Goal: Task Accomplishment & Management: Use online tool/utility

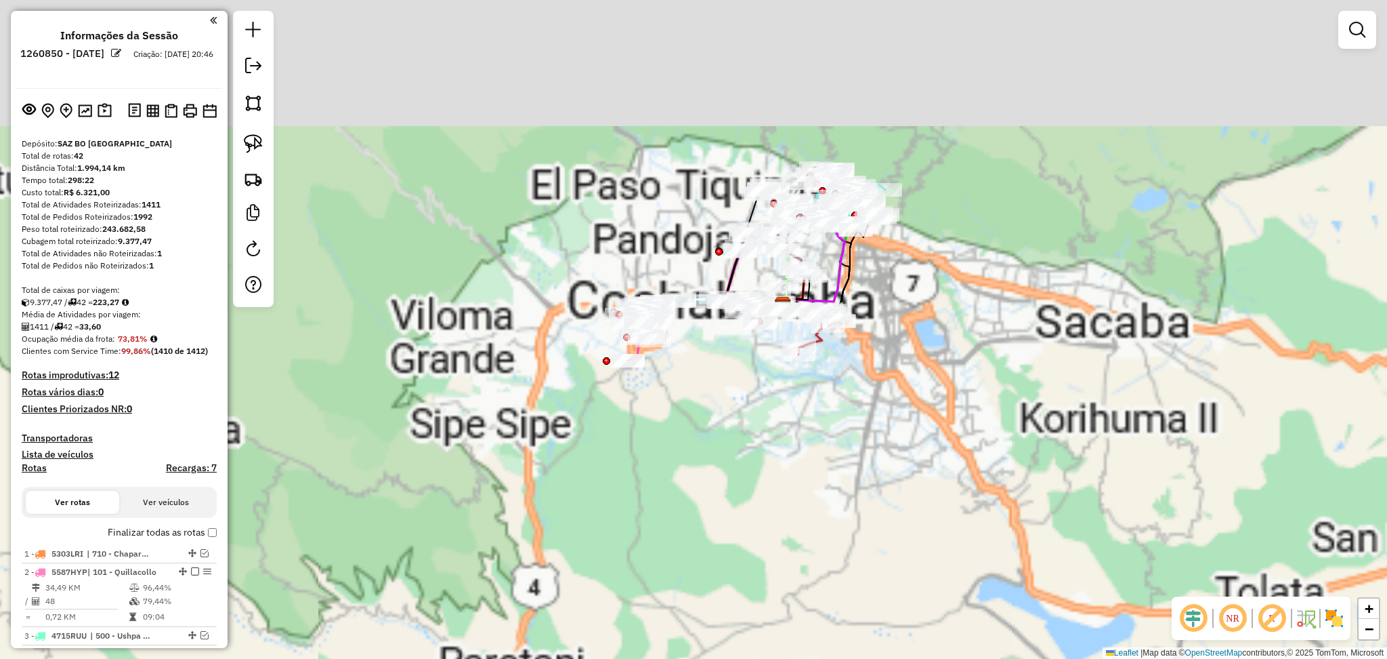
drag, startPoint x: 918, startPoint y: 161, endPoint x: 860, endPoint y: 264, distance: 118.0
click at [874, 264] on div "Janela de atendimento Grade de atendimento Capacidade Transportadoras Veículos …" at bounding box center [693, 329] width 1387 height 659
click at [844, 262] on div "Janela de atendimento Grade de atendimento Capacidade Transportadoras Veículos …" at bounding box center [693, 329] width 1387 height 659
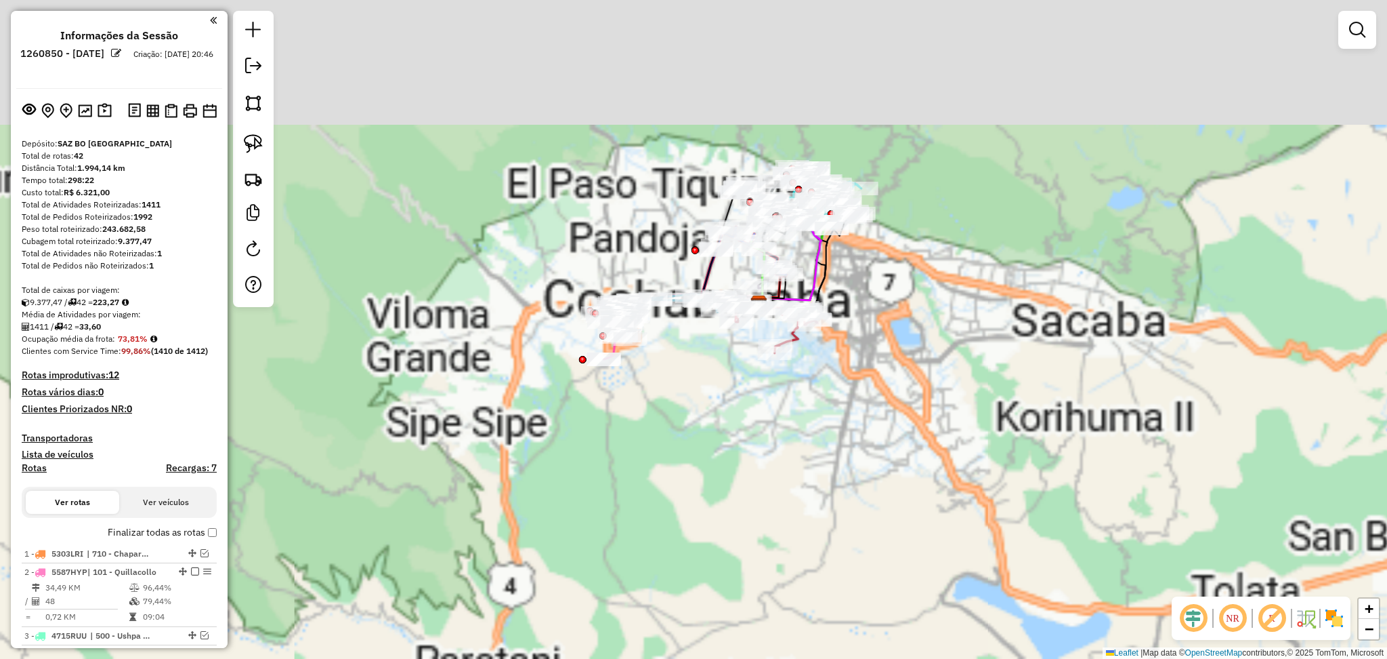
click at [1346, 612] on div "NR R" at bounding box center [1261, 617] width 179 height 43
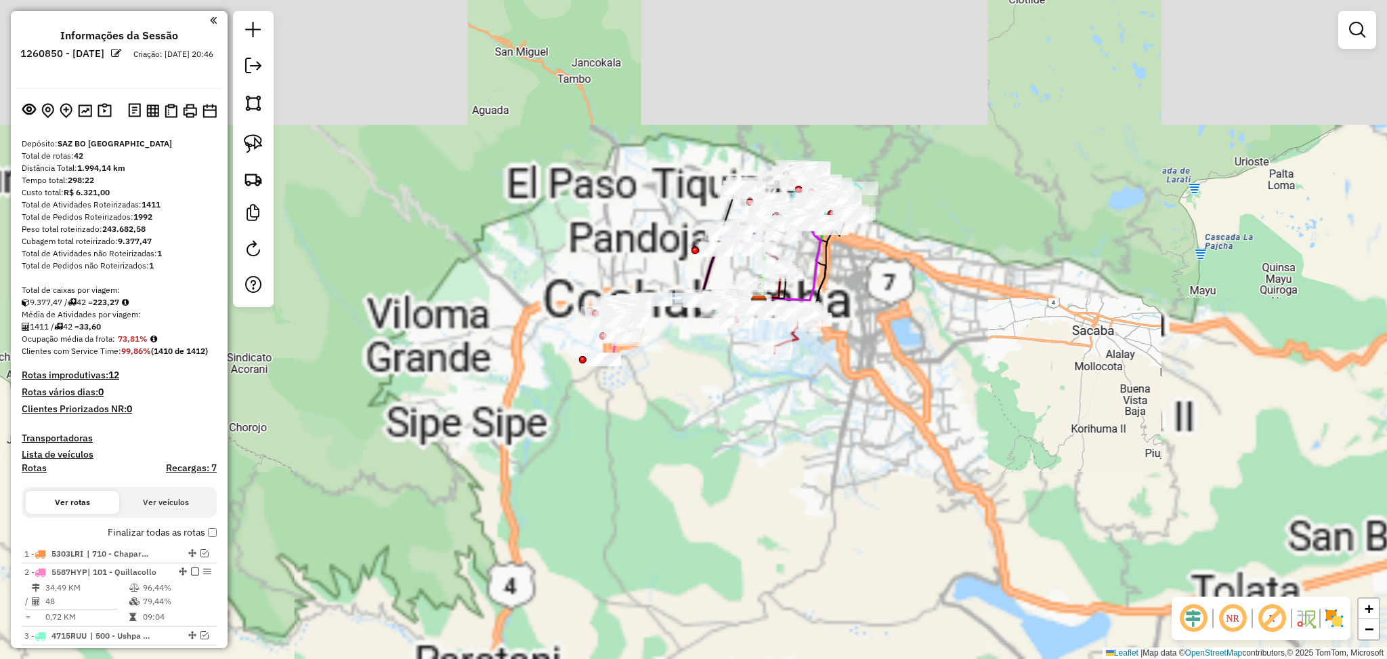
click at [1338, 627] on img at bounding box center [1335, 618] width 22 height 22
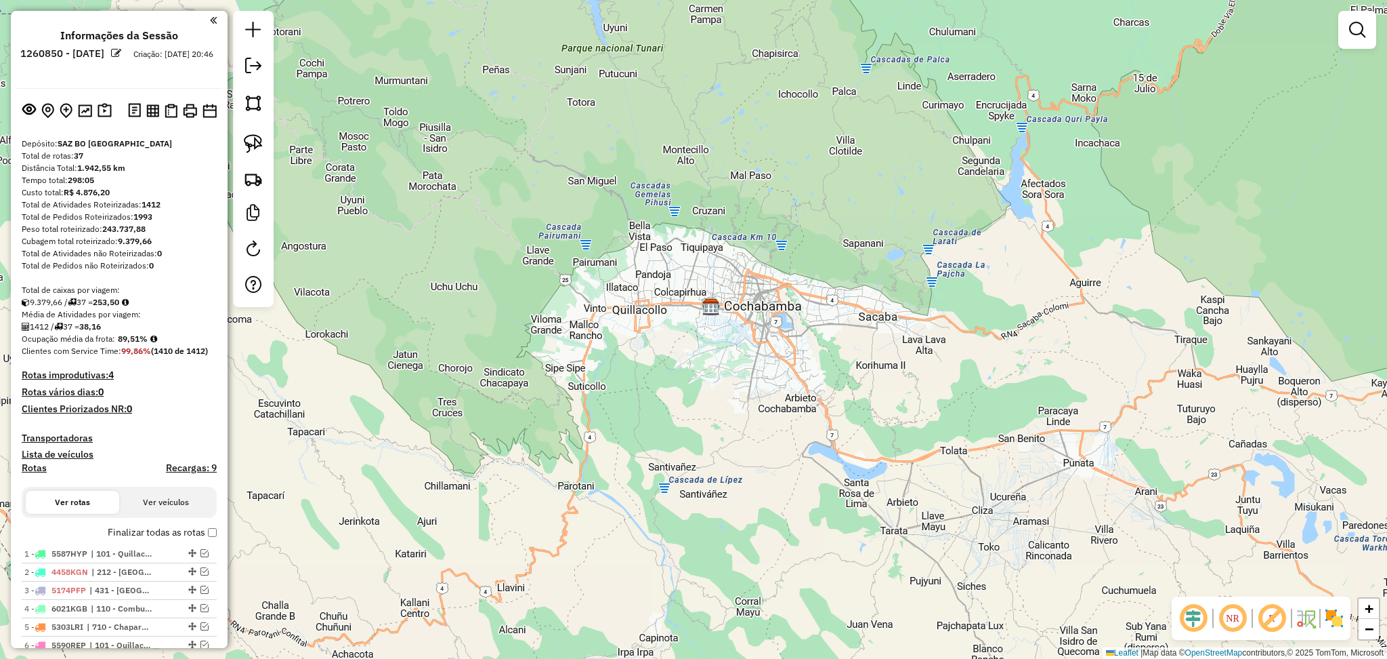
click at [39, 470] on h4 "Rotas" at bounding box center [34, 468] width 25 height 12
select select "*"
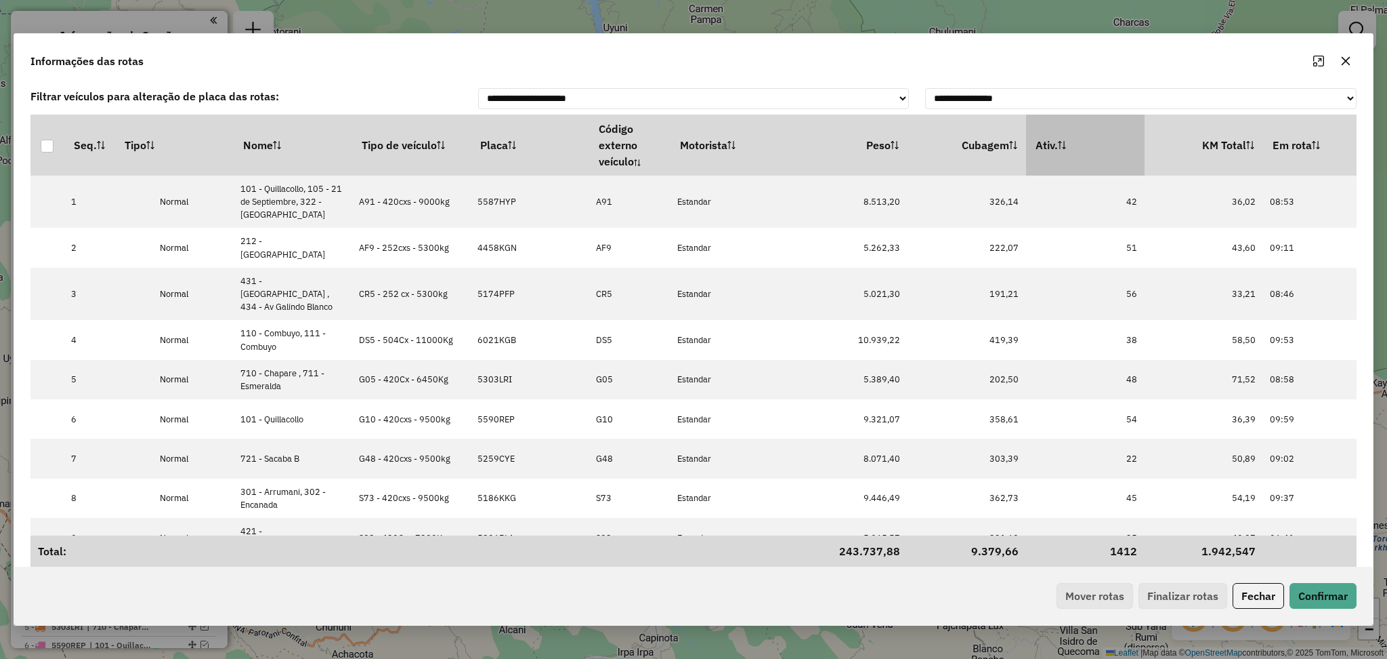
click at [1102, 144] on th "Ativ." at bounding box center [1085, 144] width 119 height 61
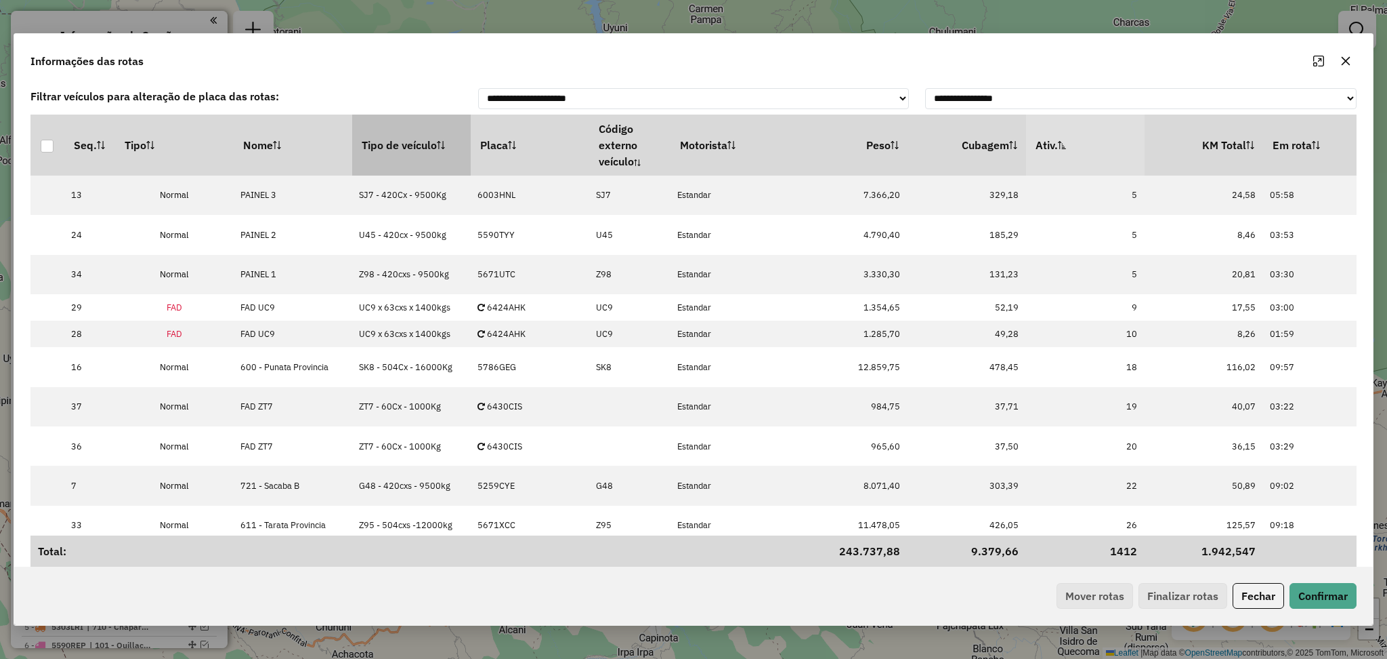
click at [372, 135] on th "Tipo de veículo" at bounding box center [411, 144] width 119 height 61
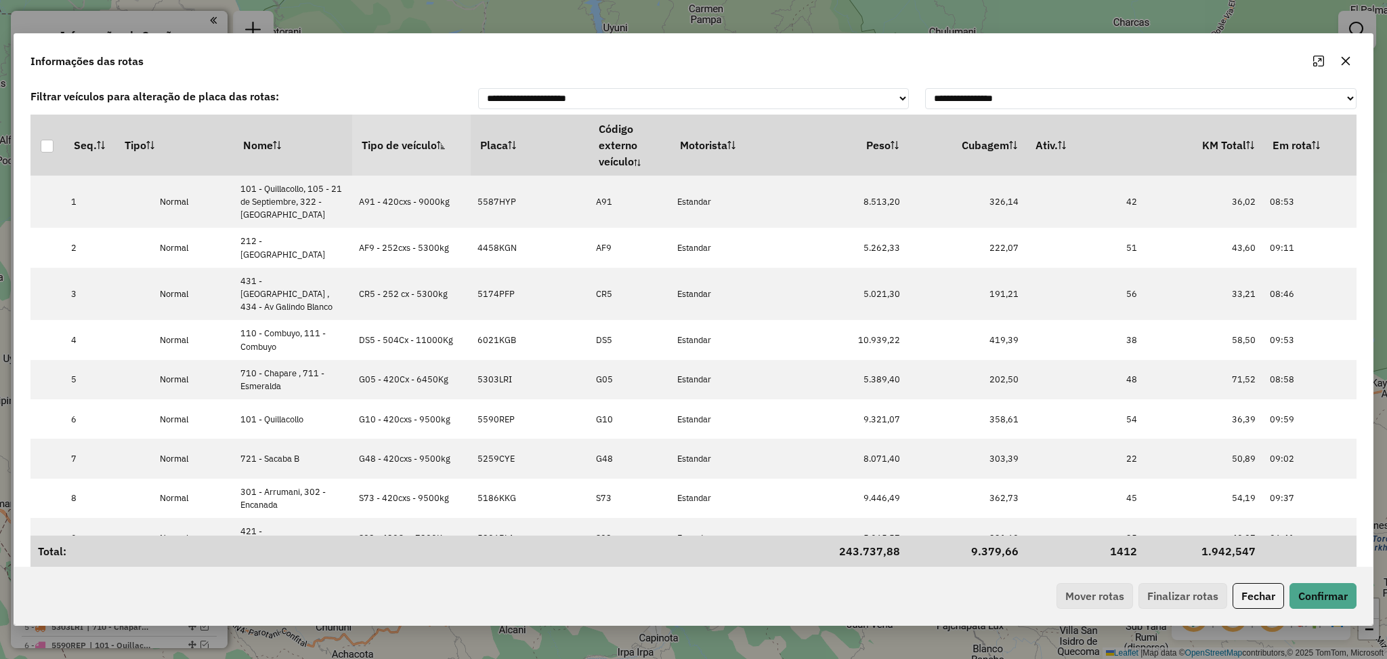
click at [1356, 64] on button "button" at bounding box center [1346, 61] width 22 height 22
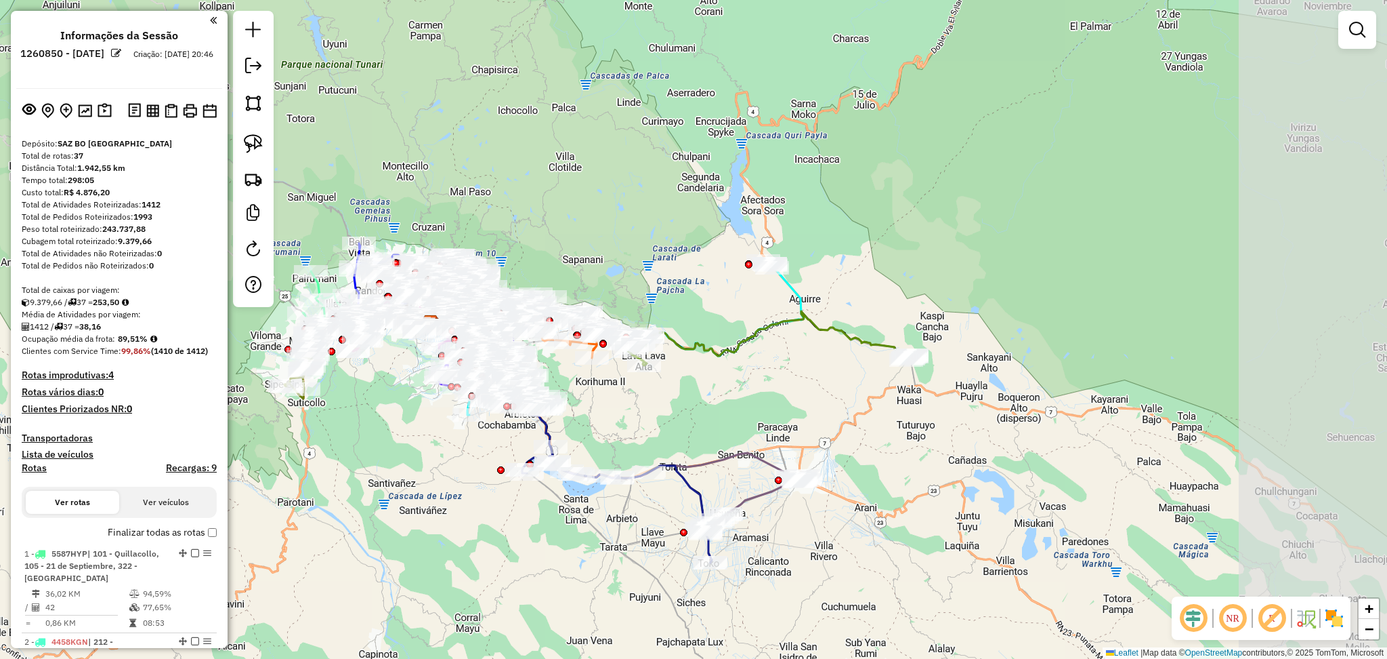
drag, startPoint x: 1041, startPoint y: 382, endPoint x: 738, endPoint y: 398, distance: 302.6
click at [738, 398] on div "Janela de atendimento Grade de atendimento Capacidade Transportadoras Veículos …" at bounding box center [693, 329] width 1387 height 659
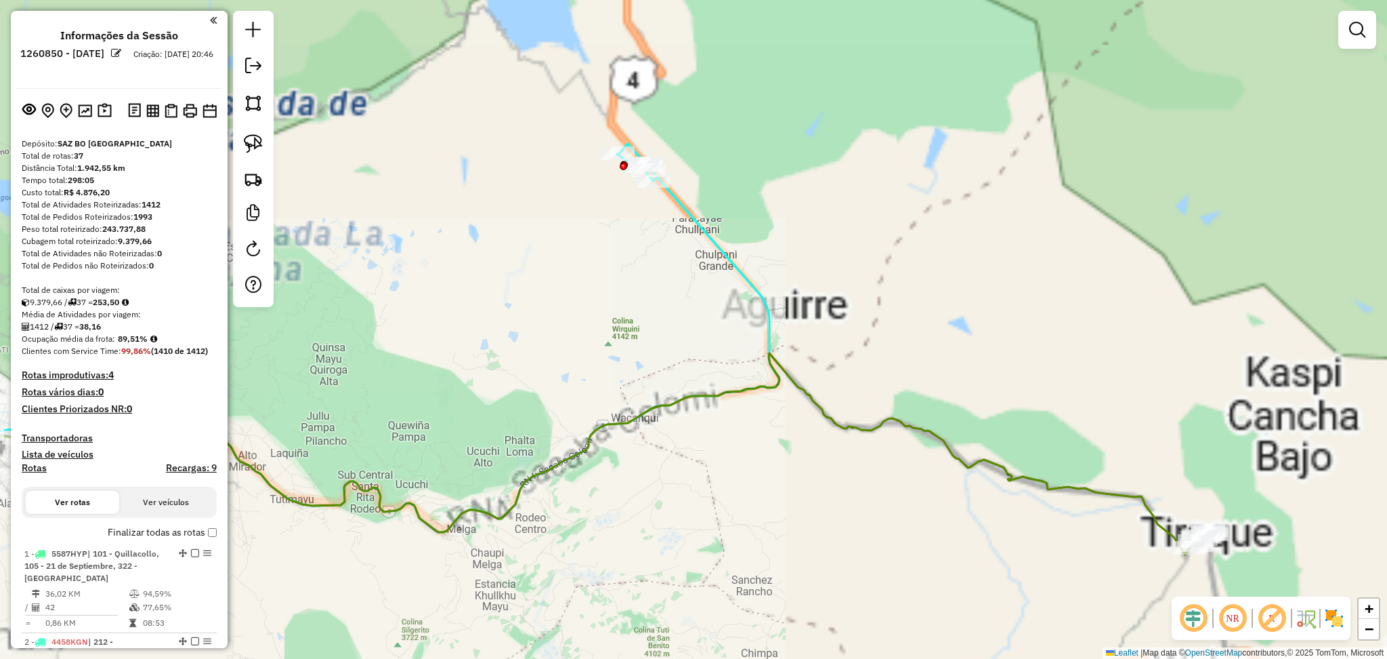
click at [755, 274] on div "Janela de atendimento Grade de atendimento Capacidade Transportadoras Veículos …" at bounding box center [693, 329] width 1387 height 659
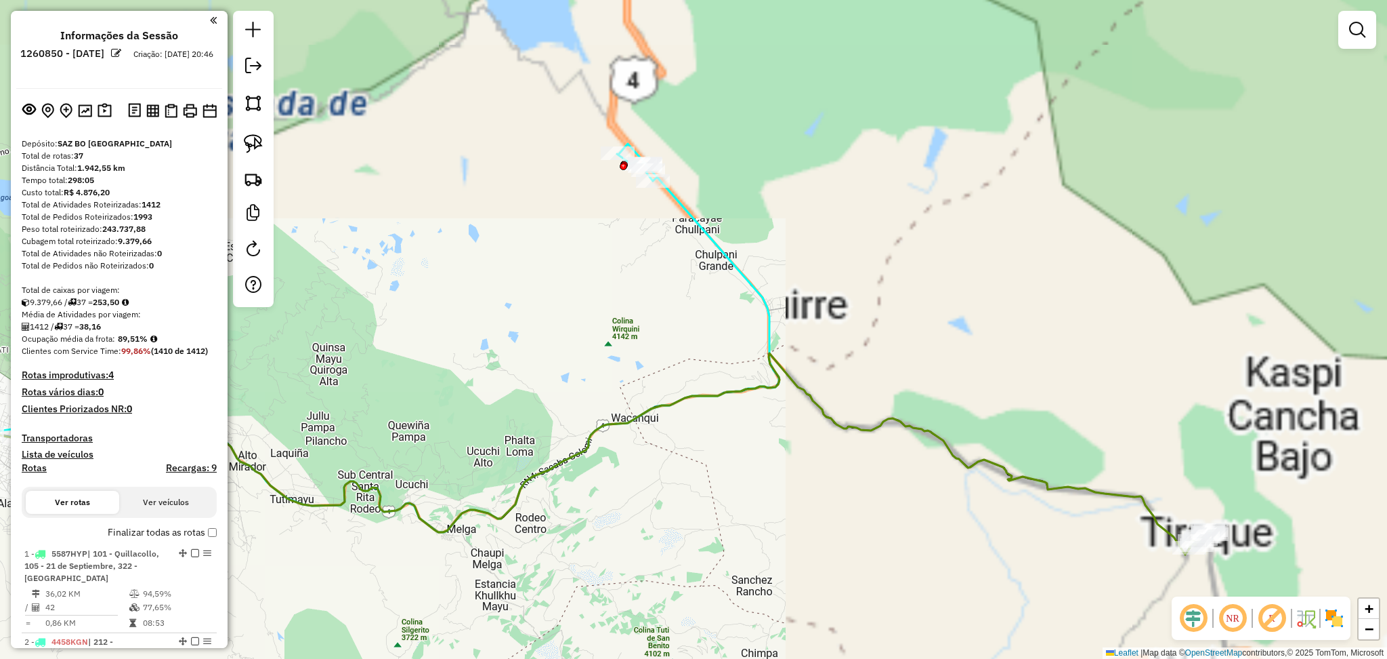
click at [746, 281] on icon at bounding box center [353, 338] width 851 height 388
select select "**********"
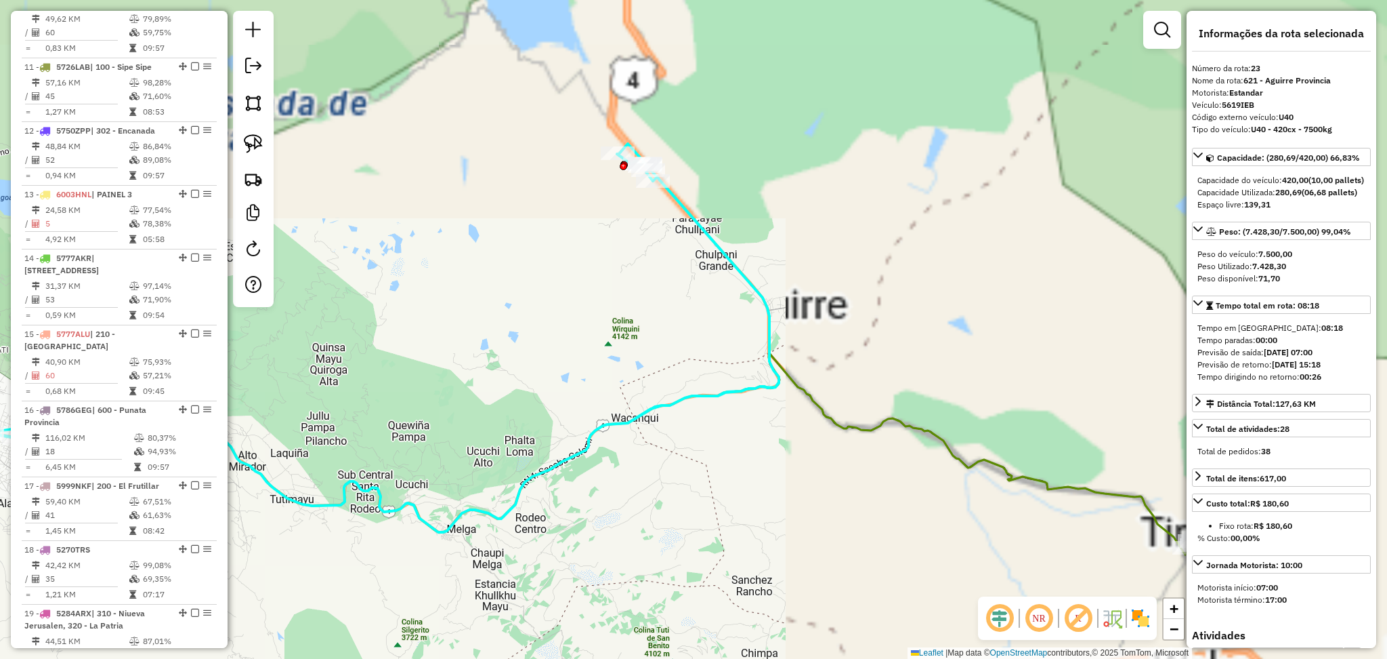
scroll to position [2057, 0]
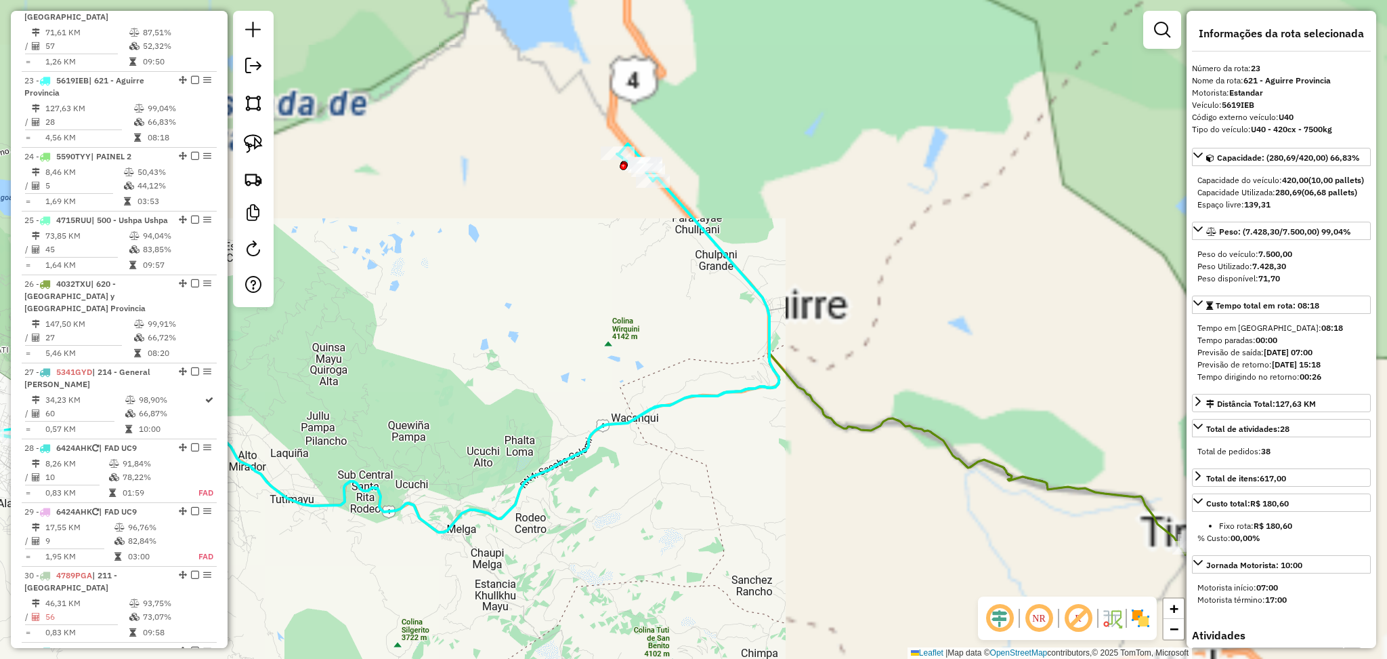
click at [862, 434] on icon at bounding box center [636, 462] width 1151 height 219
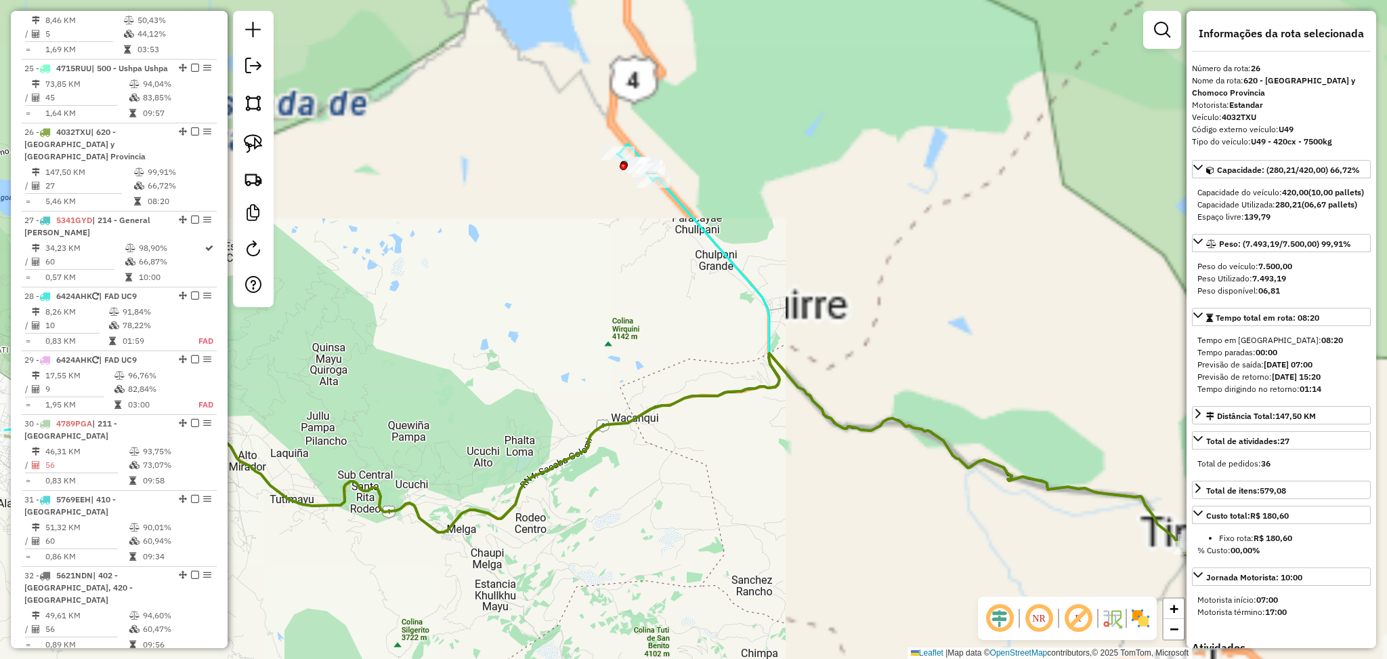
scroll to position [2272, 0]
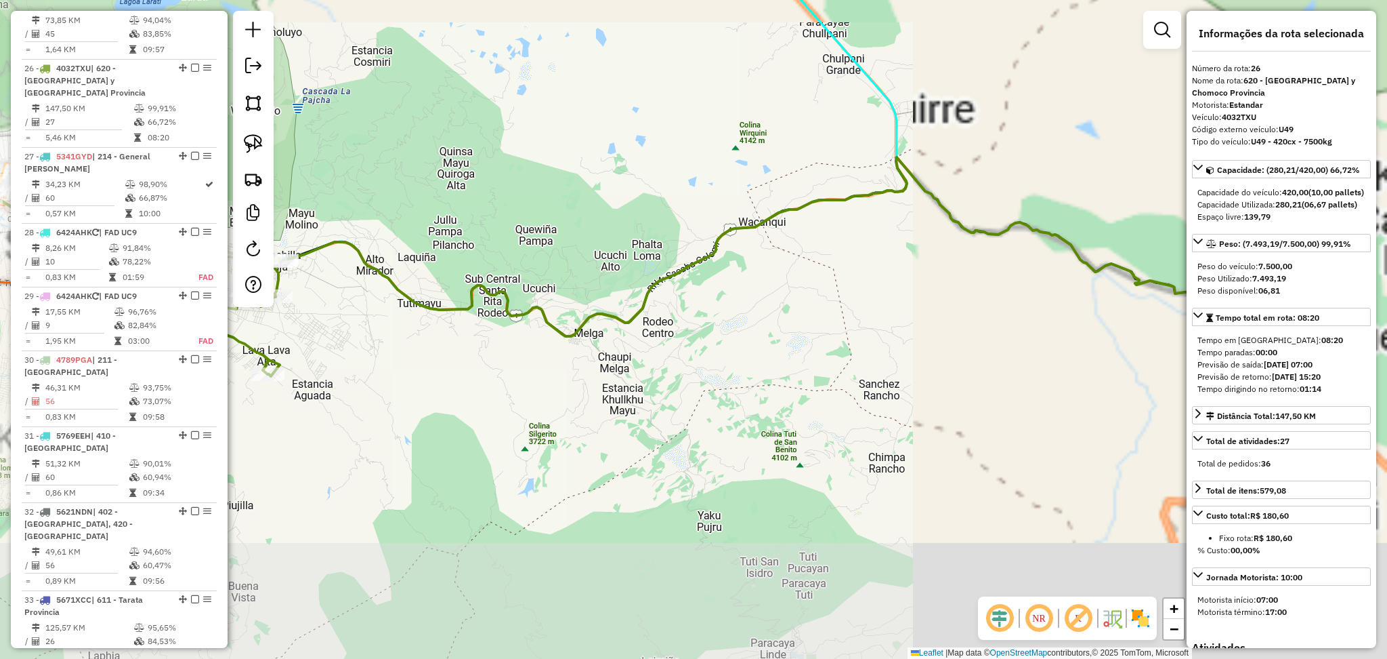
drag, startPoint x: 738, startPoint y: 455, endPoint x: 873, endPoint y: 251, distance: 243.9
click at [871, 252] on div "Janela de atendimento Grade de atendimento Capacidade Transportadoras Veículos …" at bounding box center [693, 329] width 1387 height 659
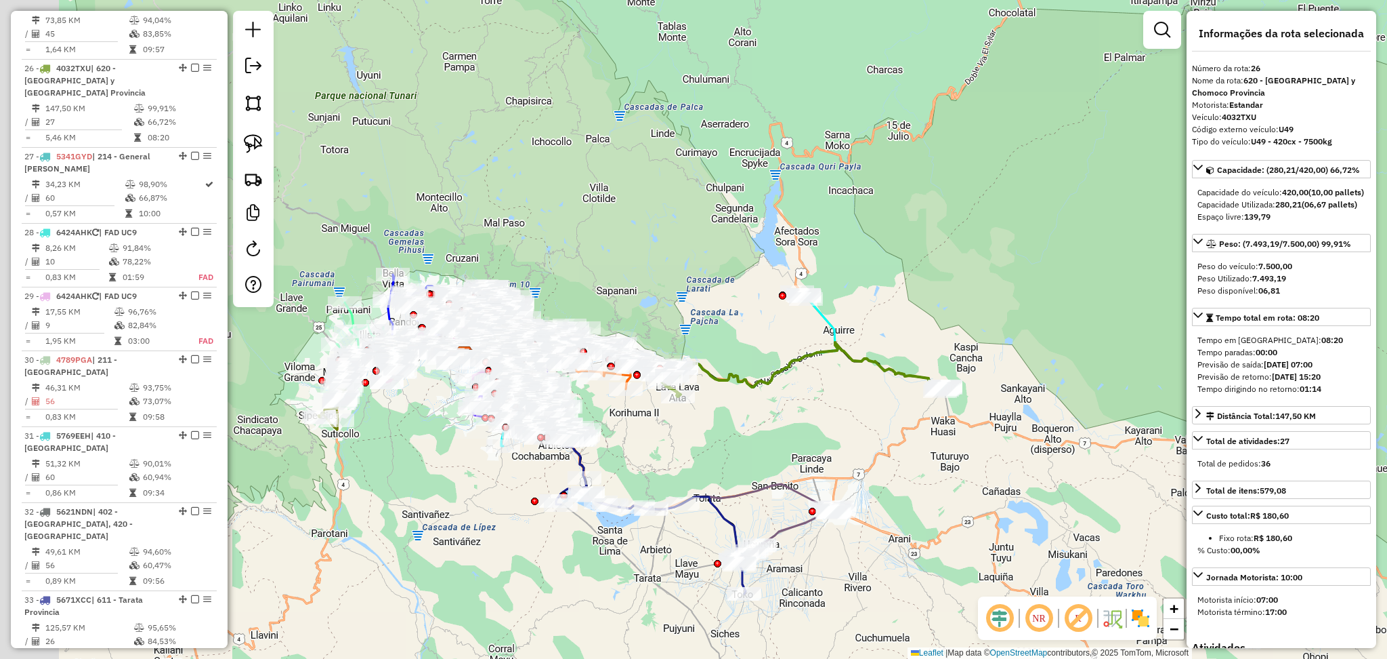
drag, startPoint x: 545, startPoint y: 423, endPoint x: 733, endPoint y: 422, distance: 187.7
click at [733, 422] on div "Janela de atendimento Grade de atendimento Capacidade Transportadoras Veículos …" at bounding box center [693, 329] width 1387 height 659
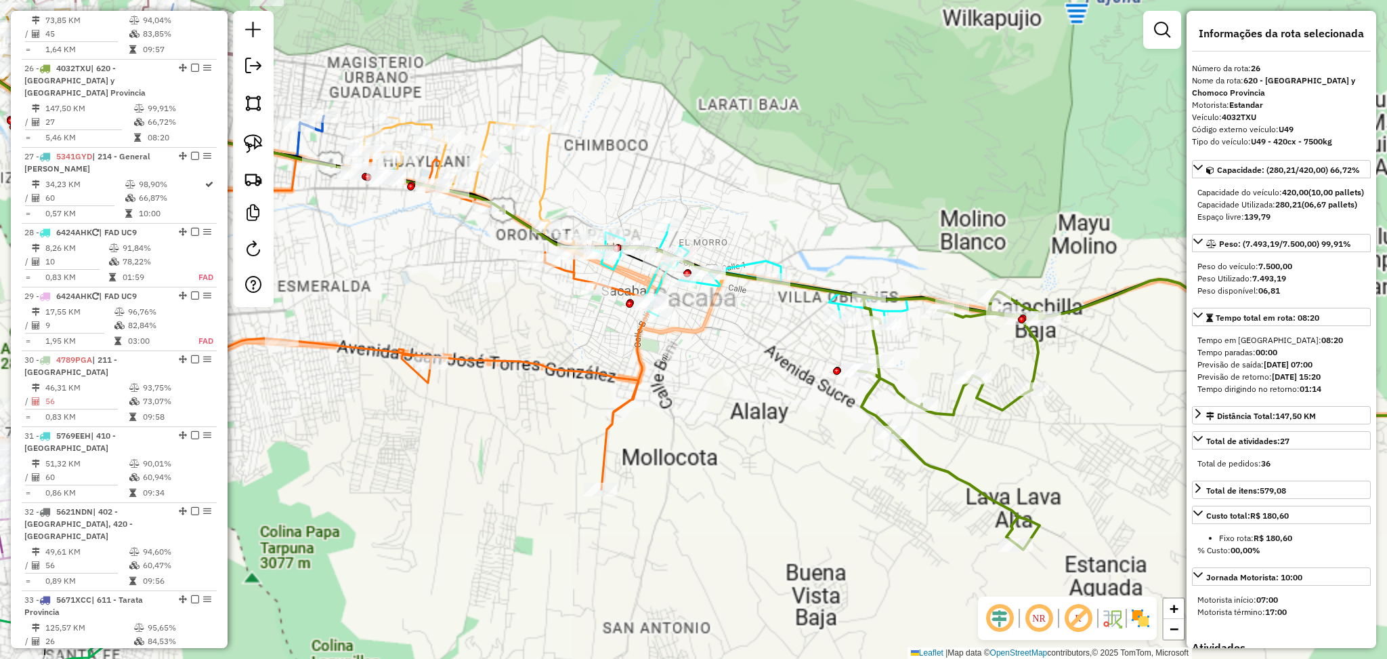
click at [718, 292] on icon at bounding box center [1059, 326] width 934 height 205
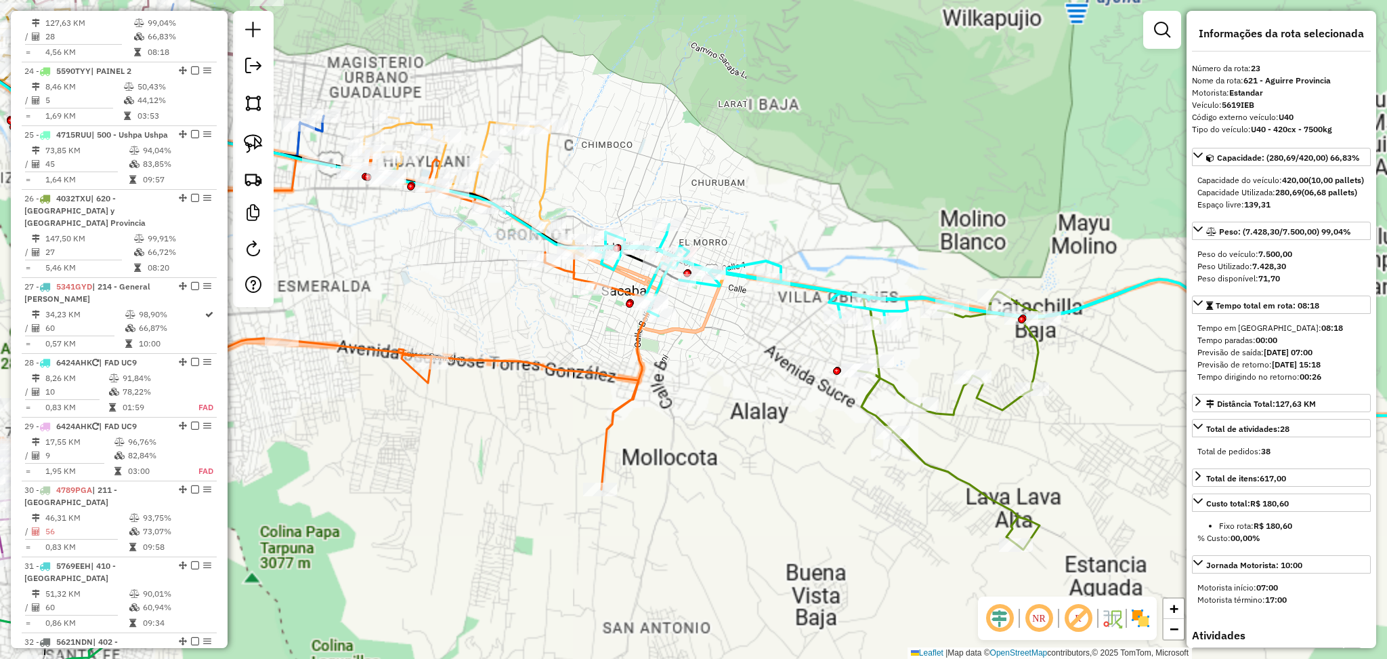
scroll to position [2057, 0]
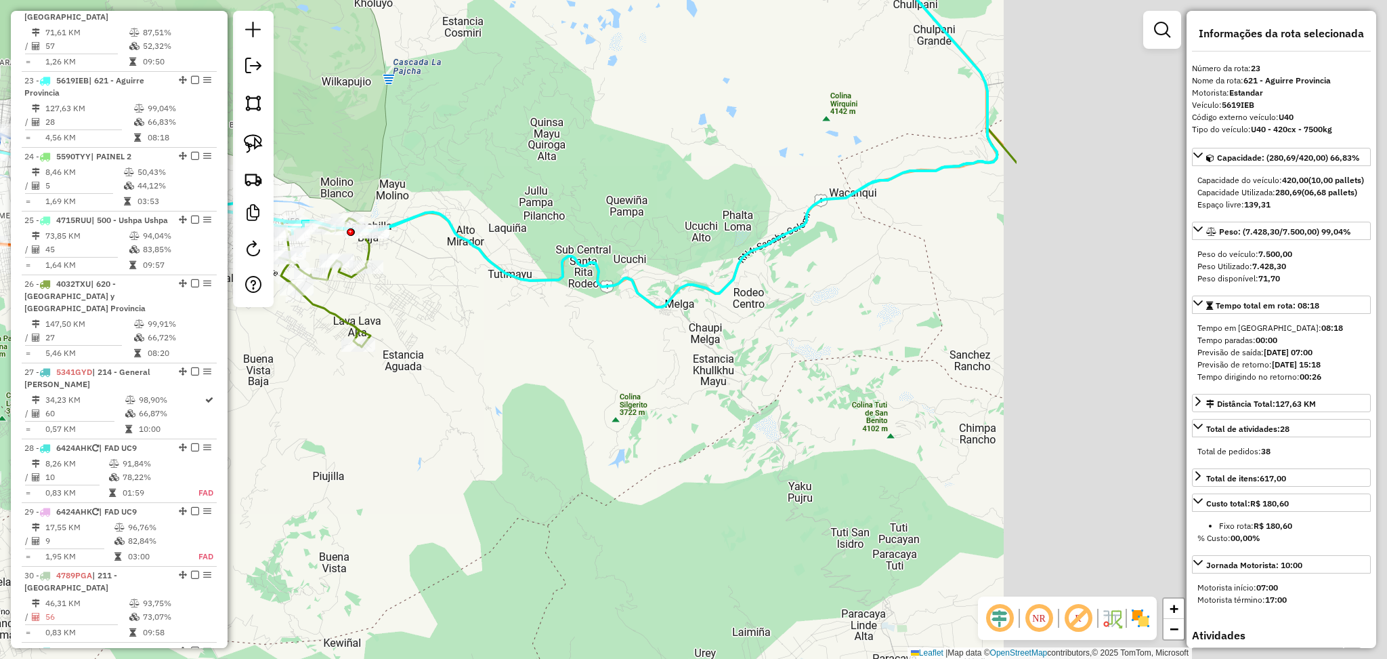
drag, startPoint x: 1119, startPoint y: 425, endPoint x: 652, endPoint y: 352, distance: 471.9
click at [613, 349] on div "Janela de atendimento Grade de atendimento Capacidade Transportadoras Veículos …" at bounding box center [693, 329] width 1387 height 659
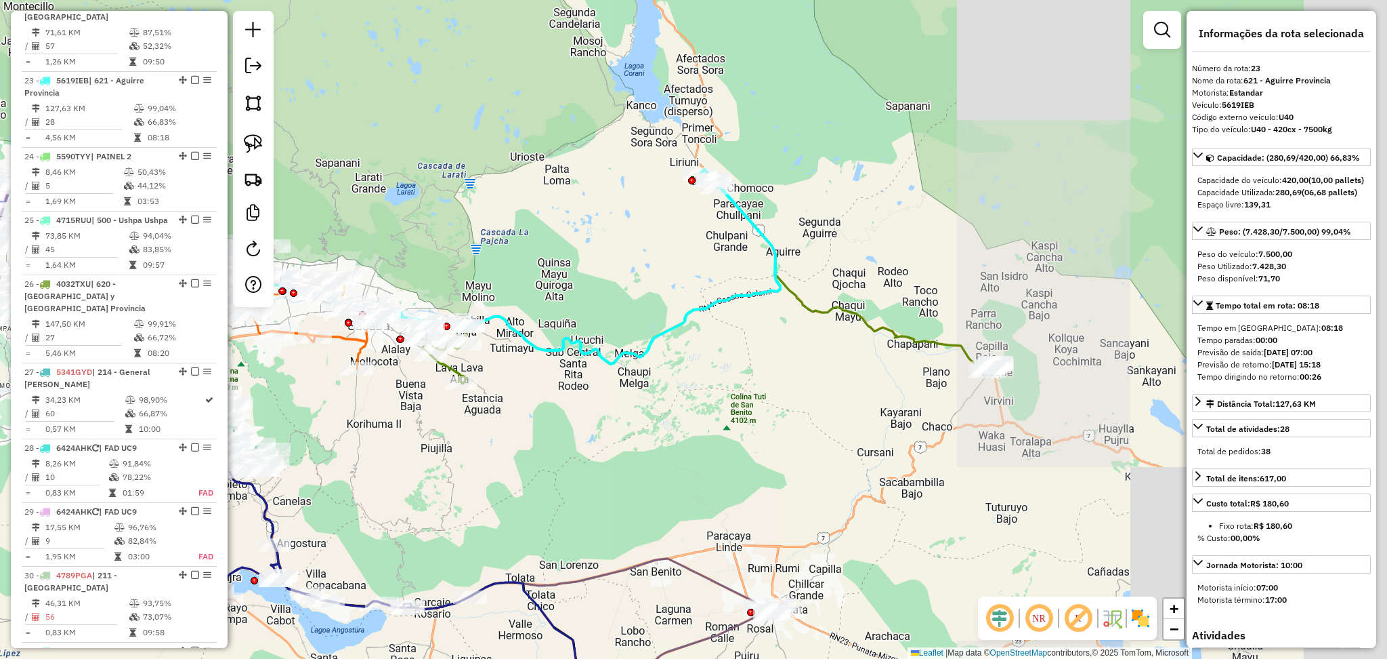
drag, startPoint x: 828, startPoint y: 320, endPoint x: 706, endPoint y: 380, distance: 136.0
click at [706, 380] on div "Janela de atendimento Grade de atendimento Capacidade Transportadoras Veículos …" at bounding box center [693, 329] width 1387 height 659
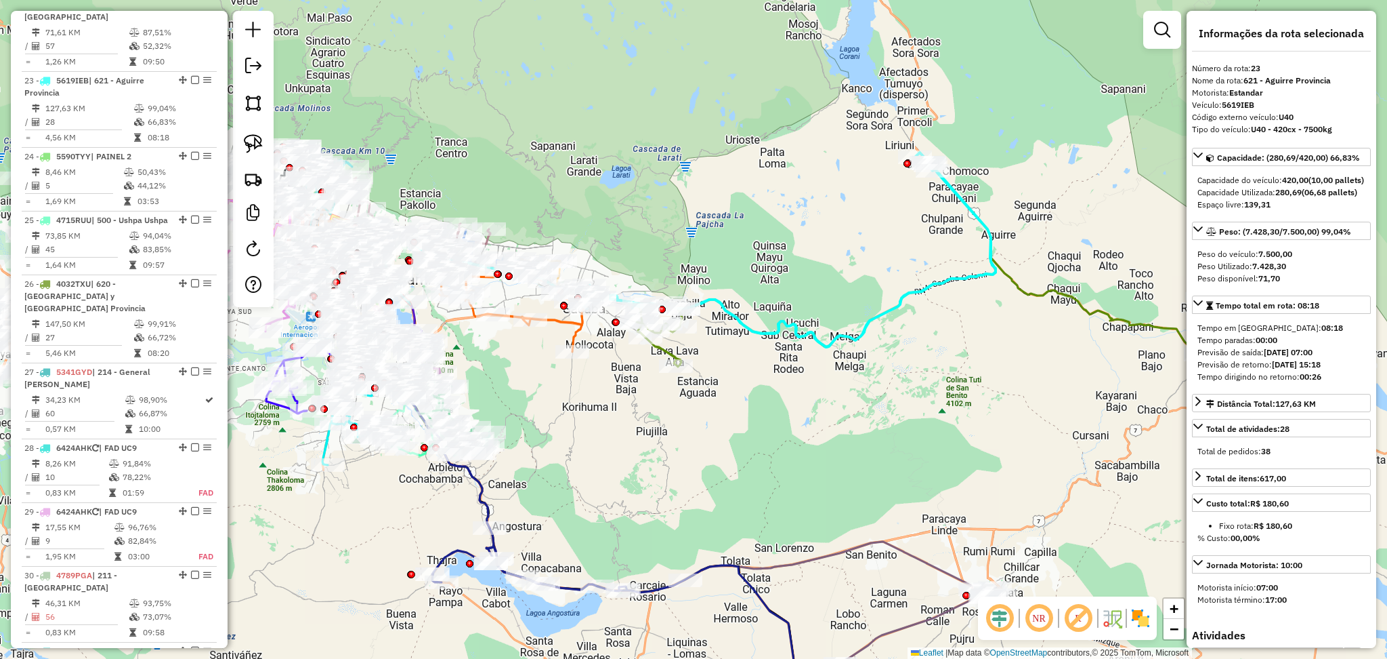
drag, startPoint x: 508, startPoint y: 228, endPoint x: 732, endPoint y: 198, distance: 225.6
click at [732, 198] on div "Janela de atendimento Grade de atendimento Capacidade Transportadoras Veículos …" at bounding box center [693, 329] width 1387 height 659
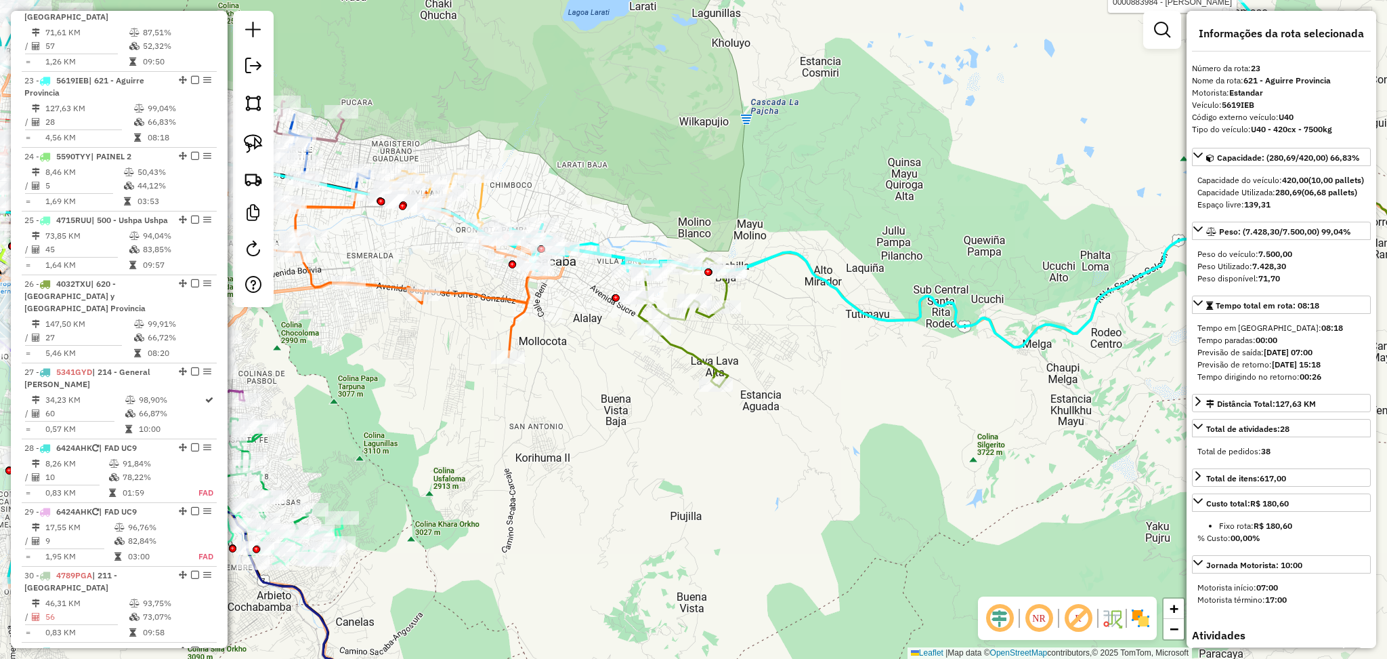
click at [726, 287] on icon at bounding box center [1082, 277] width 890 height 219
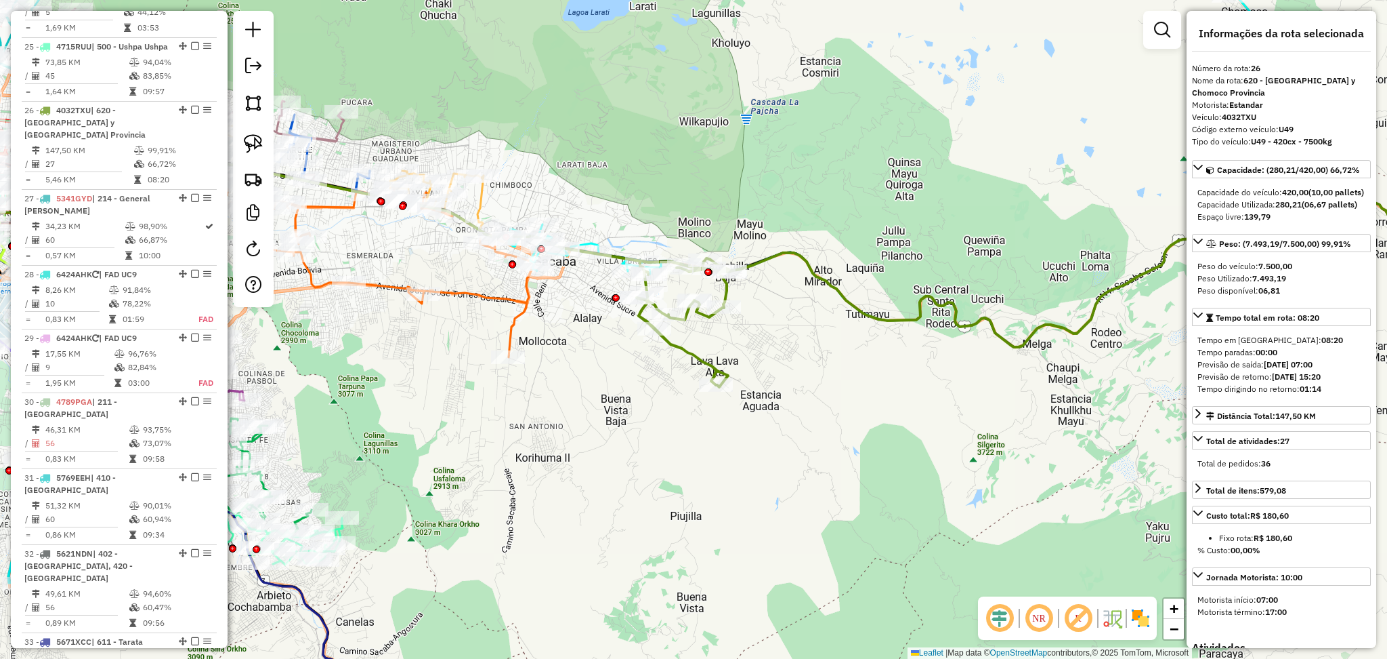
scroll to position [2272, 0]
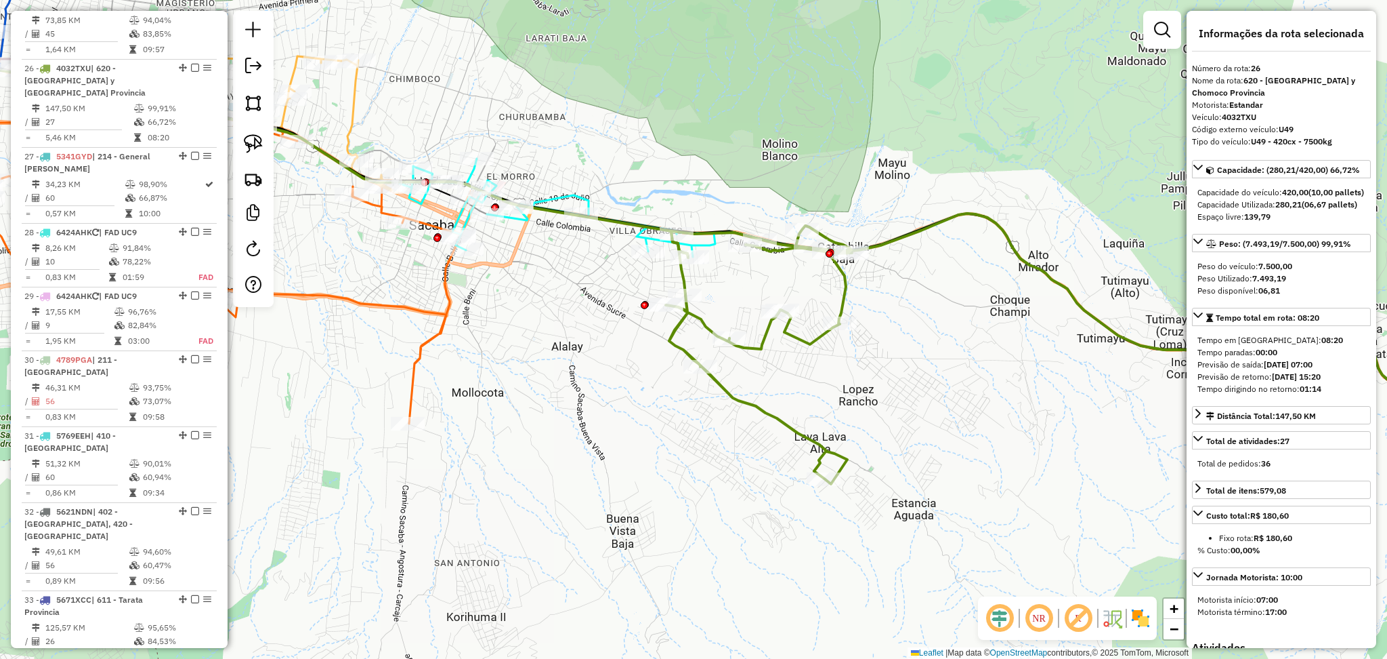
click at [575, 195] on icon at bounding box center [963, 281] width 1127 height 245
click at [575, 196] on icon at bounding box center [962, 282] width 1128 height 245
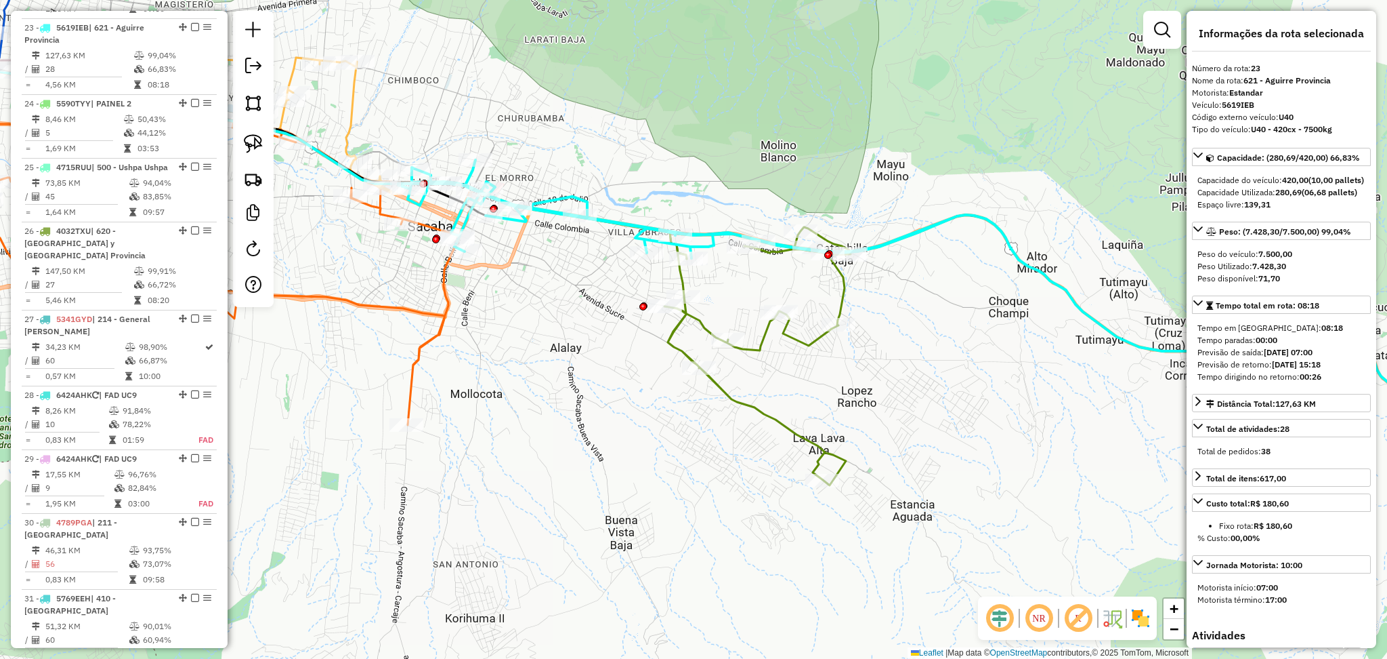
scroll to position [2057, 0]
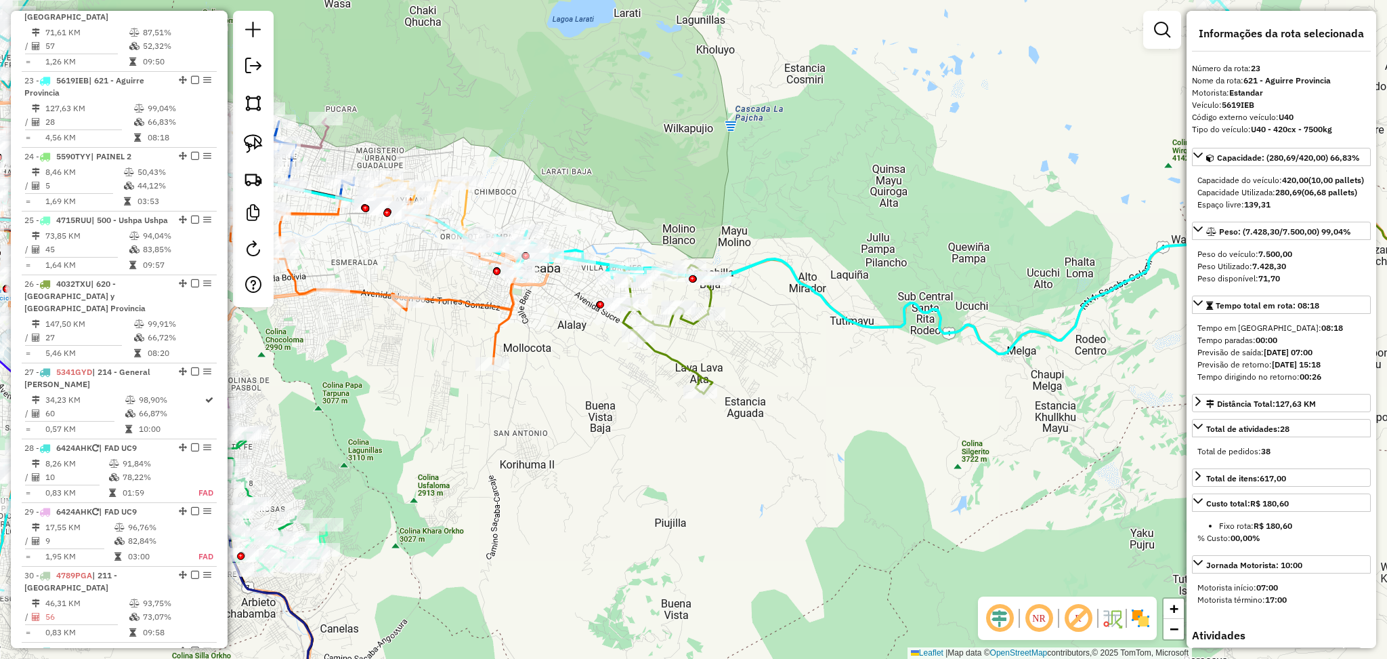
click at [499, 329] on icon at bounding box center [362, 271] width 314 height 186
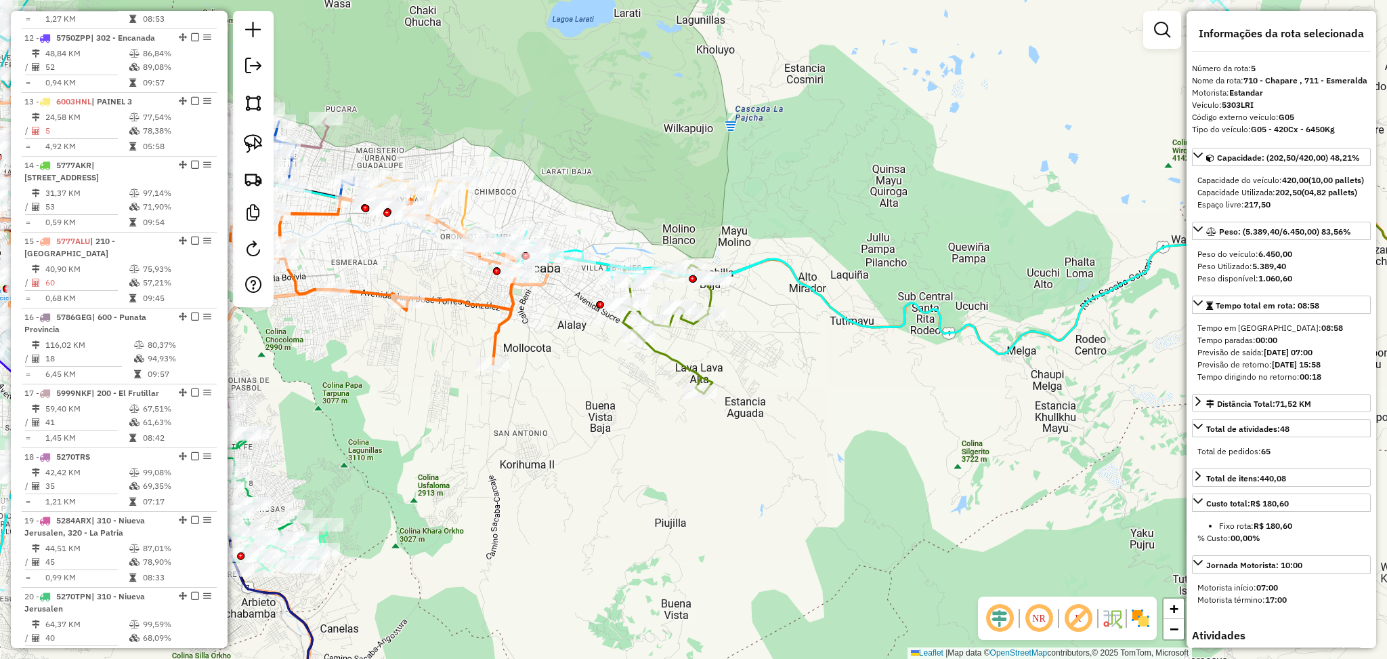
scroll to position [837, 0]
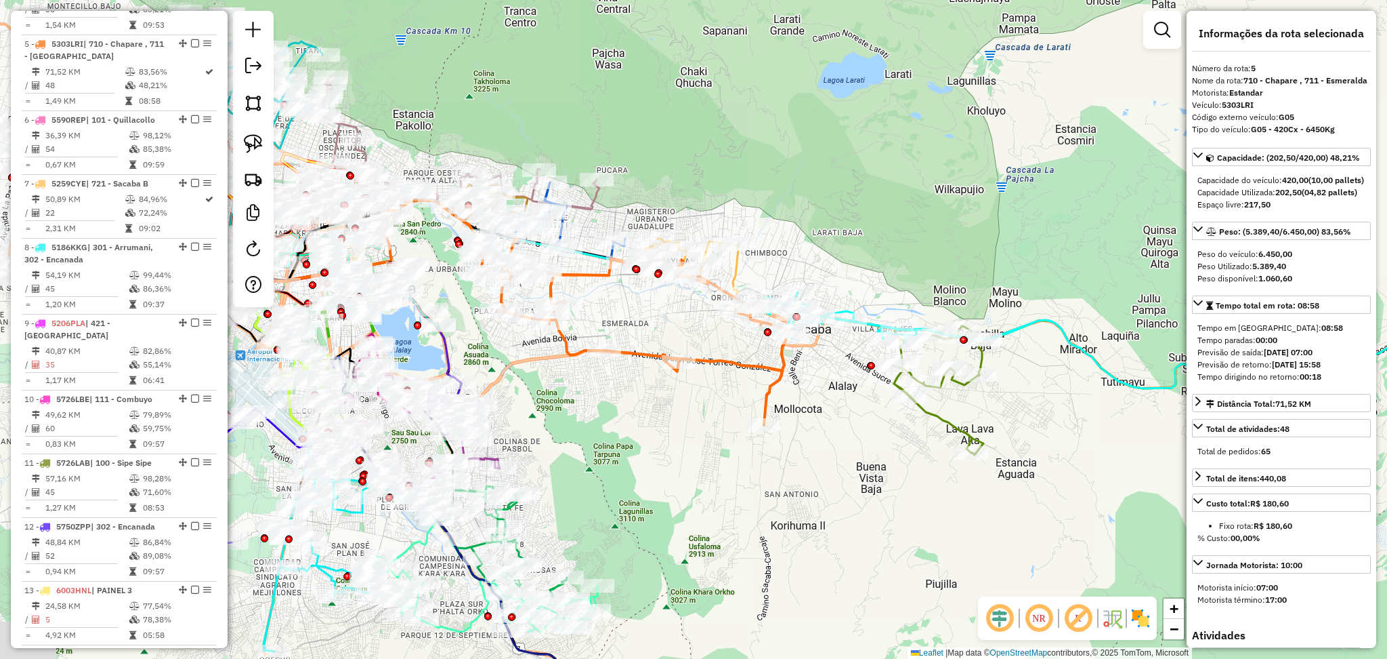
drag, startPoint x: 461, startPoint y: 287, endPoint x: 732, endPoint y: 348, distance: 277.8
click at [732, 348] on div "Janela de atendimento Grade de atendimento Capacidade Transportadoras Veículos …" at bounding box center [693, 329] width 1387 height 659
click at [734, 272] on icon at bounding box center [736, 280] width 180 height 84
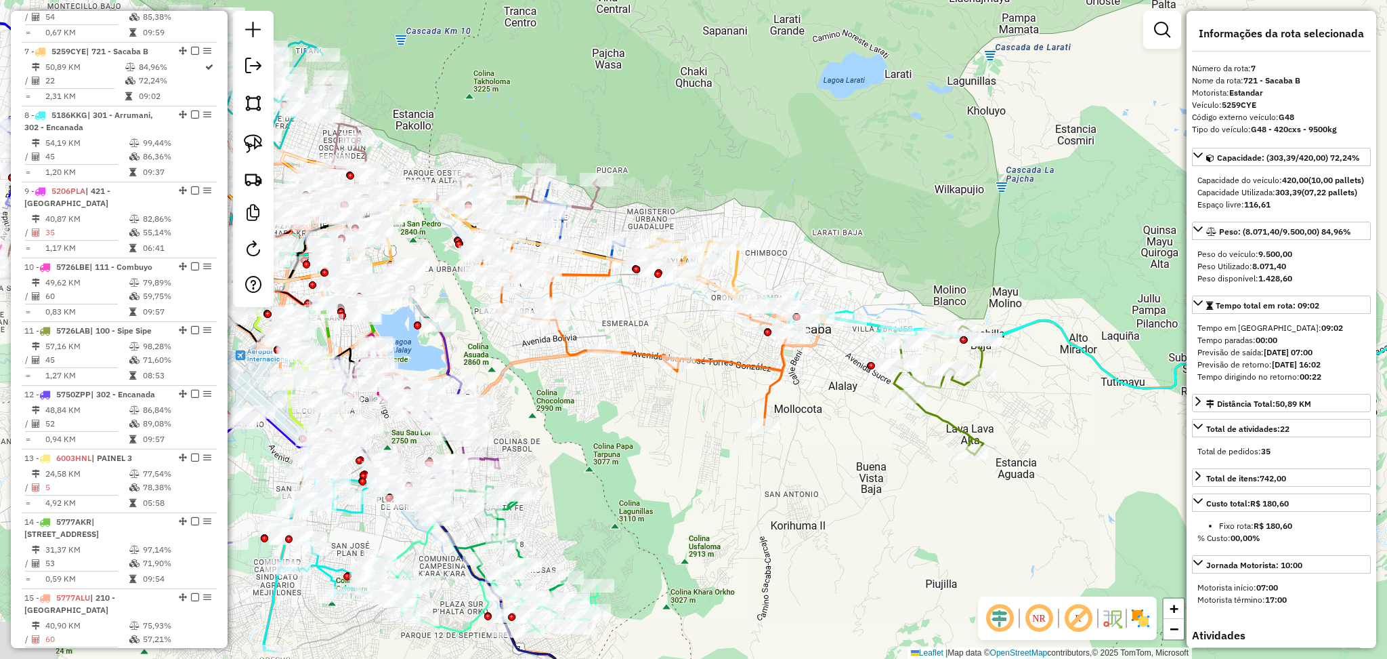
scroll to position [977, 0]
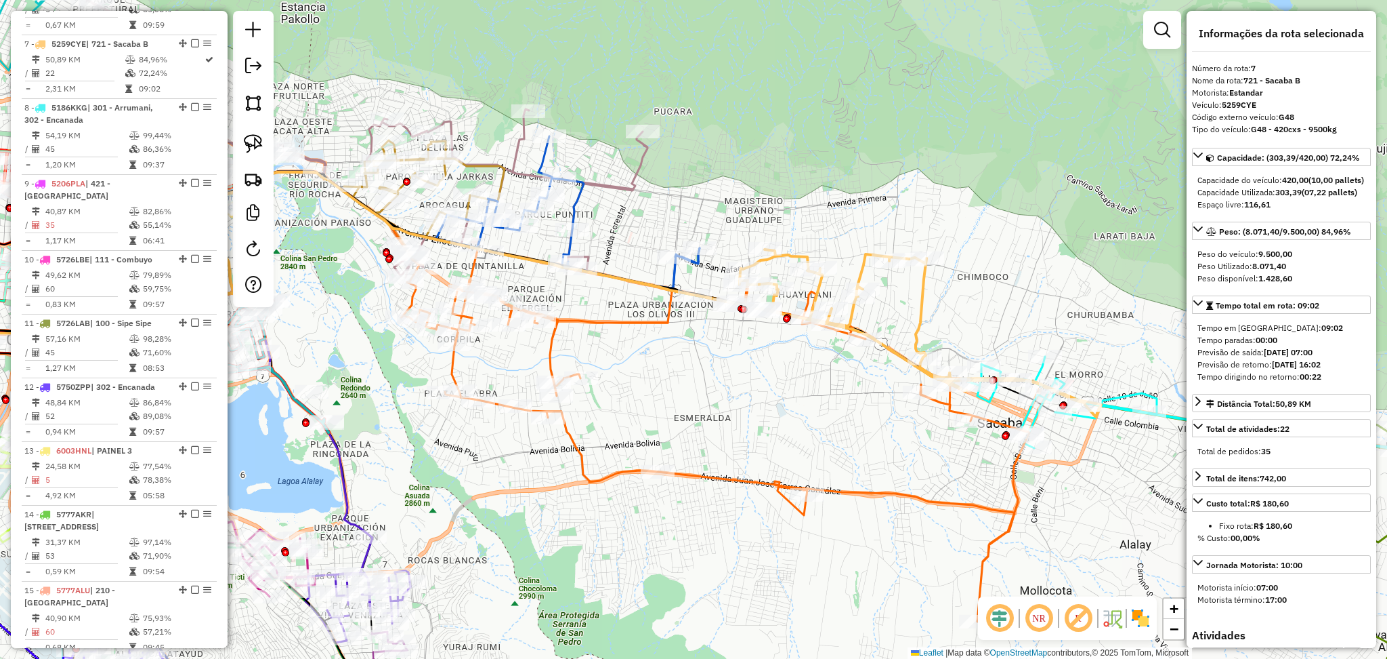
click at [579, 201] on icon at bounding box center [568, 212] width 264 height 152
click at [581, 200] on icon at bounding box center [570, 211] width 264 height 152
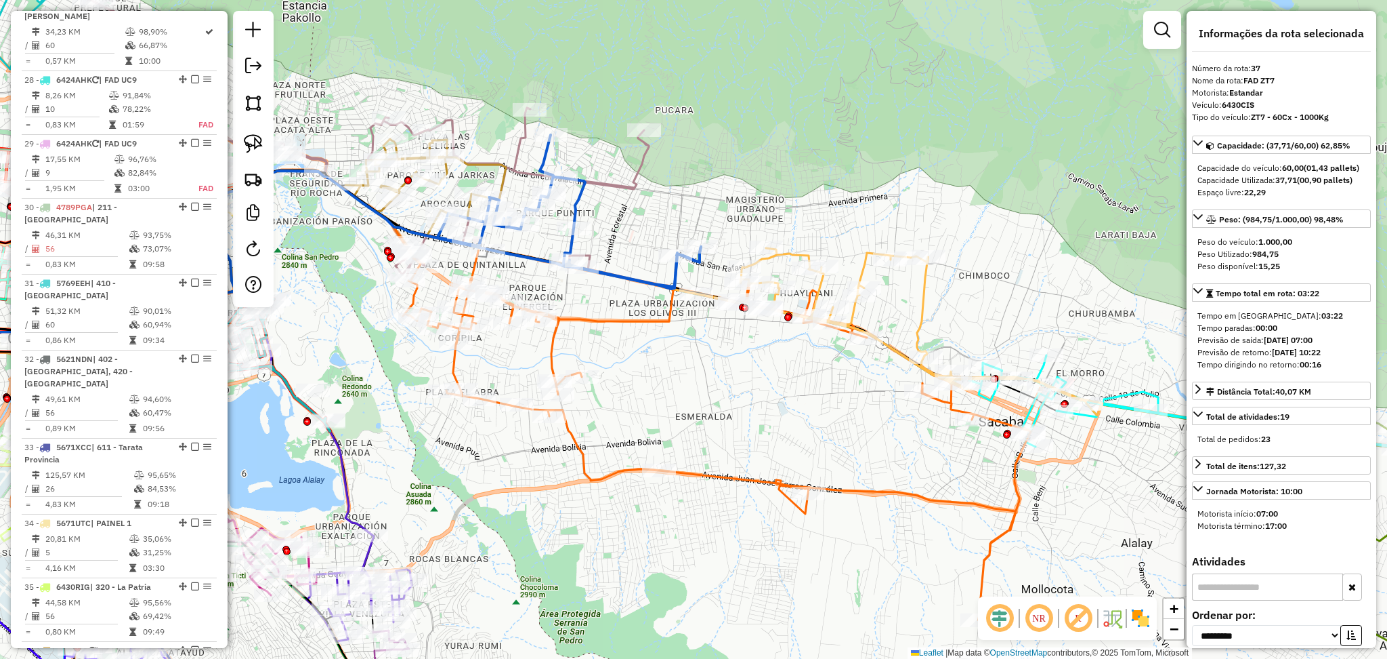
scroll to position [2564, 0]
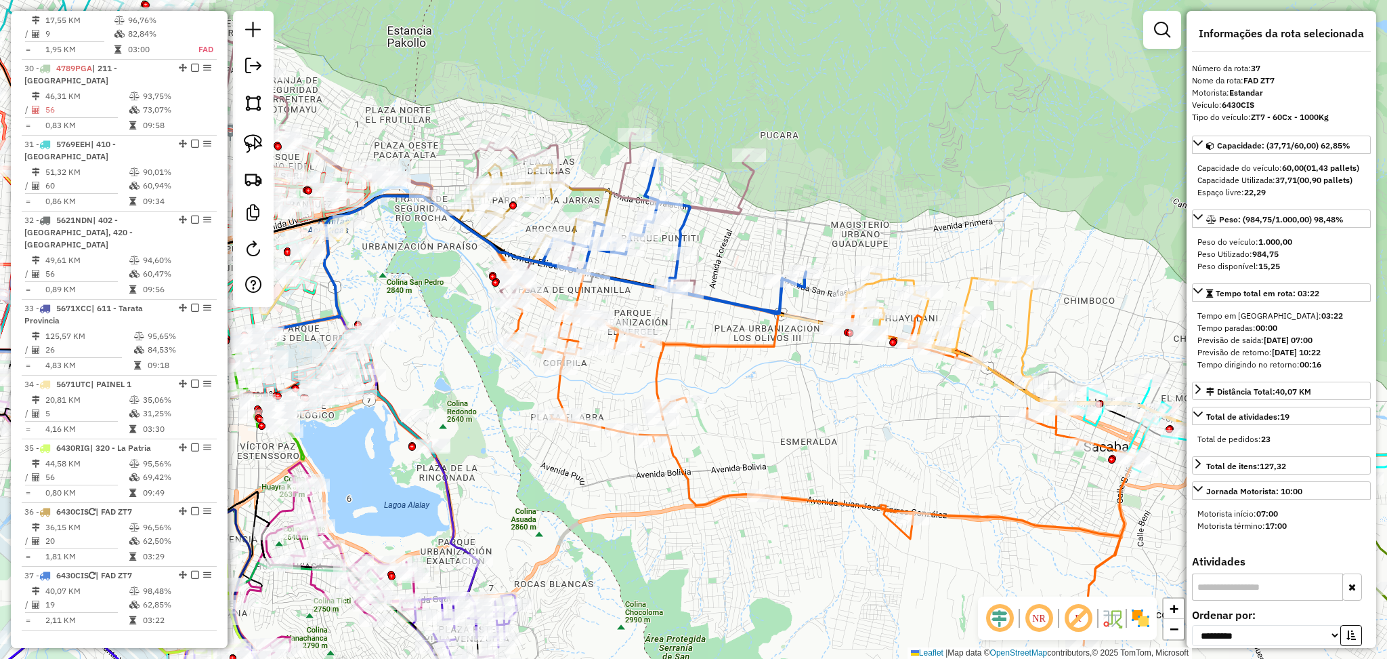
drag, startPoint x: 625, startPoint y: 212, endPoint x: 730, endPoint y: 237, distance: 108.0
click at [730, 237] on div "Janela de atendimento Grade de atendimento Capacidade Transportadoras Veículos …" at bounding box center [693, 329] width 1387 height 659
click at [727, 209] on icon at bounding box center [473, 125] width 561 height 352
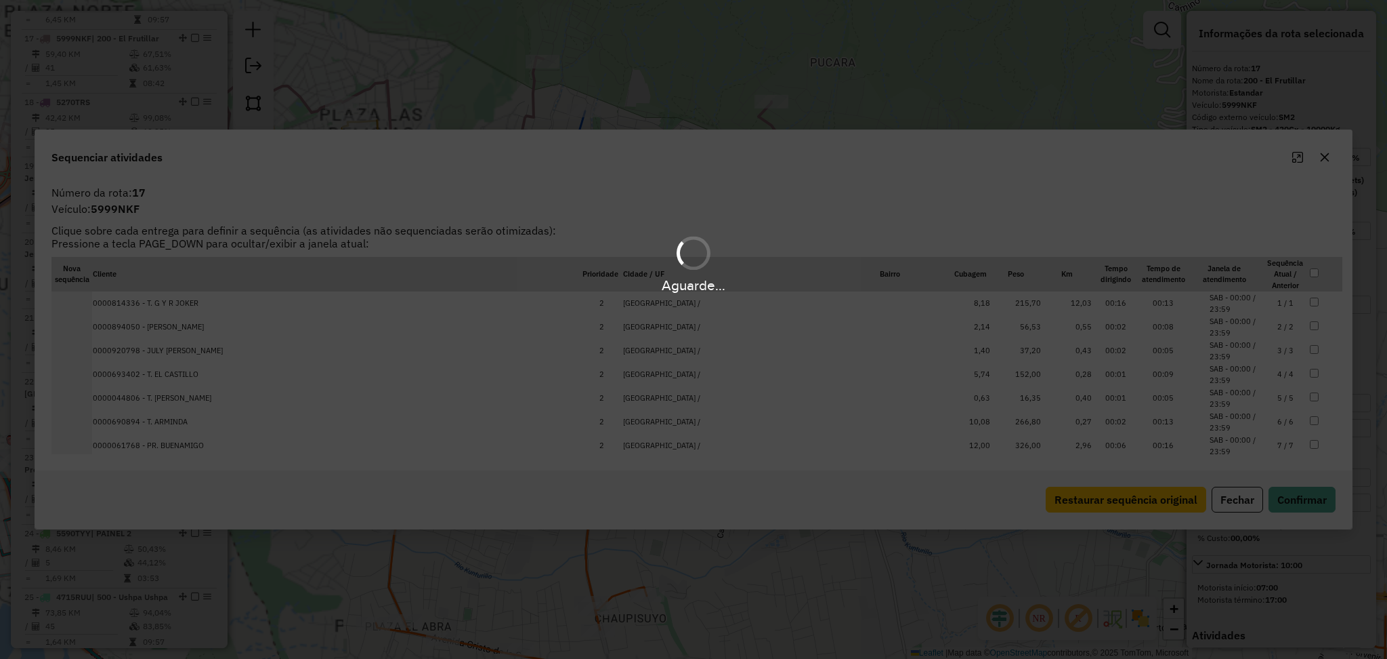
scroll to position [1652, 0]
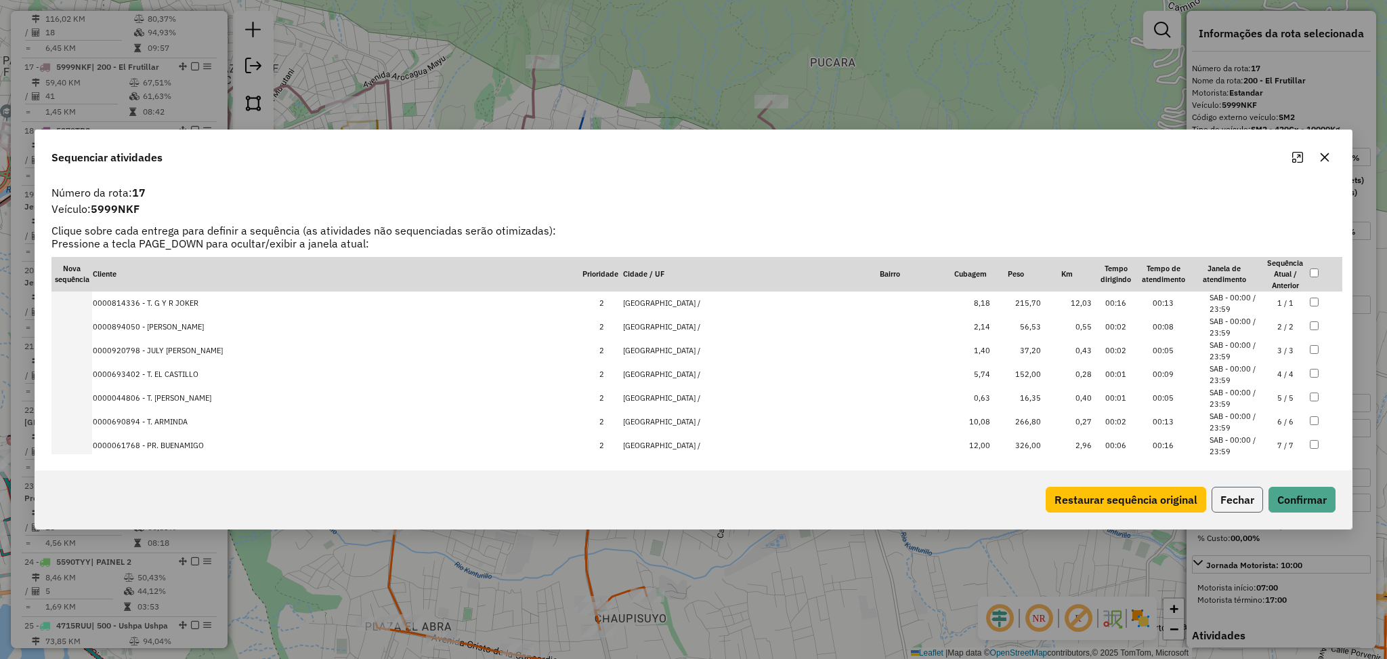
click at [1220, 500] on button "Fechar" at bounding box center [1237, 499] width 51 height 26
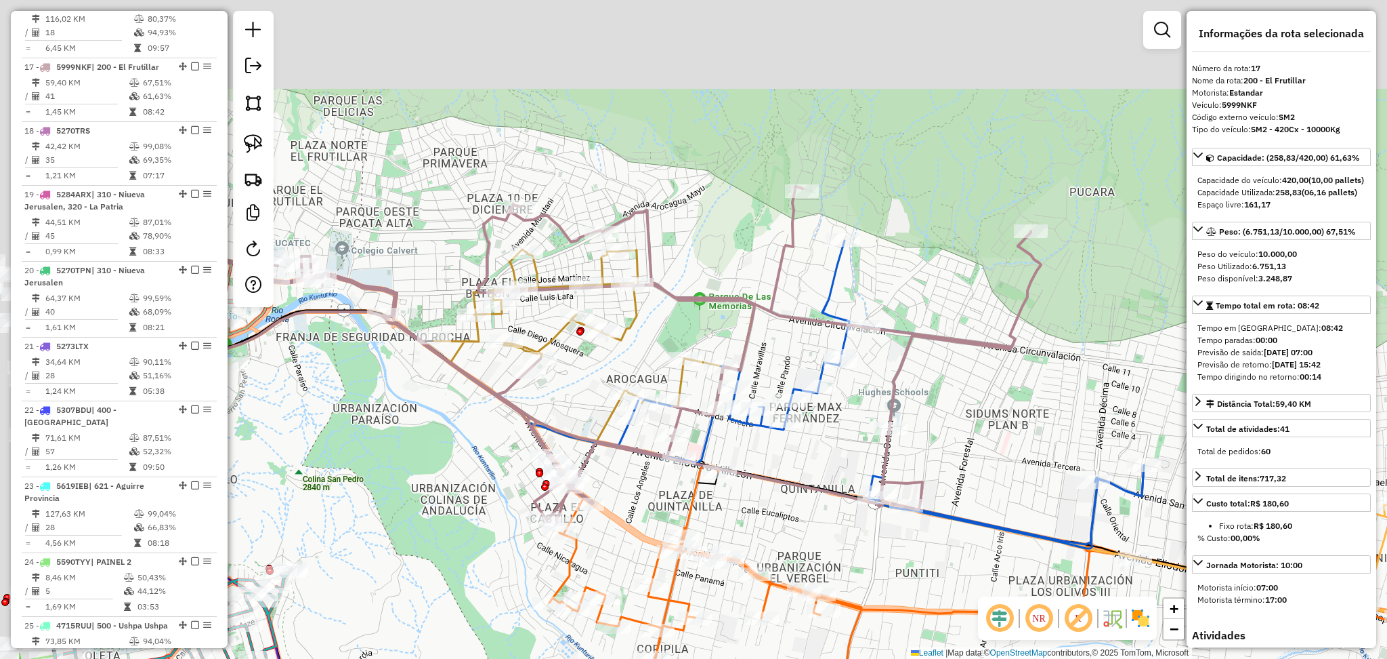
drag, startPoint x: 692, startPoint y: 226, endPoint x: 802, endPoint y: 295, distance: 129.7
click at [798, 292] on div "Janela de atendimento Grade de atendimento Capacidade Transportadoras Veículos …" at bounding box center [693, 329] width 1387 height 659
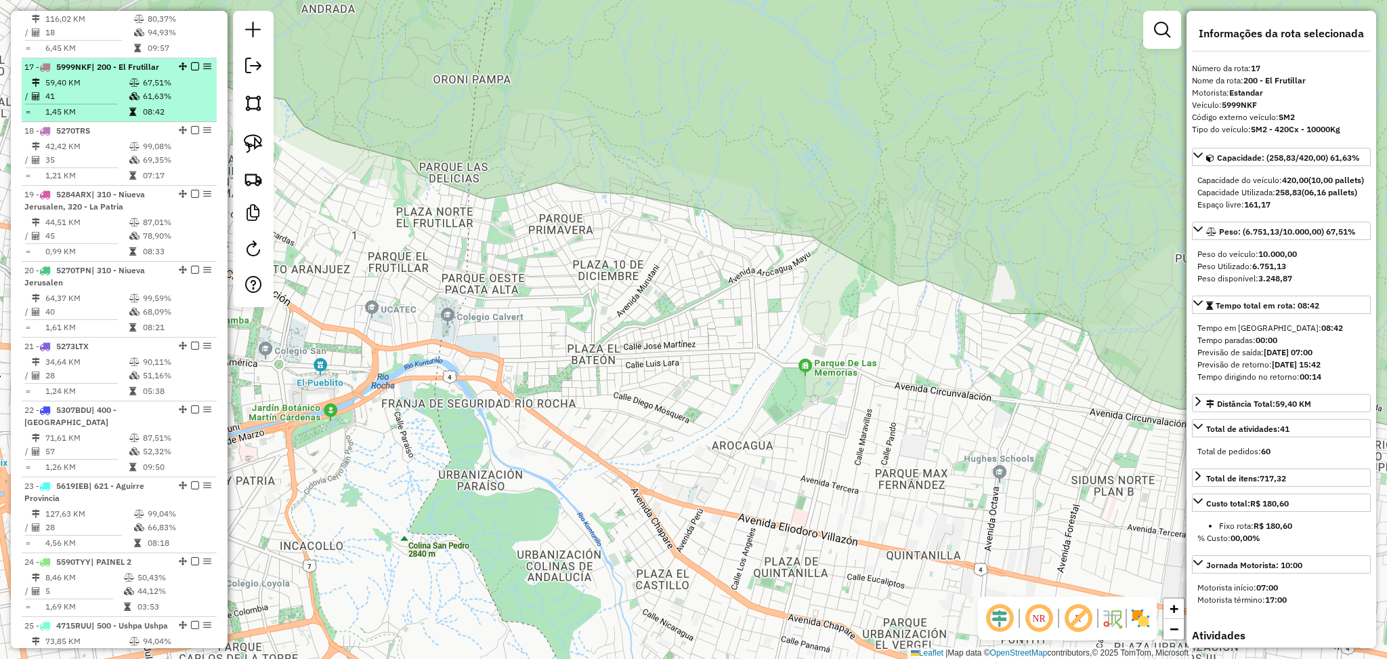
click at [159, 89] on td "61,63%" at bounding box center [176, 96] width 68 height 14
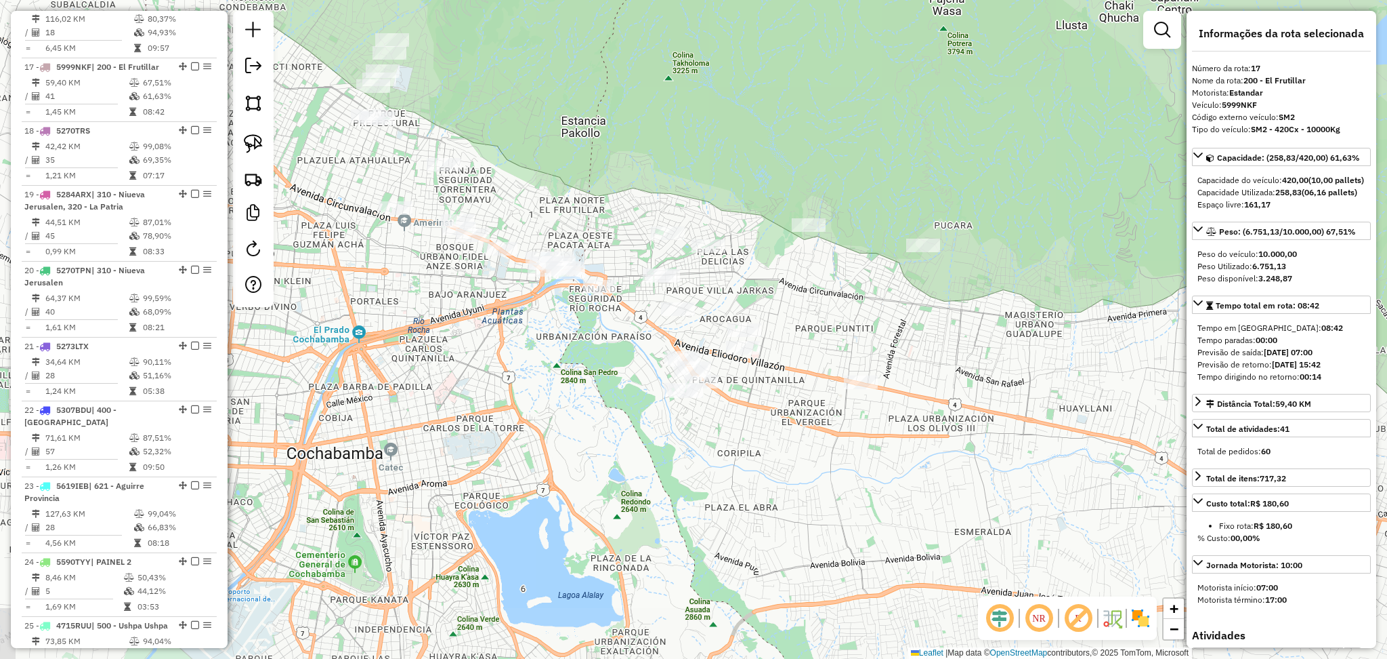
drag, startPoint x: 793, startPoint y: 223, endPoint x: 545, endPoint y: 149, distance: 258.7
click at [545, 149] on div "Janela de atendimento Grade de atendimento Capacidade Transportadoras Veículos …" at bounding box center [693, 329] width 1387 height 659
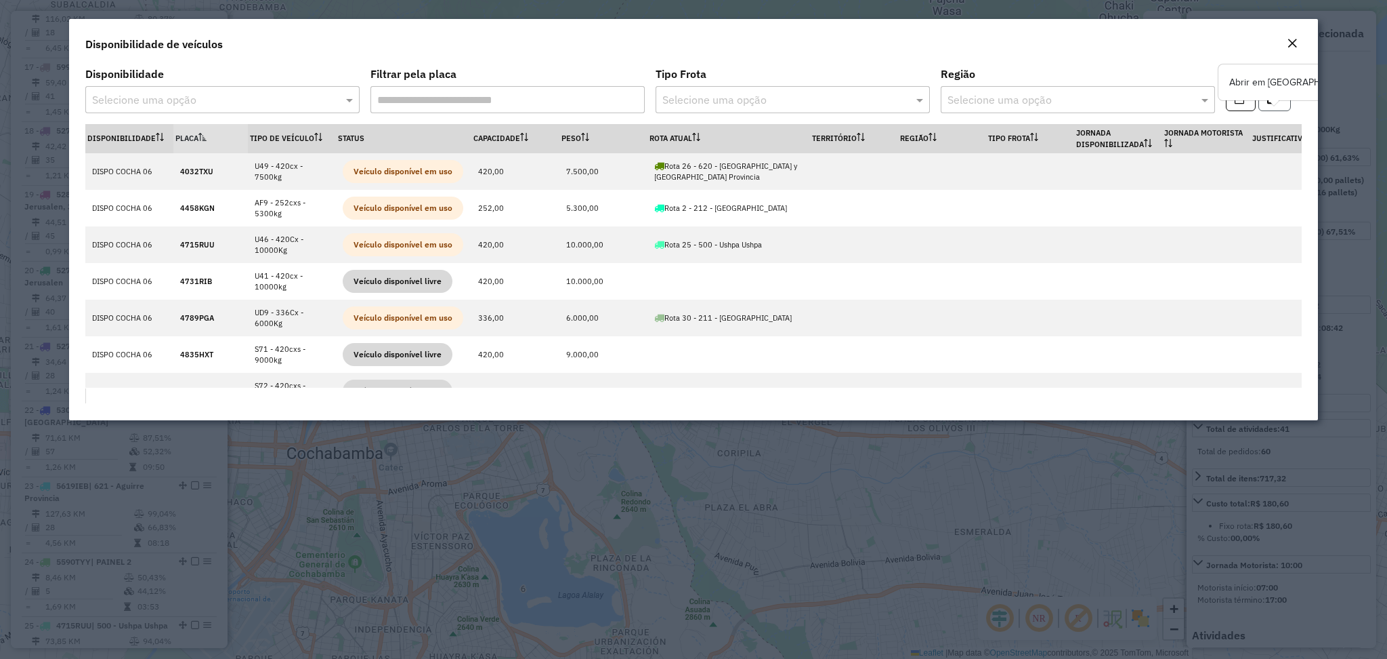
click at [1270, 109] on button "button" at bounding box center [1275, 98] width 33 height 26
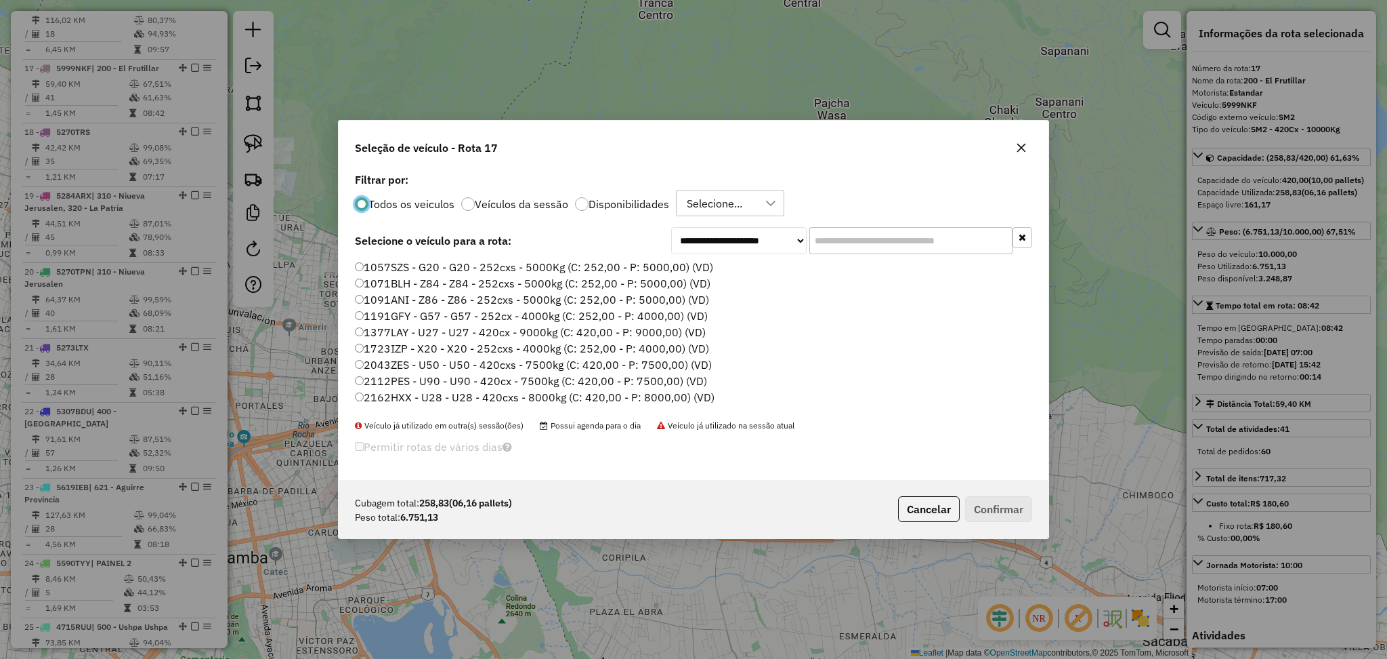
scroll to position [6, 4]
click at [635, 207] on div "Todos os veiculos Veículos da sessão Disponibilidades Selecione..." at bounding box center [693, 203] width 677 height 27
click at [614, 209] on p-radiobutton "Disponibilidades" at bounding box center [622, 204] width 94 height 14
click at [846, 241] on input "text" at bounding box center [911, 240] width 203 height 27
paste input "*******"
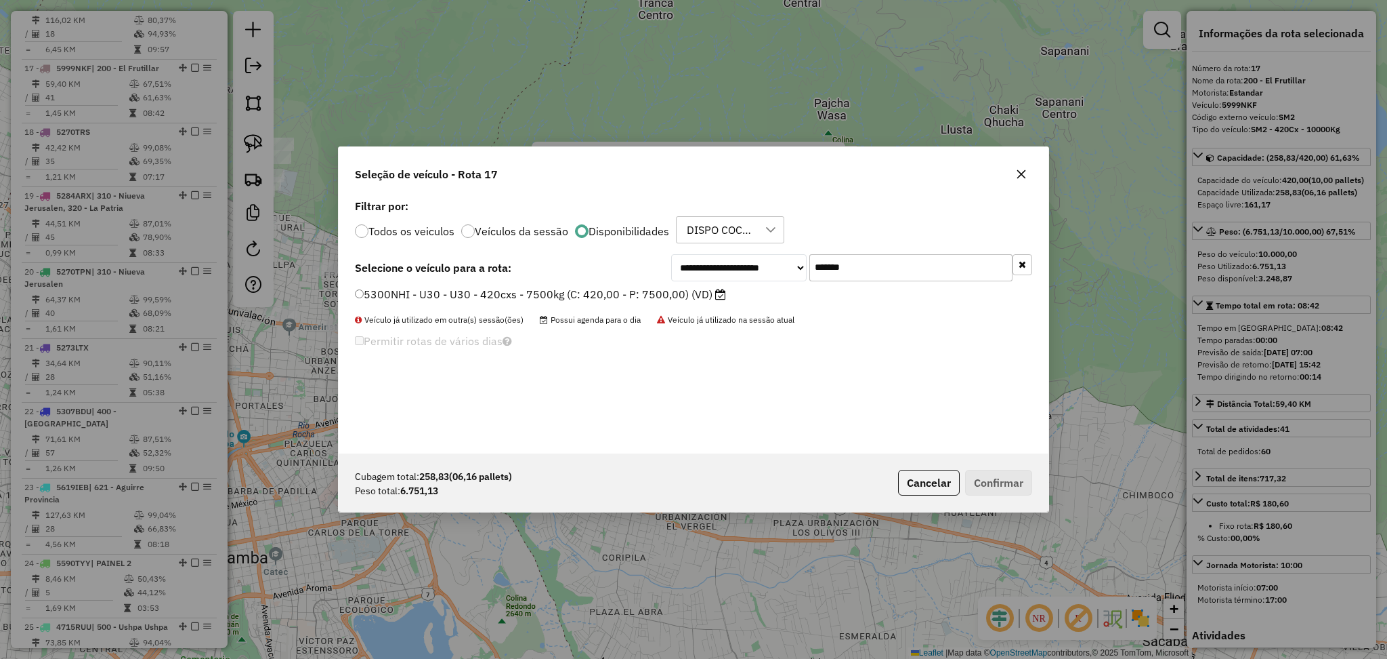
type input "*******"
click at [636, 299] on label "5300NHI - U30 - U30 - 420cxs - 7500kg (C: 420,00 - P: 7500,00) (VD)" at bounding box center [540, 294] width 371 height 16
click at [1005, 482] on button "Confirmar" at bounding box center [998, 482] width 67 height 26
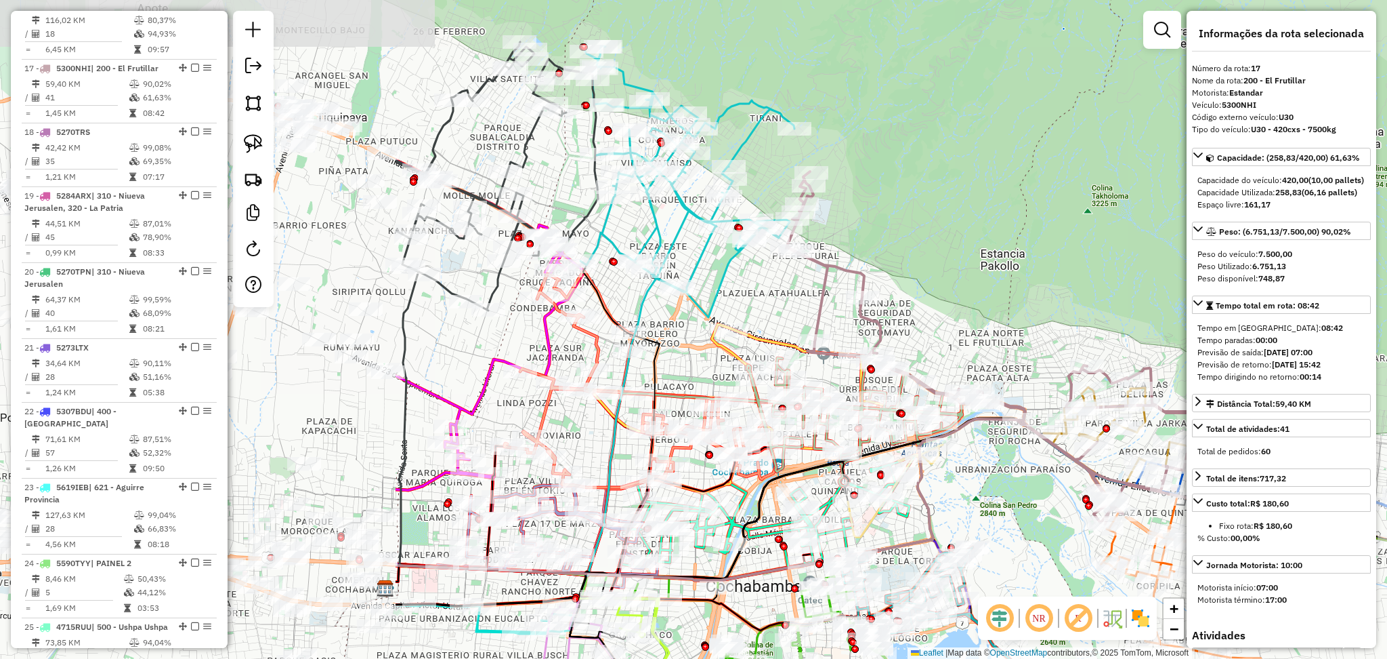
drag, startPoint x: 524, startPoint y: 194, endPoint x: 1058, endPoint y: 222, distance: 535.3
click at [1058, 222] on div "Janela de atendimento Grade de atendimento Capacidade Transportadoras Veículos …" at bounding box center [693, 329] width 1387 height 659
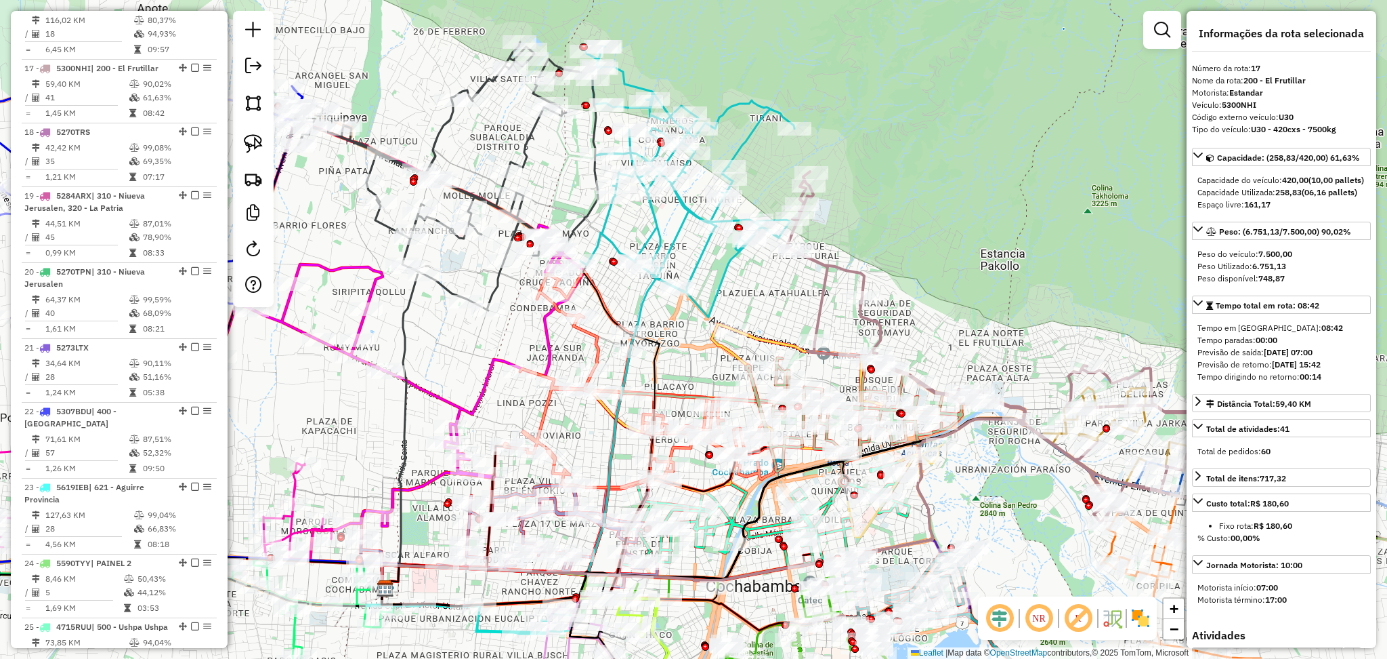
click at [744, 140] on icon at bounding box center [688, 181] width 214 height 271
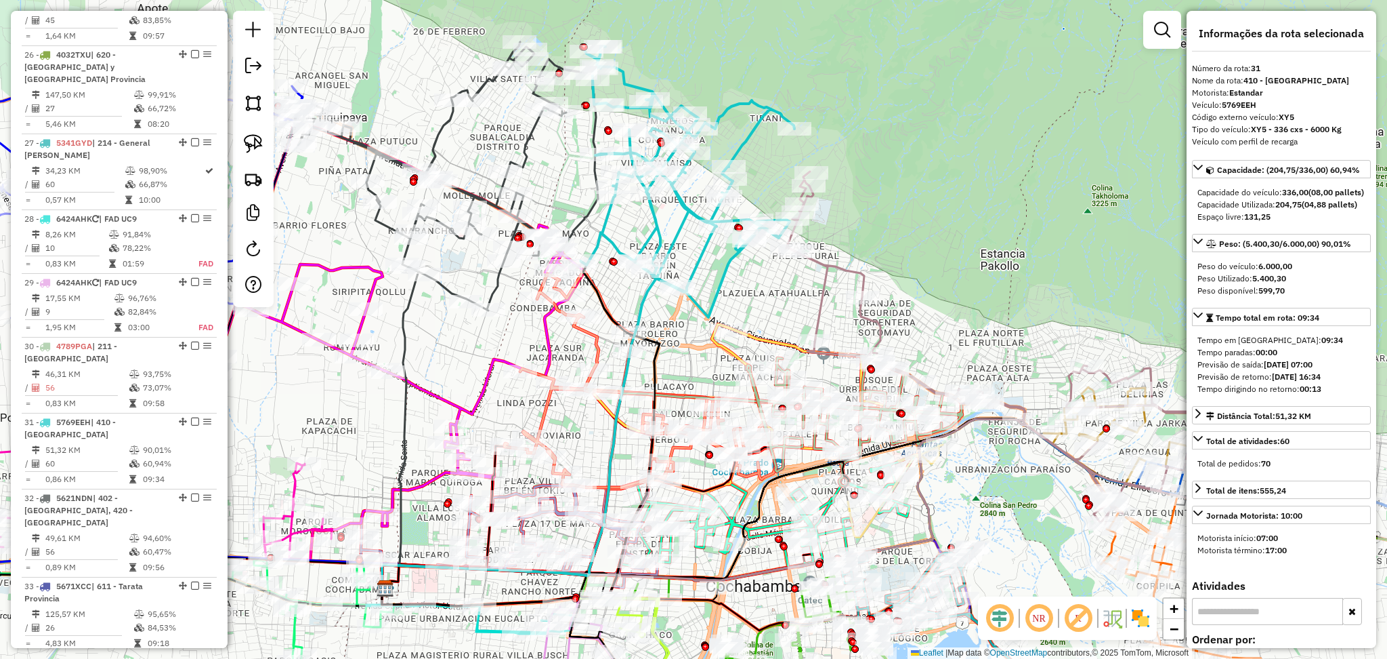
scroll to position [2564, 0]
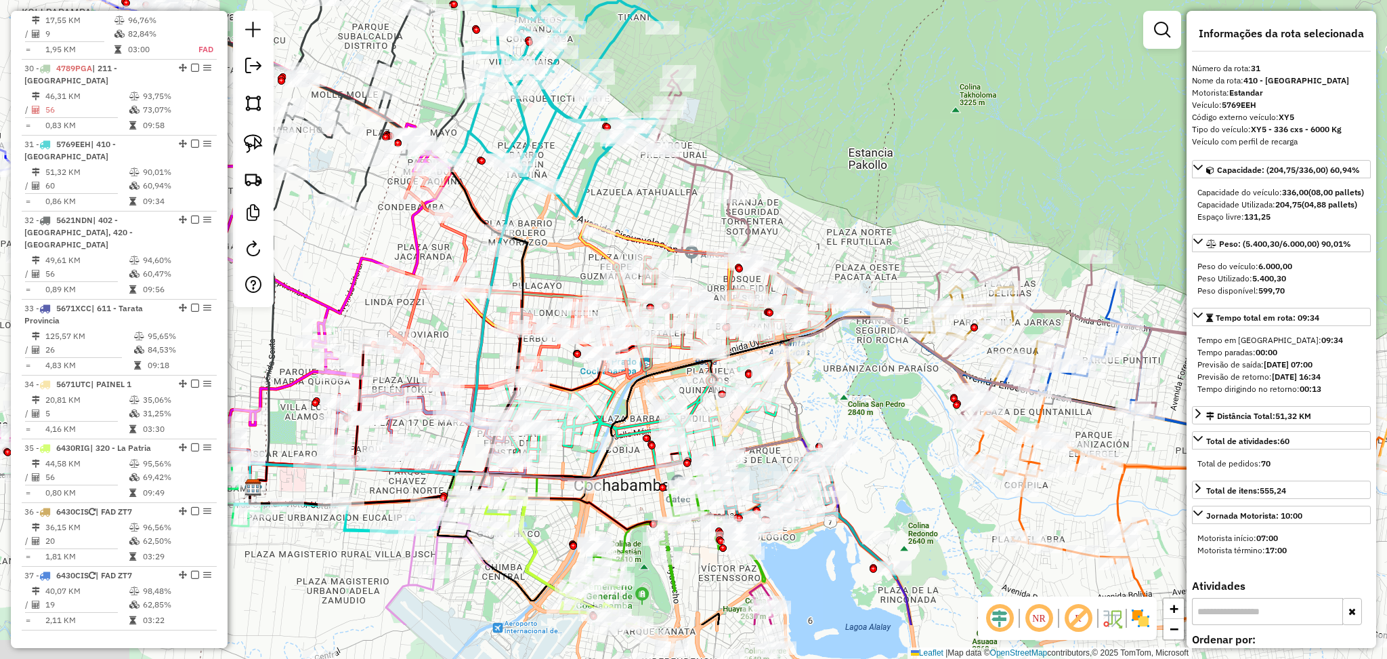
drag, startPoint x: 987, startPoint y: 262, endPoint x: 799, endPoint y: 129, distance: 229.9
click at [799, 119] on div "Janela de atendimento Grade de atendimento Capacidade Transportadoras Veículos …" at bounding box center [693, 329] width 1387 height 659
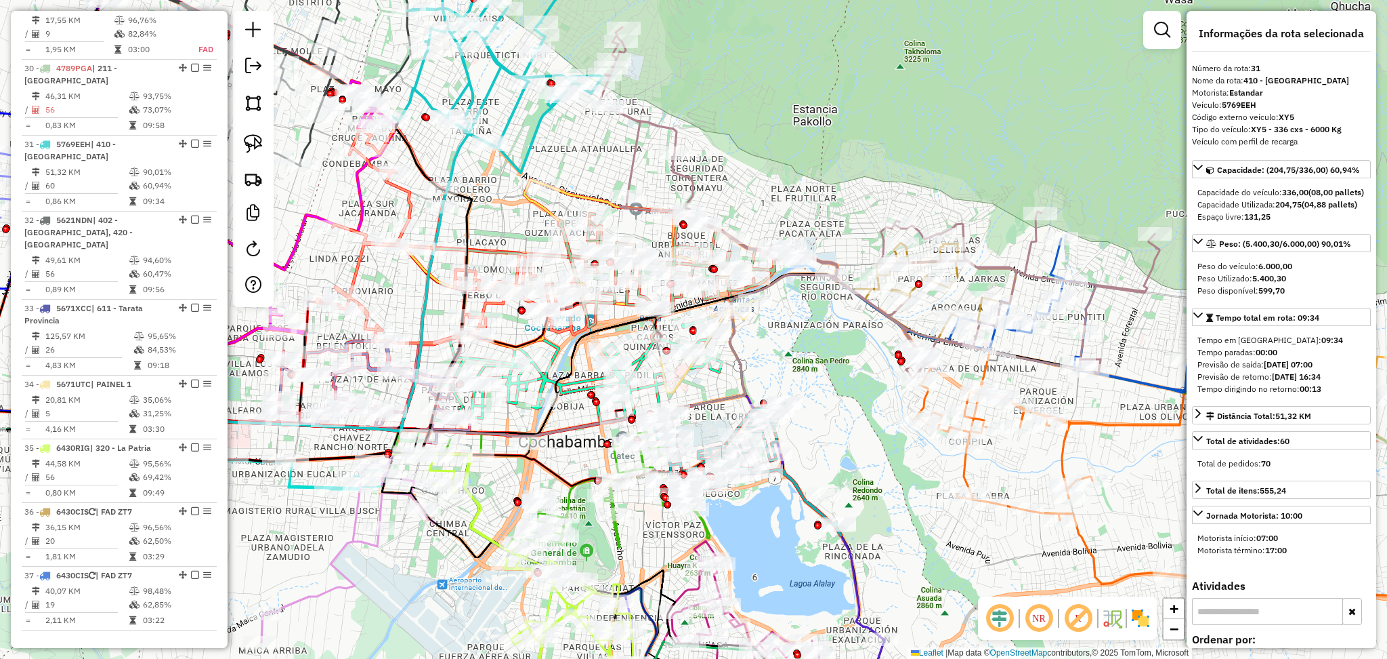
click at [1145, 627] on img at bounding box center [1141, 618] width 22 height 22
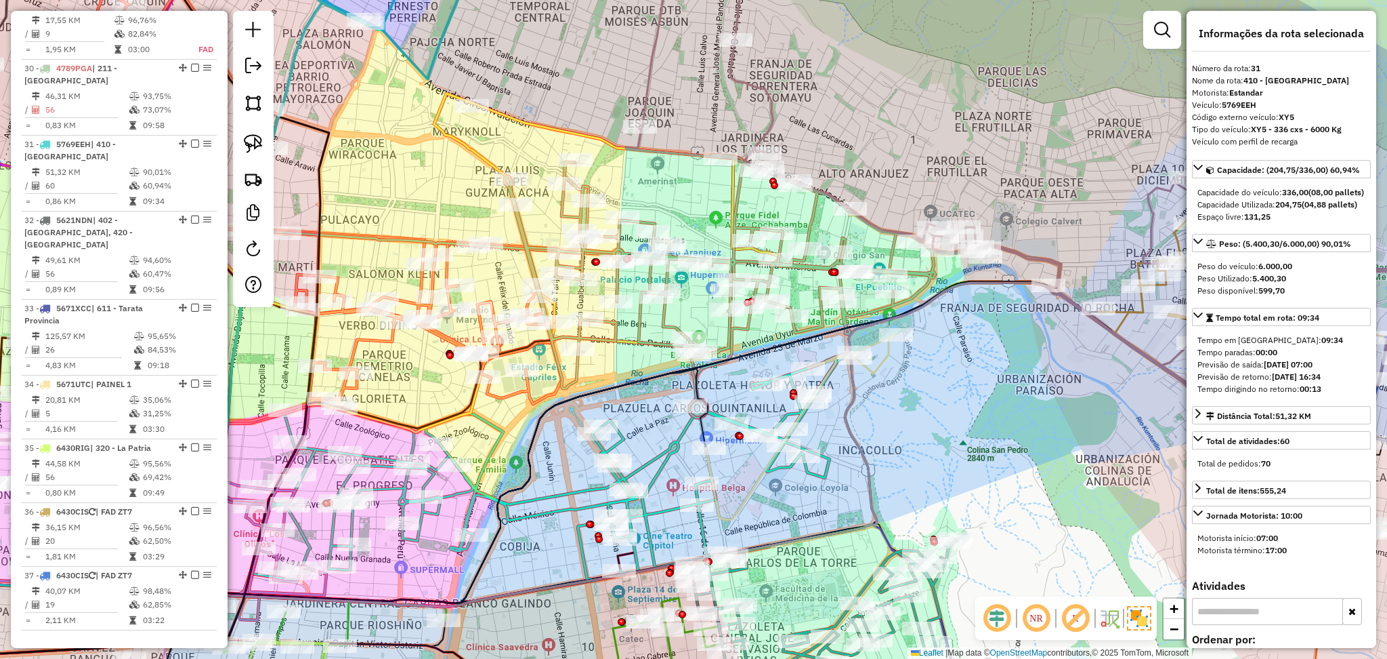
click at [814, 217] on icon at bounding box center [720, 285] width 431 height 263
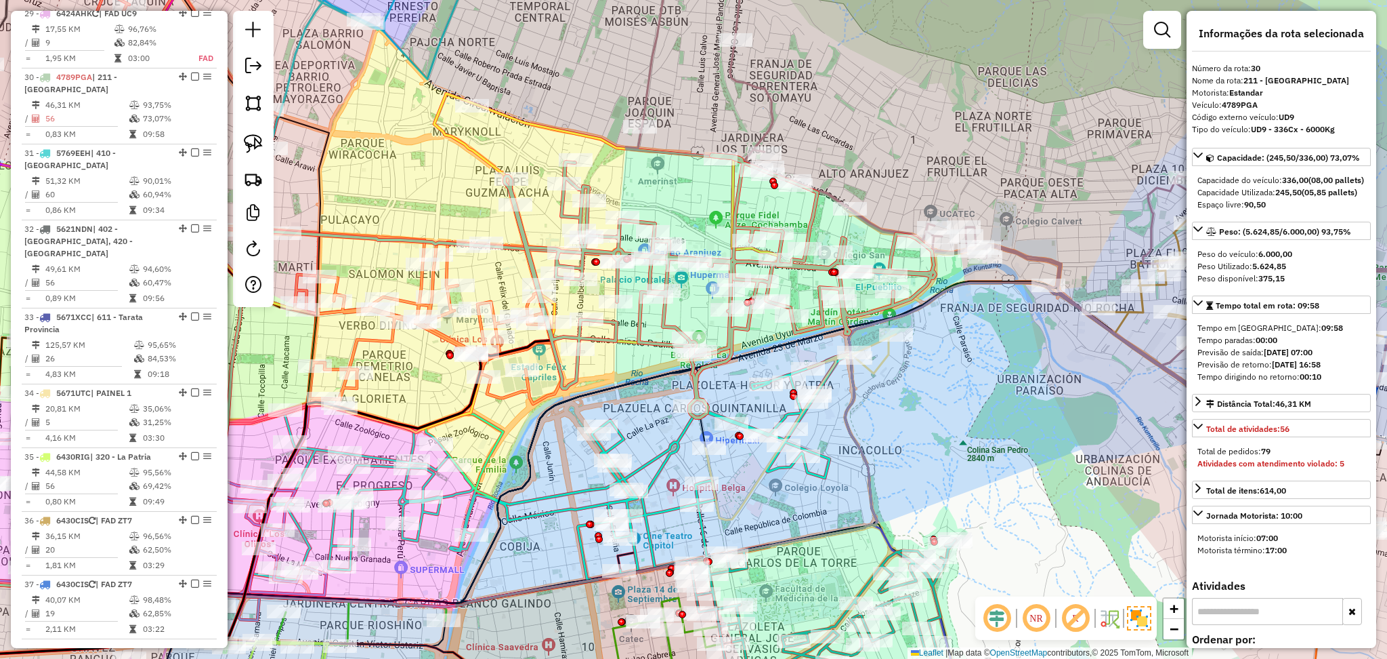
scroll to position [2552, 0]
click at [449, 137] on icon at bounding box center [448, 224] width 661 height 263
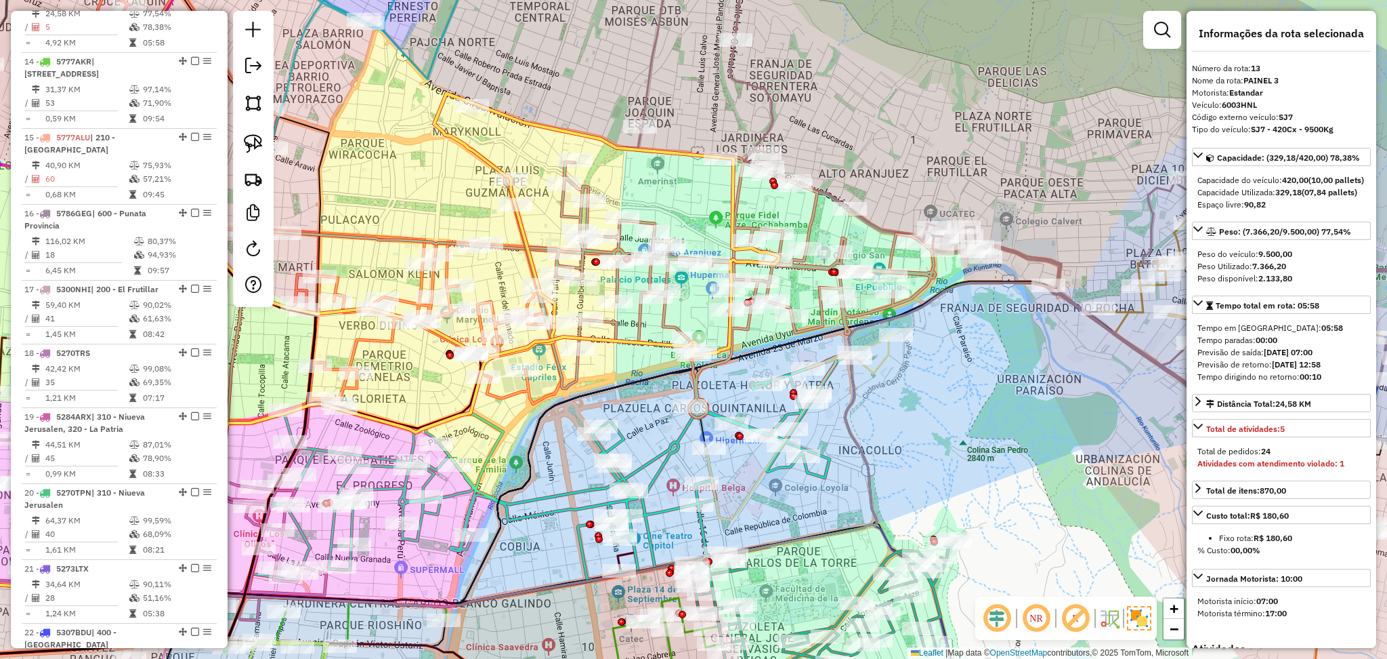
scroll to position [1371, 0]
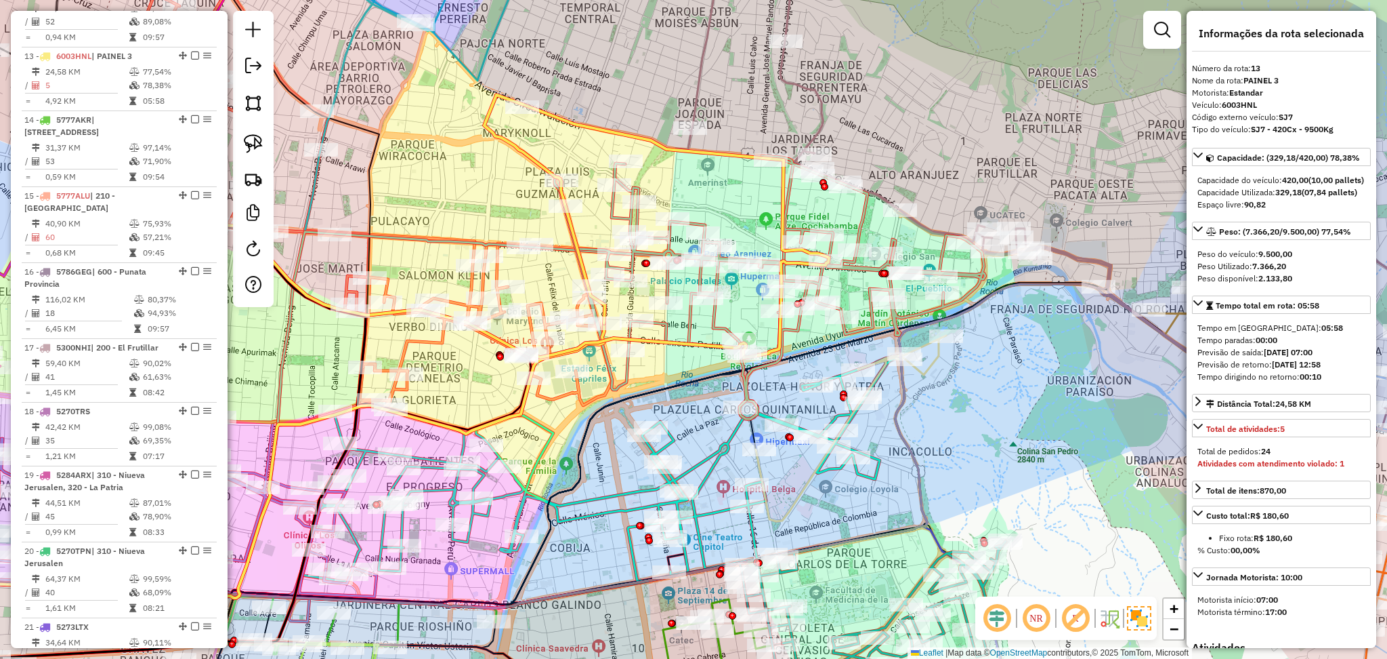
drag, startPoint x: 377, startPoint y: 189, endPoint x: 427, endPoint y: 190, distance: 50.2
click at [427, 190] on div "Janela de atendimento Grade de atendimento Capacidade Transportadoras Veículos …" at bounding box center [693, 329] width 1387 height 659
click at [442, 339] on icon at bounding box center [340, 205] width 541 height 434
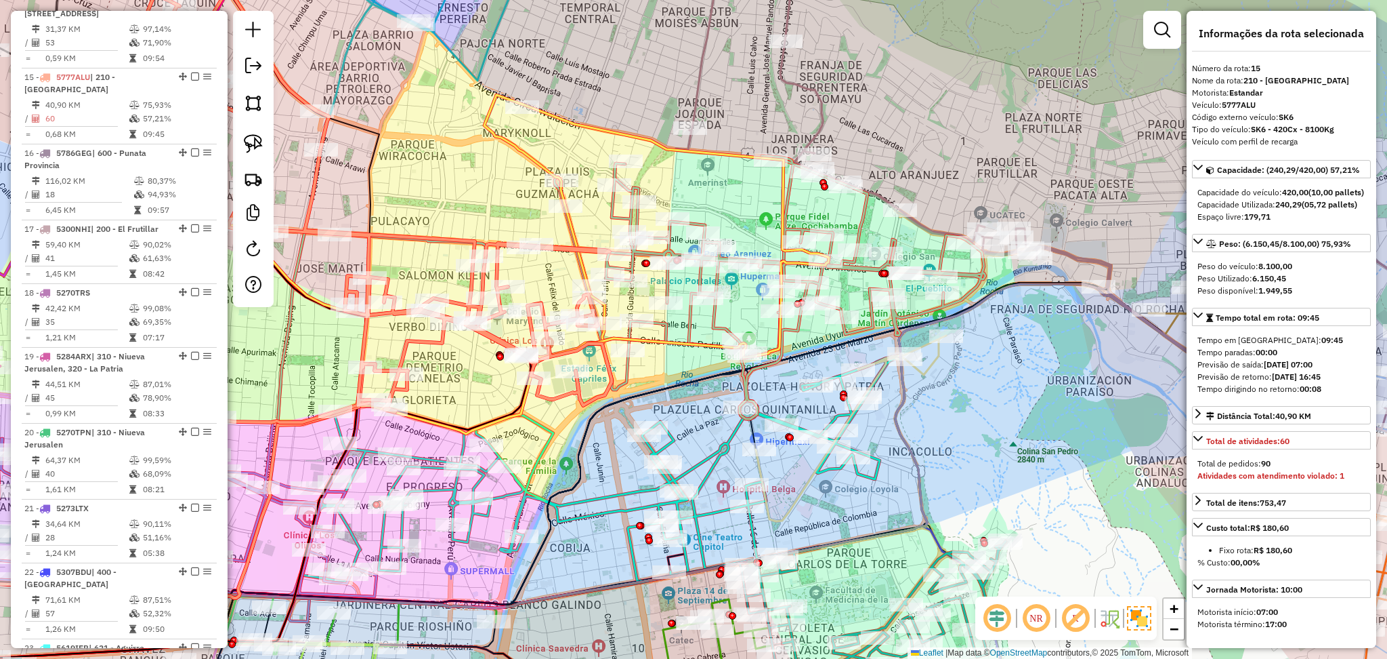
scroll to position [1511, 0]
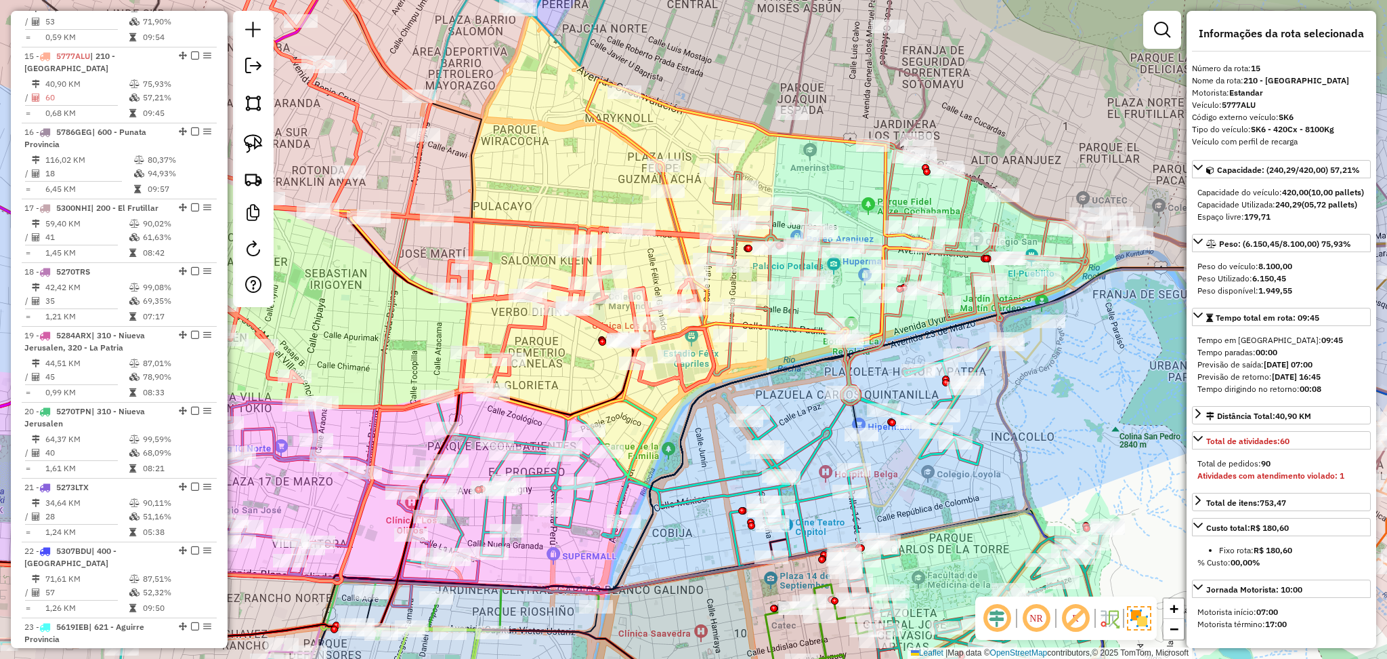
drag, startPoint x: 469, startPoint y: 379, endPoint x: 575, endPoint y: 364, distance: 106.1
click at [575, 364] on div "Janela de atendimento Grade de atendimento Capacidade Transportadoras Veículos …" at bounding box center [693, 329] width 1387 height 659
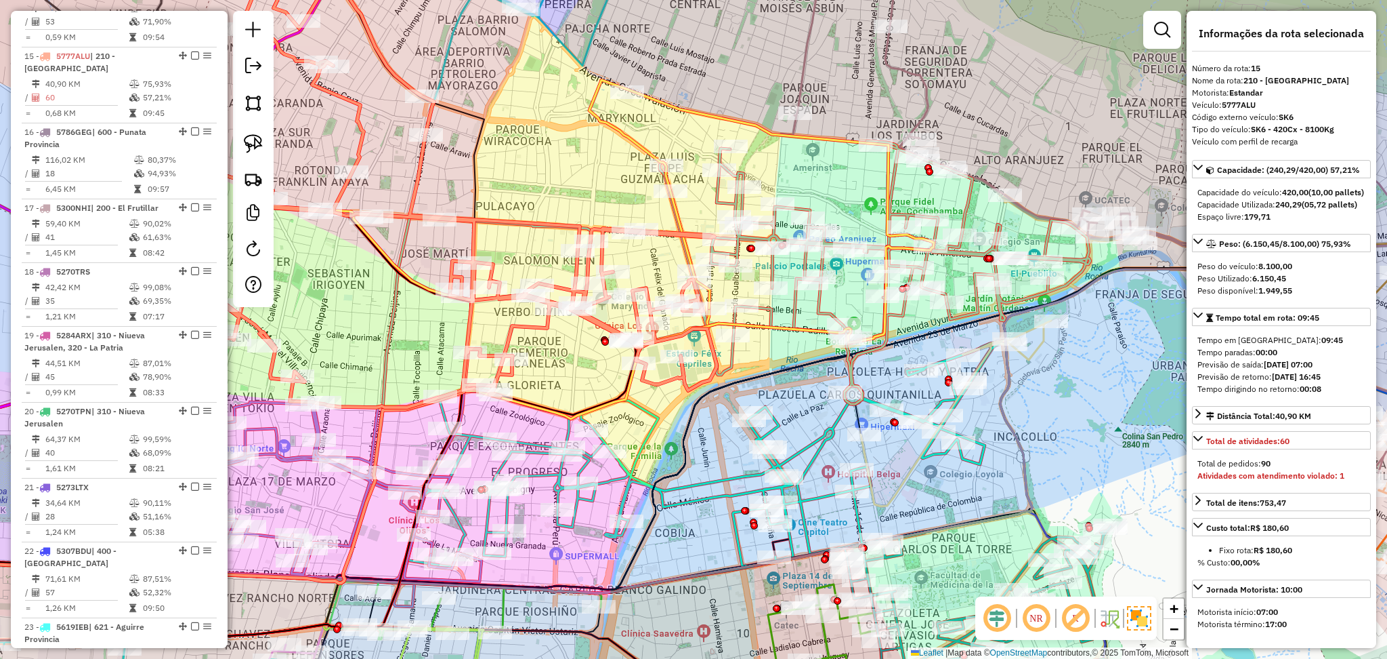
click at [971, 205] on icon at bounding box center [875, 272] width 431 height 263
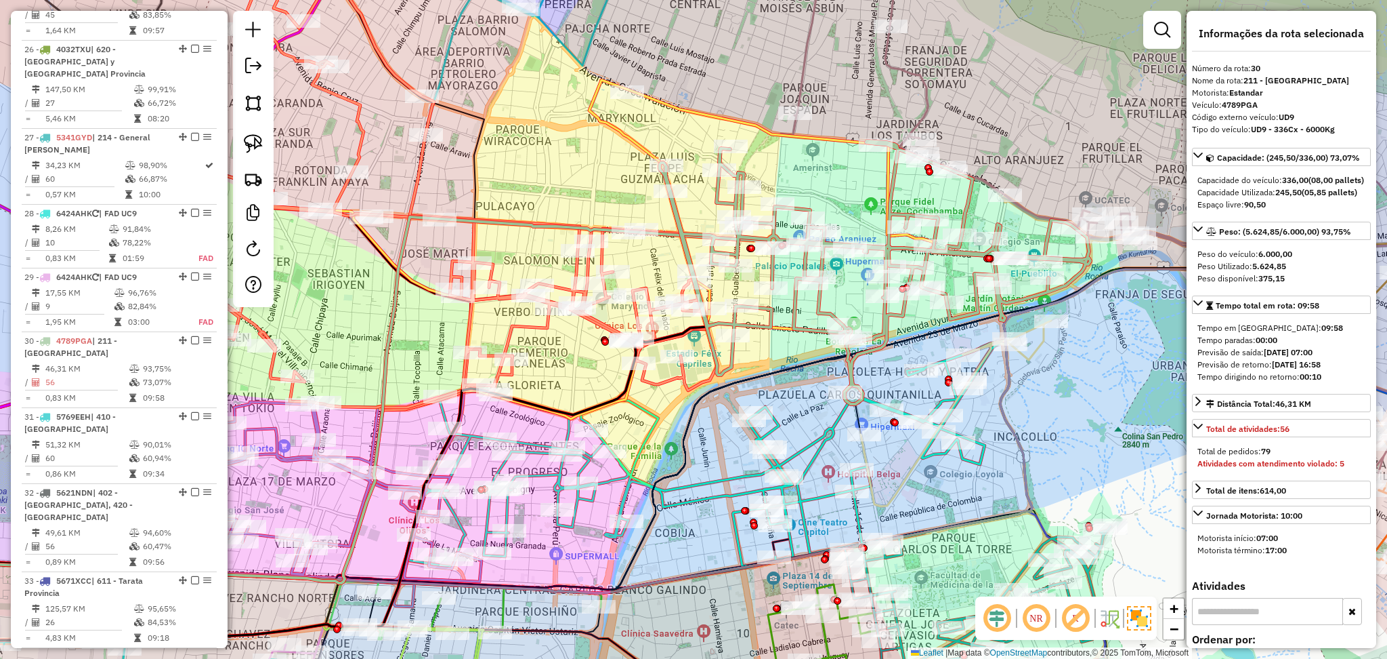
scroll to position [2552, 0]
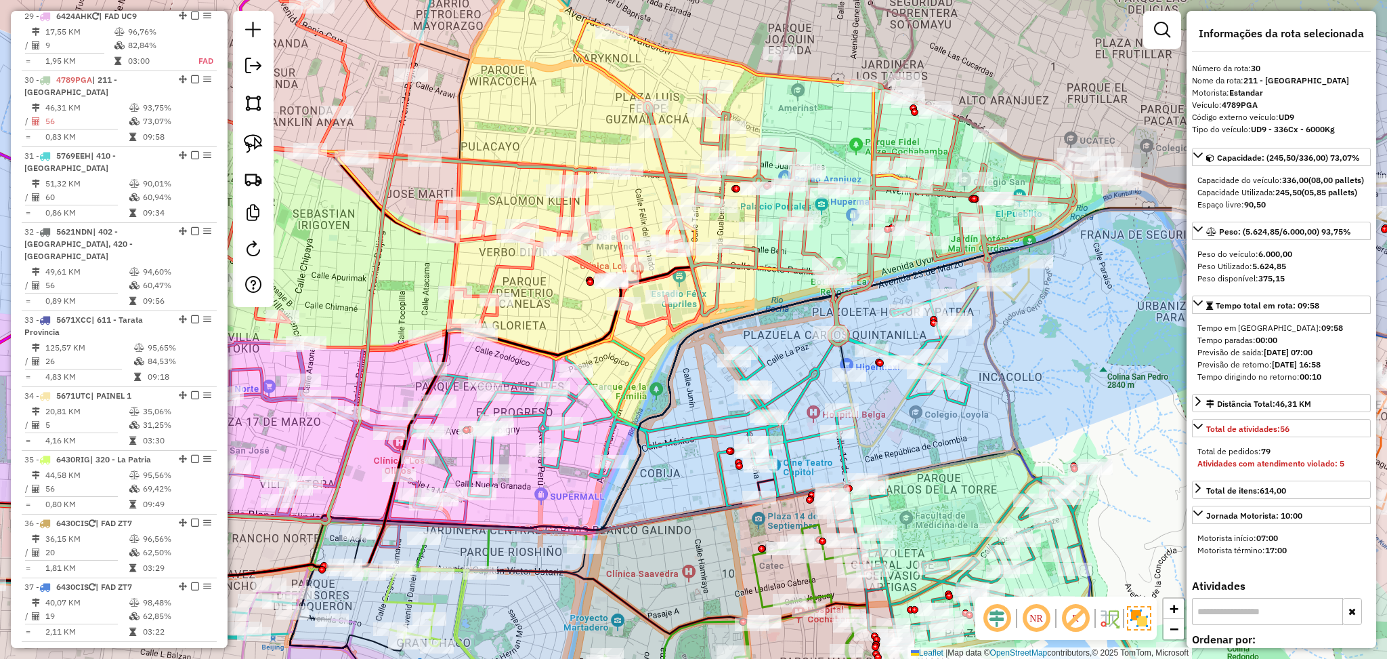
drag, startPoint x: 1064, startPoint y: 423, endPoint x: 1049, endPoint y: 367, distance: 58.2
click at [1049, 367] on div "Janela de atendimento Grade de atendimento Capacidade Transportadoras Veículos …" at bounding box center [693, 329] width 1387 height 659
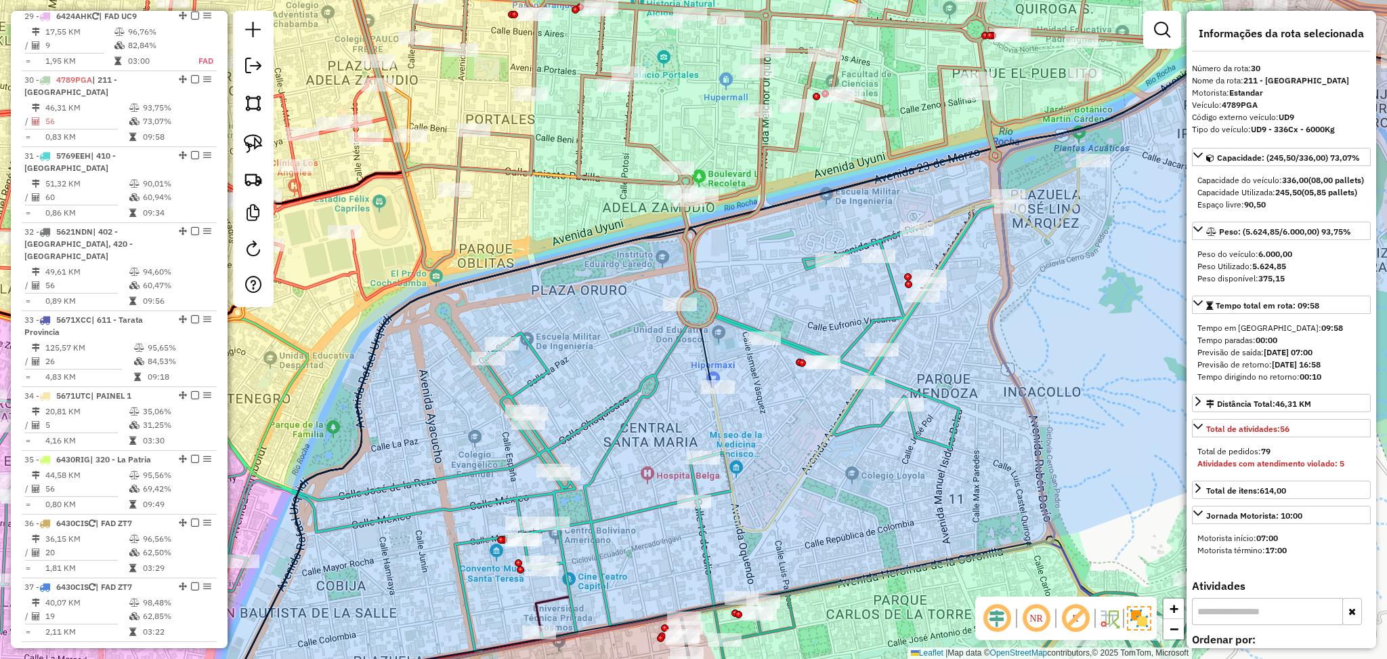
click at [1058, 211] on icon at bounding box center [902, 345] width 381 height 371
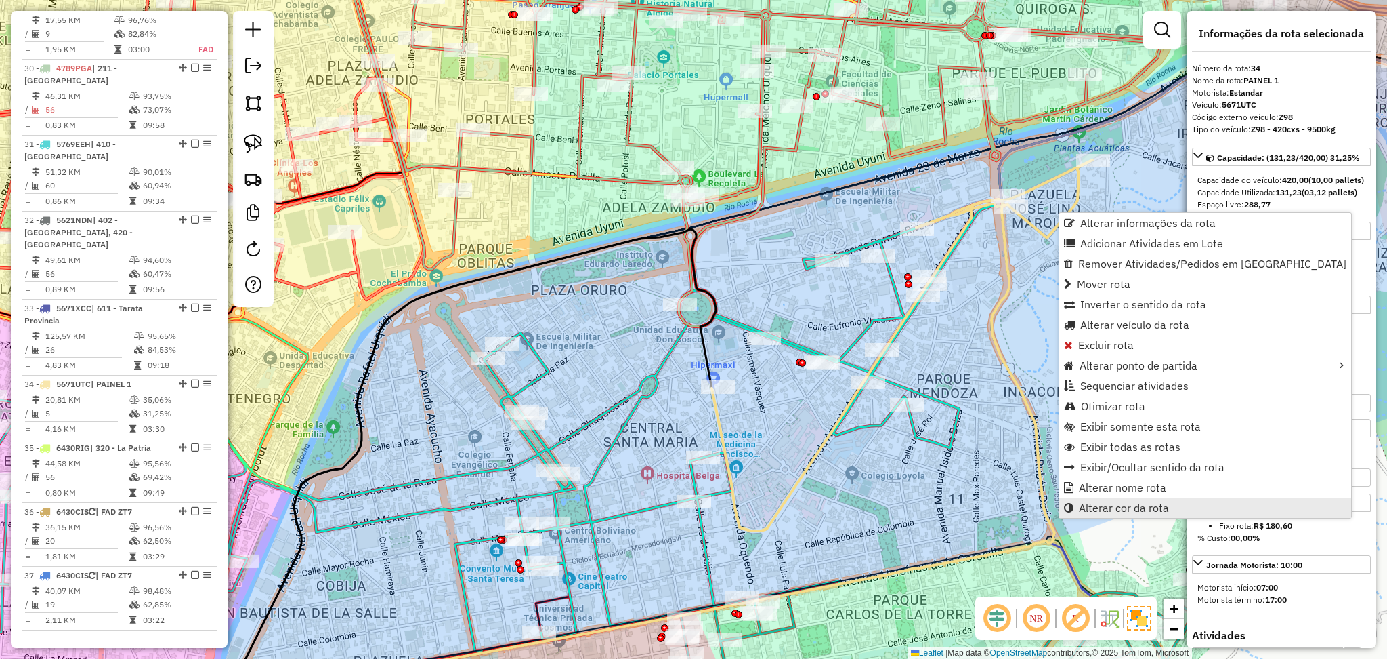
click at [1109, 503] on span "Alterar cor da rota" at bounding box center [1124, 507] width 90 height 11
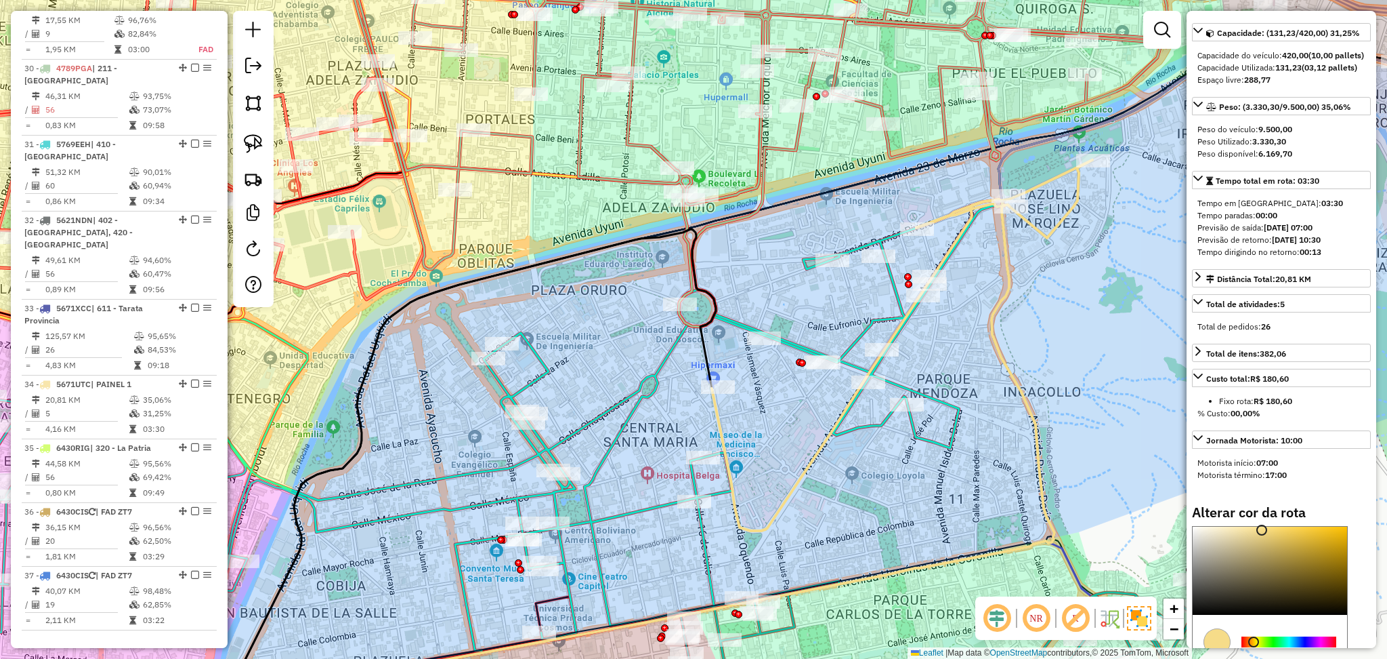
scroll to position [180, 0]
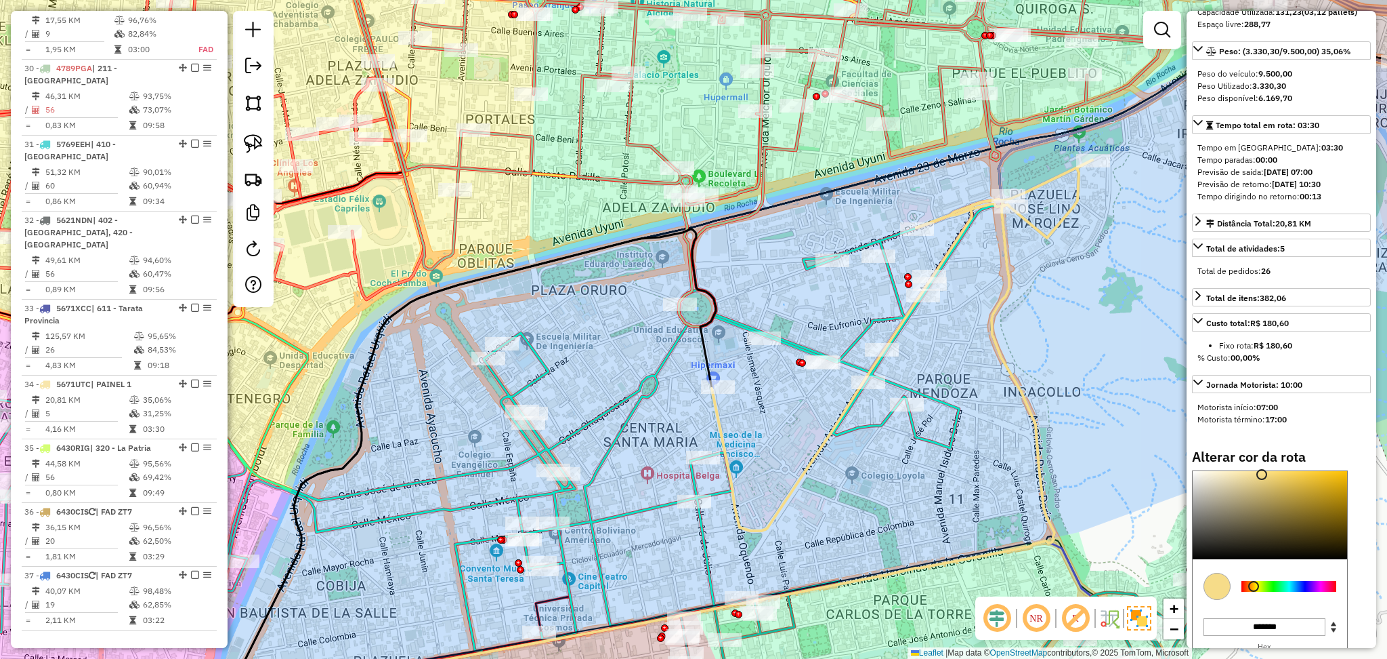
type input "*******"
click at [1320, 591] on div at bounding box center [1289, 586] width 95 height 11
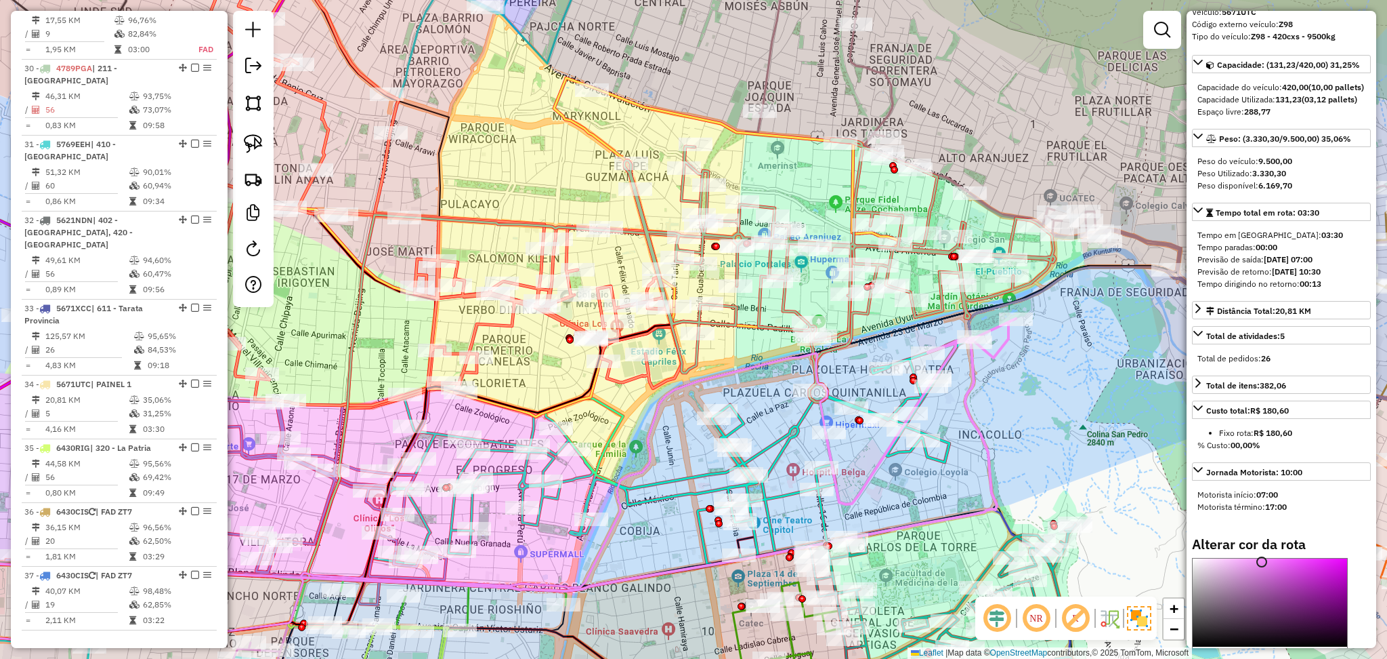
scroll to position [0, 0]
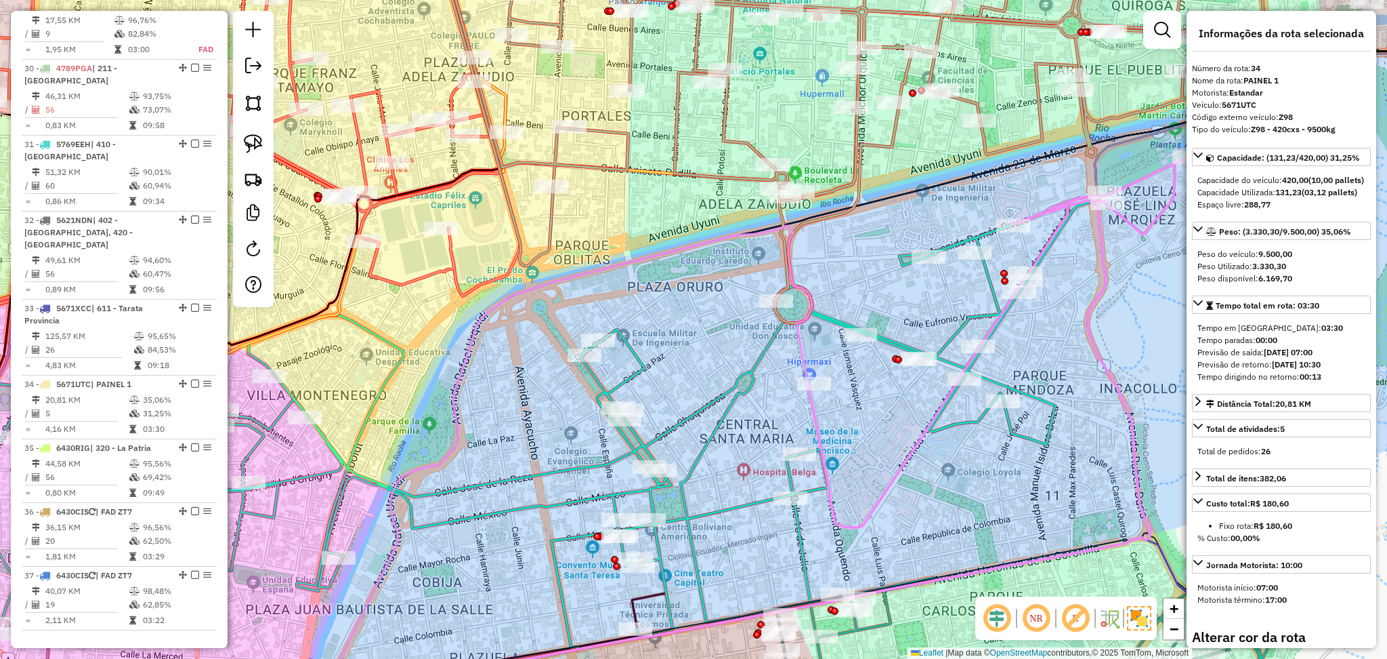
click at [721, 419] on icon at bounding box center [500, 422] width 1198 height 453
select select "**********"
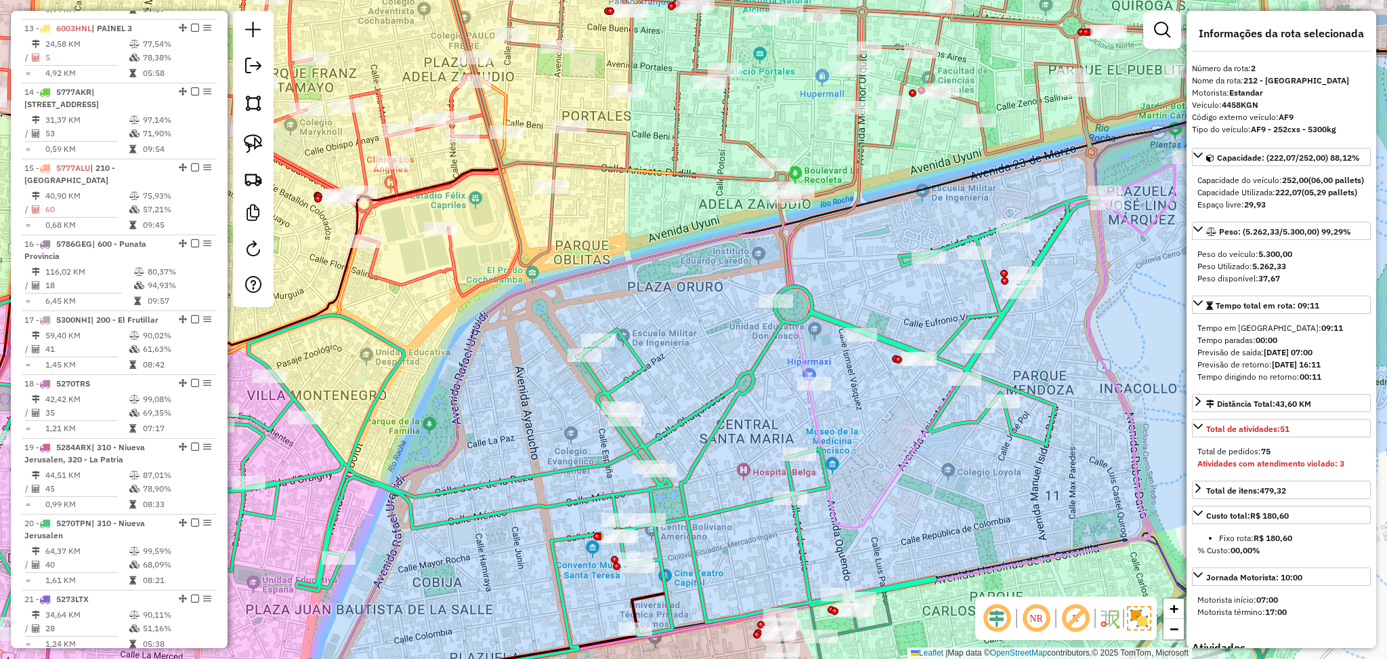
scroll to position [621, 0]
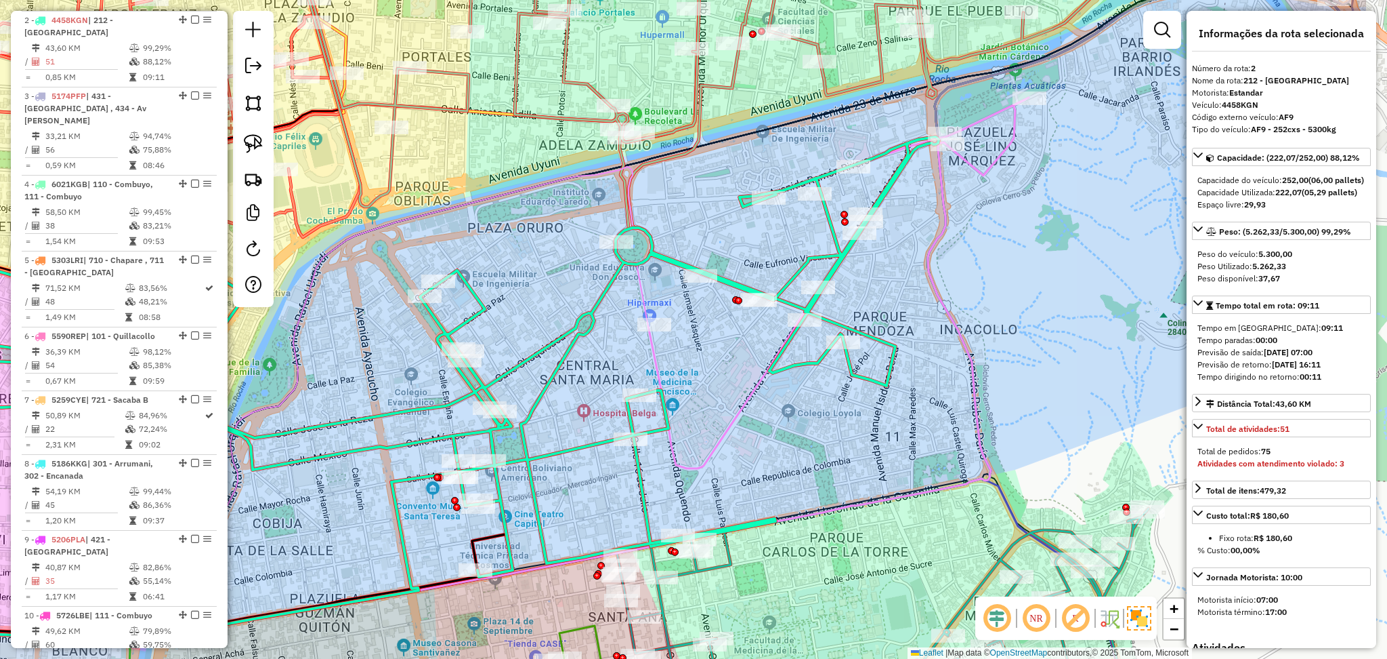
drag, startPoint x: 968, startPoint y: 501, endPoint x: 813, endPoint y: 442, distance: 165.7
click at [813, 442] on div "Janela de atendimento Grade de atendimento Capacidade Transportadoras Veículos …" at bounding box center [693, 329] width 1387 height 659
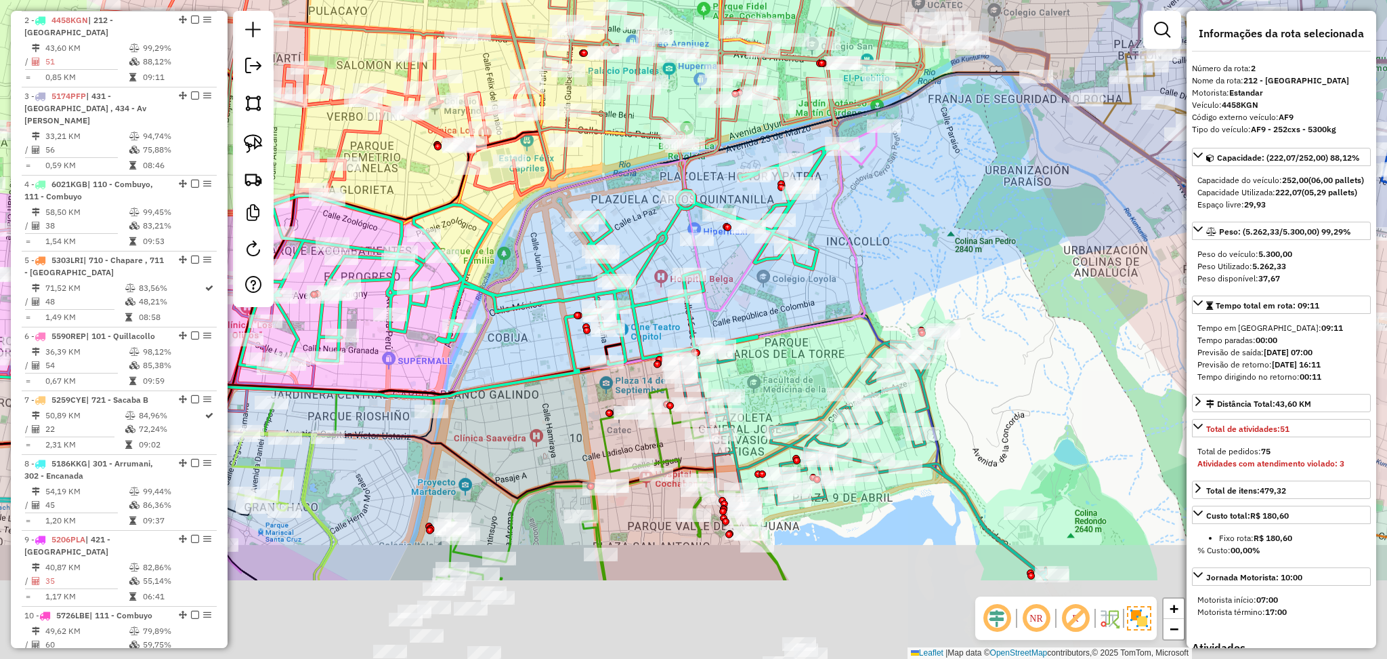
drag, startPoint x: 943, startPoint y: 385, endPoint x: 916, endPoint y: 222, distance: 165.5
click at [916, 232] on div "Janela de atendimento Grade de atendimento Capacidade Transportadoras Veículos …" at bounding box center [693, 329] width 1387 height 659
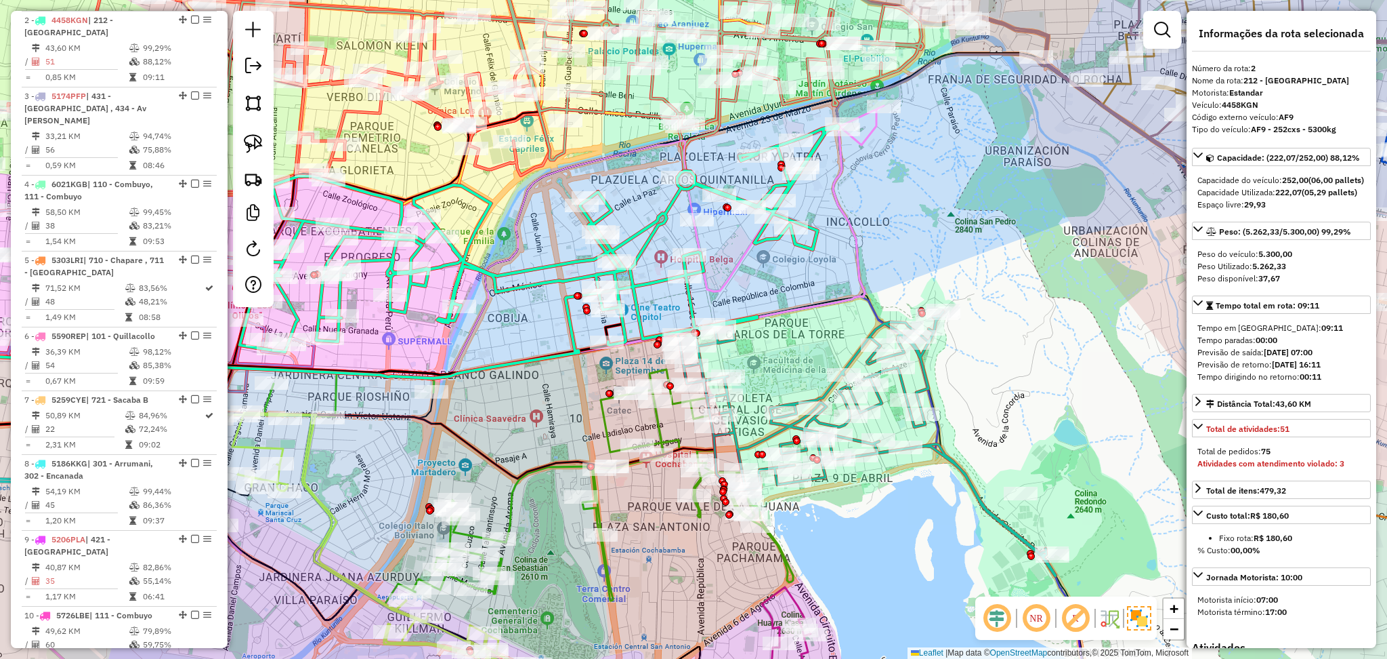
click at [950, 460] on icon at bounding box center [867, 443] width 378 height 265
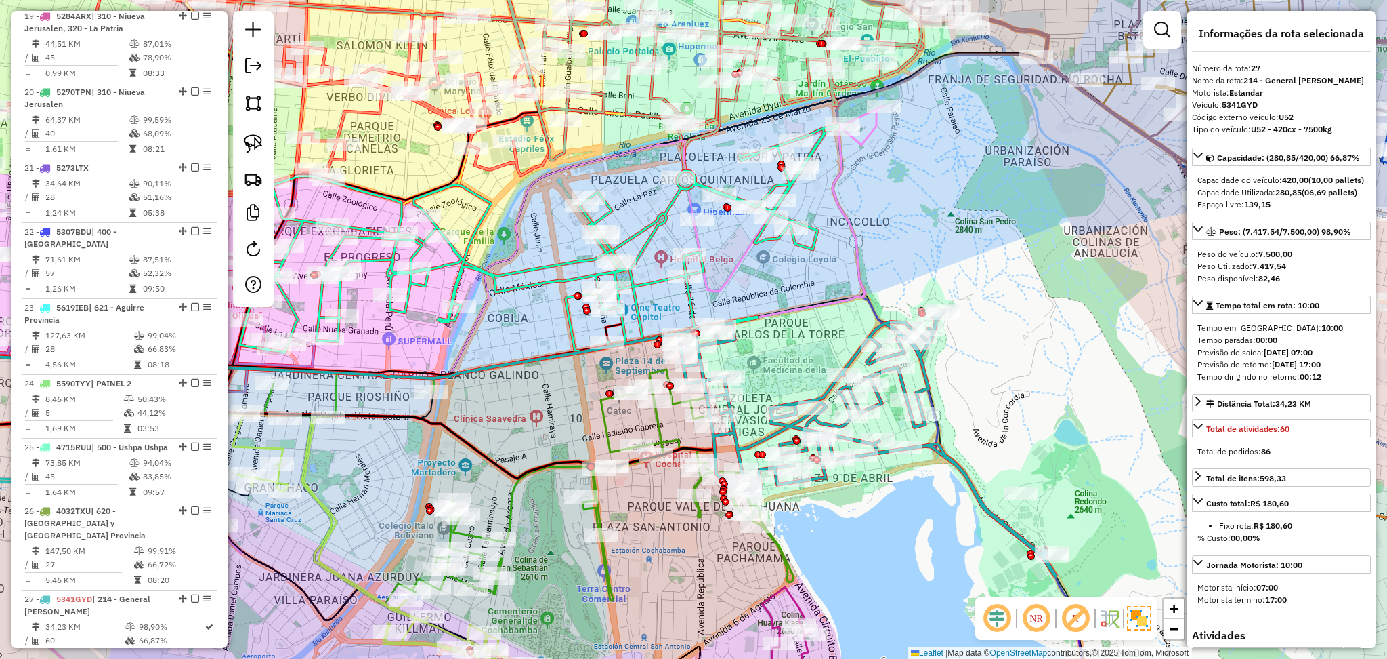
scroll to position [2348, 0]
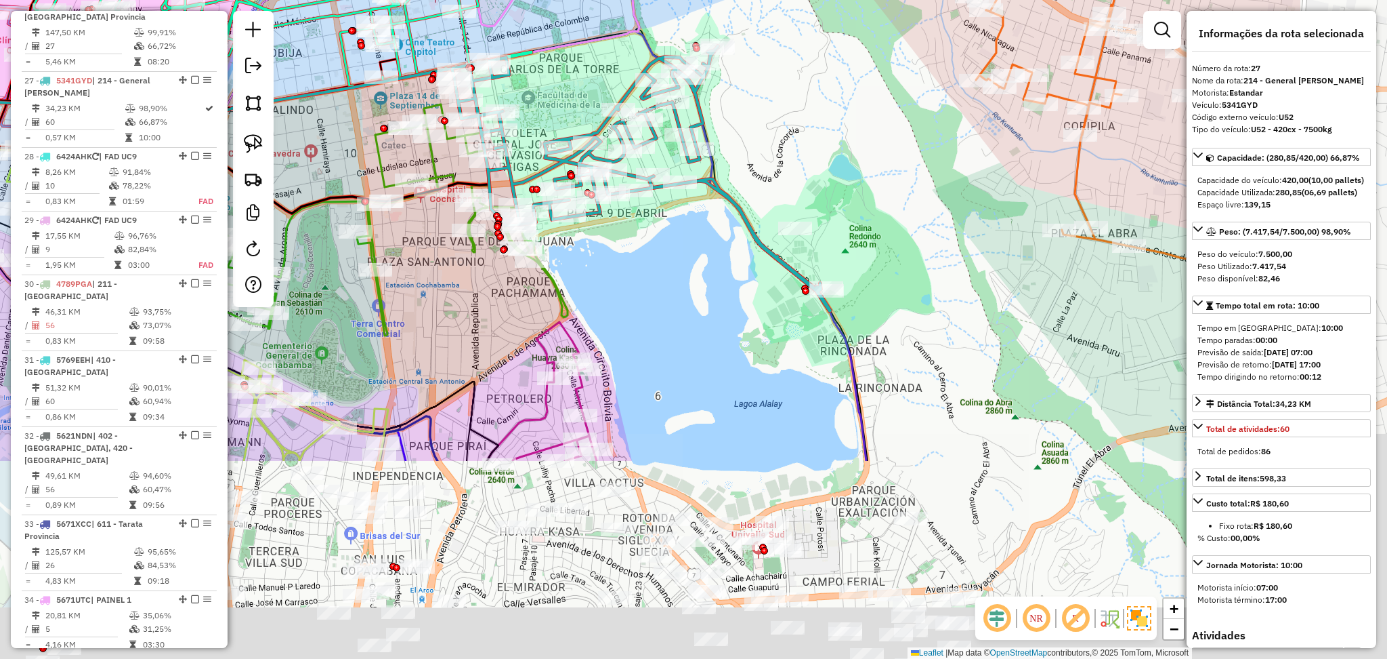
drag, startPoint x: 888, startPoint y: 480, endPoint x: 691, endPoint y: 241, distance: 310.0
click at [691, 241] on div "Janela de atendimento Grade de atendimento Capacidade Transportadoras Veículos …" at bounding box center [693, 329] width 1387 height 659
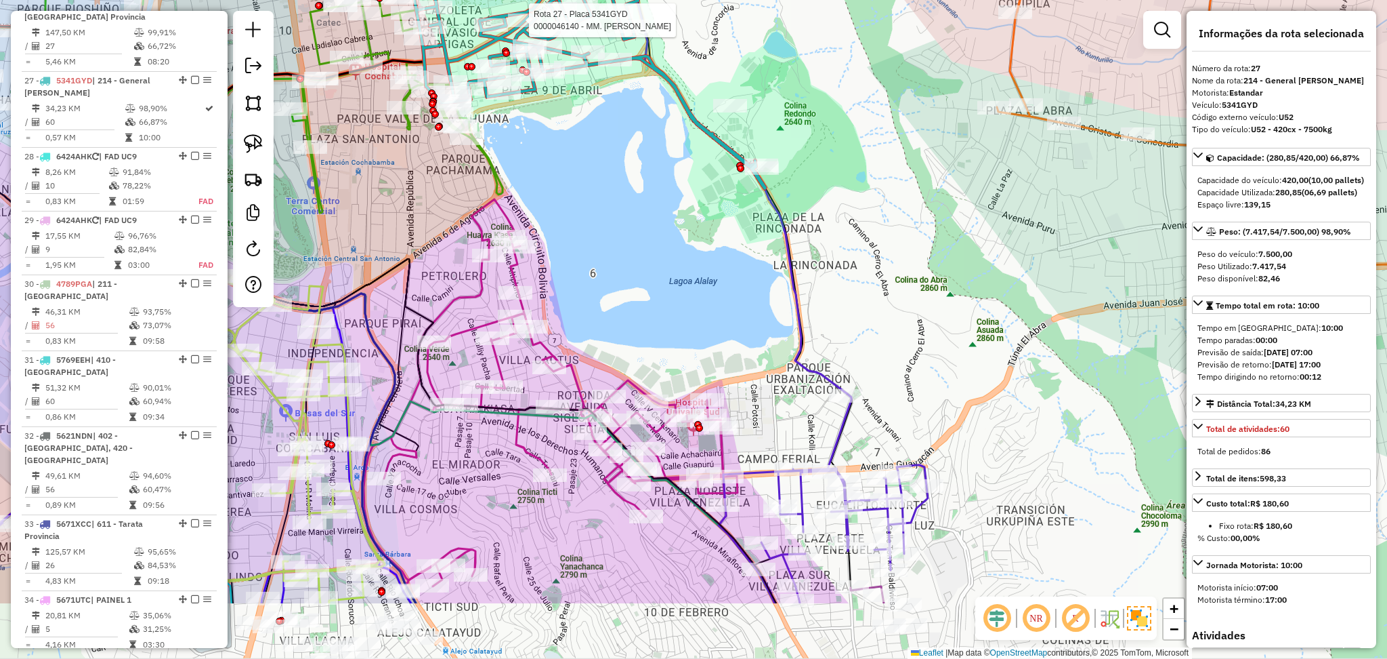
drag, startPoint x: 862, startPoint y: 378, endPoint x: 812, endPoint y: 280, distance: 110.6
click at [812, 280] on div "Rota 27 - Placa 5341GYD 0000046140 - MM. MARCO Janela de atendimento Grade de a…" at bounding box center [693, 329] width 1387 height 659
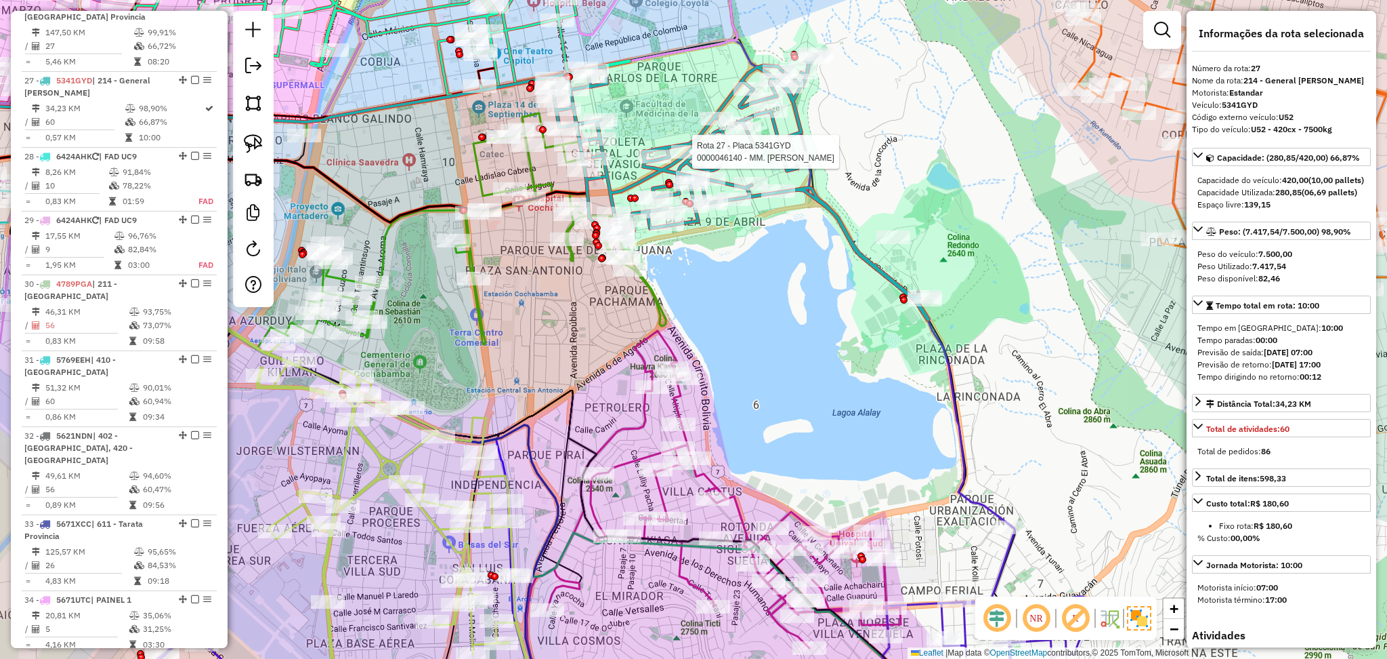
click at [480, 171] on icon at bounding box center [391, 228] width 550 height 231
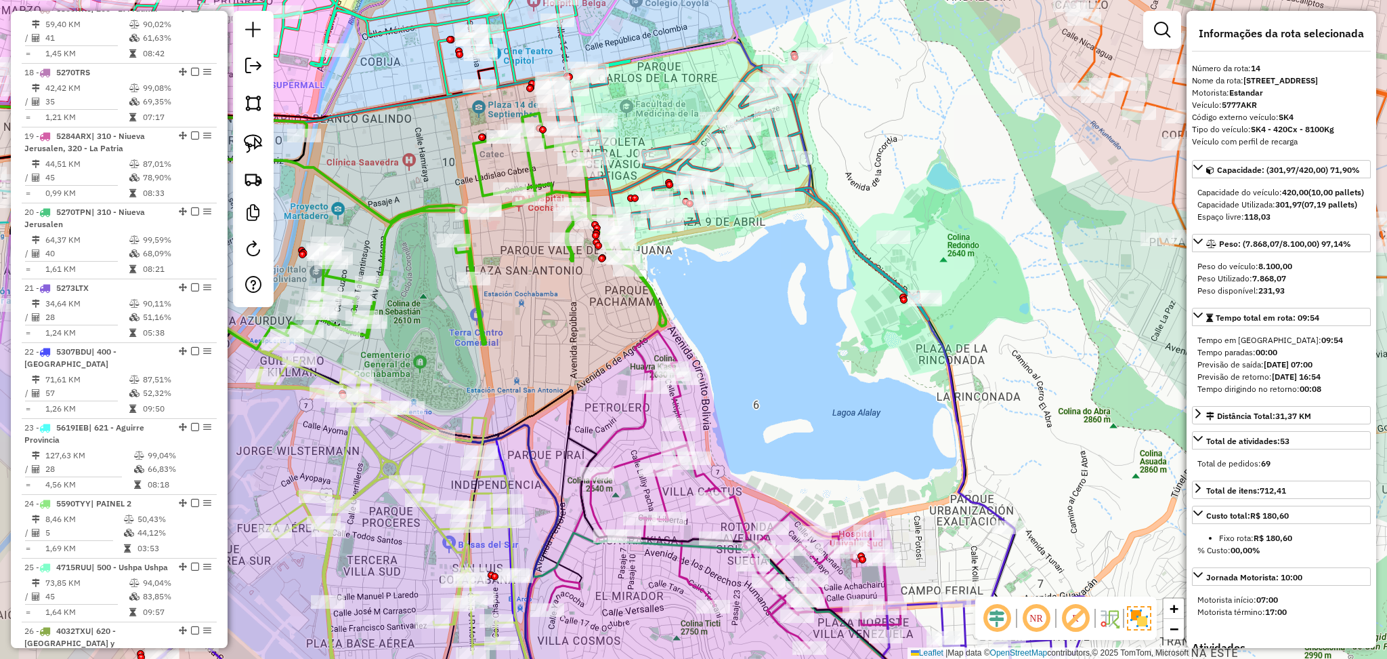
scroll to position [1435, 0]
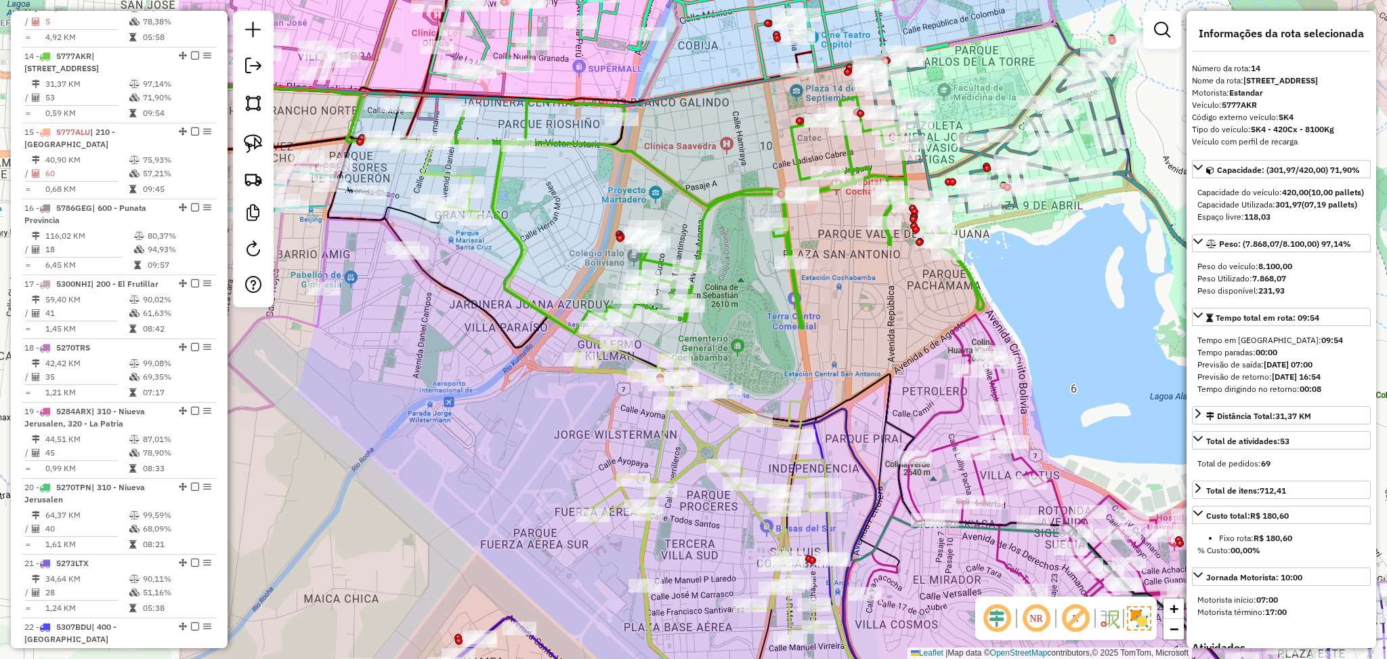
drag, startPoint x: 544, startPoint y: 309, endPoint x: 860, endPoint y: 293, distance: 316.8
click at [860, 293] on div "Janela de atendimento Grade de atendimento Capacidade Transportadoras Veículos …" at bounding box center [693, 329] width 1387 height 659
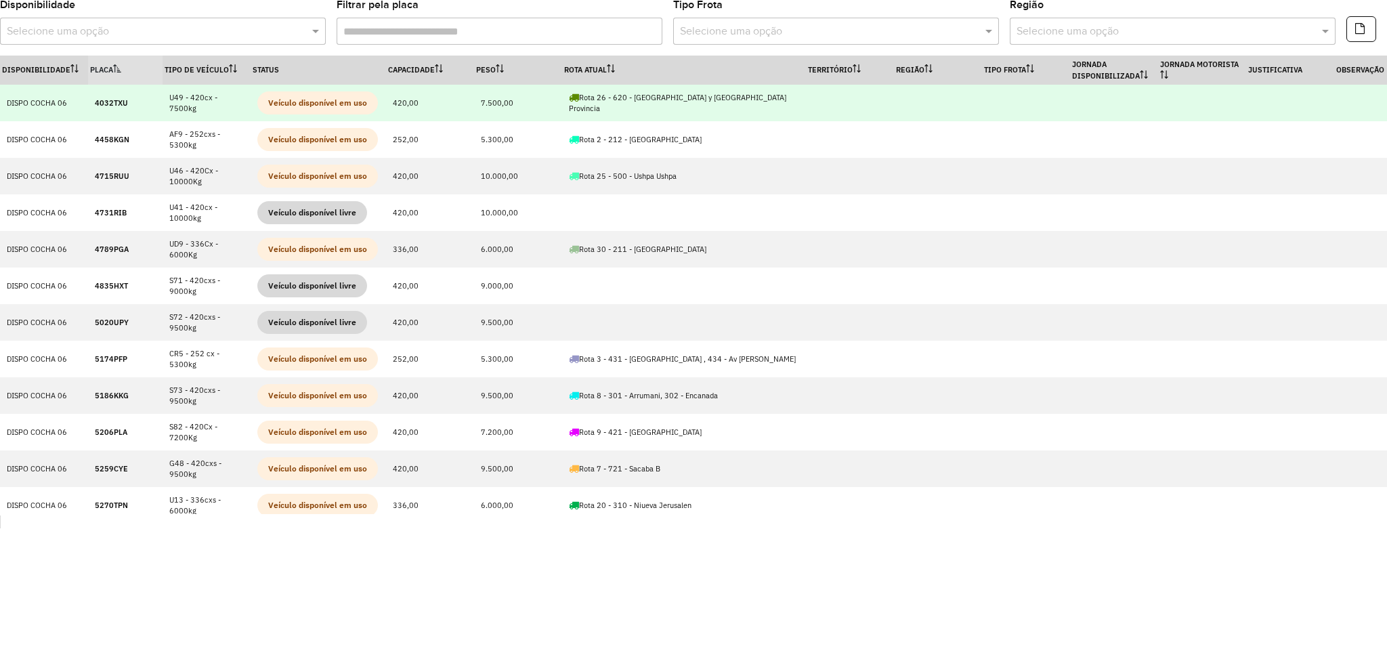
click at [496, 96] on td "7.500,00" at bounding box center [518, 103] width 88 height 37
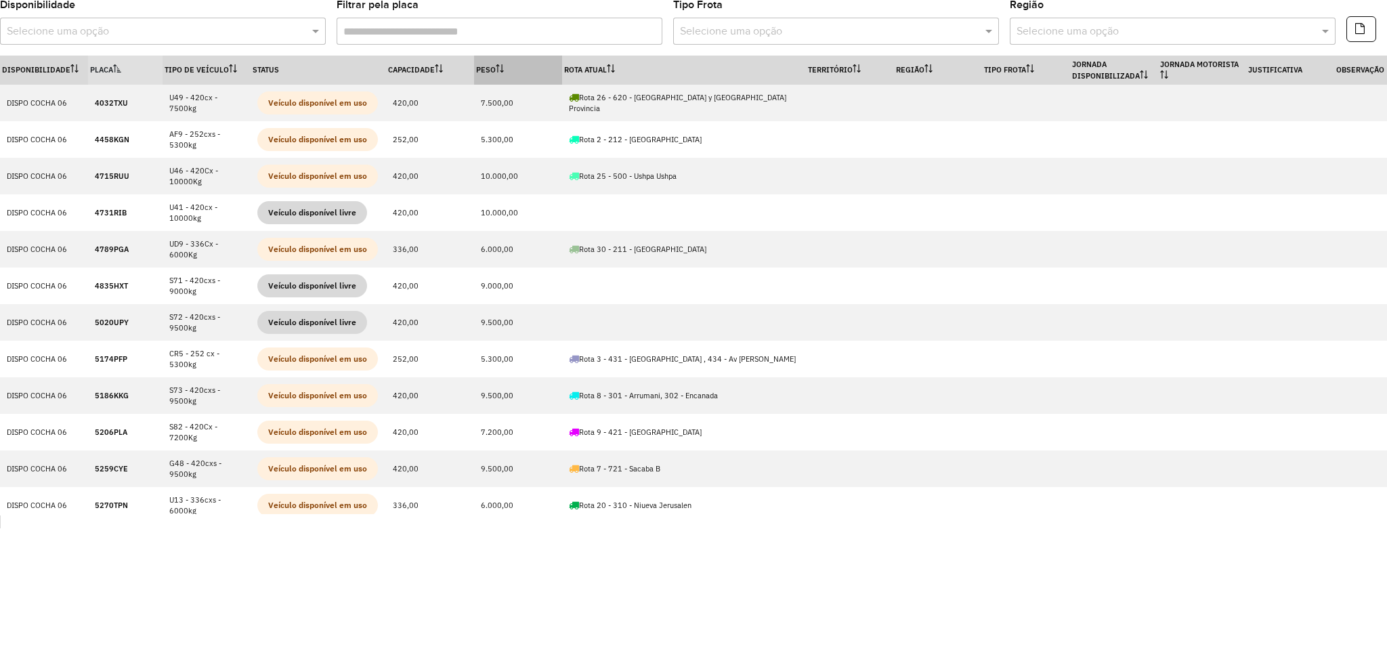
click at [497, 79] on th "Peso" at bounding box center [518, 70] width 88 height 29
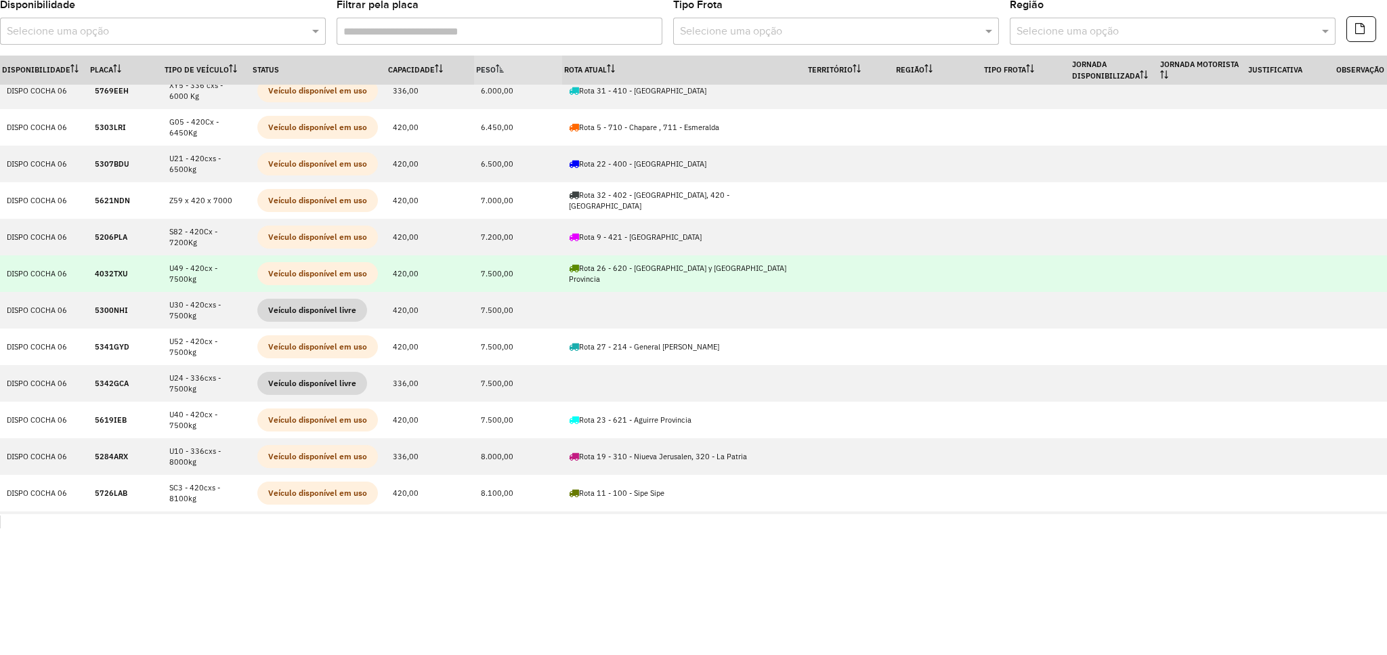
scroll to position [361, 0]
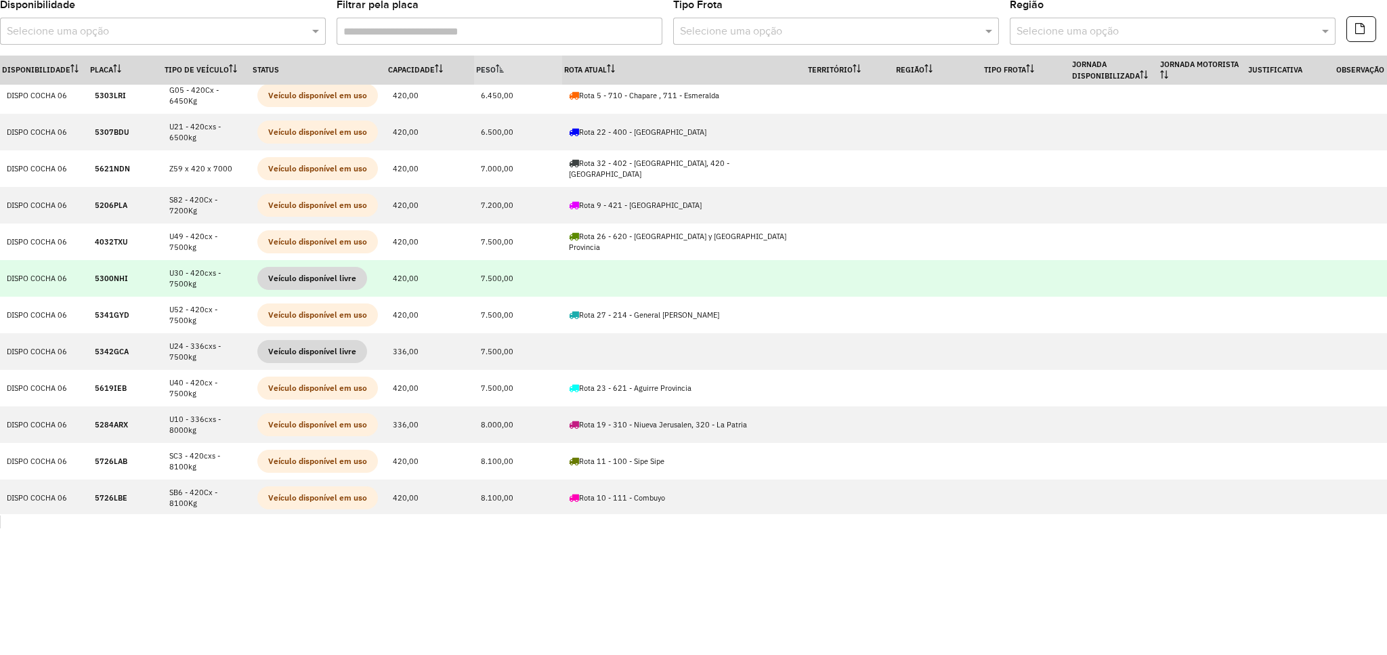
click at [104, 271] on td "5300NHI" at bounding box center [125, 278] width 75 height 37
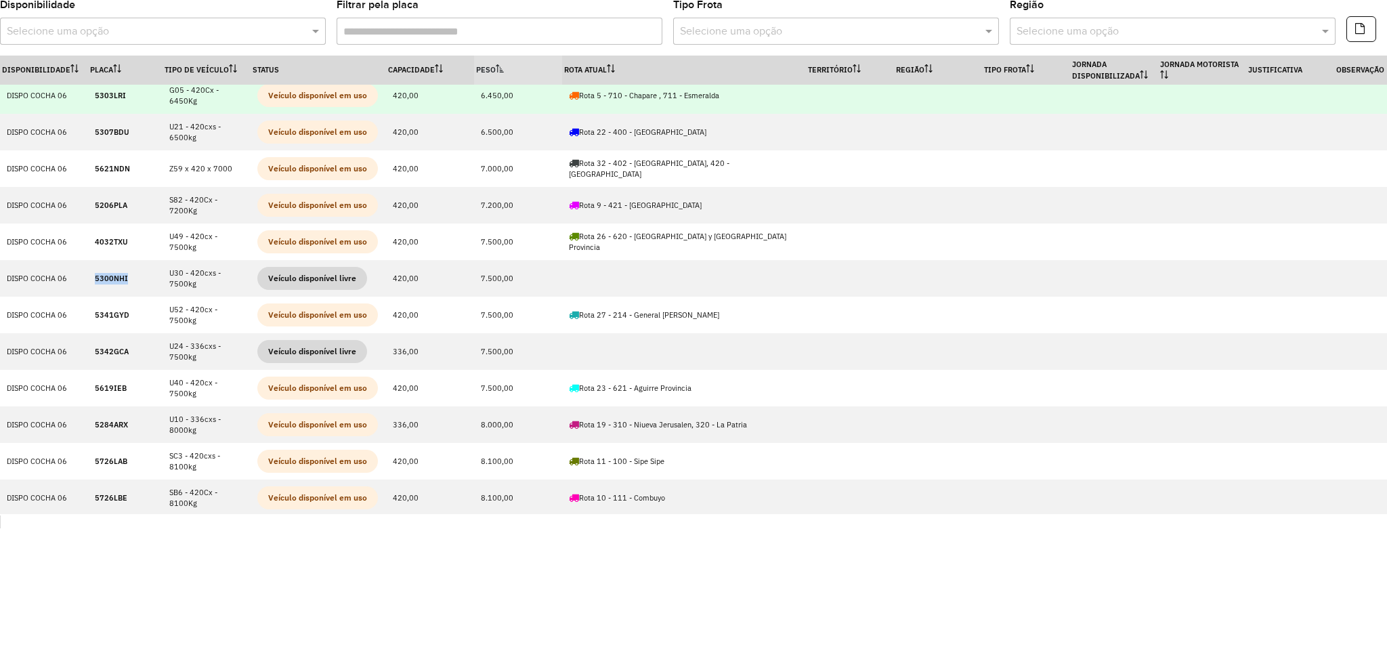
copy strong "5300NHI"
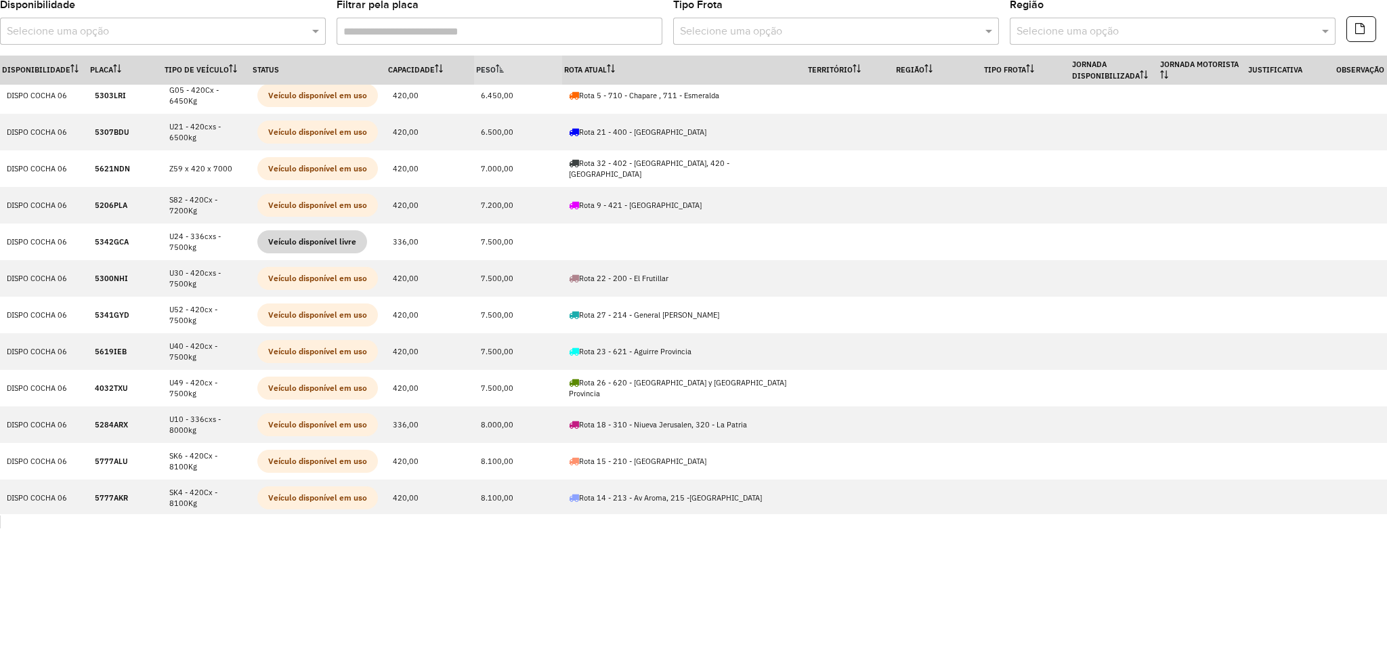
click at [522, 69] on th "Peso" at bounding box center [518, 70] width 88 height 29
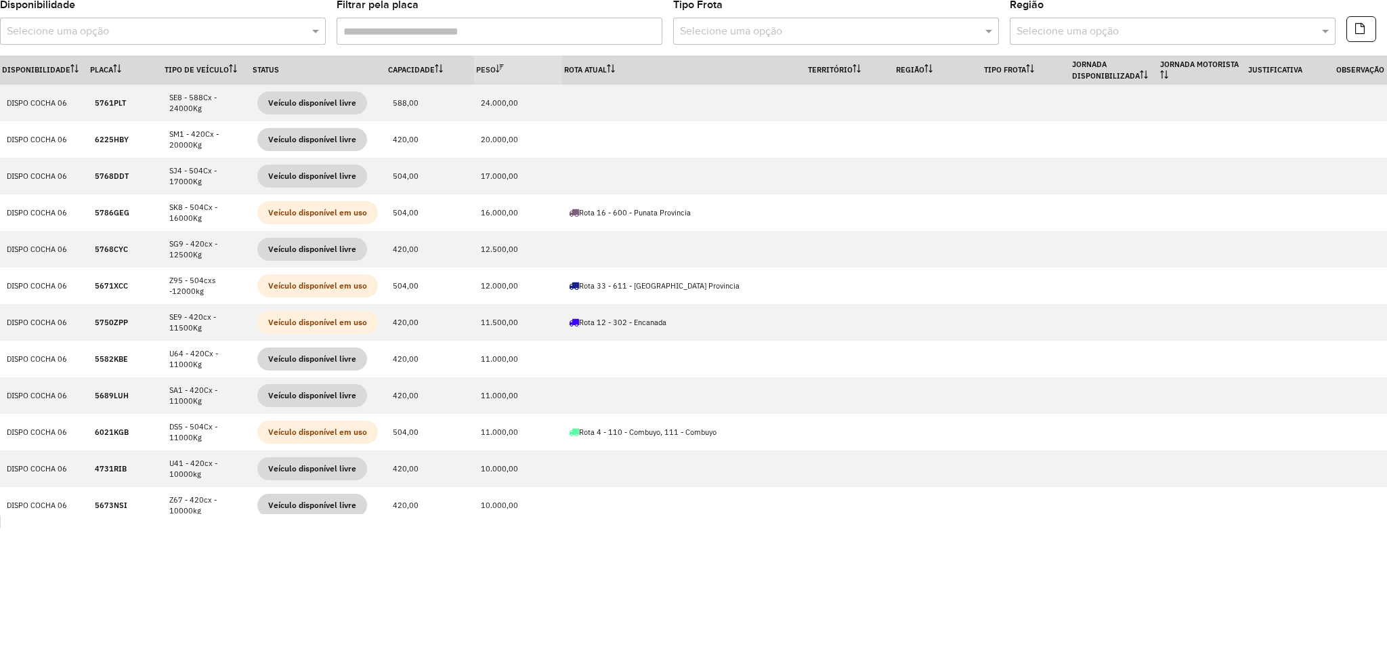
click at [522, 69] on th "Peso" at bounding box center [518, 70] width 88 height 29
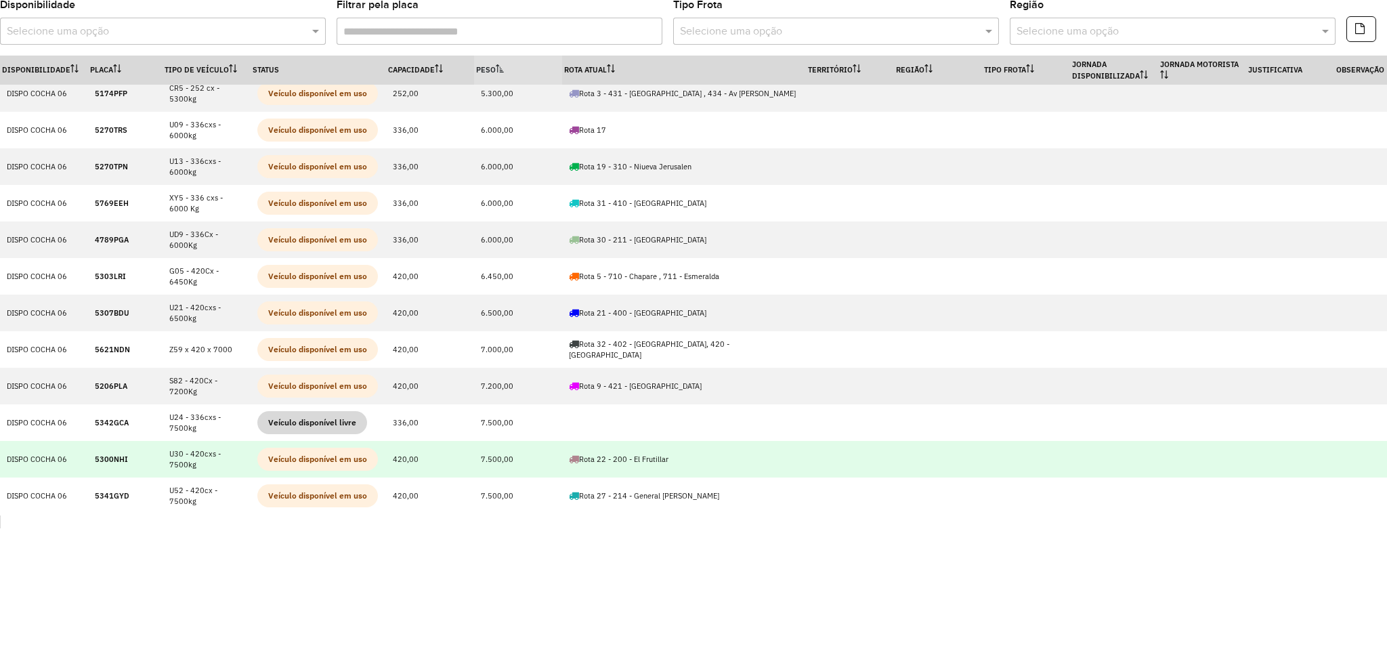
scroll to position [361, 0]
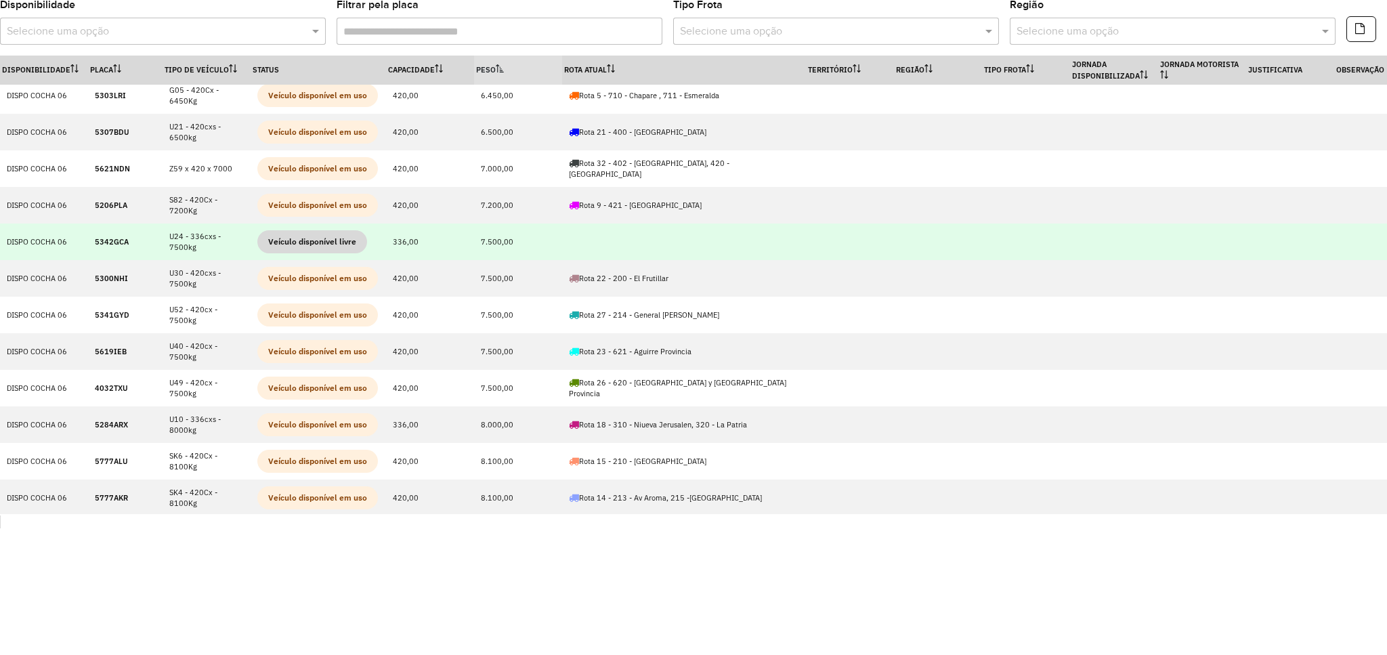
drag, startPoint x: 217, startPoint y: 244, endPoint x: 167, endPoint y: 233, distance: 52.0
click at [167, 233] on td "U24 - 336cxs - 7500kg" at bounding box center [207, 242] width 88 height 37
copy td "U24 - 336cxs - 7500kg"
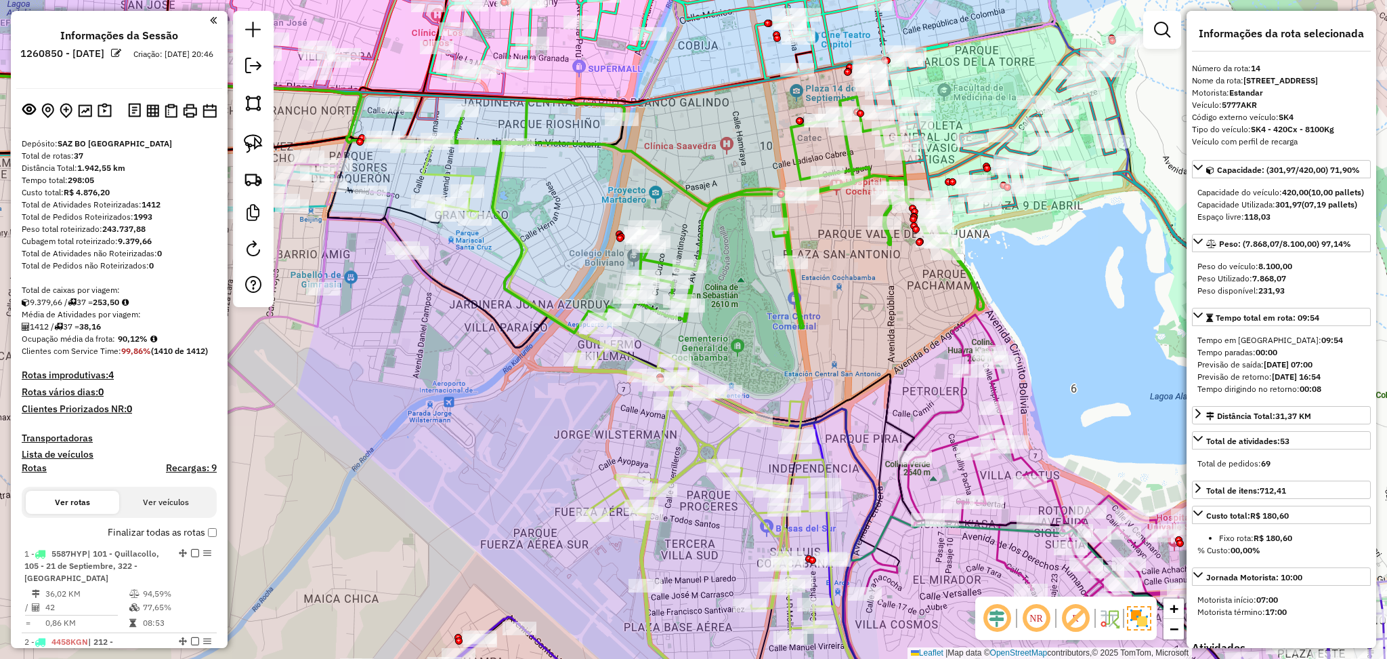
select select "**********"
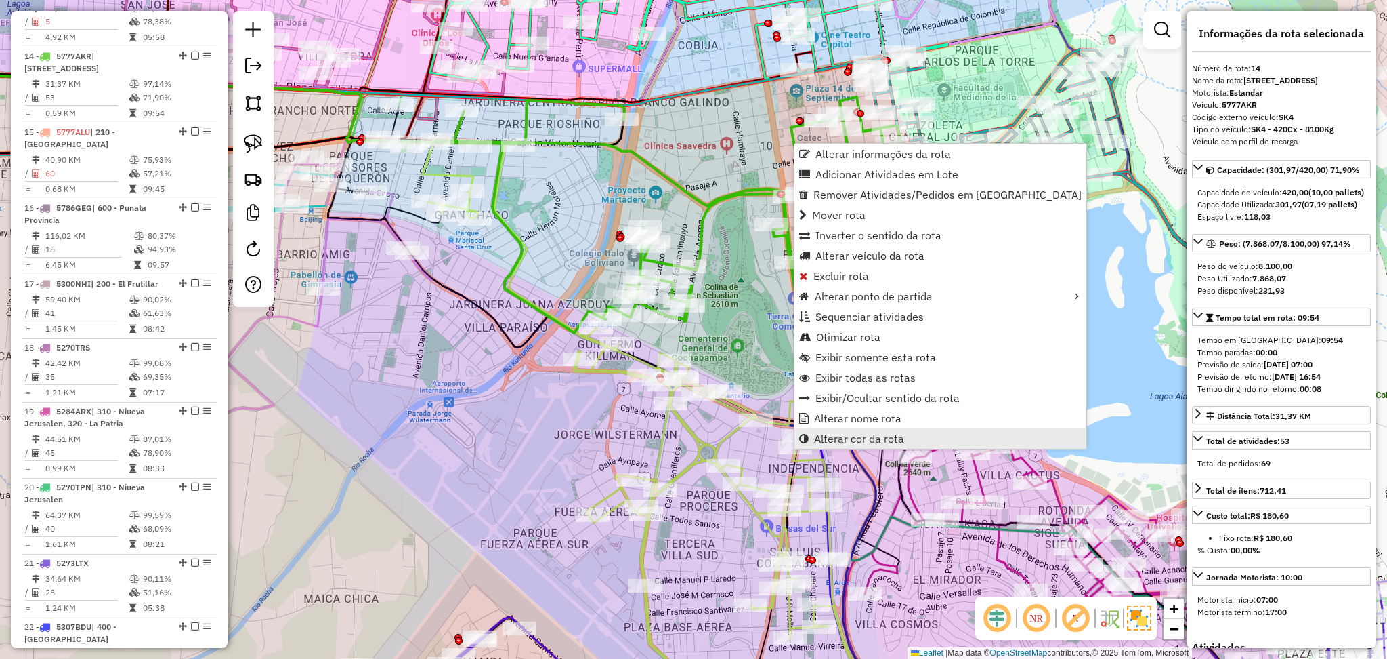
click at [898, 433] on span "Alterar cor da rota" at bounding box center [859, 438] width 90 height 11
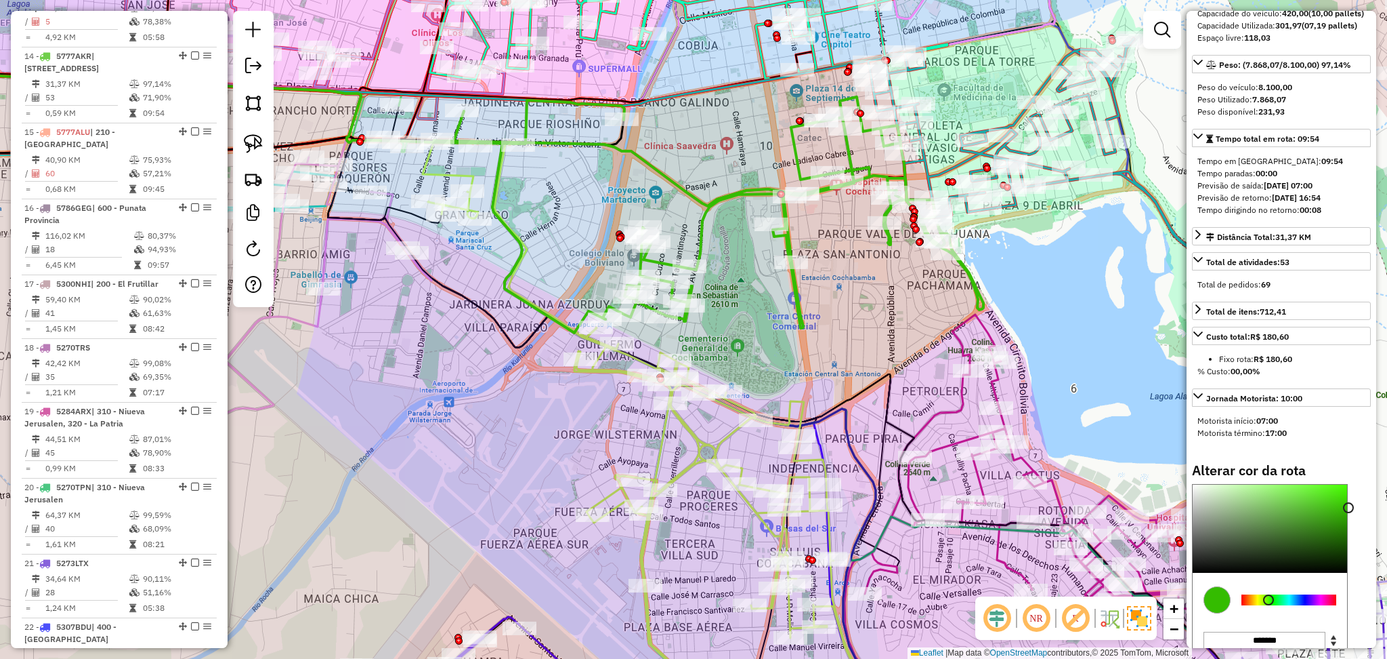
scroll to position [180, 0]
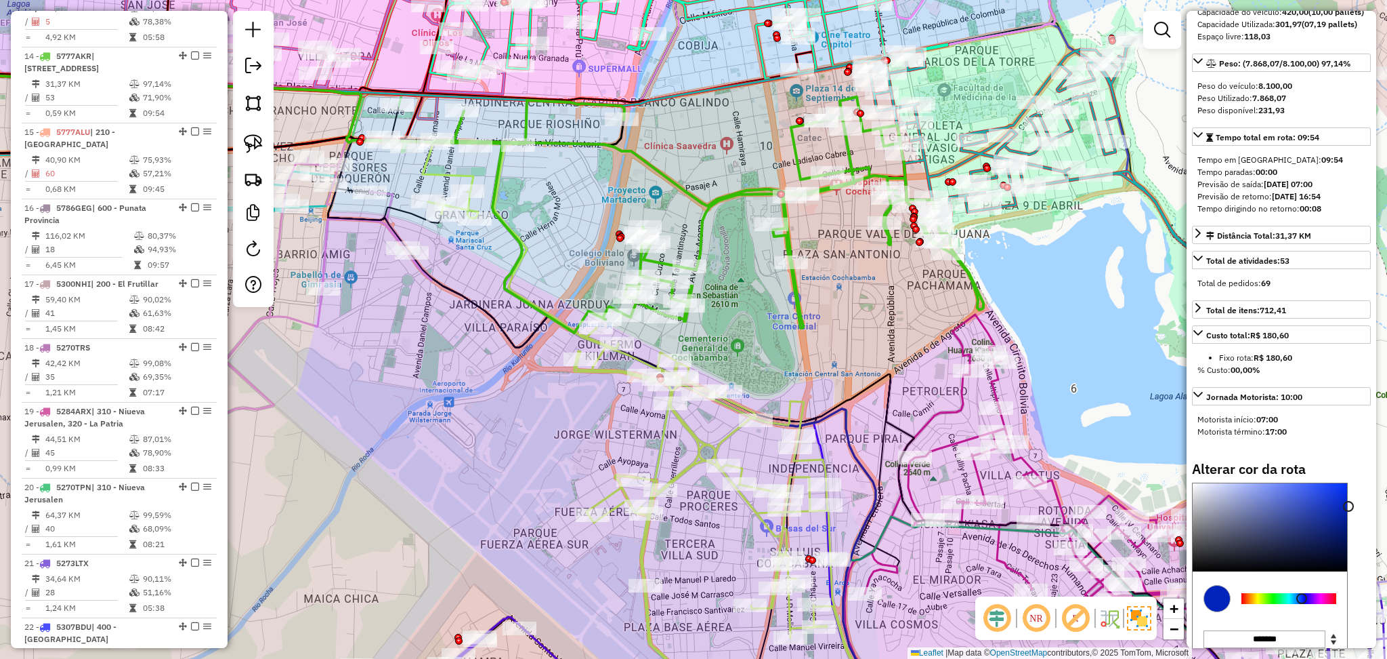
click at [1302, 604] on div at bounding box center [1289, 598] width 95 height 11
type input "*******"
drag, startPoint x: 1295, startPoint y: 551, endPoint x: 1263, endPoint y: 487, distance: 71.2
click at [1263, 487] on div "Alterar cor da rota C M Y K *** *** ** H S L *** *** *** R G B ******* Hex Fech…" at bounding box center [1281, 596] width 179 height 271
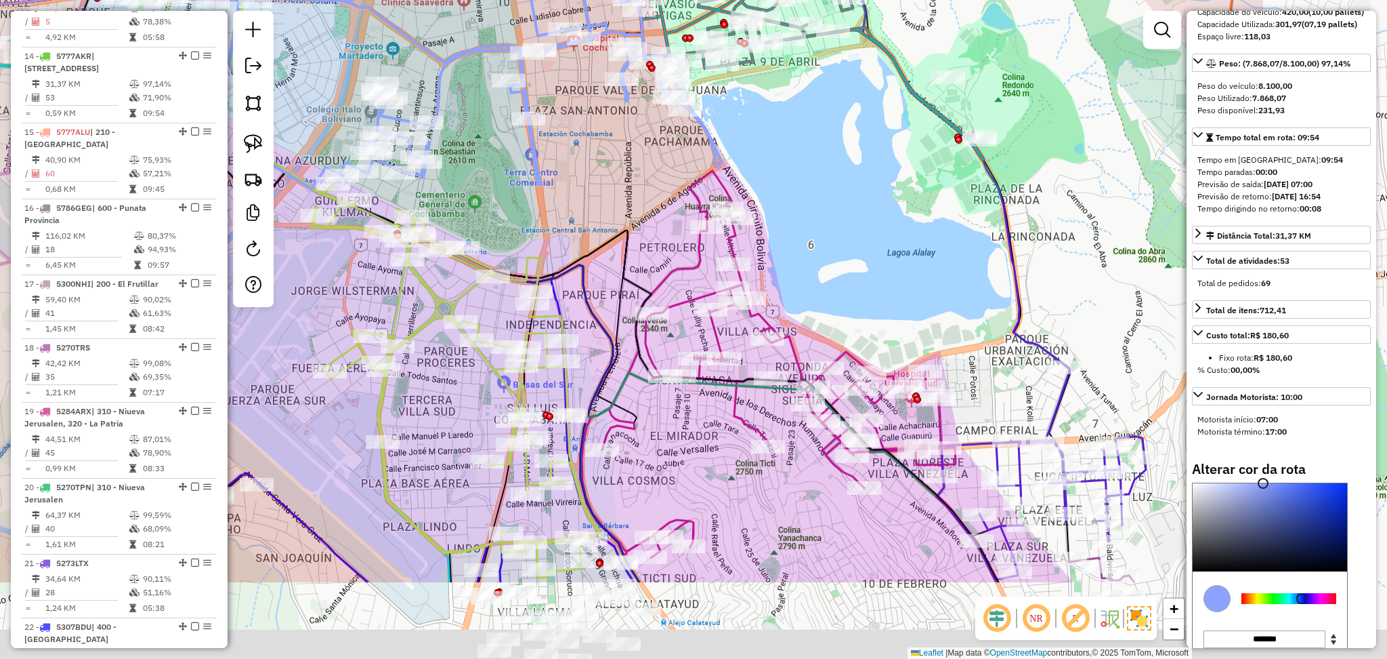
drag, startPoint x: 859, startPoint y: 346, endPoint x: 564, endPoint y: 174, distance: 340.9
click at [568, 174] on div "Janela de atendimento Grade de atendimento Capacidade Transportadoras Veículos …" at bounding box center [693, 329] width 1387 height 659
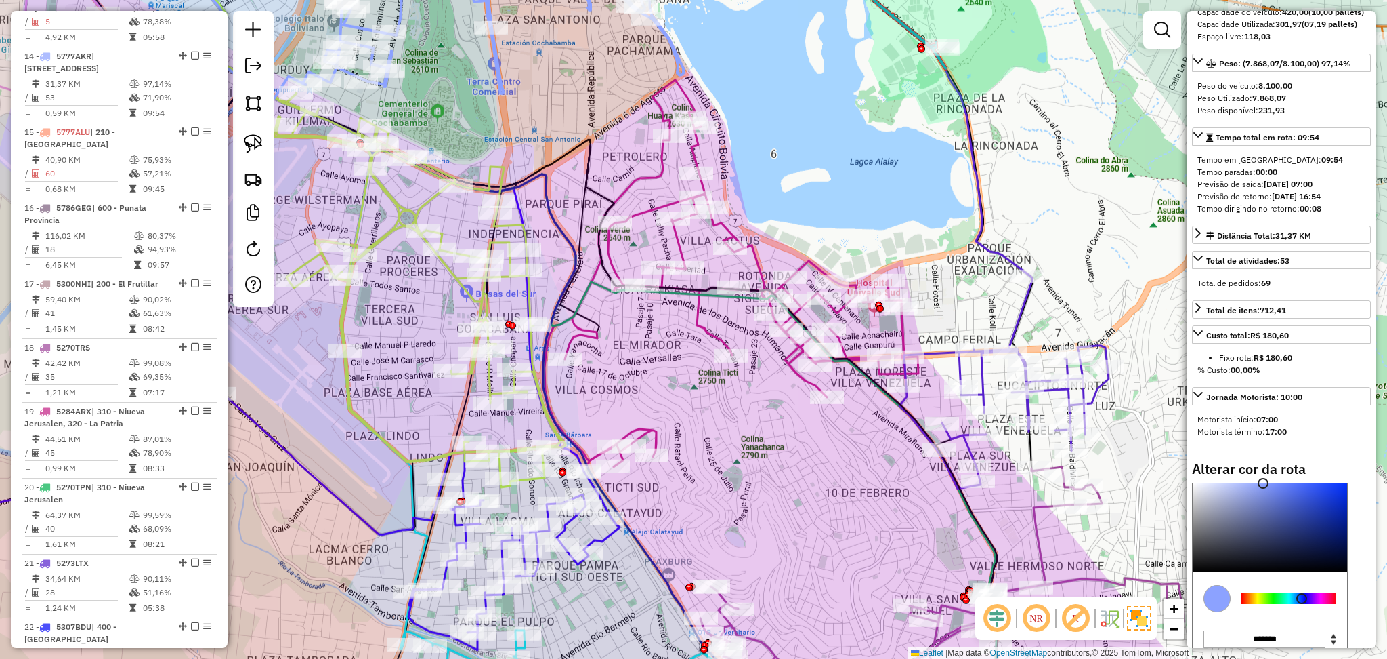
drag, startPoint x: 794, startPoint y: 540, endPoint x: 786, endPoint y: 465, distance: 75.6
click at [783, 472] on div "Janela de atendimento Grade de atendimento Capacidade Transportadoras Veículos …" at bounding box center [693, 329] width 1387 height 659
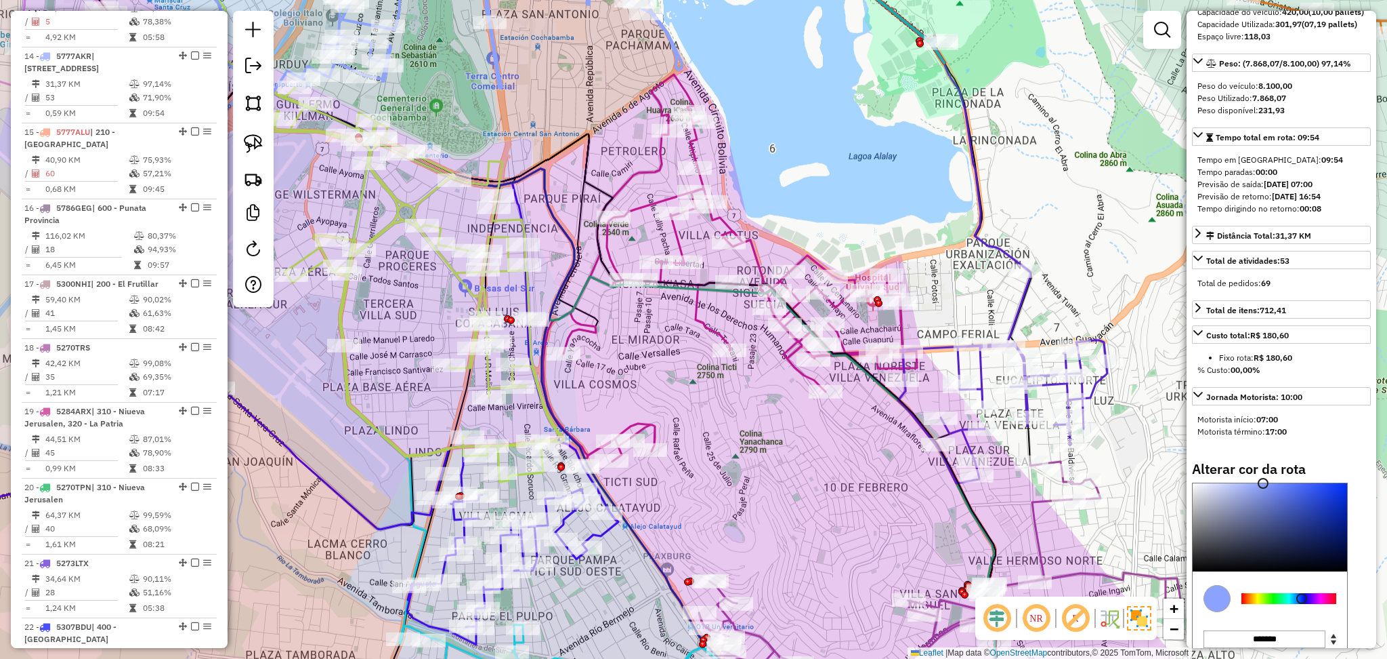
click at [641, 427] on icon at bounding box center [730, 268] width 374 height 387
select select "**********"
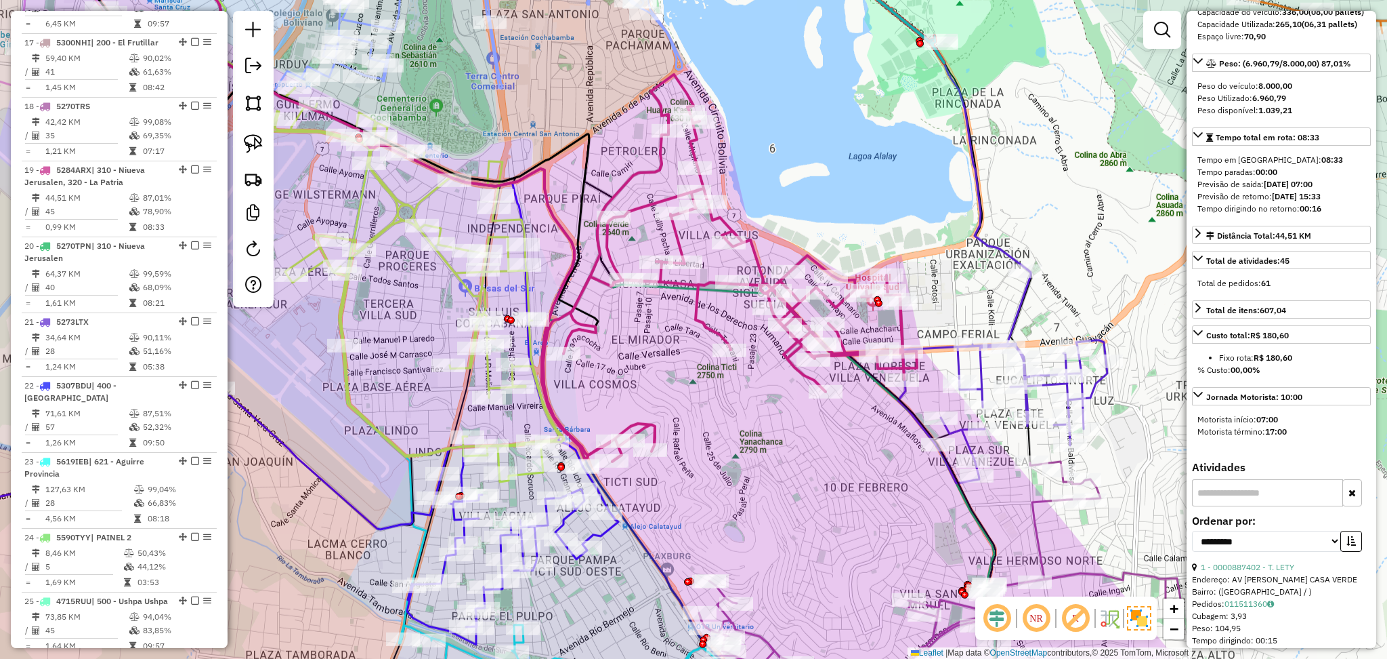
scroll to position [1778, 0]
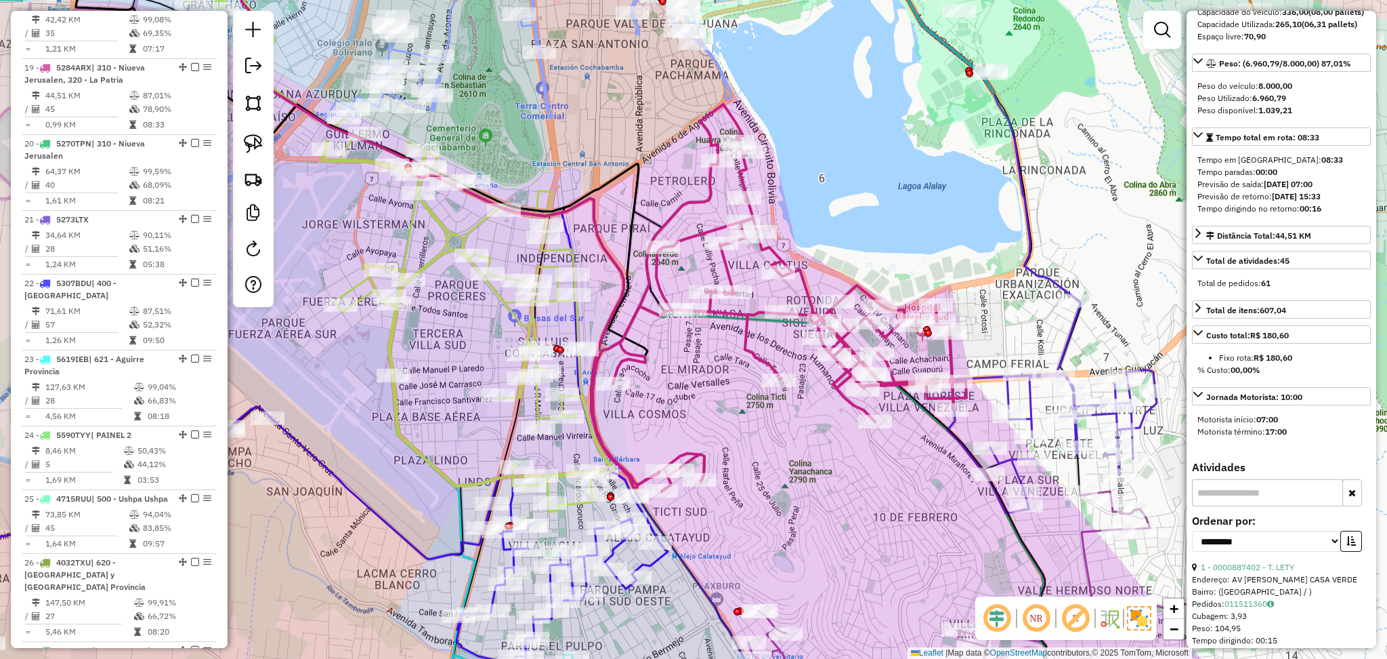
drag, startPoint x: 665, startPoint y: 353, endPoint x: 711, endPoint y: 385, distance: 56.0
click at [711, 385] on div "Janela de atendimento Grade de atendimento Capacidade Transportadoras Veículos …" at bounding box center [693, 329] width 1387 height 659
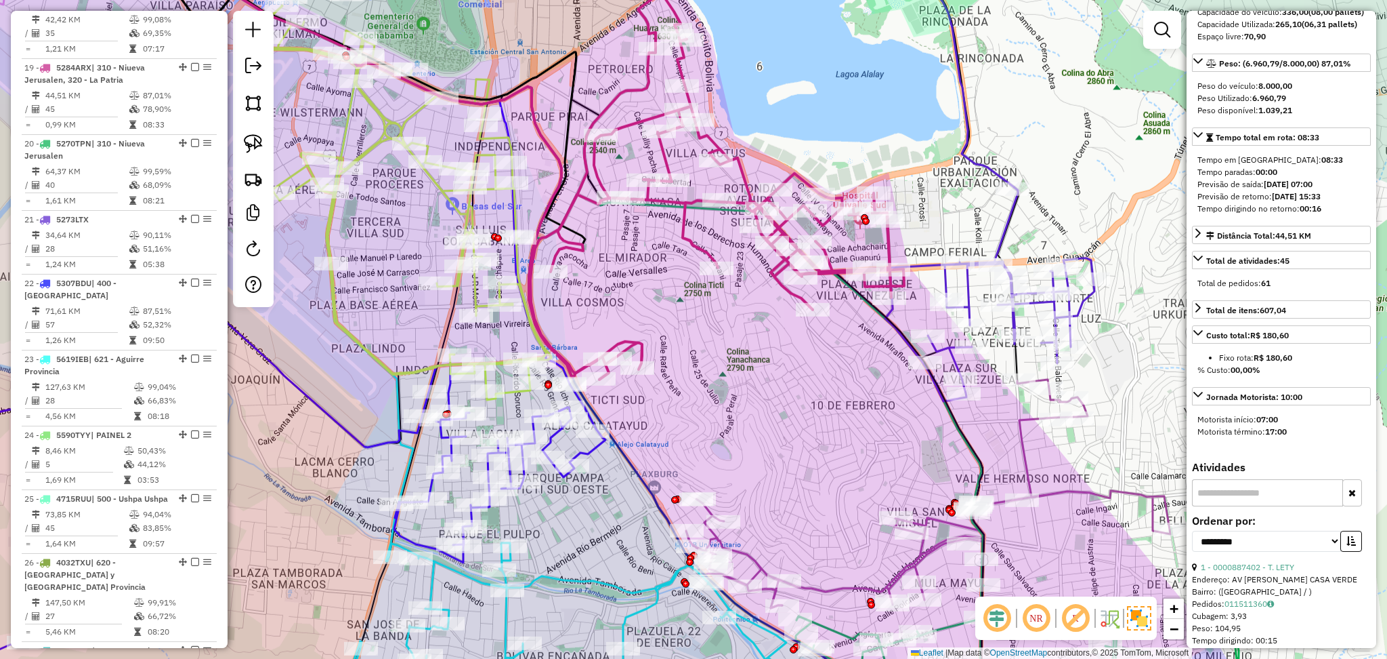
drag, startPoint x: 812, startPoint y: 394, endPoint x: 767, endPoint y: 343, distance: 67.7
click at [767, 343] on div "Janela de atendimento Grade de atendimento Capacidade Transportadoras Veículos …" at bounding box center [693, 329] width 1387 height 659
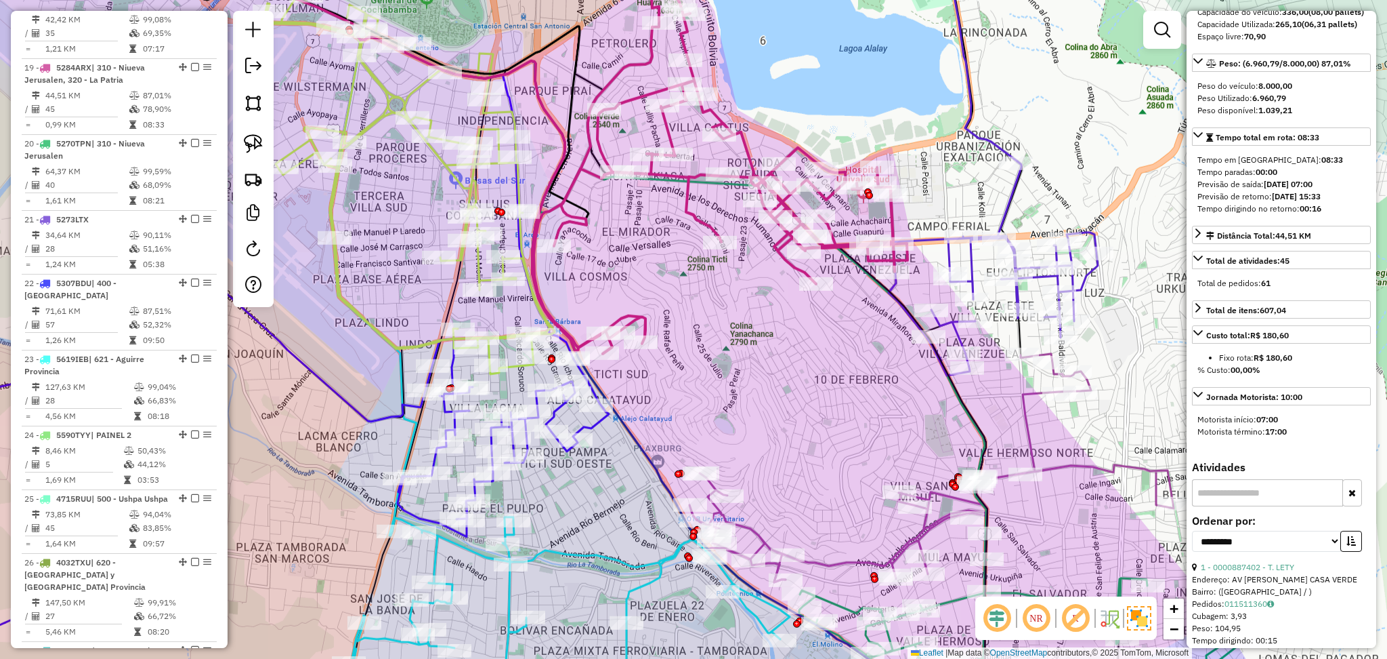
click at [650, 66] on icon at bounding box center [721, 160] width 374 height 387
click at [644, 67] on icon at bounding box center [721, 160] width 374 height 387
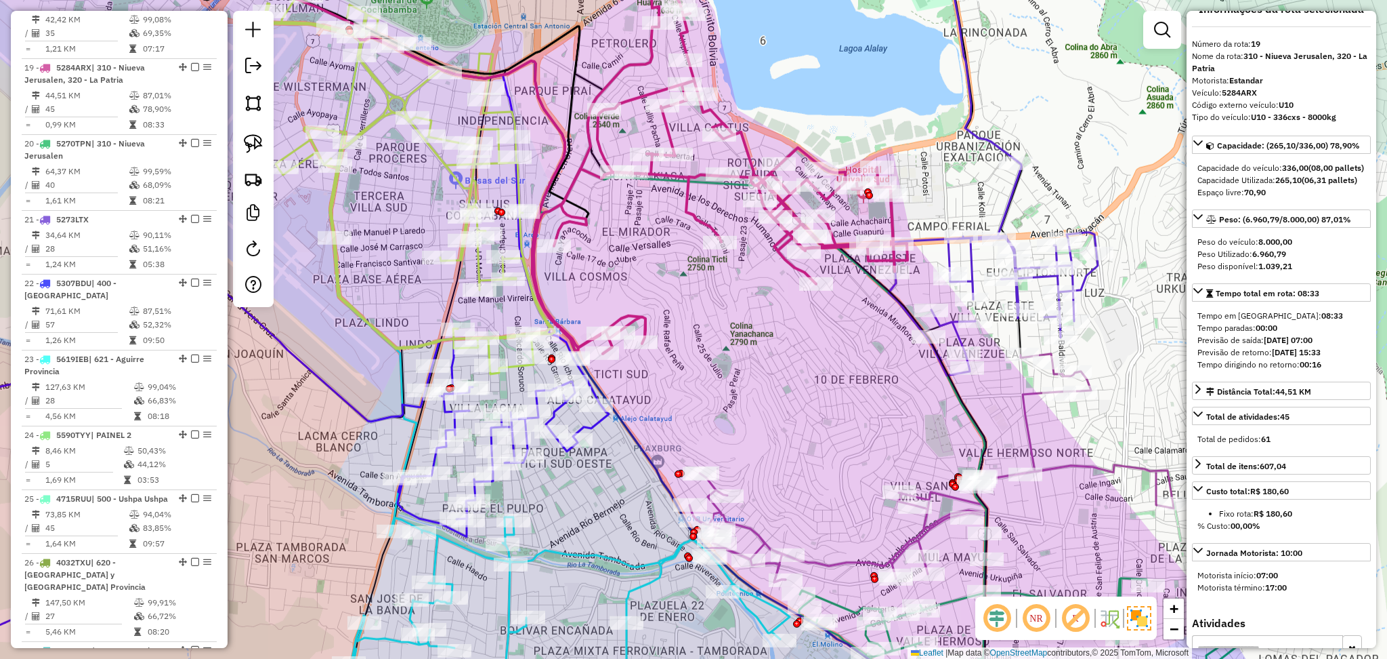
scroll to position [0, 0]
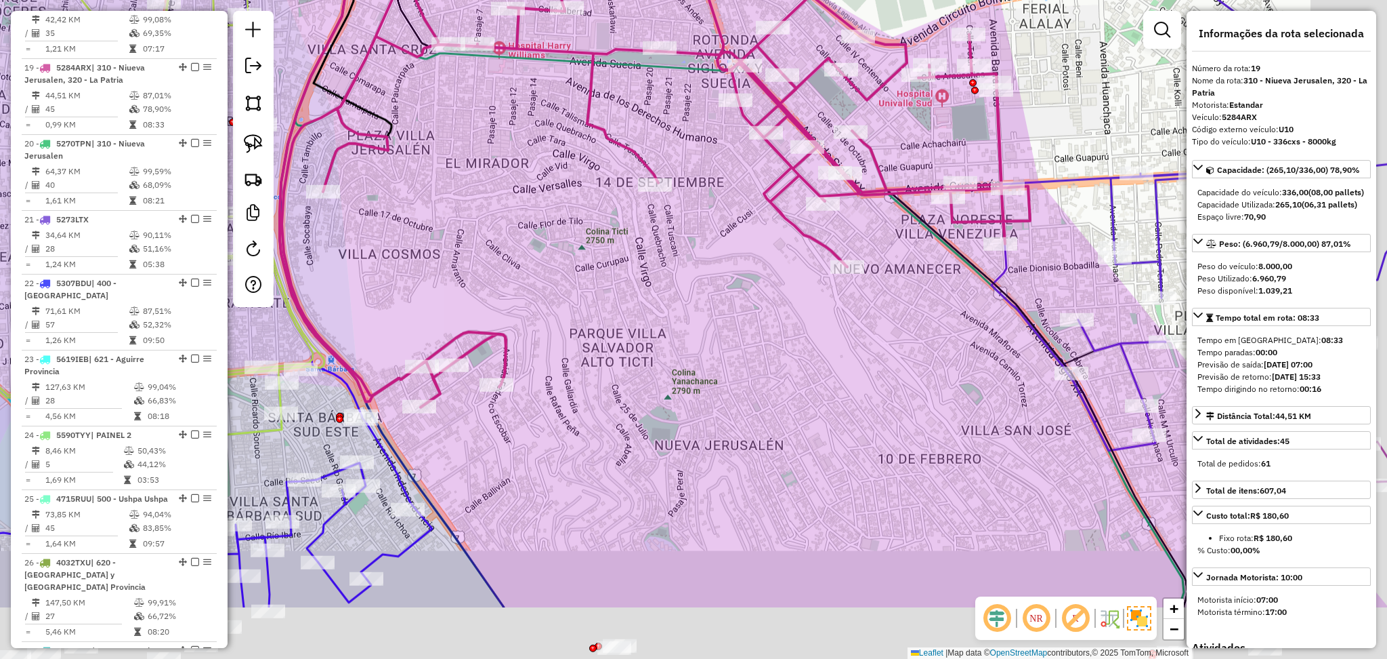
drag, startPoint x: 839, startPoint y: 540, endPoint x: 717, endPoint y: 429, distance: 164.5
click at [717, 429] on div "Janela de atendimento Grade de atendimento Capacidade Transportadoras Veículos …" at bounding box center [693, 329] width 1387 height 659
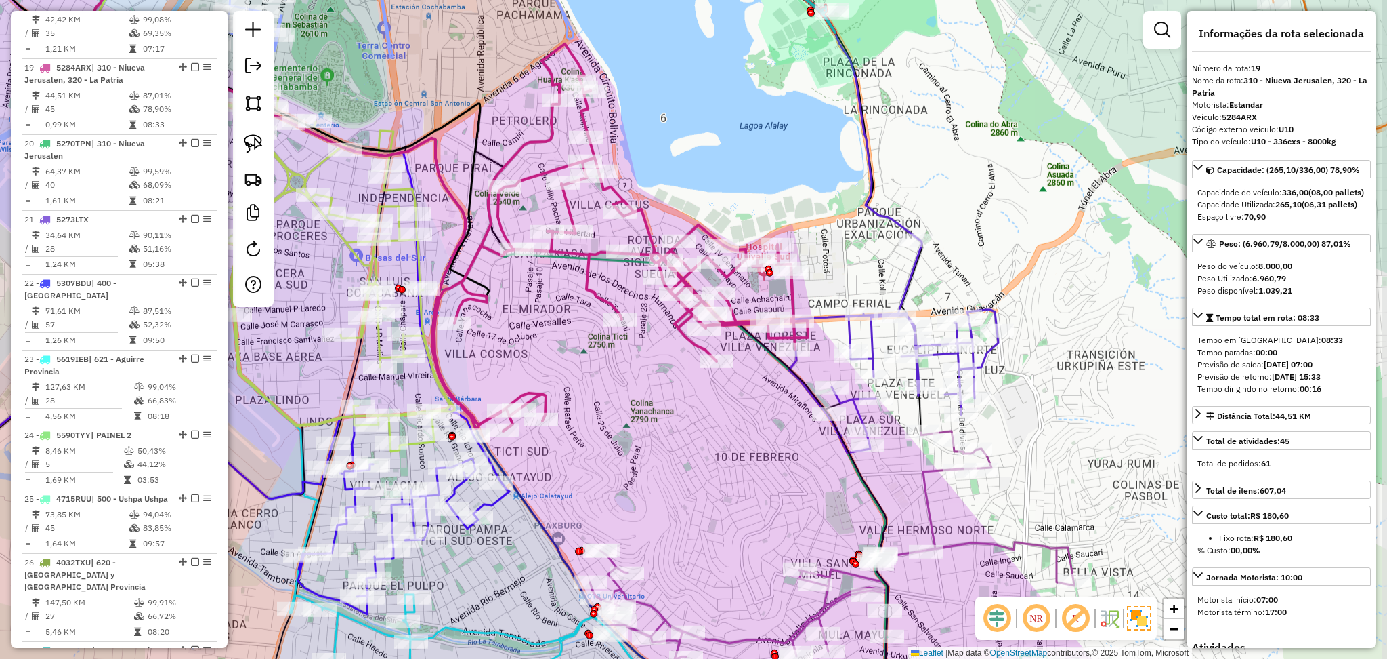
drag, startPoint x: 762, startPoint y: 398, endPoint x: 720, endPoint y: 408, distance: 43.1
click at [720, 408] on div "Janela de atendimento Grade de atendimento Capacidade Transportadoras Veículos …" at bounding box center [693, 329] width 1387 height 659
click at [902, 253] on div "Janela de atendimento Grade de atendimento Capacidade Transportadoras Veículos …" at bounding box center [693, 329] width 1387 height 659
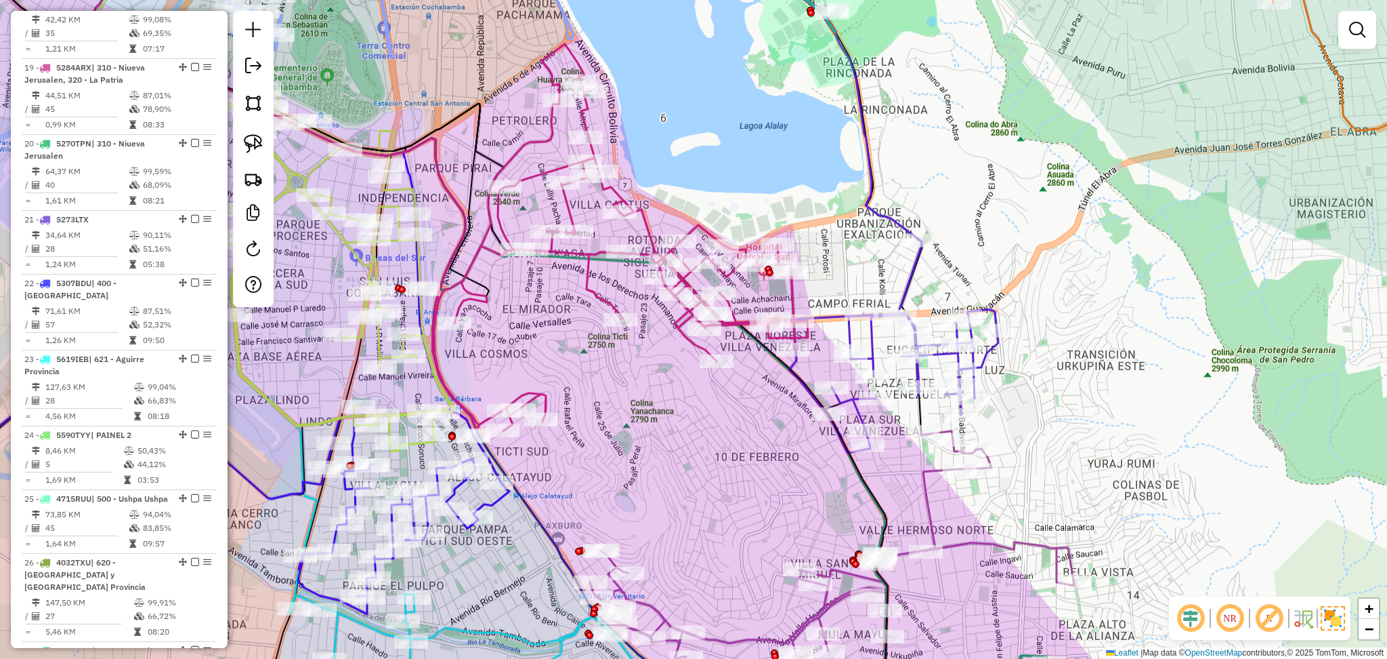
click at [912, 272] on icon at bounding box center [893, 345] width 209 height 214
select select "**********"
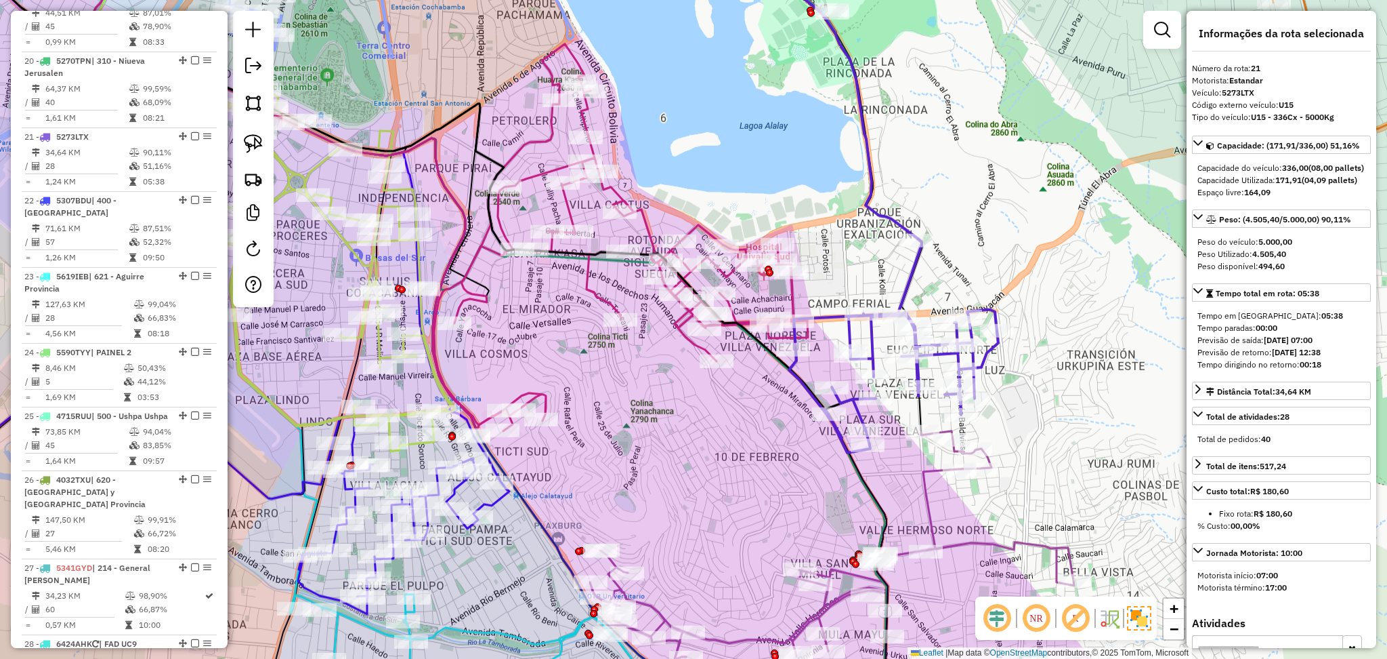
scroll to position [1930, 0]
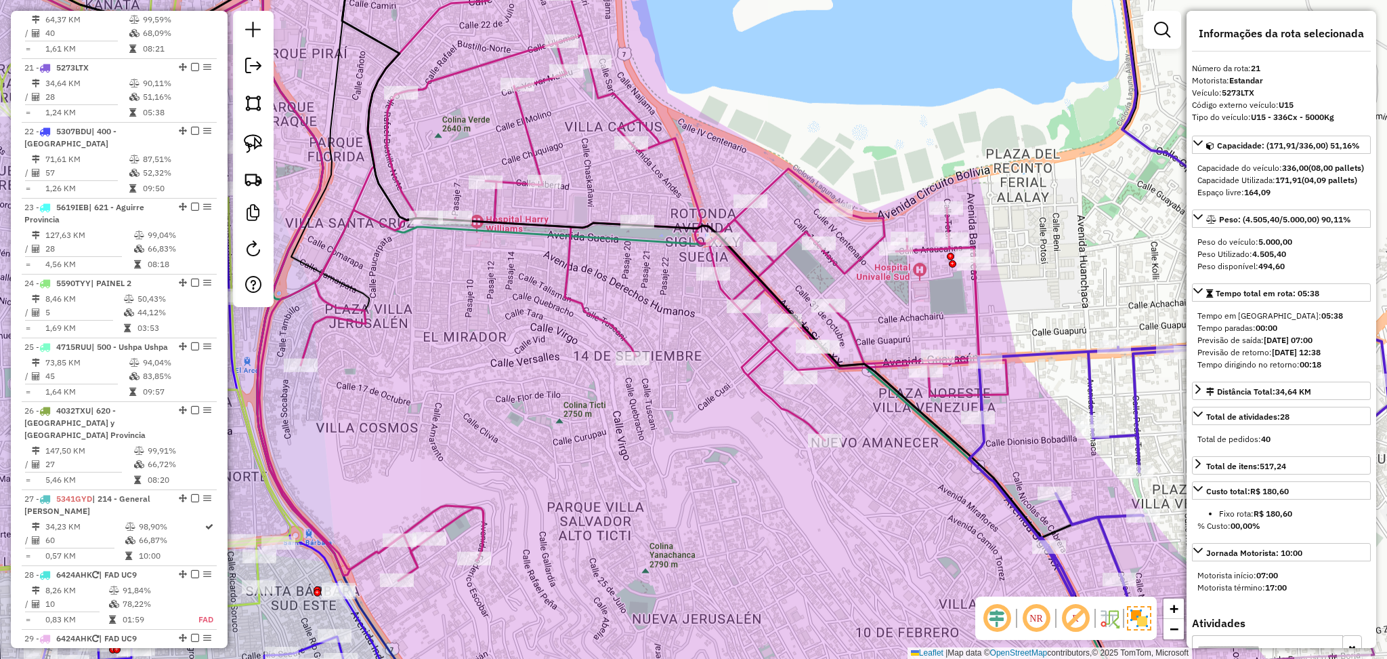
click at [599, 314] on icon at bounding box center [633, 257] width 749 height 646
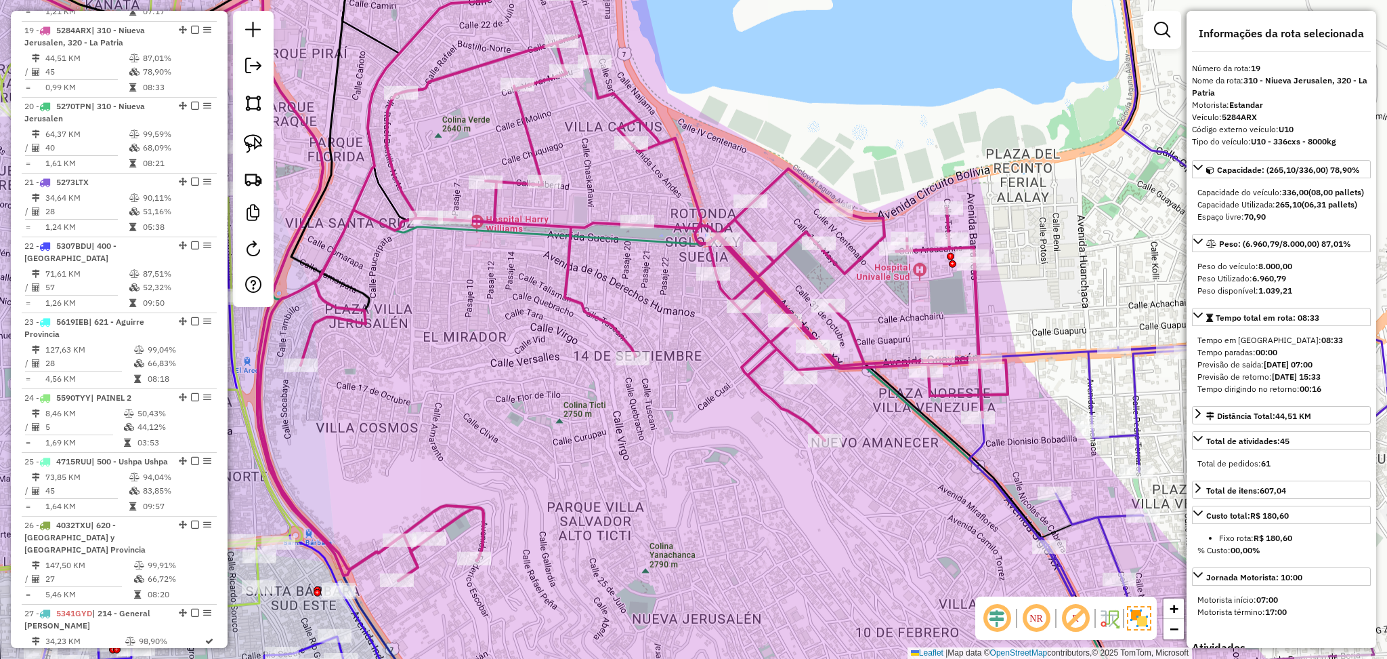
scroll to position [1778, 0]
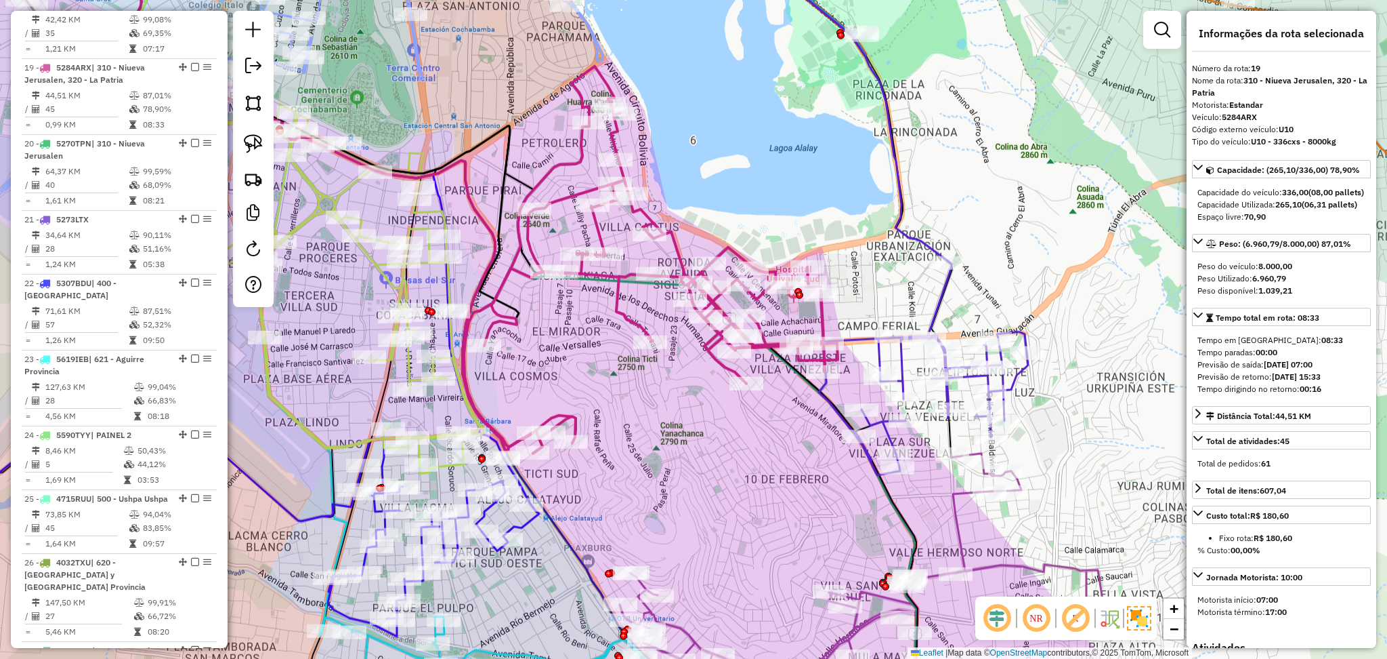
drag, startPoint x: 737, startPoint y: 536, endPoint x: 737, endPoint y: 488, distance: 48.1
click at [737, 499] on div "Janela de atendimento Grade de atendimento Capacidade Transportadoras Veículos …" at bounding box center [693, 329] width 1387 height 659
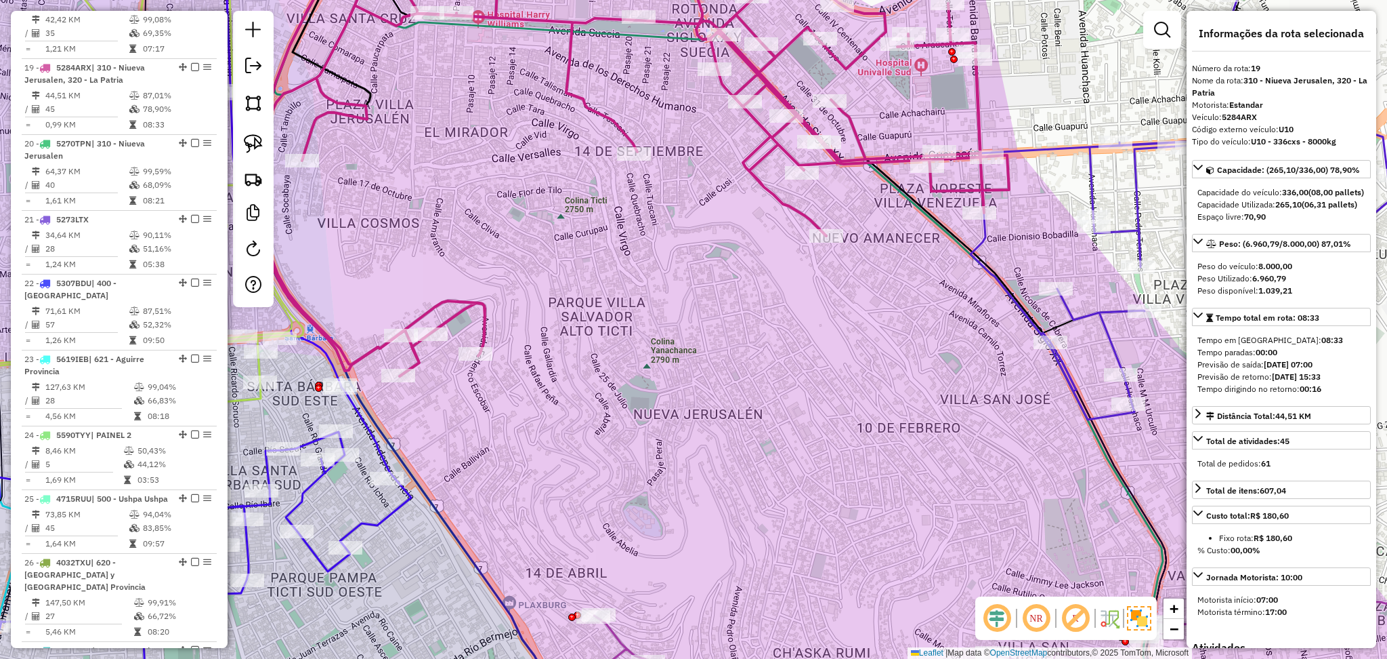
drag, startPoint x: 844, startPoint y: 420, endPoint x: 714, endPoint y: 402, distance: 131.3
click at [719, 402] on div "Janela de atendimento Grade de atendimento Capacidade Transportadoras Veículos …" at bounding box center [693, 329] width 1387 height 659
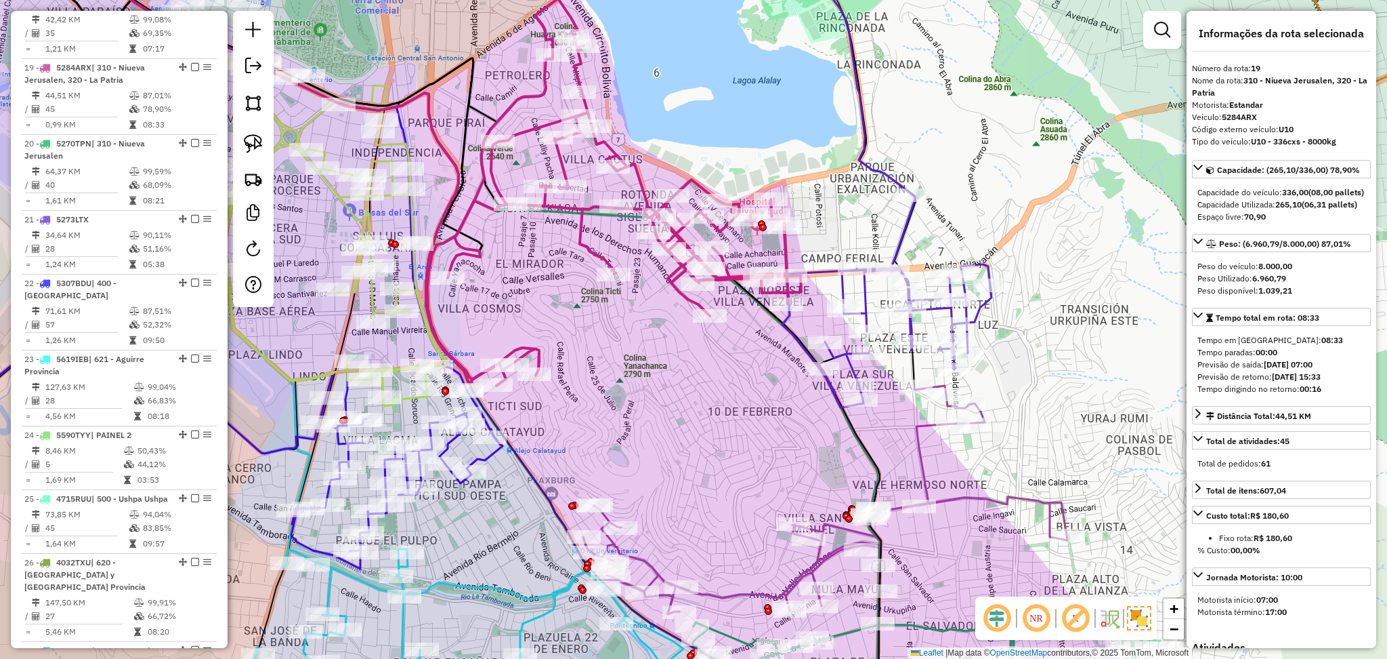
click at [982, 310] on icon at bounding box center [886, 300] width 209 height 214
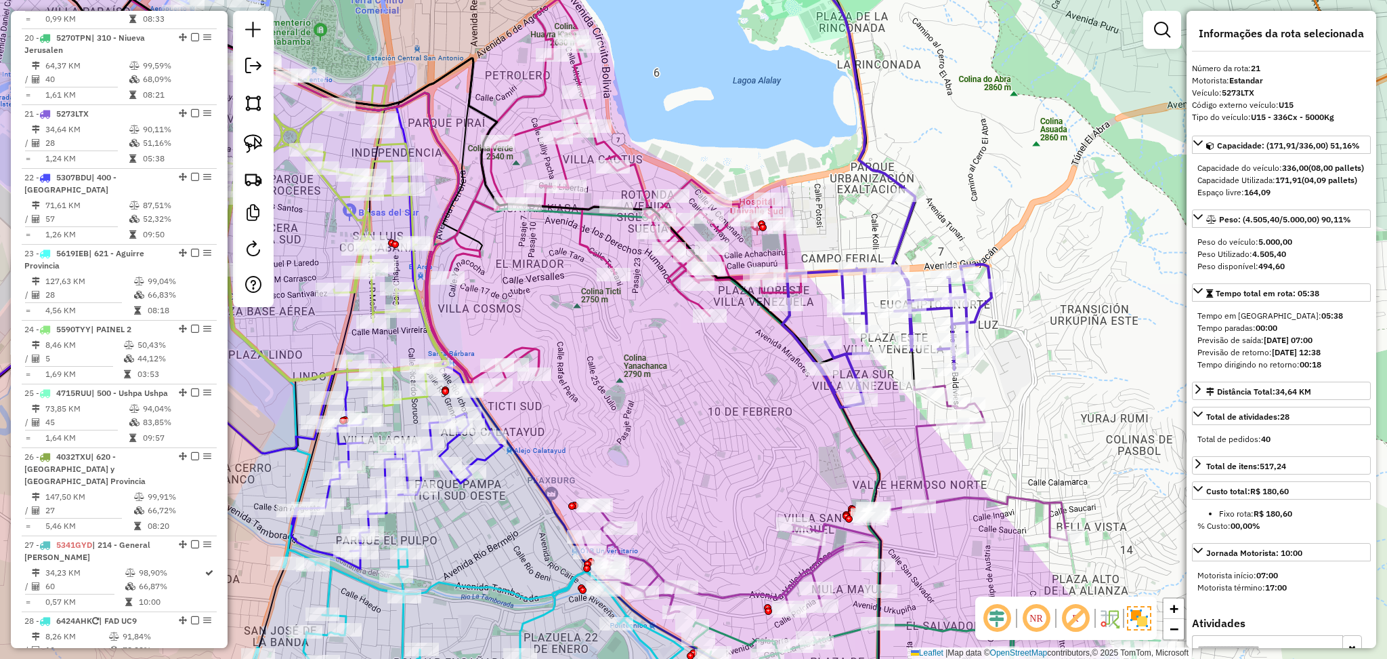
scroll to position [1930, 0]
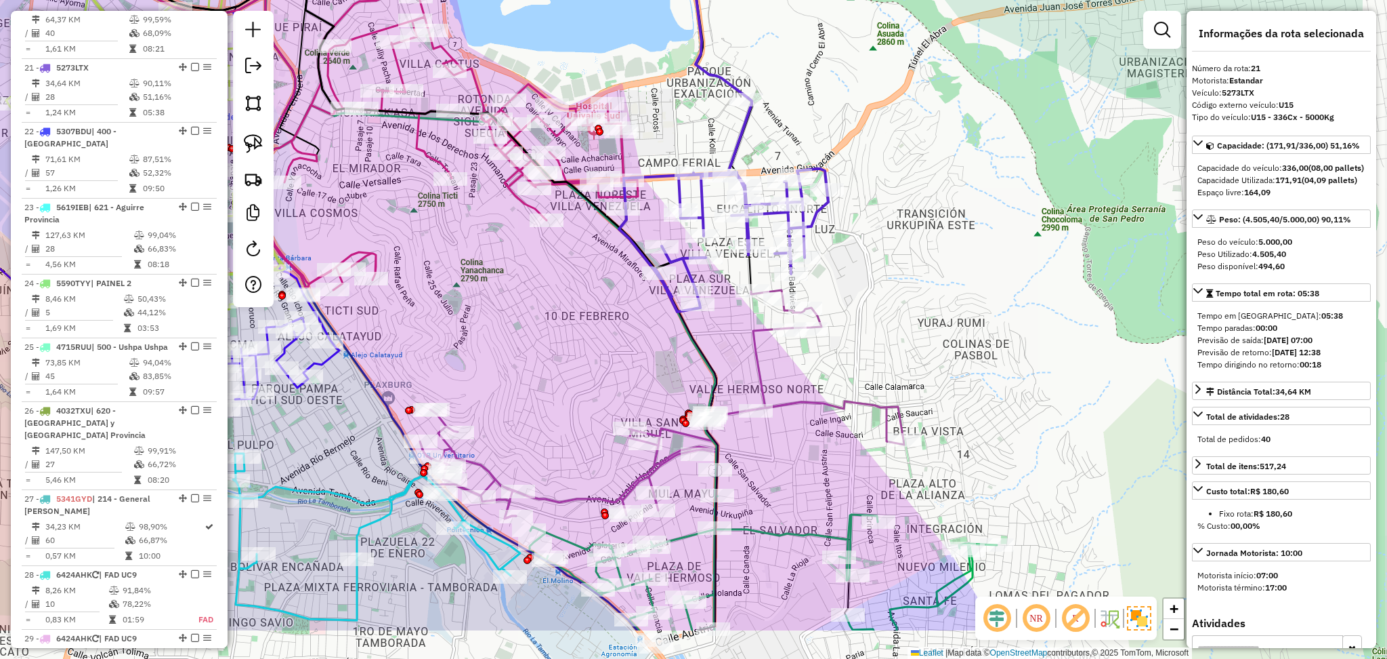
drag, startPoint x: 1028, startPoint y: 368, endPoint x: 865, endPoint y: 272, distance: 189.2
click at [865, 272] on div "Janela de atendimento Grade de atendimento Capacidade Transportadoras Veículos …" at bounding box center [693, 329] width 1387 height 659
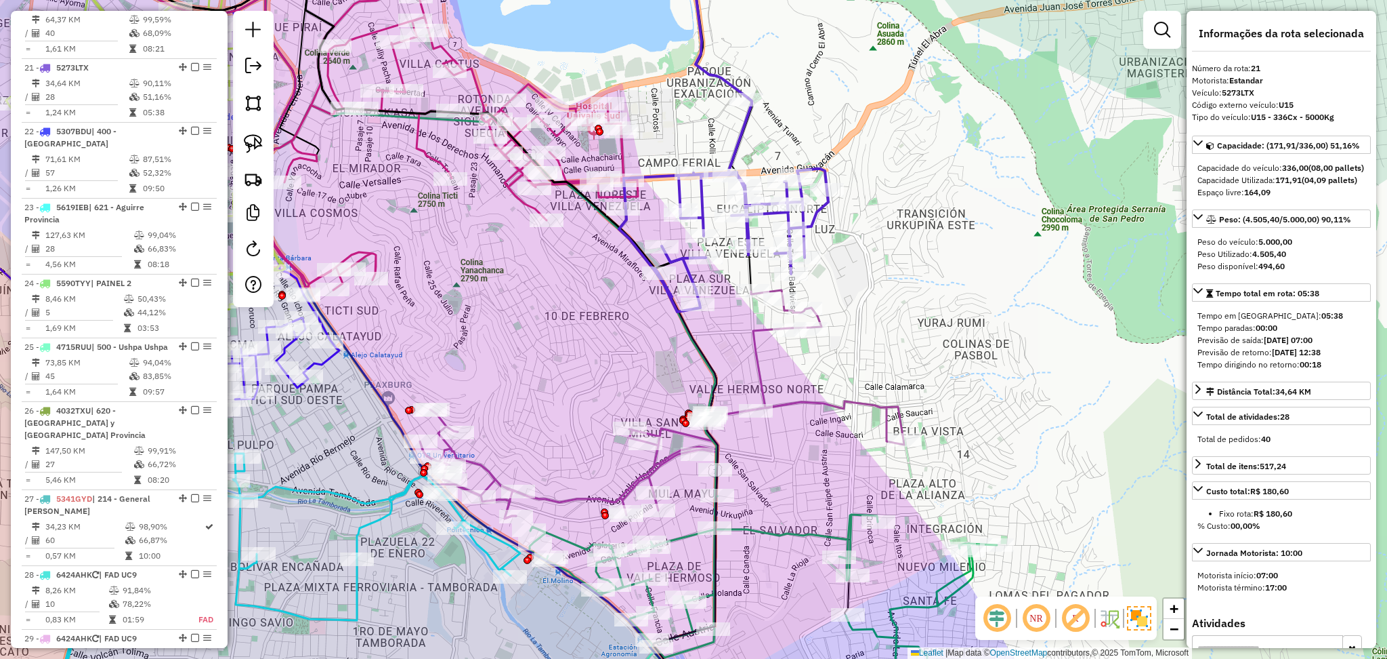
click at [755, 366] on icon at bounding box center [662, 404] width 484 height 228
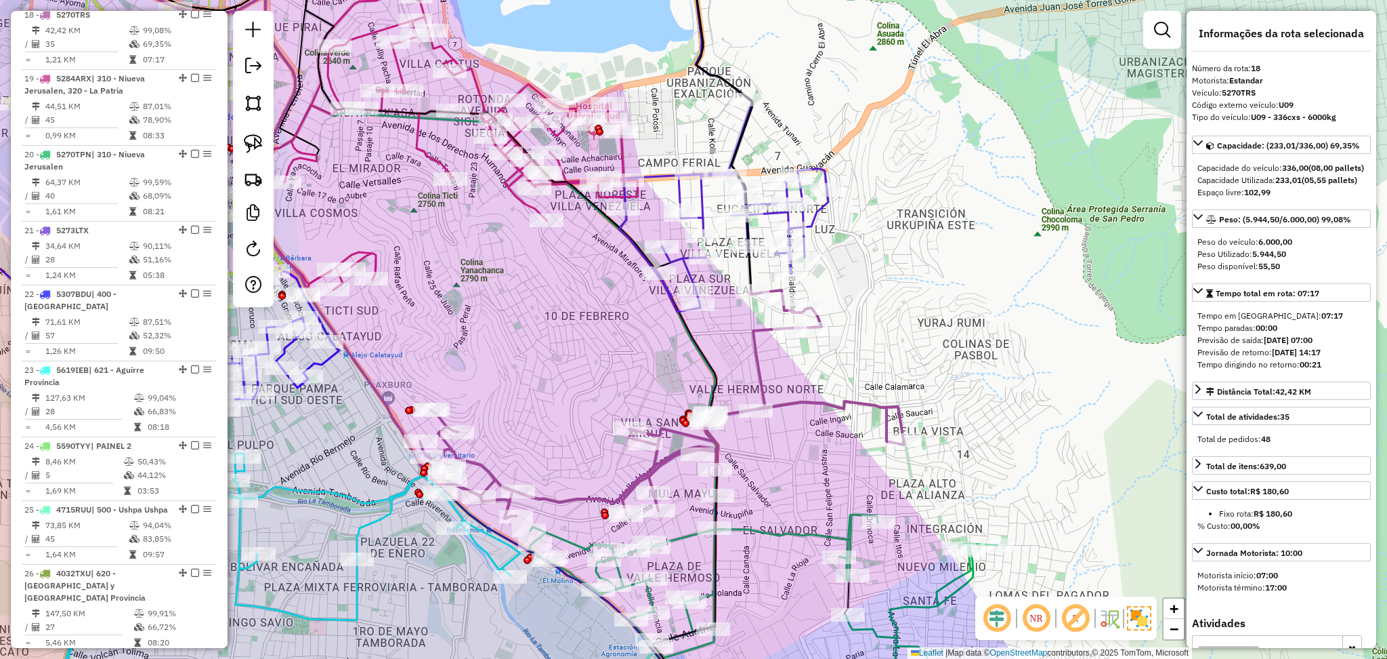
scroll to position [1714, 0]
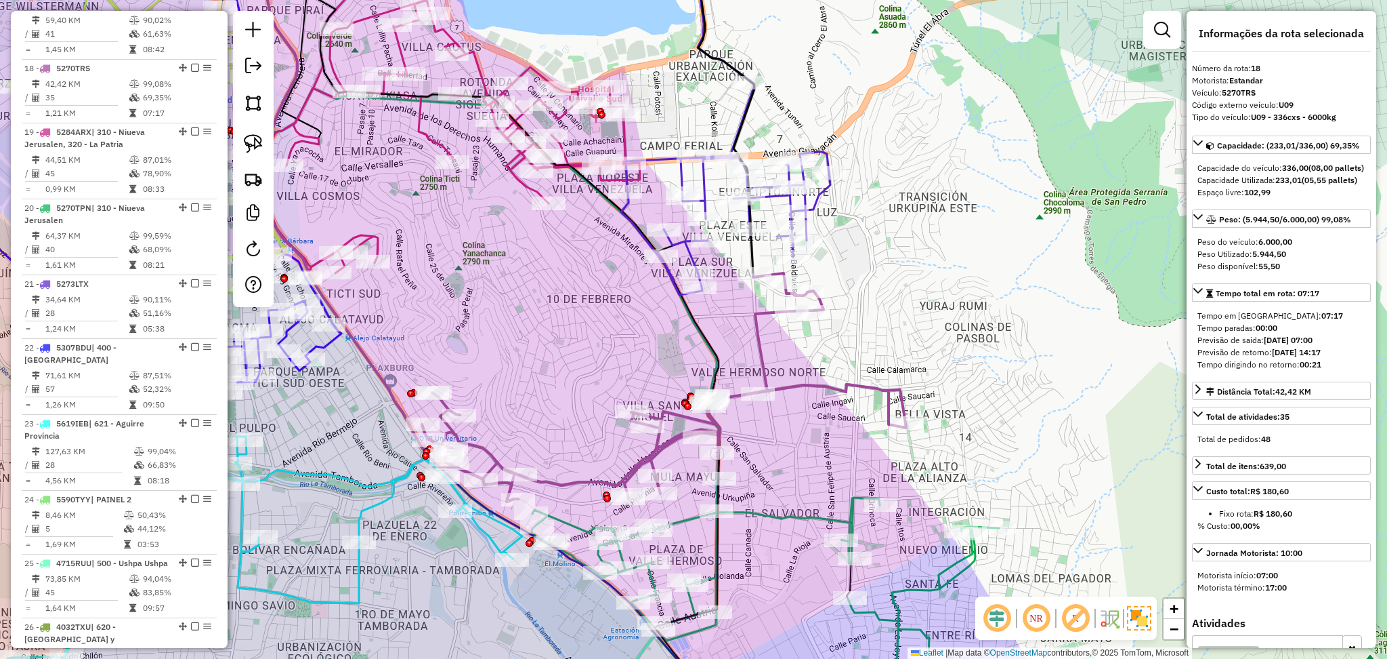
drag, startPoint x: 802, startPoint y: 471, endPoint x: 848, endPoint y: 343, distance: 136.1
click at [848, 343] on div "Janela de atendimento Grade de atendimento Capacidade Transportadoras Veículos …" at bounding box center [693, 329] width 1387 height 659
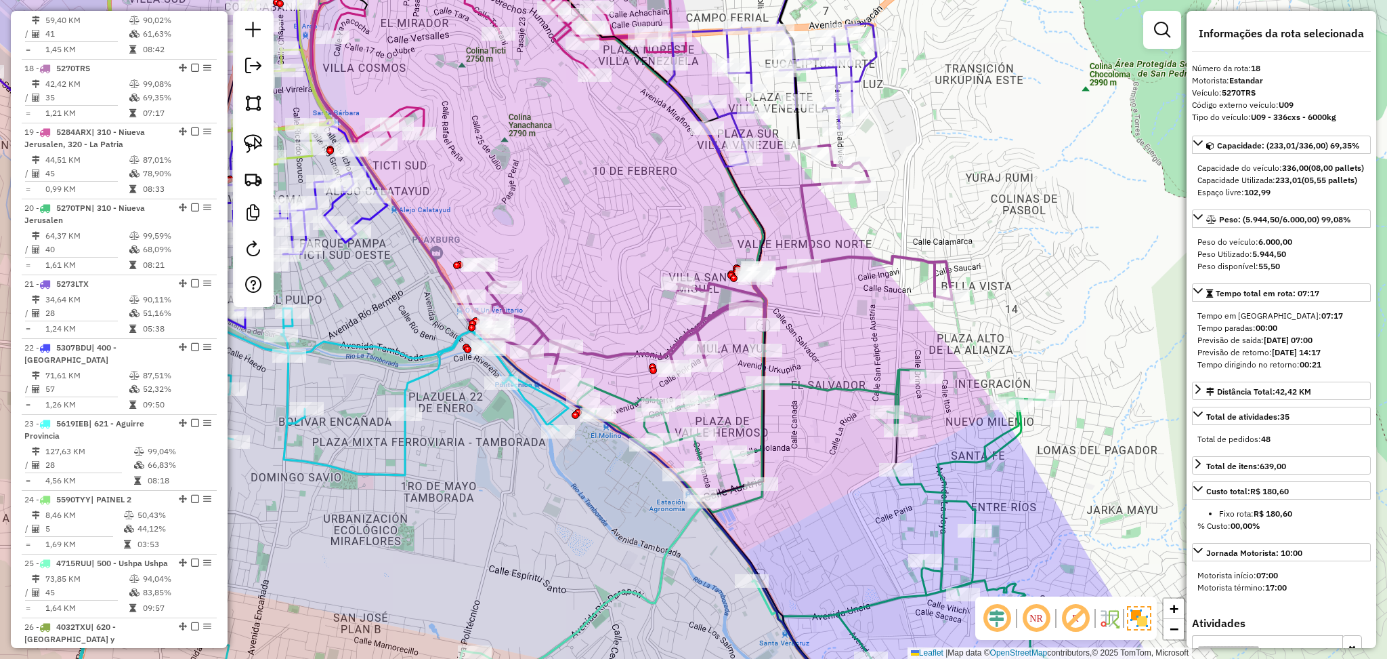
click at [833, 394] on icon at bounding box center [821, 537] width 486 height 375
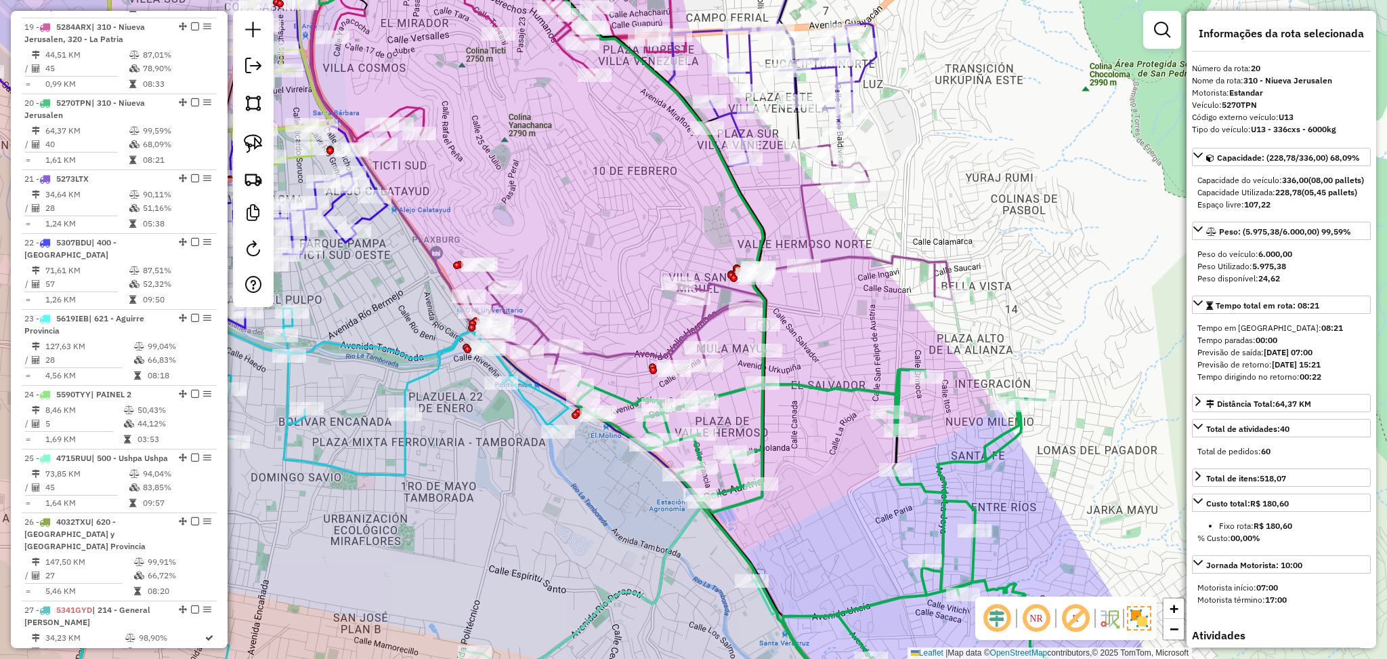
scroll to position [1854, 0]
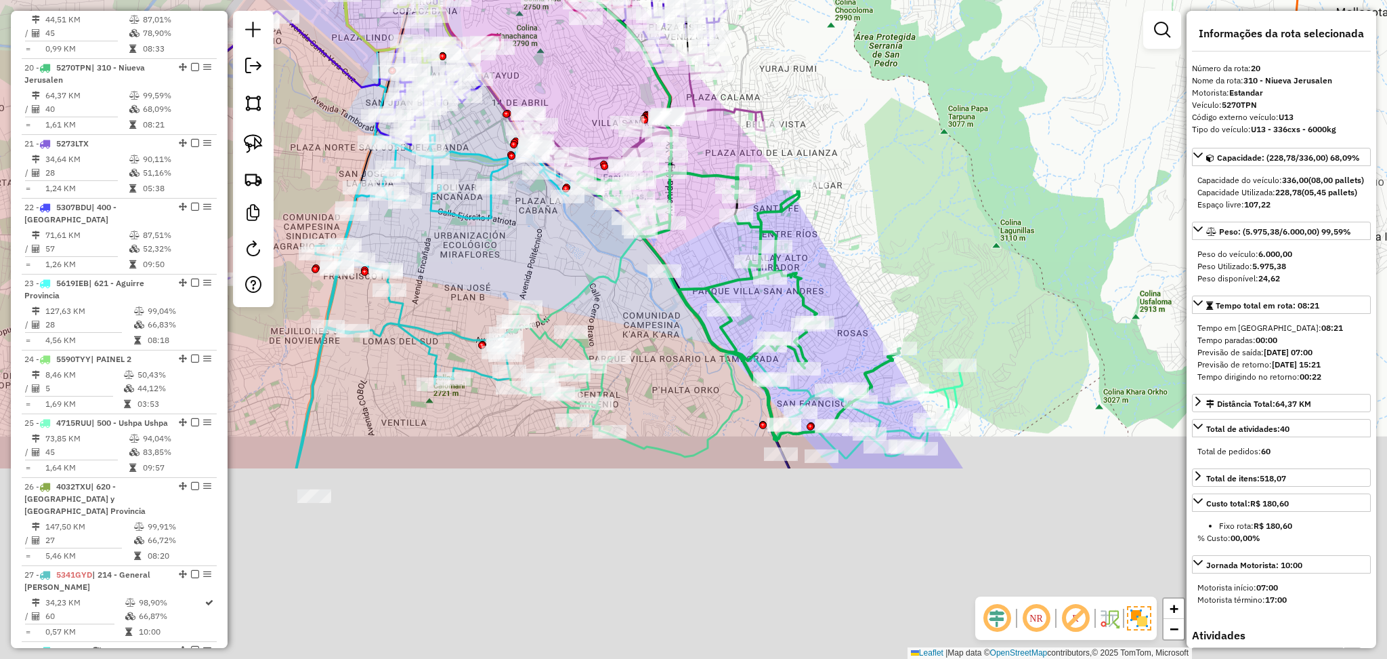
drag, startPoint x: 816, startPoint y: 505, endPoint x: 708, endPoint y: 266, distance: 261.7
click at [708, 266] on div "Janela de atendimento Grade de atendimento Capacidade Transportadoras Veículos …" at bounding box center [693, 329] width 1387 height 659
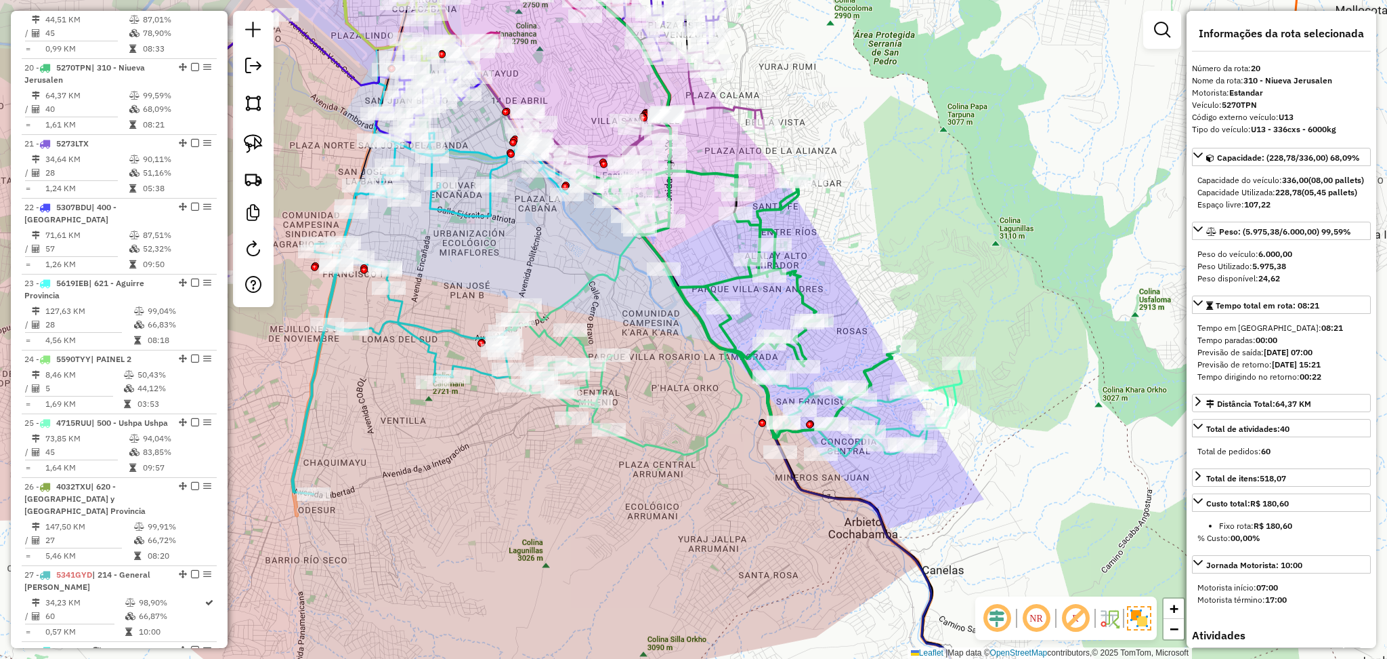
click at [939, 388] on icon at bounding box center [735, 344] width 454 height 224
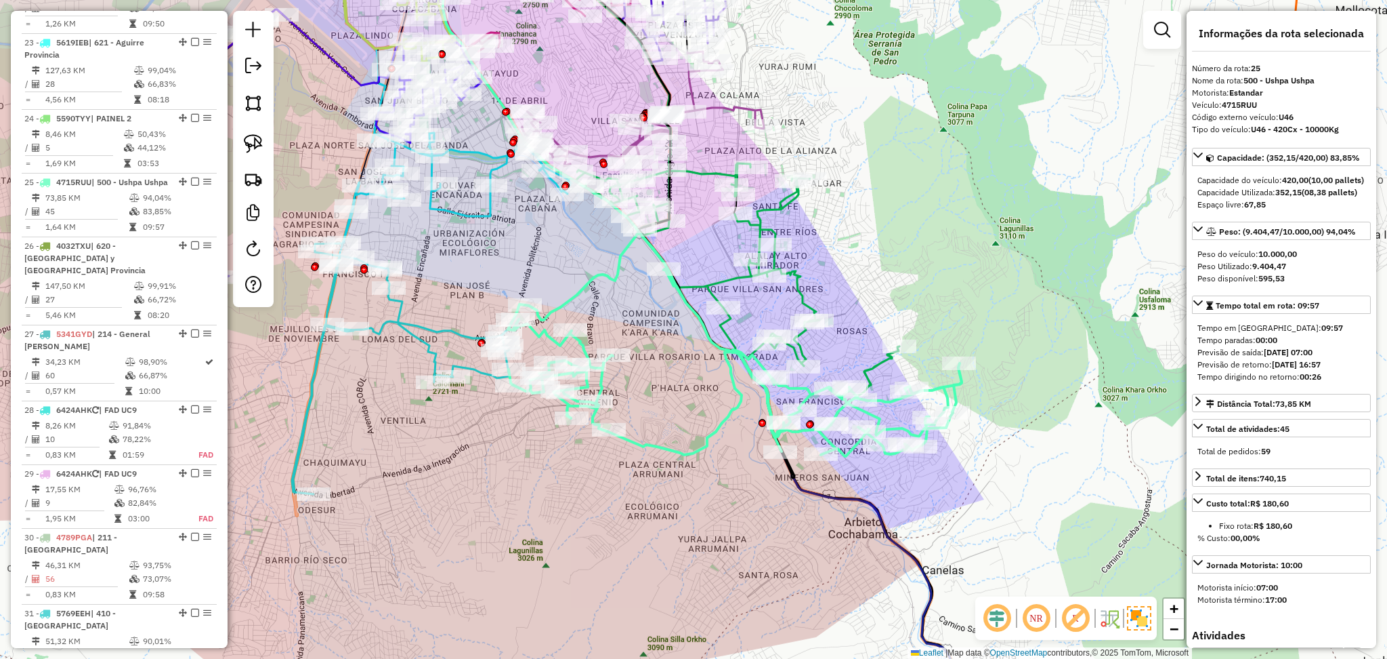
scroll to position [2196, 0]
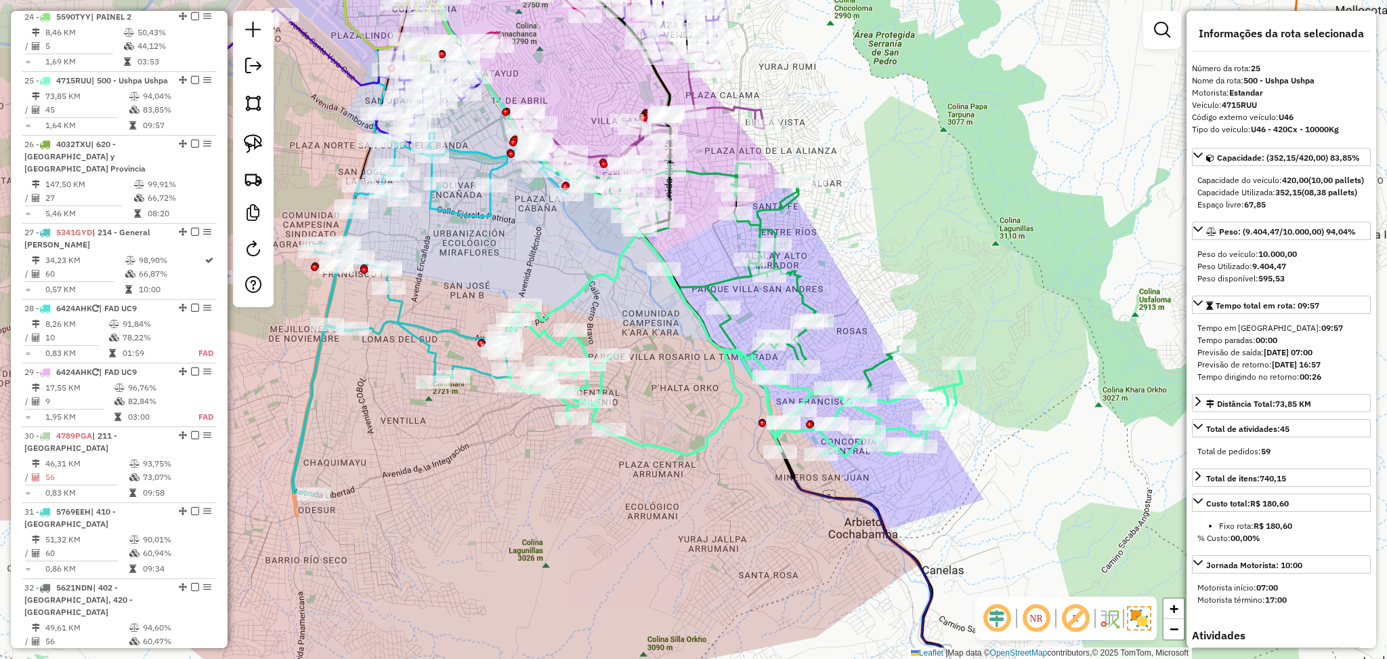
click at [873, 371] on icon at bounding box center [738, 296] width 323 height 284
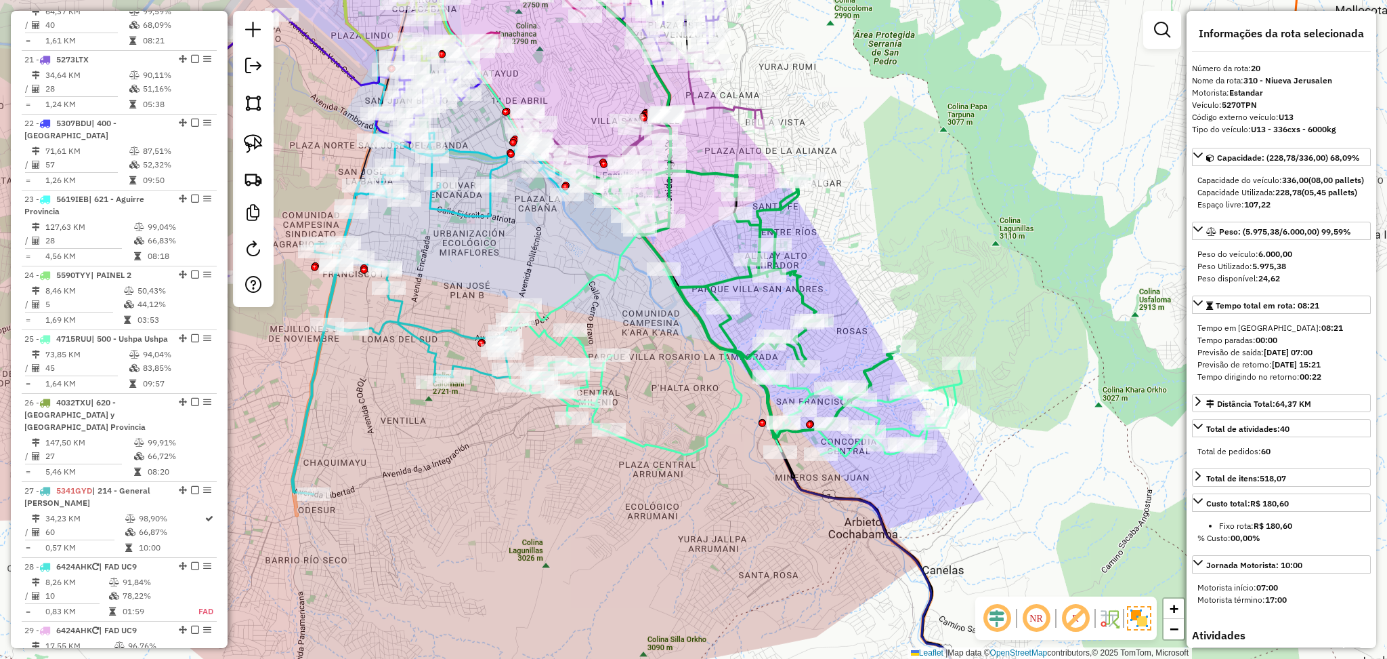
scroll to position [1854, 0]
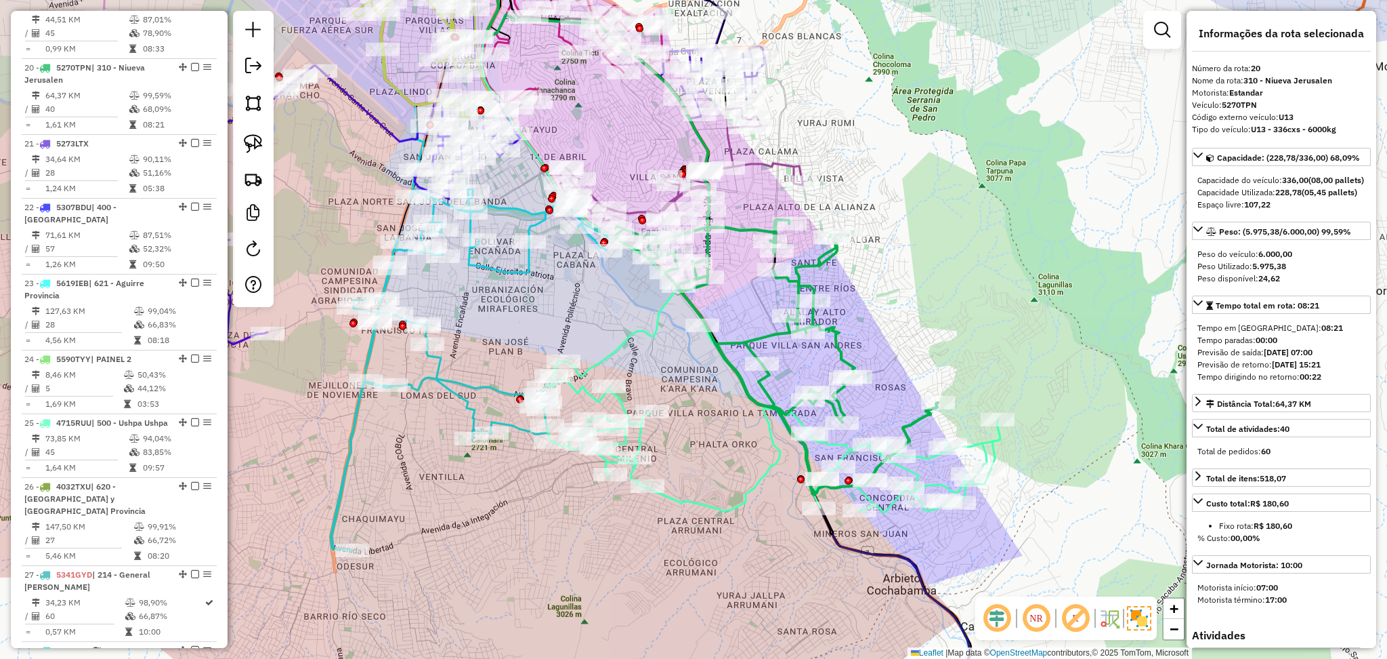
drag, startPoint x: 864, startPoint y: 320, endPoint x: 879, endPoint y: 337, distance: 23.0
click at [879, 337] on div "Janela de atendimento Grade de atendimento Capacidade Transportadoras Veículos …" at bounding box center [693, 329] width 1387 height 659
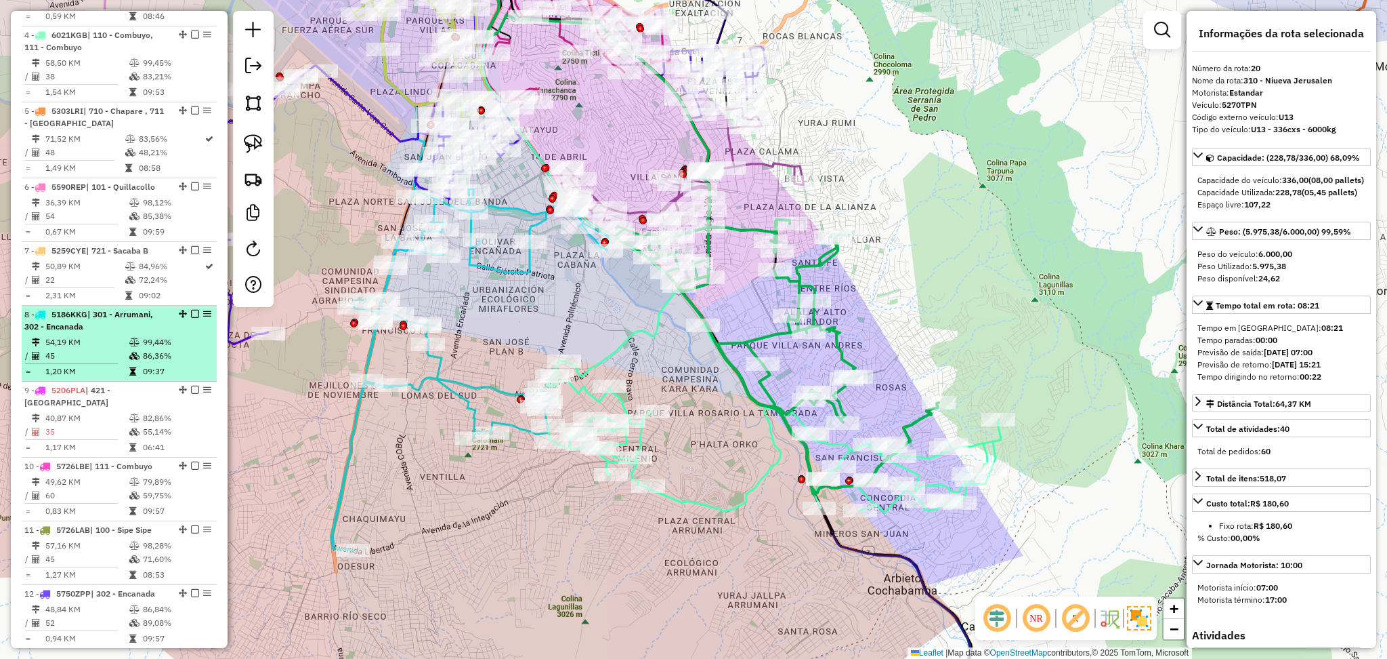
scroll to position [680, 0]
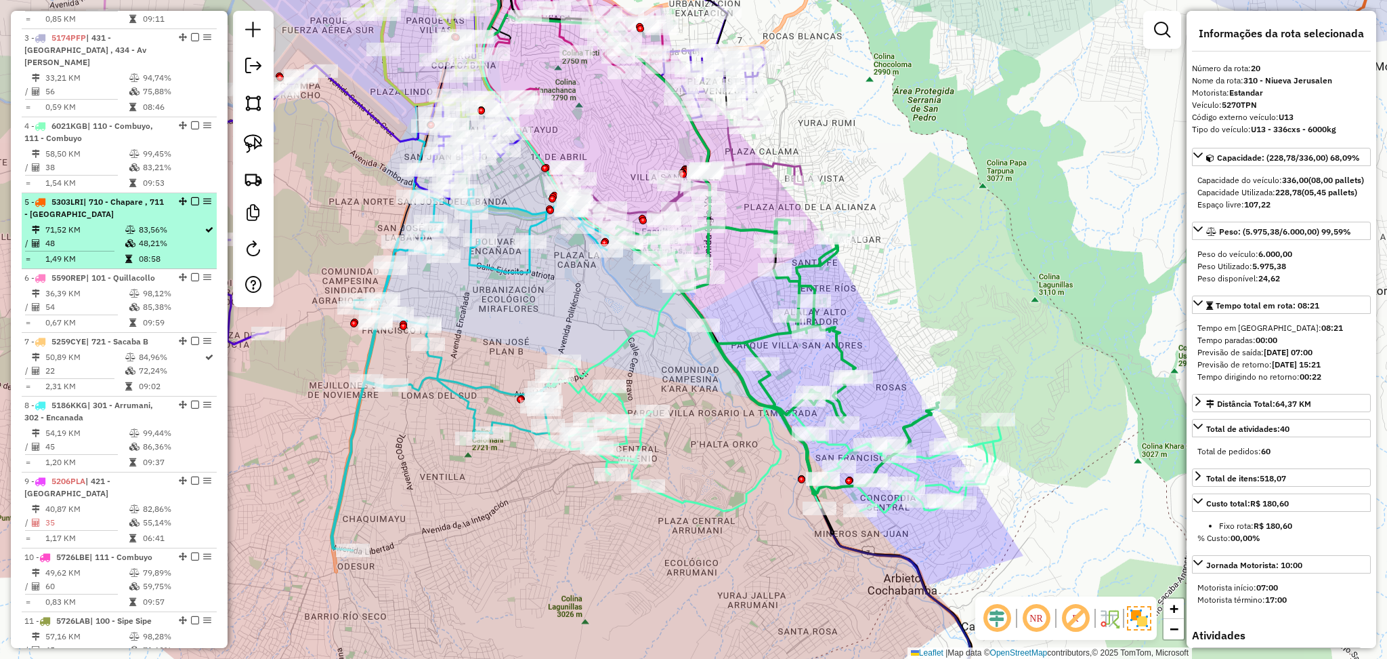
click at [83, 251] on hr at bounding box center [69, 251] width 89 height 1
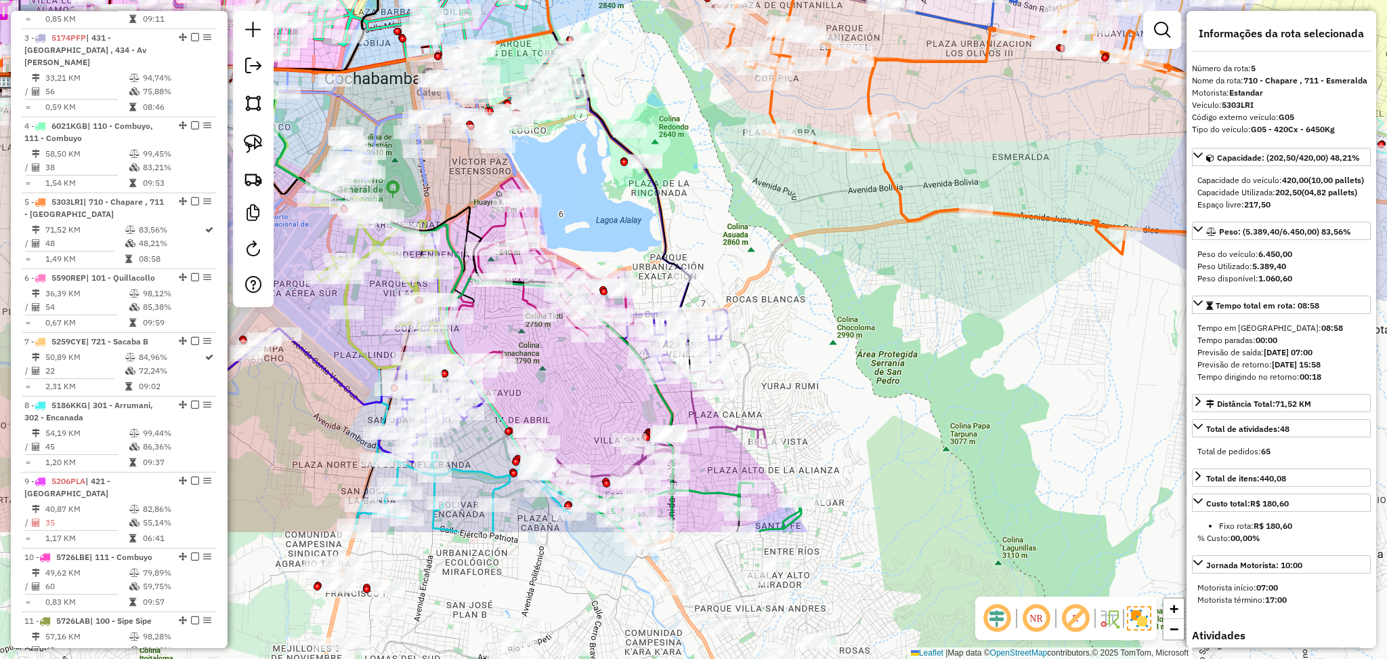
drag, startPoint x: 879, startPoint y: 469, endPoint x: 860, endPoint y: 276, distance: 194.8
click at [860, 276] on div "Janela de atendimento Grade de atendimento Capacidade Transportadoras Veículos …" at bounding box center [693, 329] width 1387 height 659
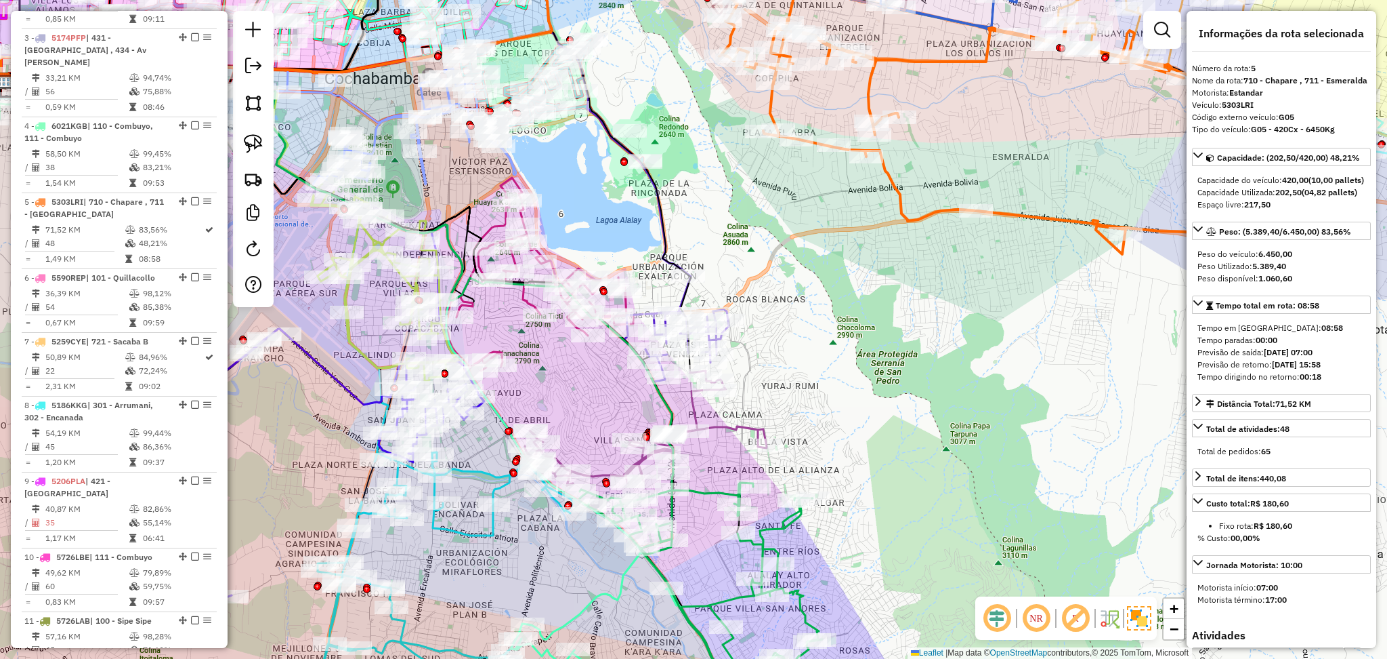
click at [902, 201] on icon at bounding box center [1034, 174] width 628 height 373
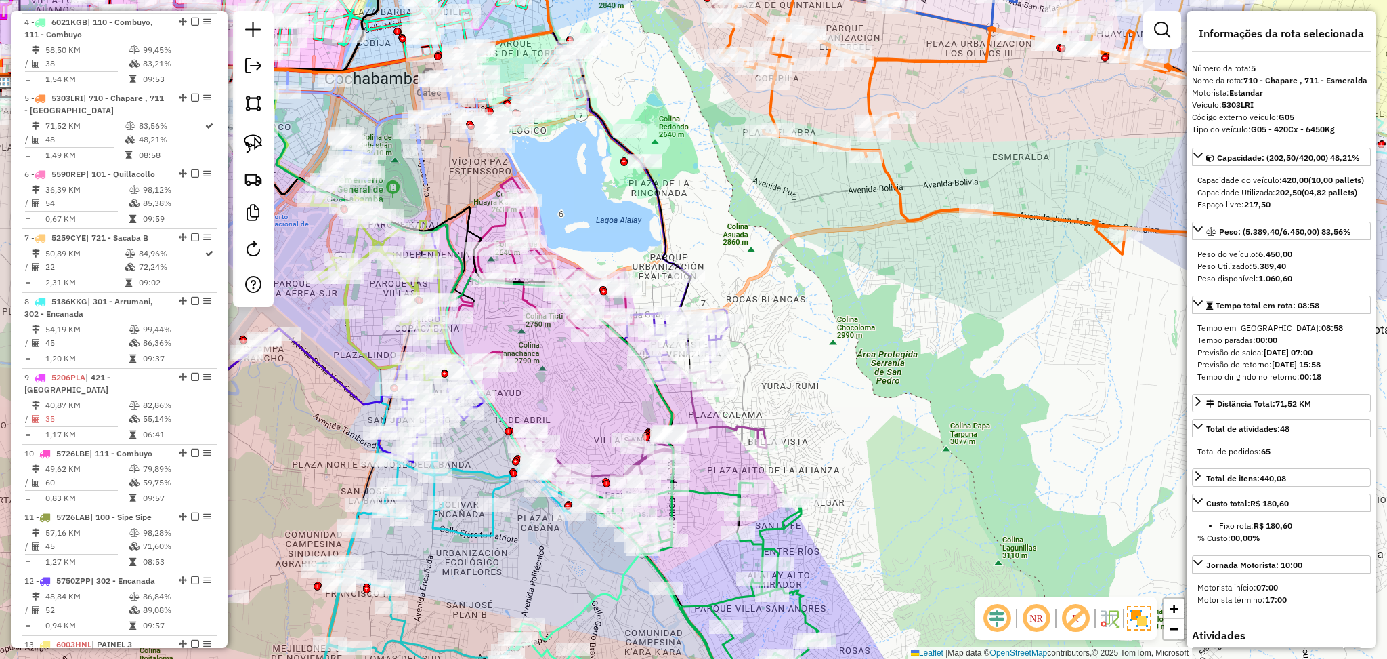
scroll to position [837, 0]
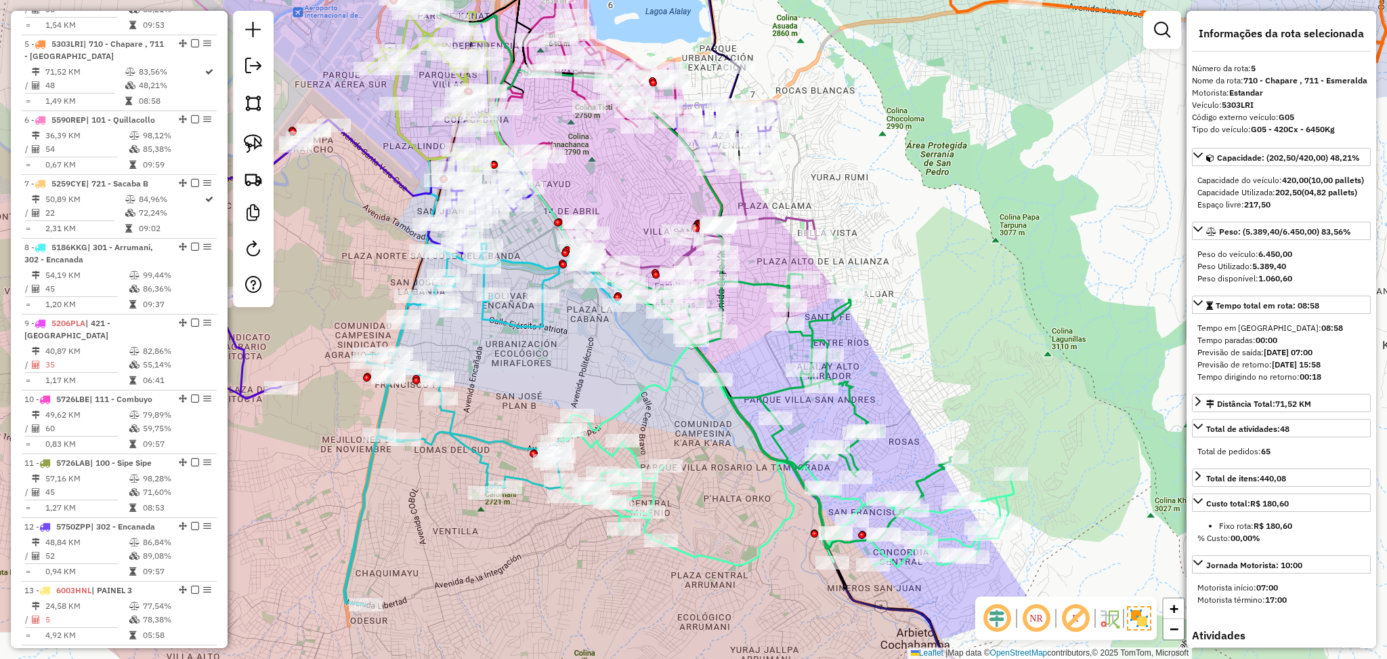
drag, startPoint x: 732, startPoint y: 485, endPoint x: 787, endPoint y: 526, distance: 69.2
click at [787, 526] on div "Janela de atendimento Grade de atendimento Capacidade Transportadoras Veículos …" at bounding box center [693, 329] width 1387 height 659
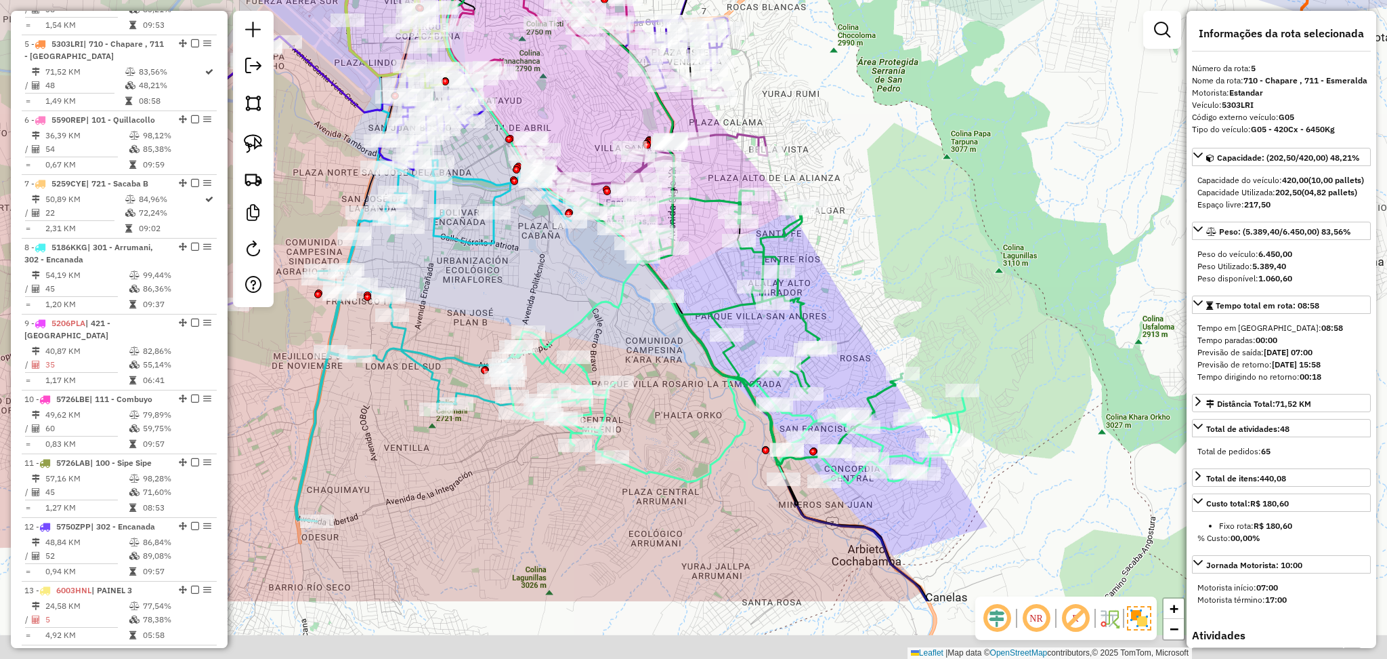
drag, startPoint x: 992, startPoint y: 458, endPoint x: 888, endPoint y: 333, distance: 162.6
click at [888, 333] on div "Janela de atendimento Grade de atendimento Capacidade Transportadoras Veículos …" at bounding box center [693, 329] width 1387 height 659
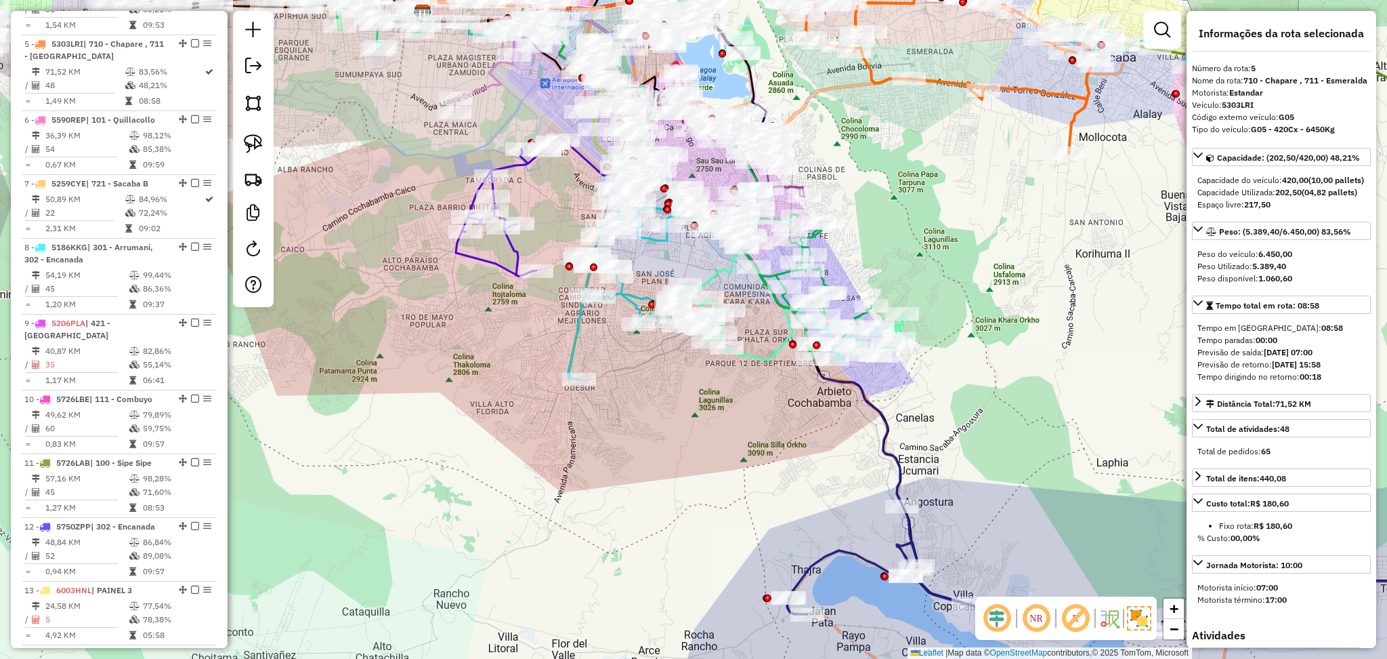
drag, startPoint x: 846, startPoint y: 486, endPoint x: 822, endPoint y: 413, distance: 77.8
click at [822, 413] on div "Janela de atendimento Grade de atendimento Capacidade Transportadoras Veículos …" at bounding box center [693, 329] width 1387 height 659
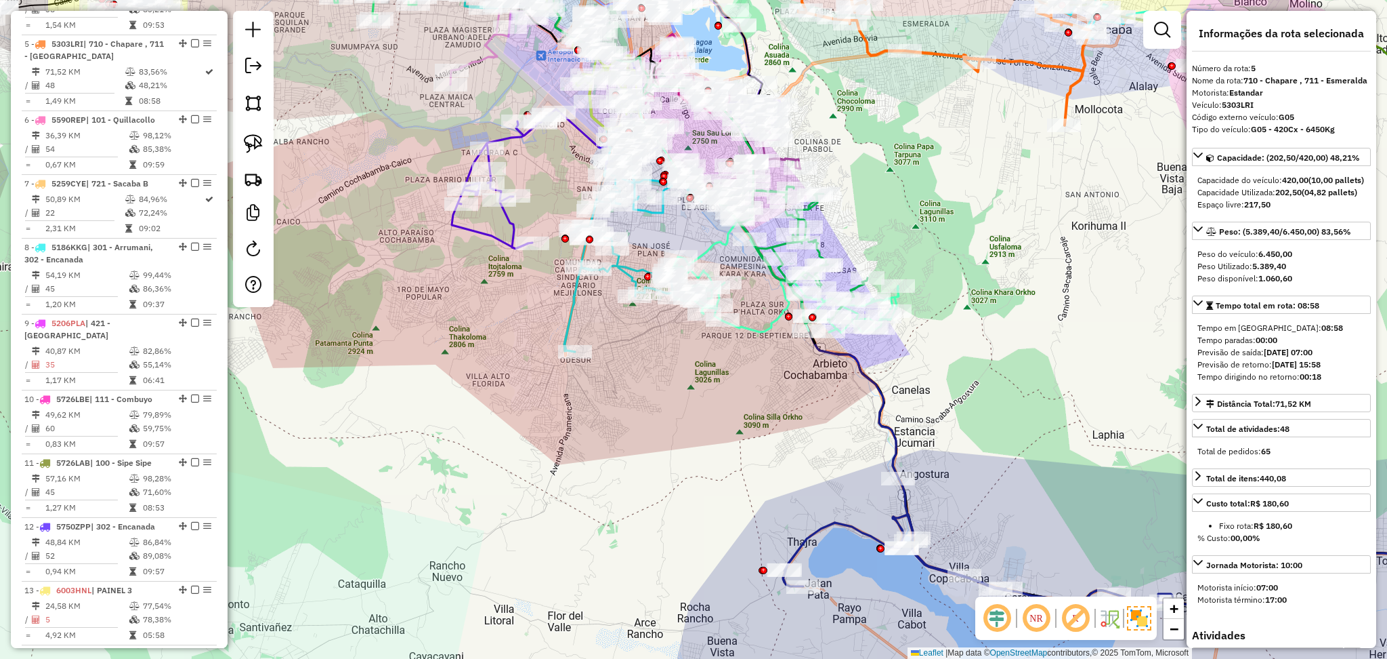
click at [894, 447] on icon at bounding box center [658, 226] width 482 height 505
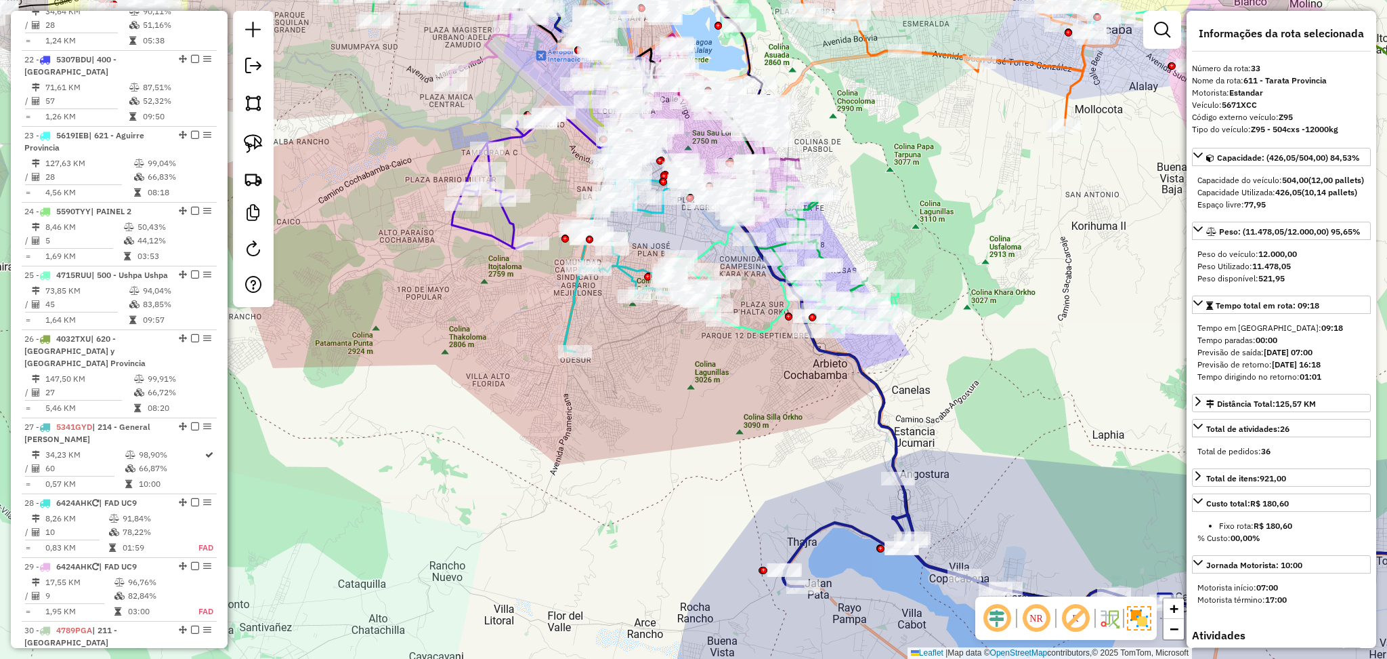
scroll to position [2564, 0]
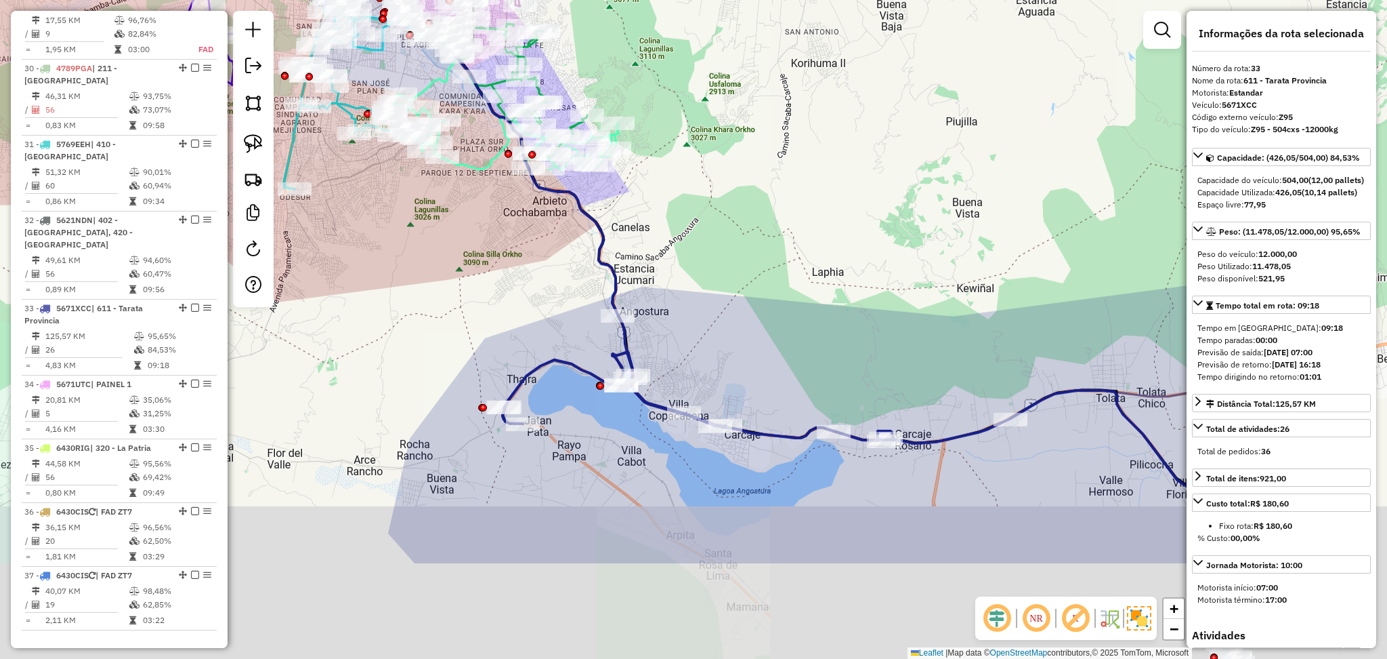
drag, startPoint x: 980, startPoint y: 465, endPoint x: 668, endPoint y: 279, distance: 363.3
click at [667, 278] on div "Janela de atendimento Grade de atendimento Capacidade Transportadoras Veículos …" at bounding box center [693, 329] width 1387 height 659
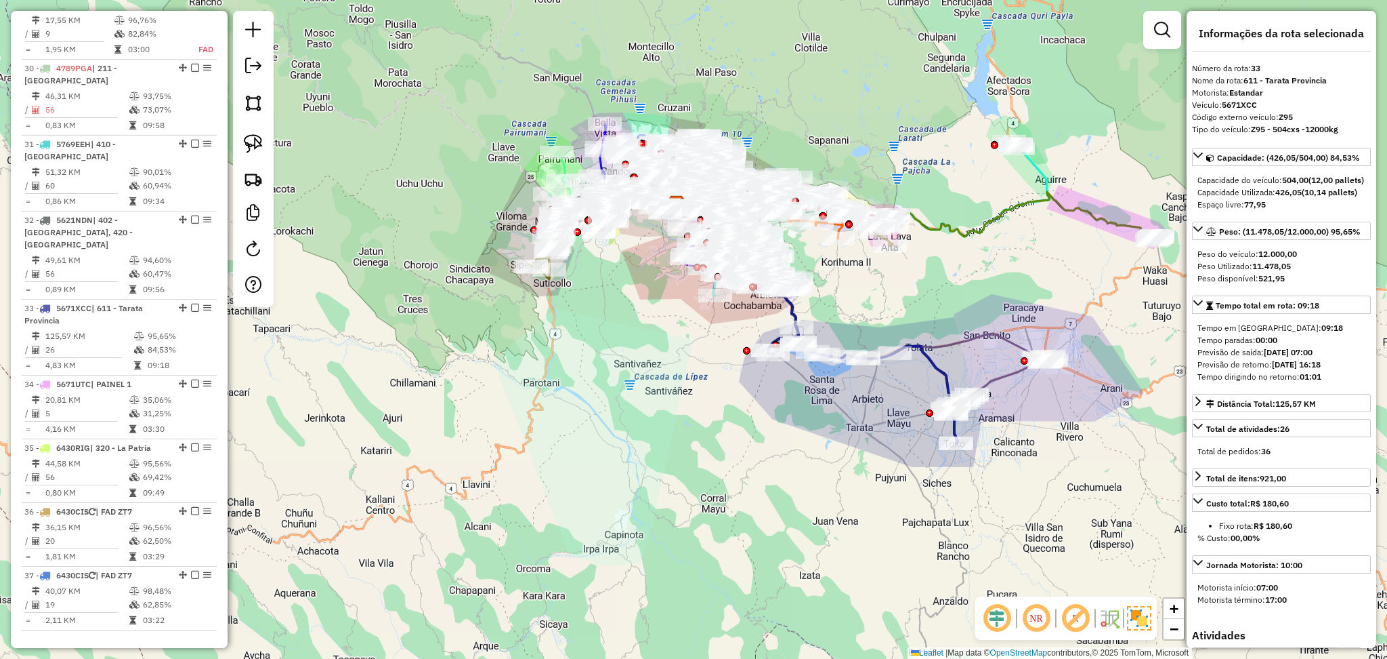
click at [1008, 375] on icon at bounding box center [1001, 382] width 101 height 50
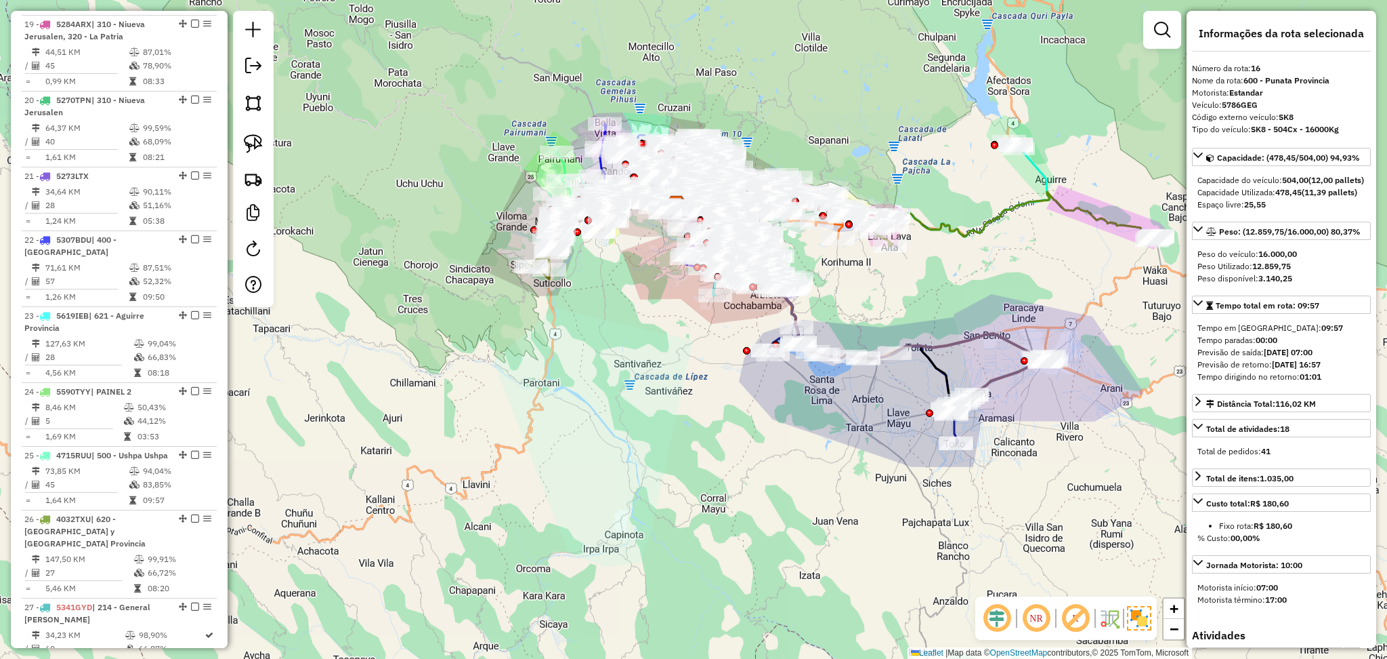
scroll to position [1574, 0]
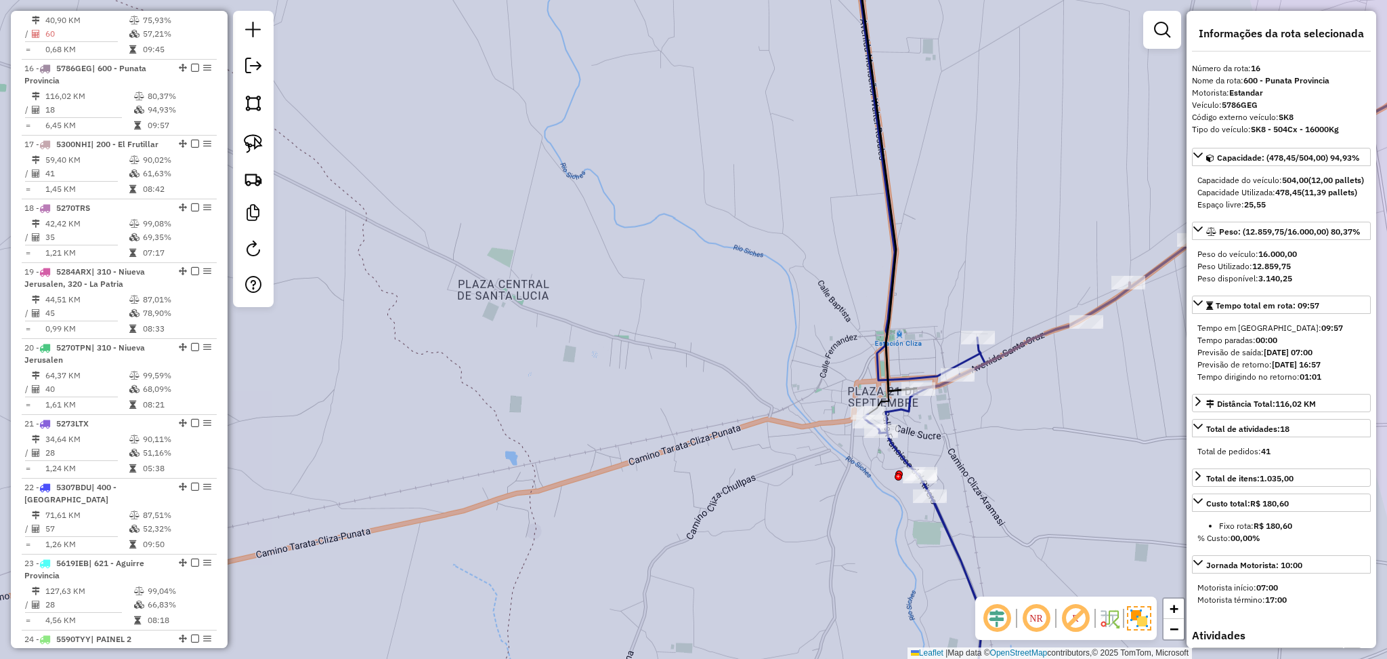
click at [900, 447] on icon at bounding box center [919, 329] width 135 height 791
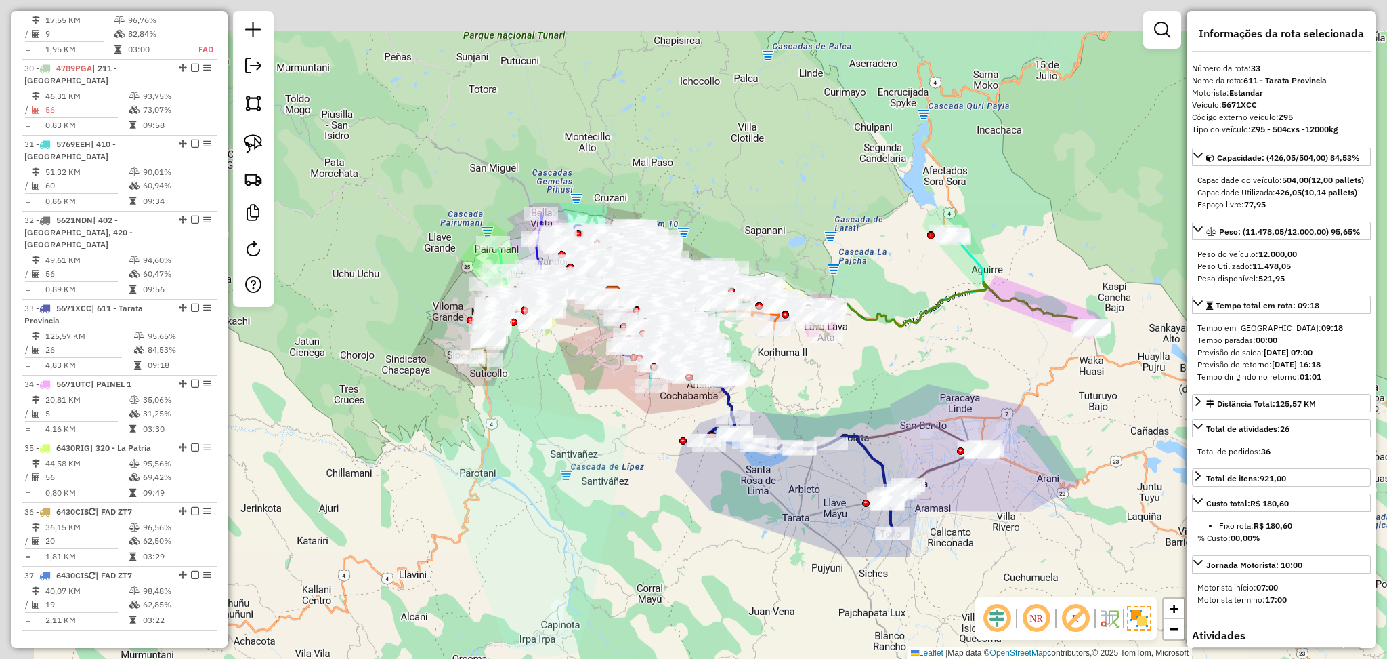
drag, startPoint x: 484, startPoint y: 366, endPoint x: 667, endPoint y: 422, distance: 191.4
click at [641, 469] on div "Janela de atendimento Grade de atendimento Capacidade Transportadoras Veículos …" at bounding box center [693, 329] width 1387 height 659
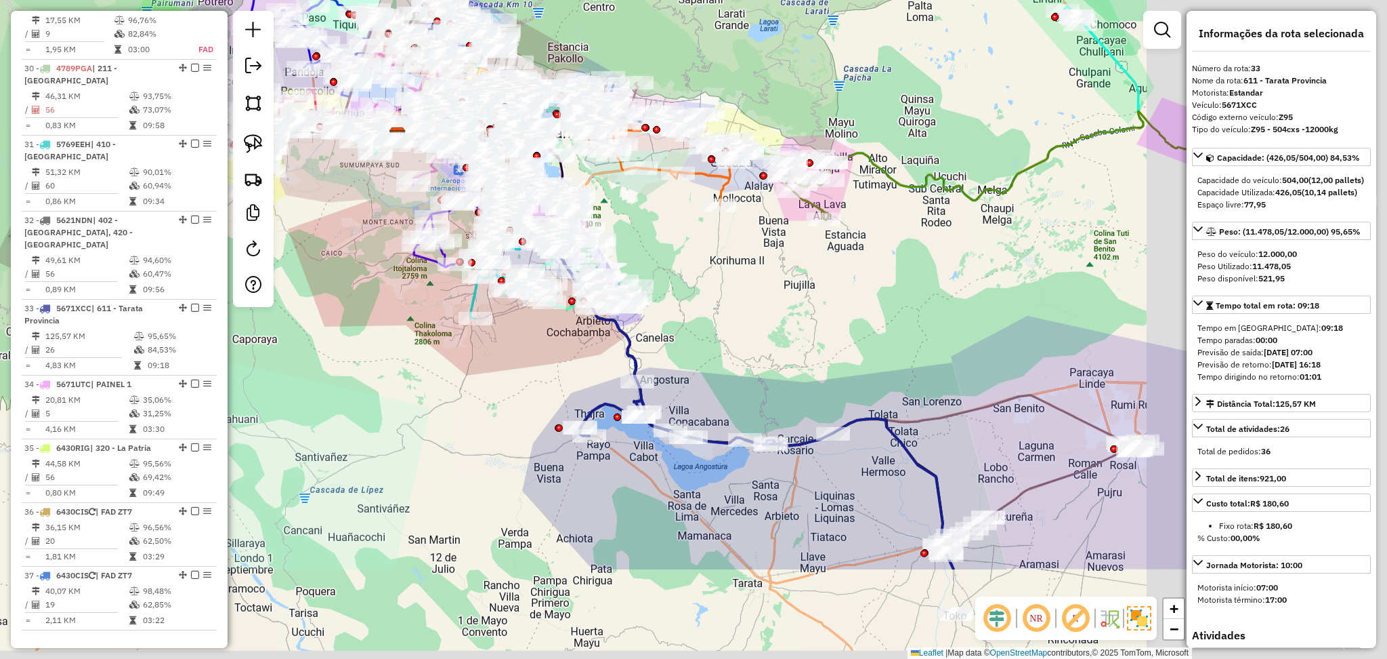
drag, startPoint x: 754, startPoint y: 321, endPoint x: 627, endPoint y: 236, distance: 152.4
click at [627, 236] on div "Janela de atendimento Grade de atendimento Capacidade Transportadoras Veículos …" at bounding box center [693, 329] width 1387 height 659
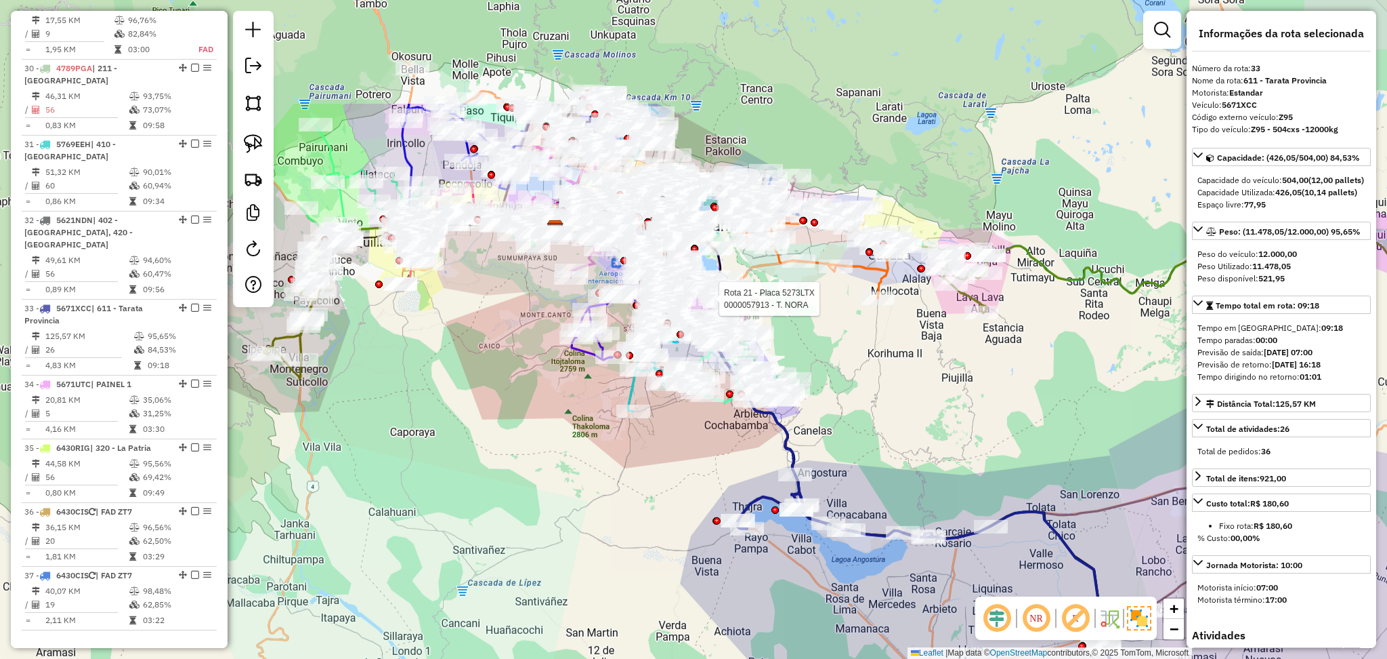
drag, startPoint x: 729, startPoint y: 245, endPoint x: 1019, endPoint y: 428, distance: 342.8
click at [1019, 428] on div "Rota 21 - Placa 5273LTX 0000057913 - T. NORA Janela de atendimento Grade de ate…" at bounding box center [693, 329] width 1387 height 659
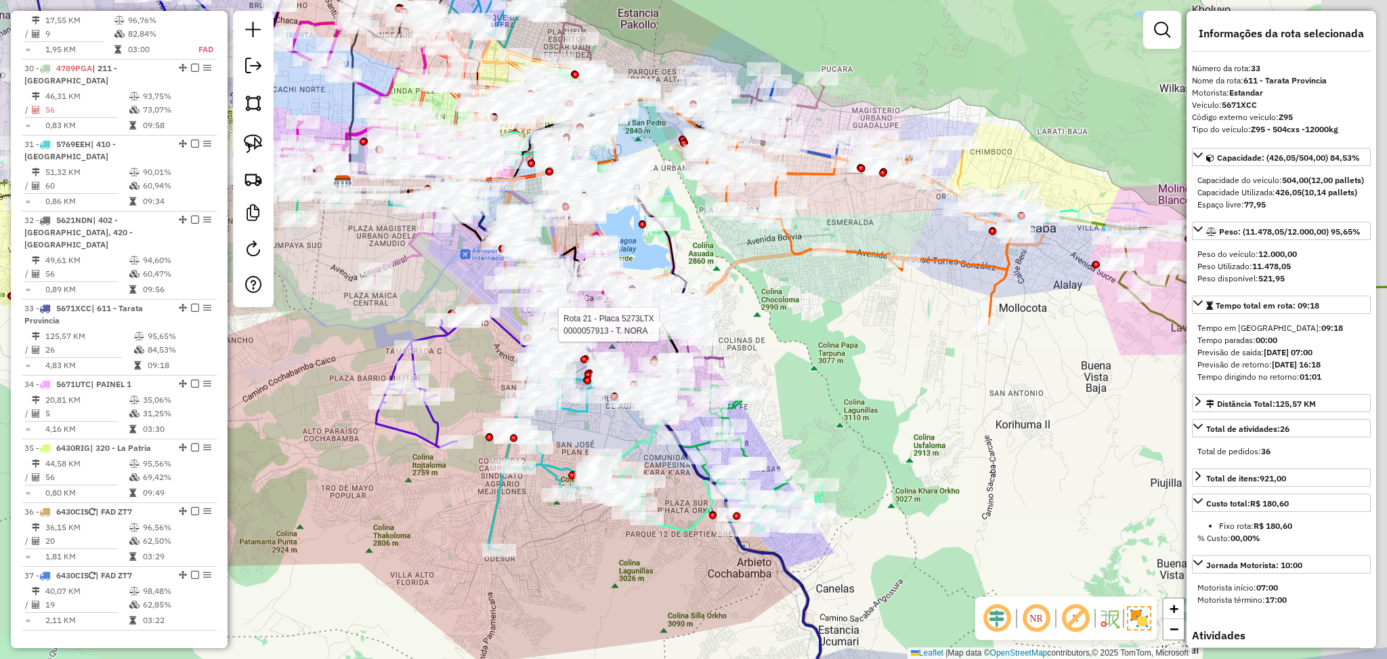
drag, startPoint x: 955, startPoint y: 362, endPoint x: 817, endPoint y: 332, distance: 141.4
click at [817, 332] on div "Rota 21 - Placa 5273LTX 0000057913 - T. NORA Janela de atendimento Grade de ate…" at bounding box center [693, 329] width 1387 height 659
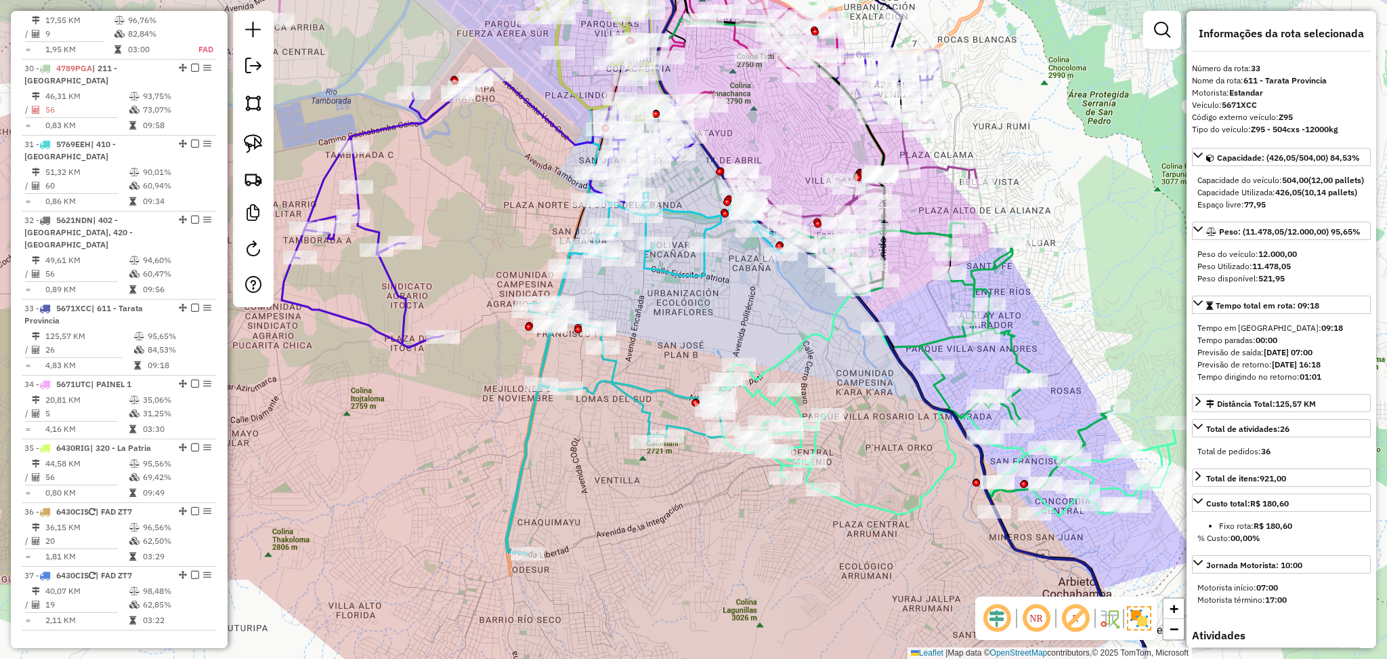
click at [683, 282] on icon at bounding box center [646, 372] width 280 height 361
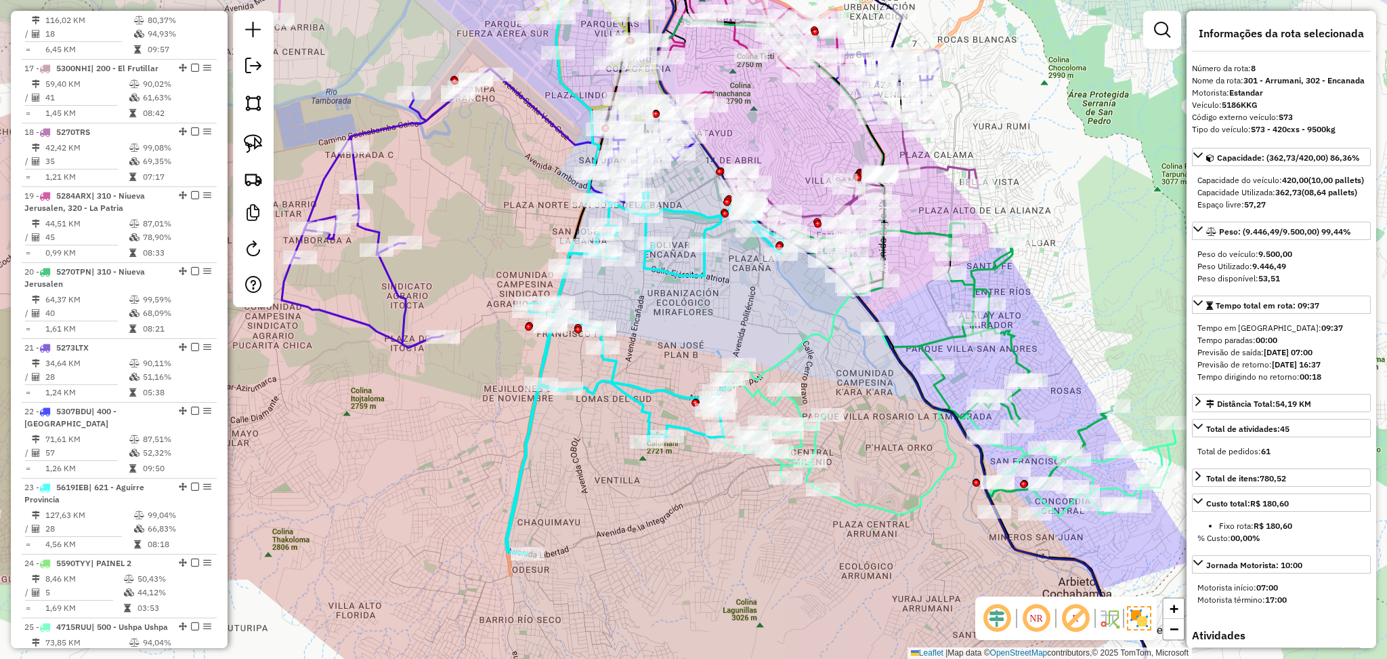
scroll to position [1041, 0]
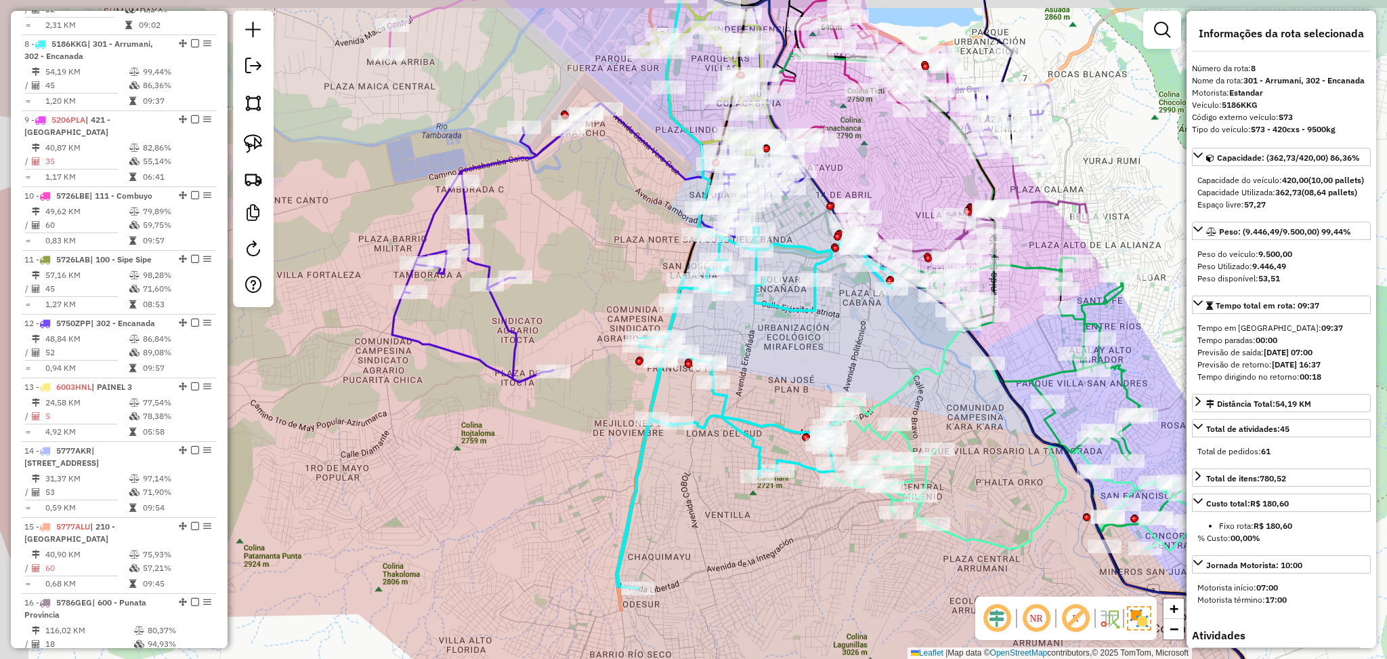
drag, startPoint x: 684, startPoint y: 314, endPoint x: 843, endPoint y: 360, distance: 165.7
click at [833, 360] on div "Janela de atendimento Grade de atendimento Capacidade Transportadoras Veículos …" at bounding box center [693, 329] width 1387 height 659
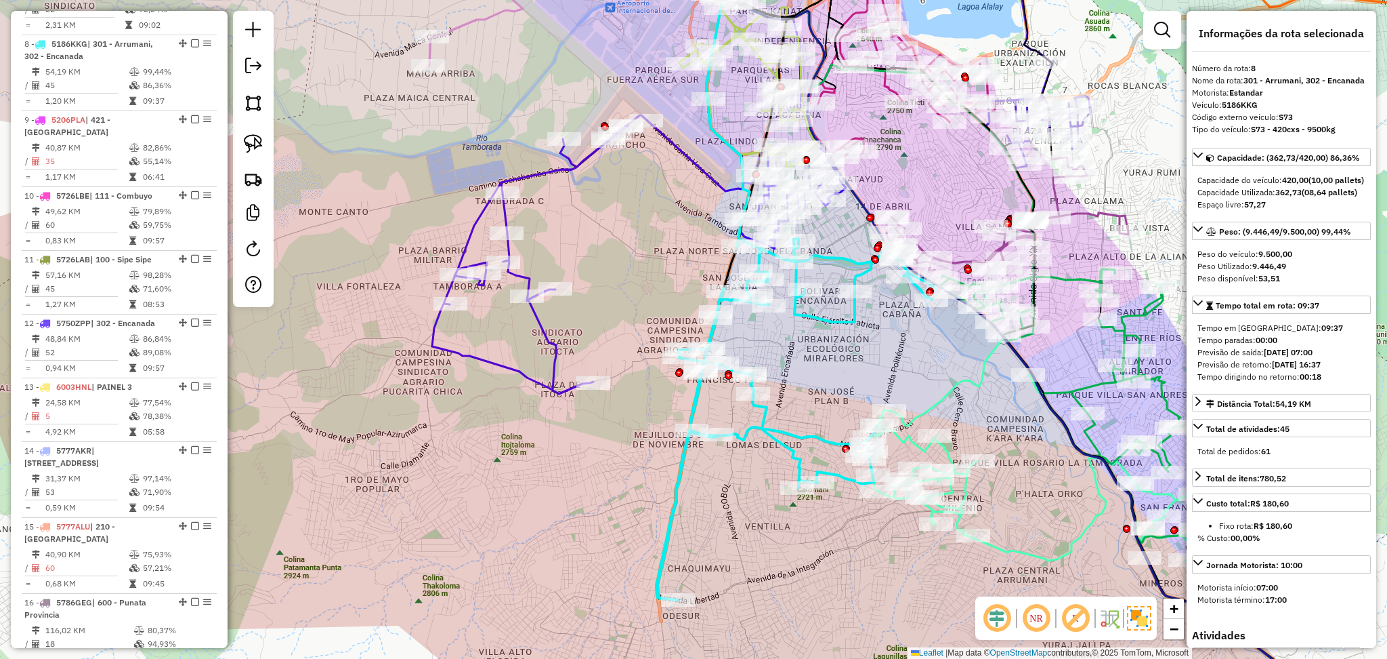
click at [551, 339] on icon at bounding box center [639, 254] width 414 height 278
click at [549, 333] on icon at bounding box center [641, 253] width 414 height 278
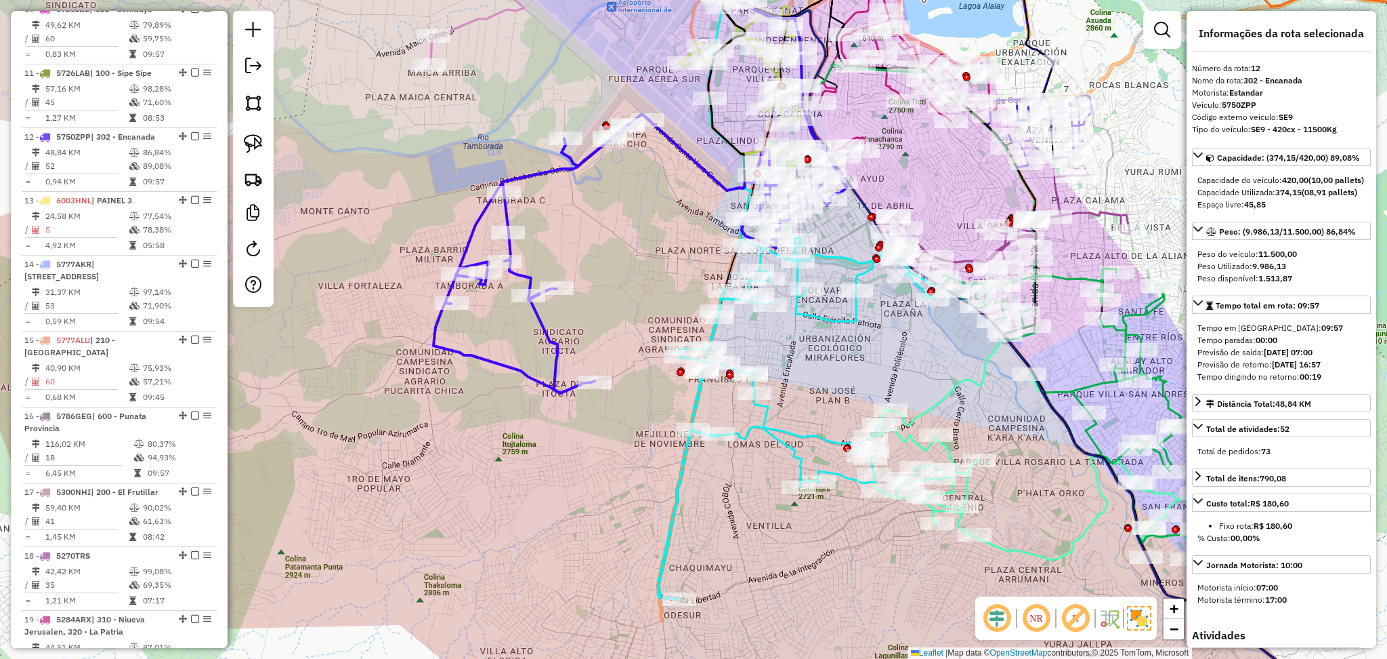
scroll to position [1307, 0]
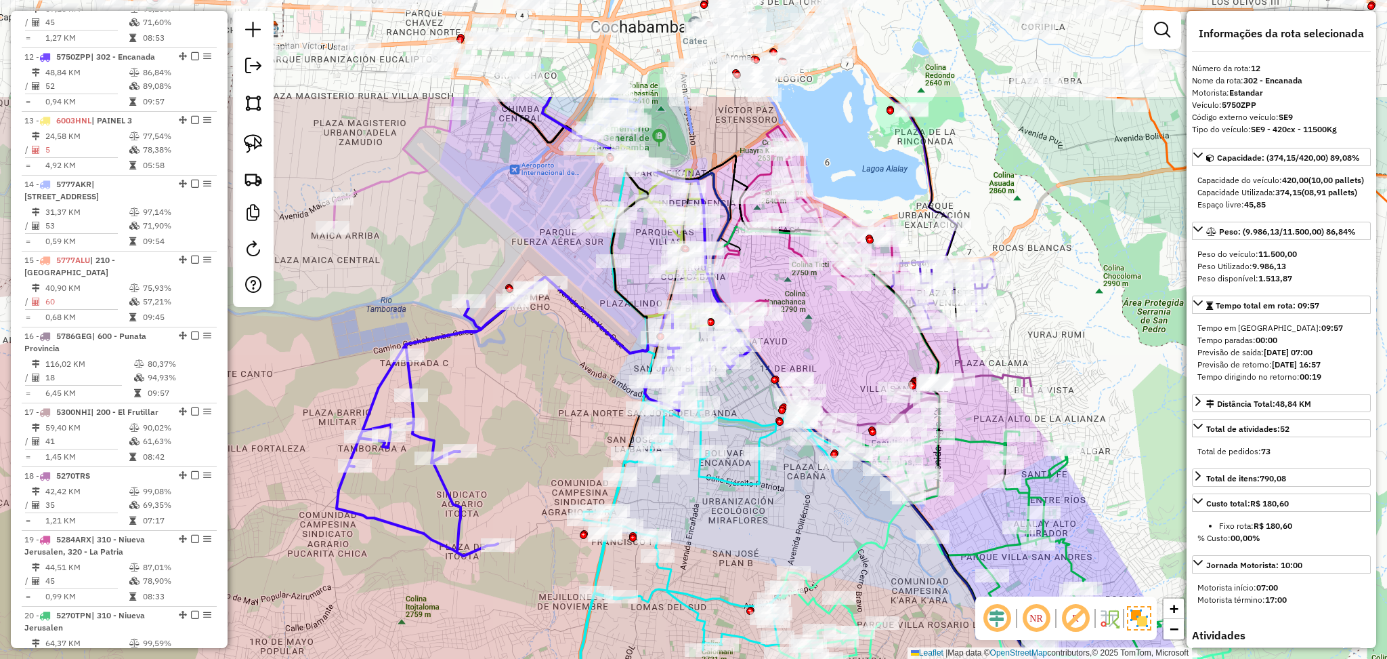
drag, startPoint x: 594, startPoint y: 215, endPoint x: 497, endPoint y: 378, distance: 189.3
click at [497, 378] on div "Janela de atendimento Grade de atendimento Capacidade Transportadoras Veículos …" at bounding box center [693, 329] width 1387 height 659
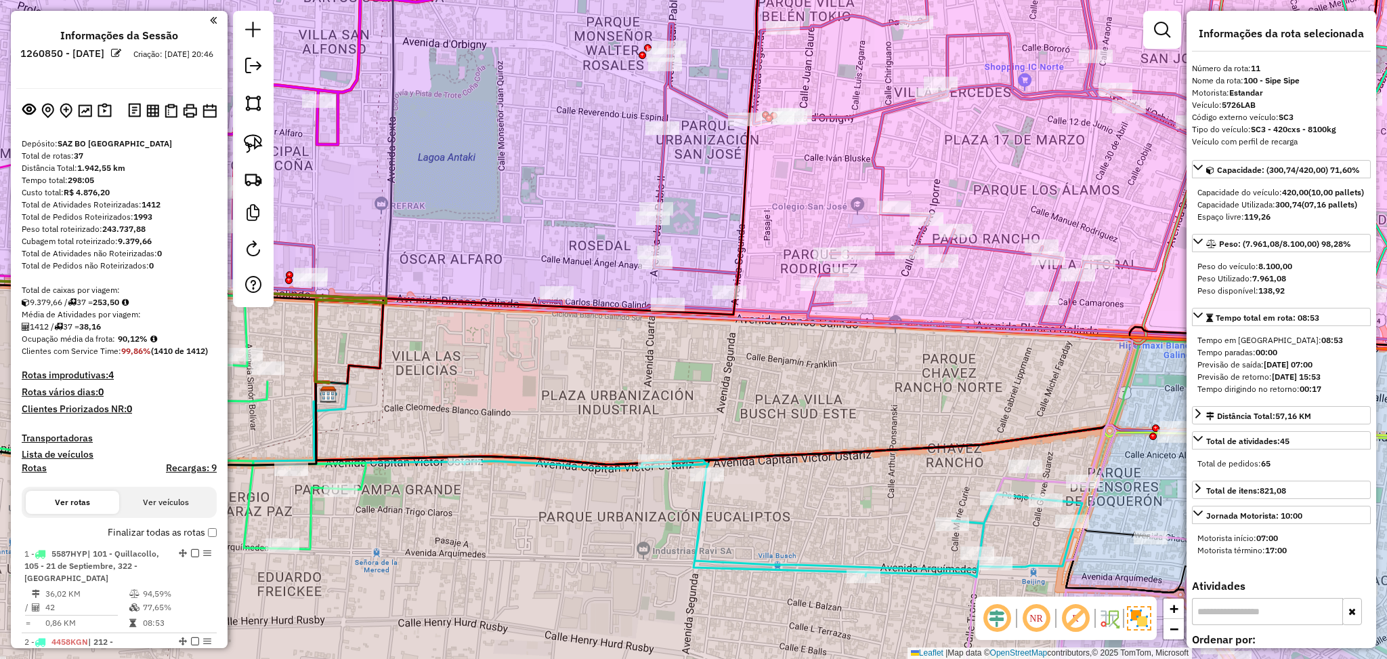
select select "**********"
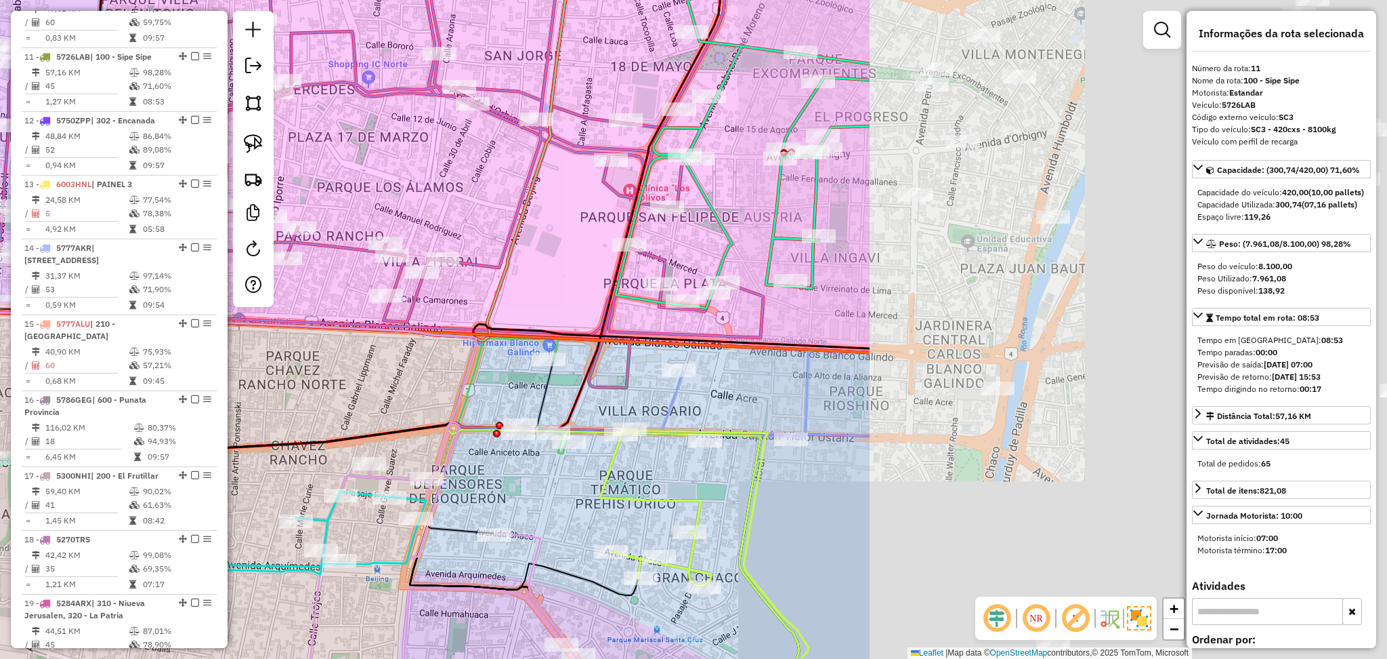
drag, startPoint x: 1098, startPoint y: 381, endPoint x: 448, endPoint y: 375, distance: 649.1
click at [428, 375] on div "Janela de atendimento Grade de atendimento Capacidade Transportadoras Veículos …" at bounding box center [693, 329] width 1387 height 659
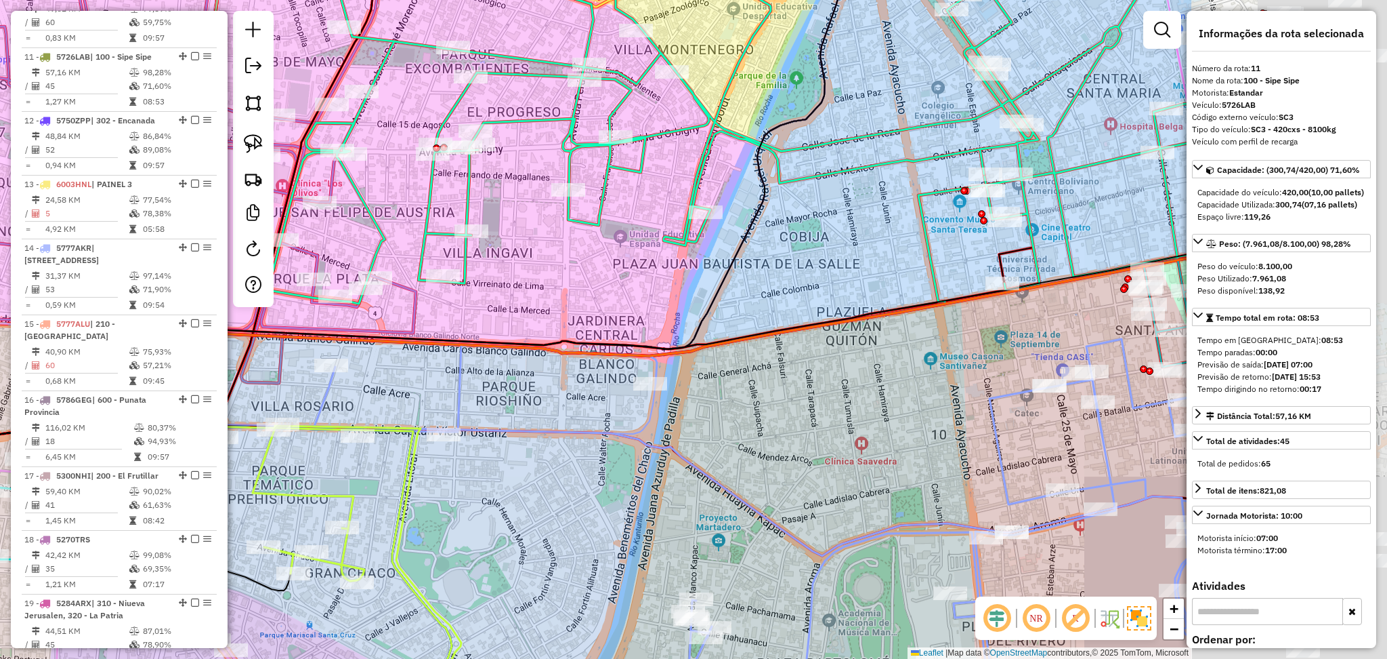
drag, startPoint x: 885, startPoint y: 400, endPoint x: 495, endPoint y: 400, distance: 389.6
click at [495, 400] on div "Janela de atendimento Grade de atendimento Capacidade Transportadoras Veículos …" at bounding box center [693, 329] width 1387 height 659
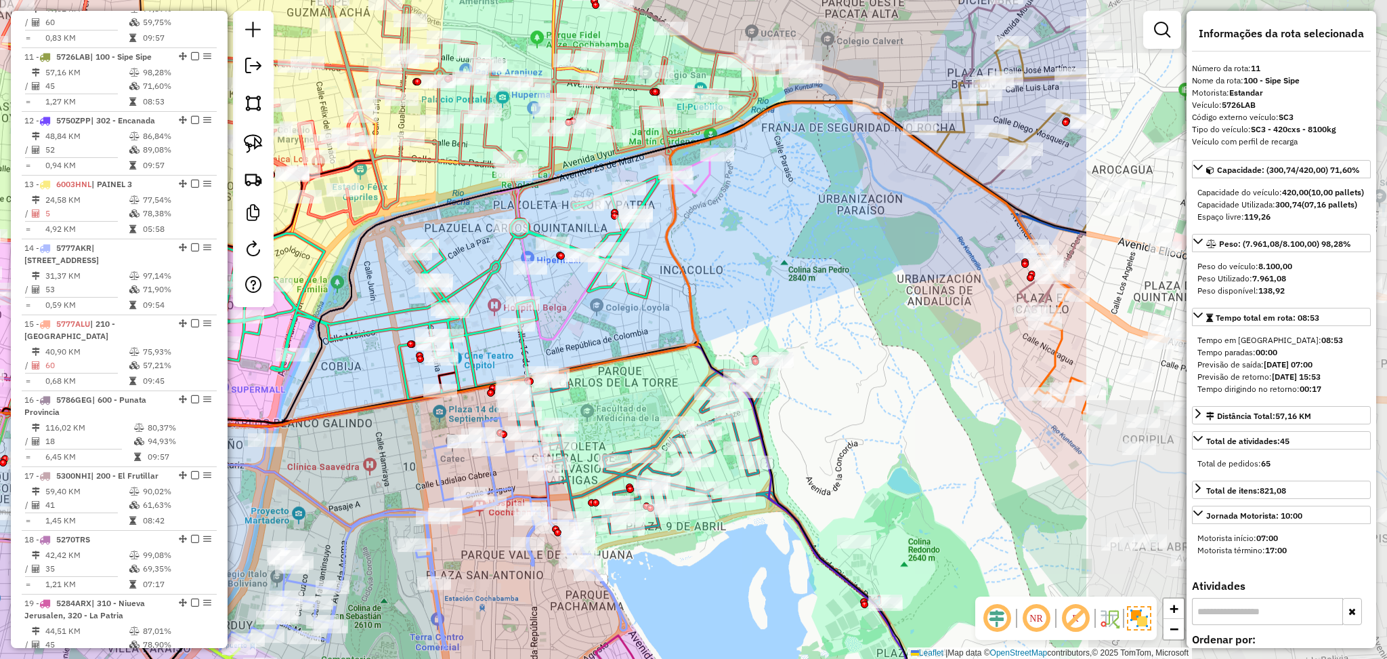
drag, startPoint x: 1079, startPoint y: 323, endPoint x: 625, endPoint y: 390, distance: 459.5
click at [625, 389] on div "Janela de atendimento Grade de atendimento Capacidade Transportadoras Veículos …" at bounding box center [693, 329] width 1387 height 659
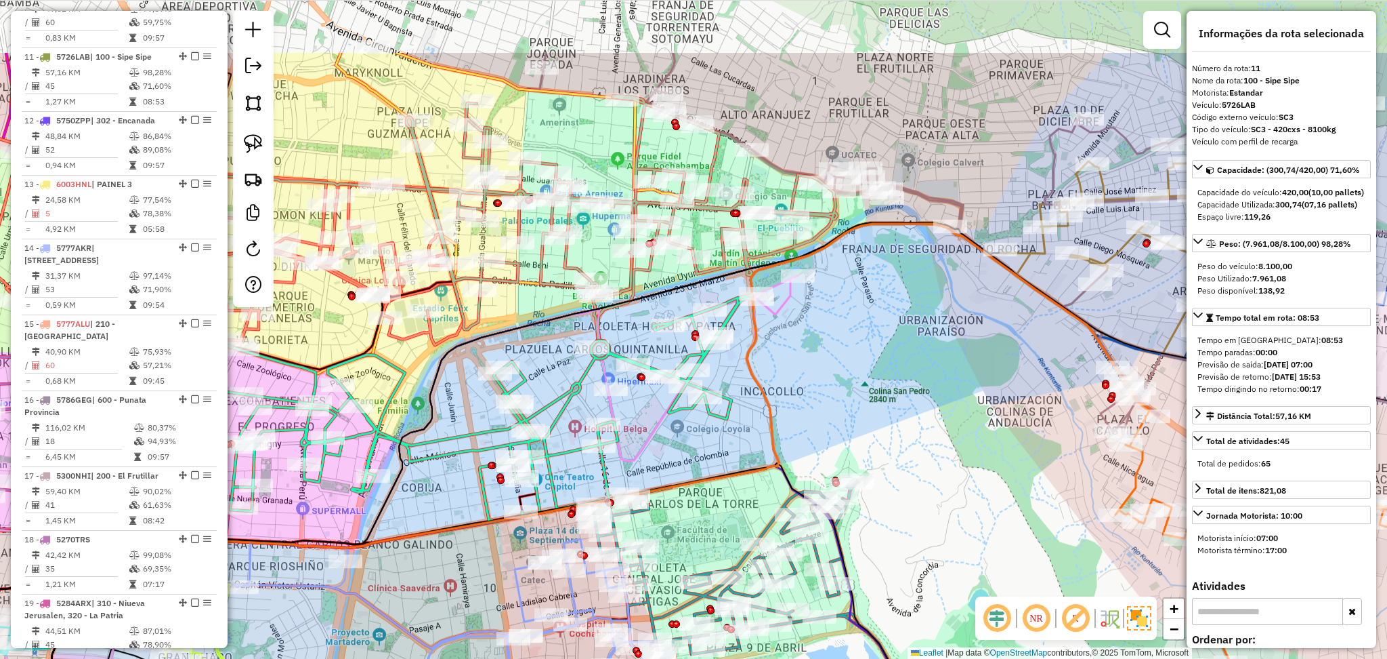
drag, startPoint x: 459, startPoint y: 245, endPoint x: 555, endPoint y: 364, distance: 152.3
click at [555, 364] on div "Janela de atendimento Grade de atendimento Capacidade Transportadoras Veículos …" at bounding box center [693, 329] width 1387 height 659
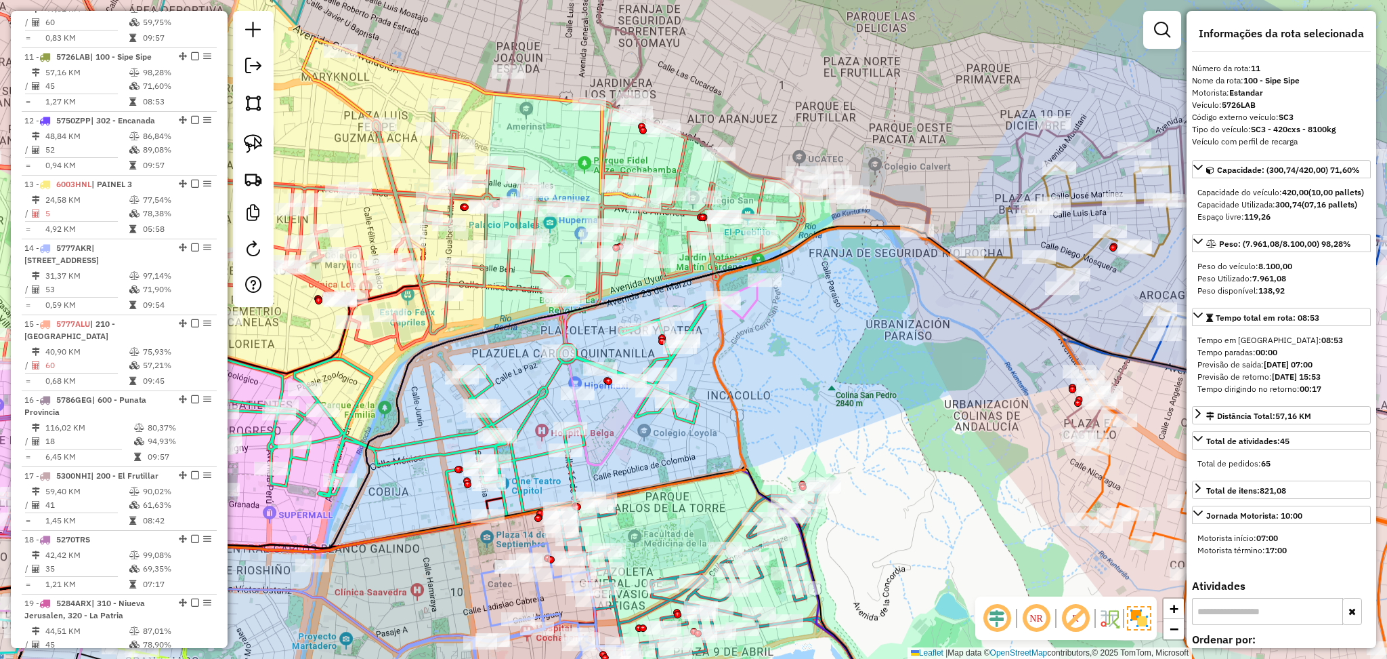
drag, startPoint x: 886, startPoint y: 299, endPoint x: 858, endPoint y: 301, distance: 27.9
click at [858, 301] on div "Janela de atendimento Grade de atendimento Capacidade Transportadoras Veículos …" at bounding box center [693, 329] width 1387 height 659
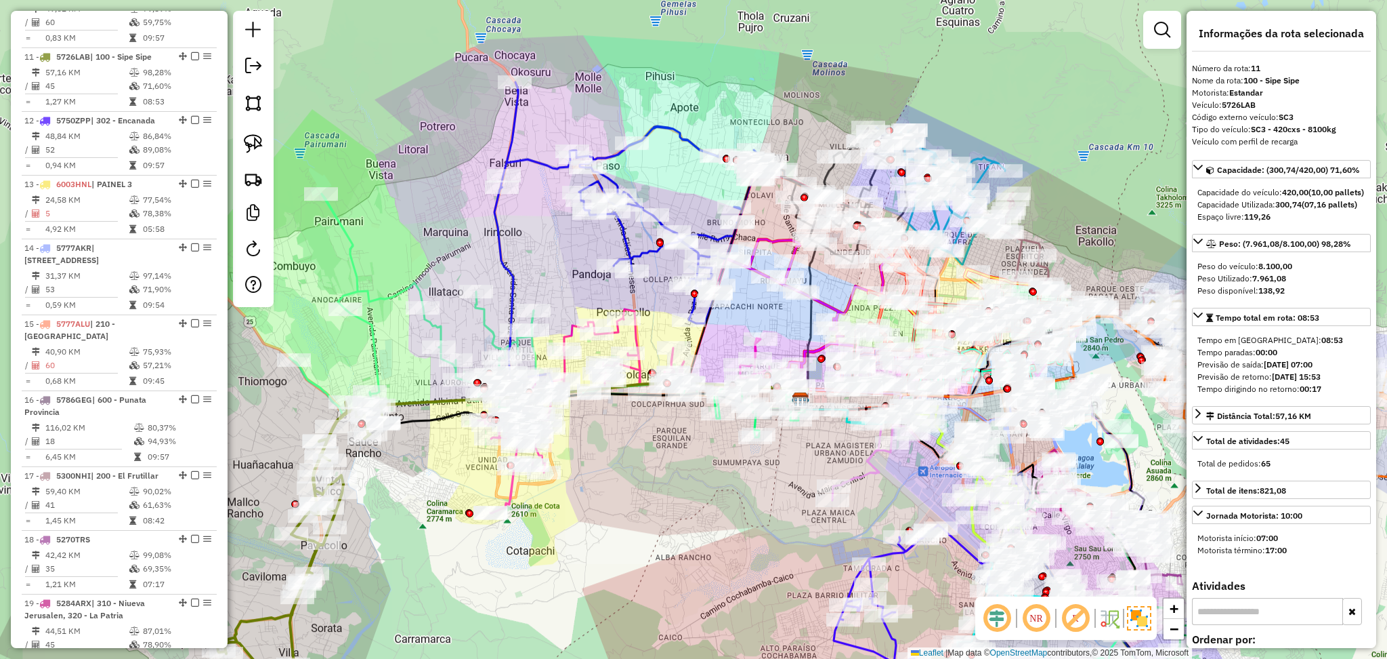
click at [671, 126] on icon at bounding box center [632, 202] width 262 height 241
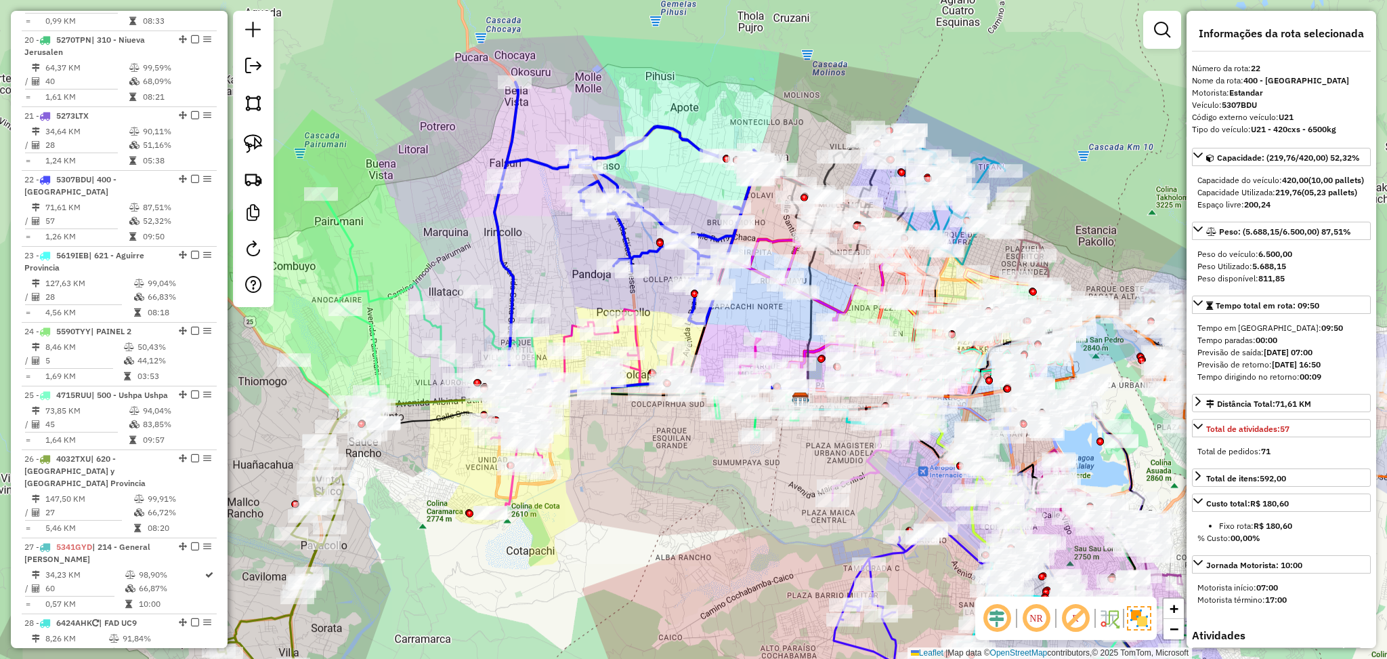
scroll to position [1993, 0]
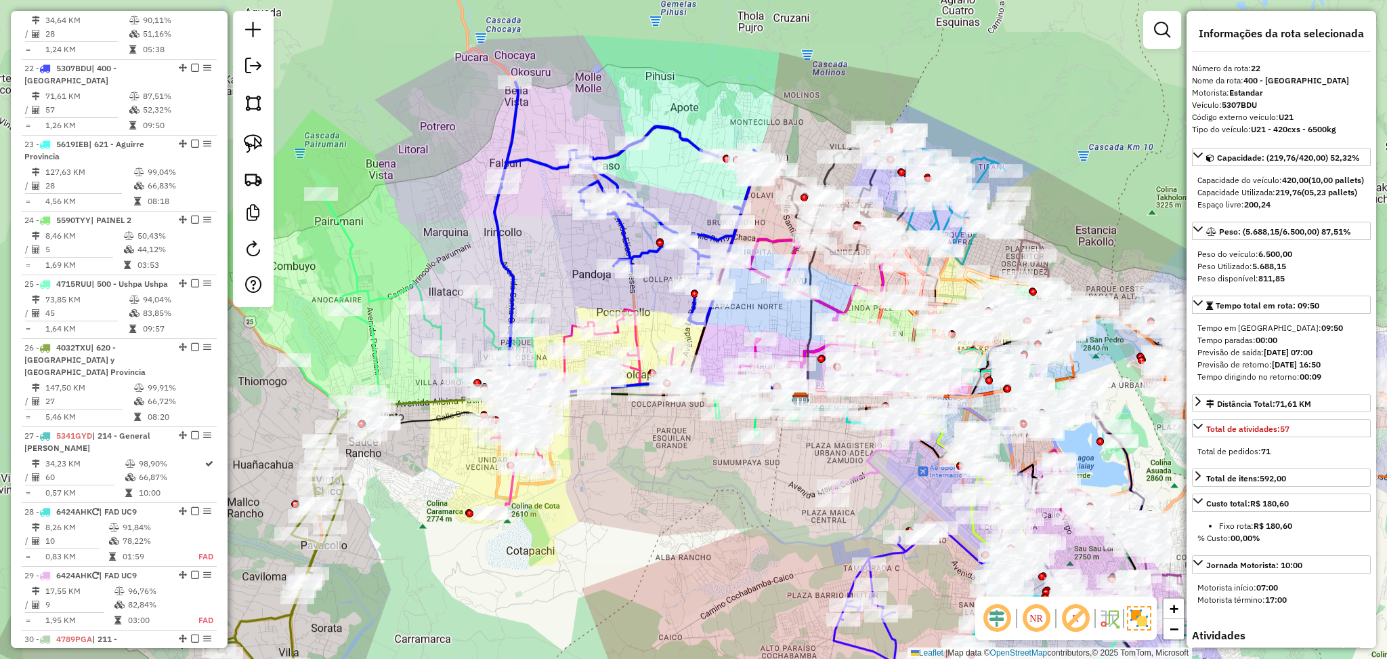
click at [828, 172] on icon at bounding box center [830, 194] width 156 height 134
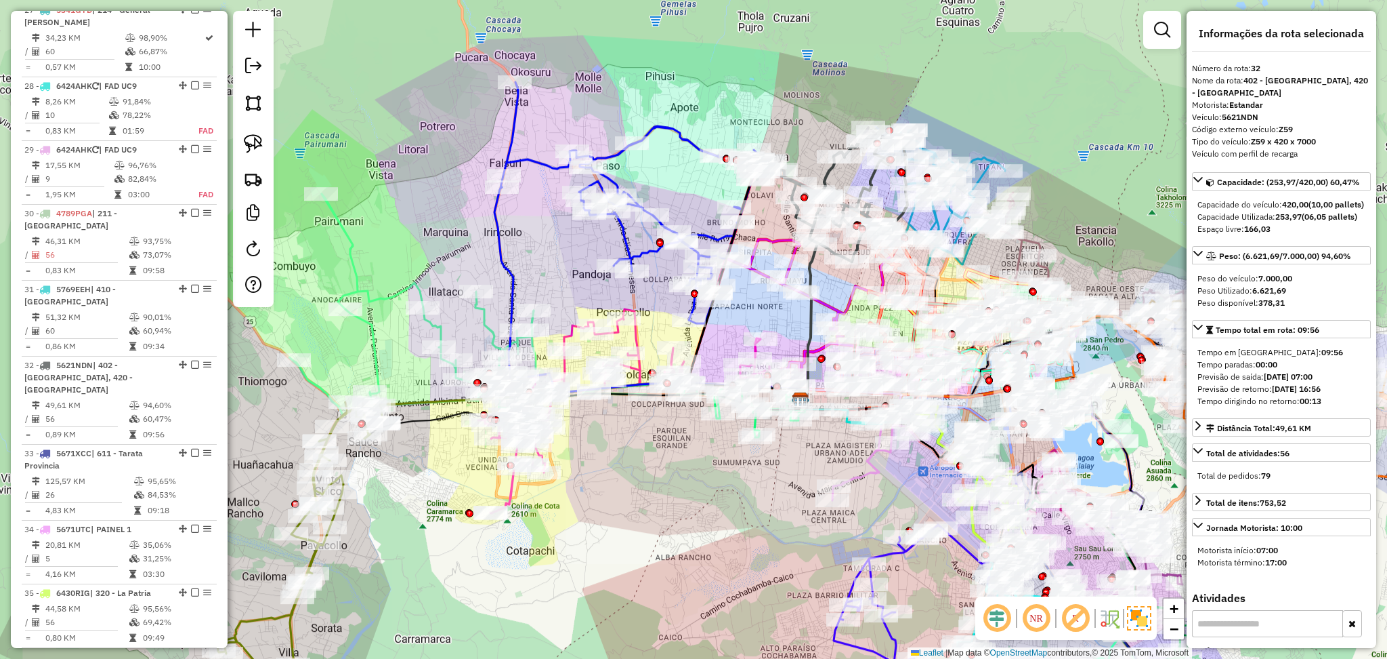
scroll to position [2564, 0]
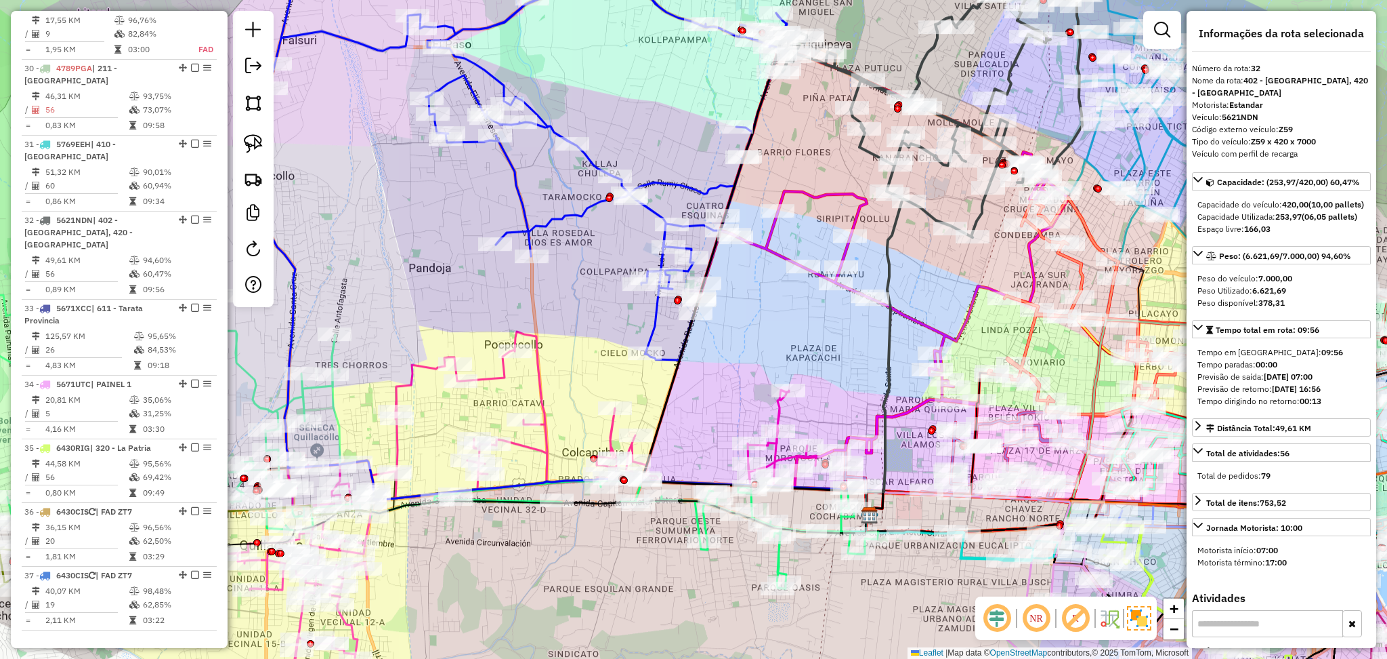
click at [818, 196] on icon at bounding box center [883, 250] width 371 height 404
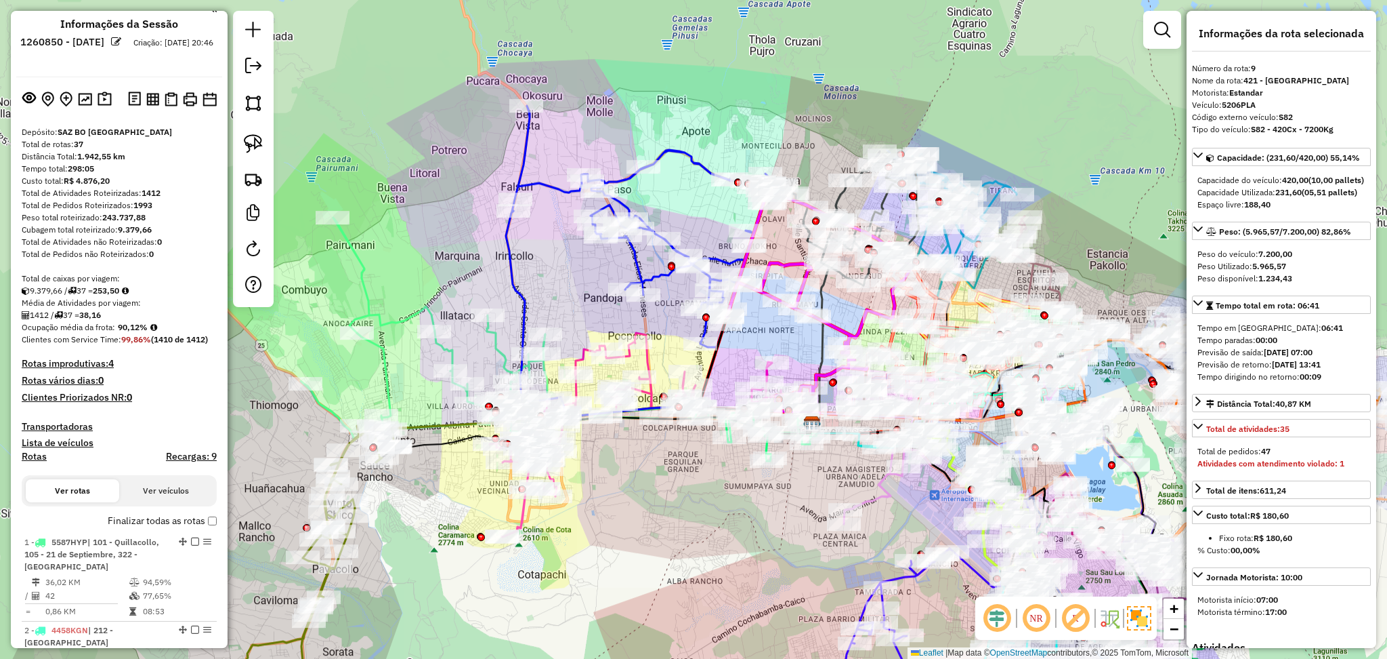
scroll to position [0, 0]
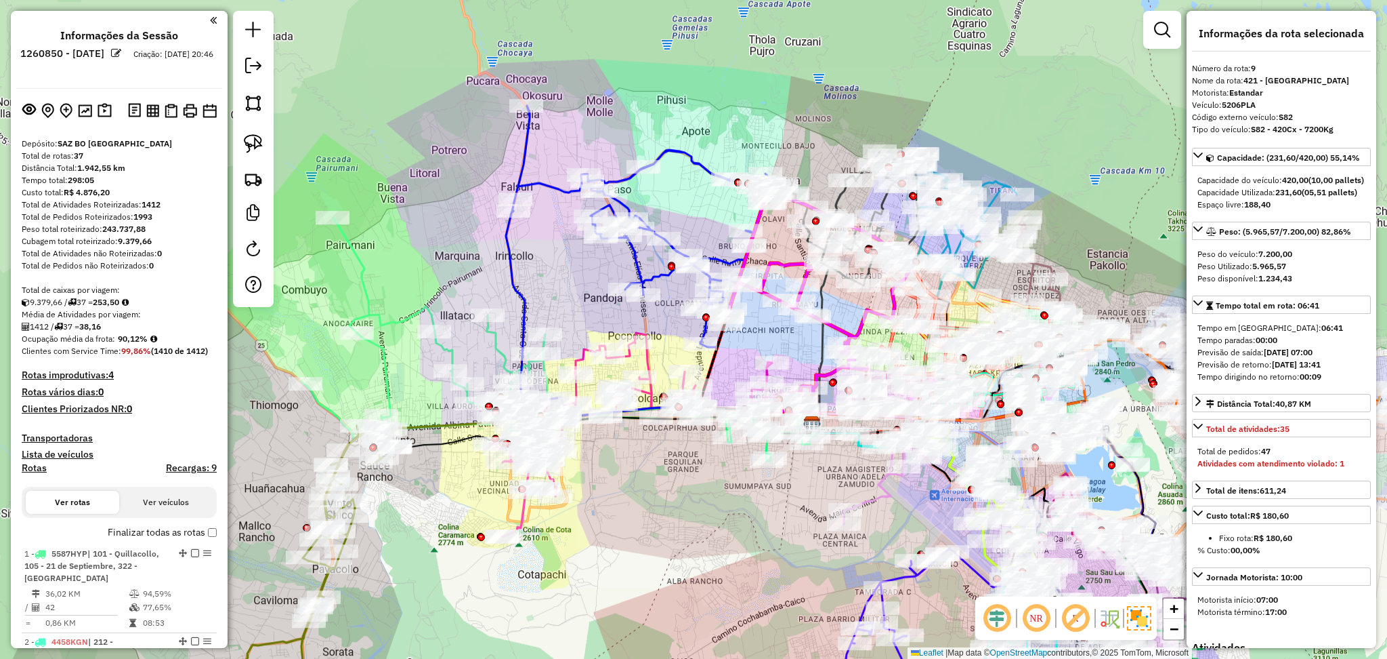
click at [34, 469] on h4 "Rotas" at bounding box center [34, 468] width 25 height 12
select select
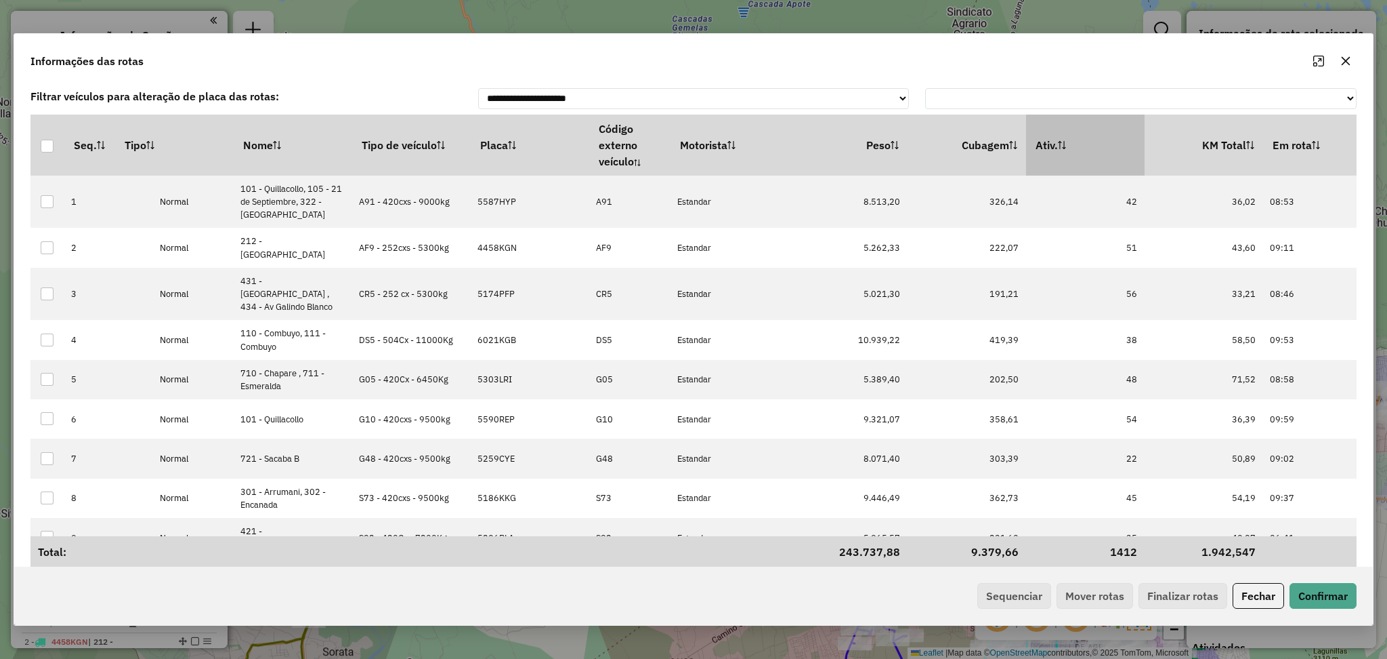
click at [1091, 142] on th "Ativ." at bounding box center [1085, 144] width 119 height 61
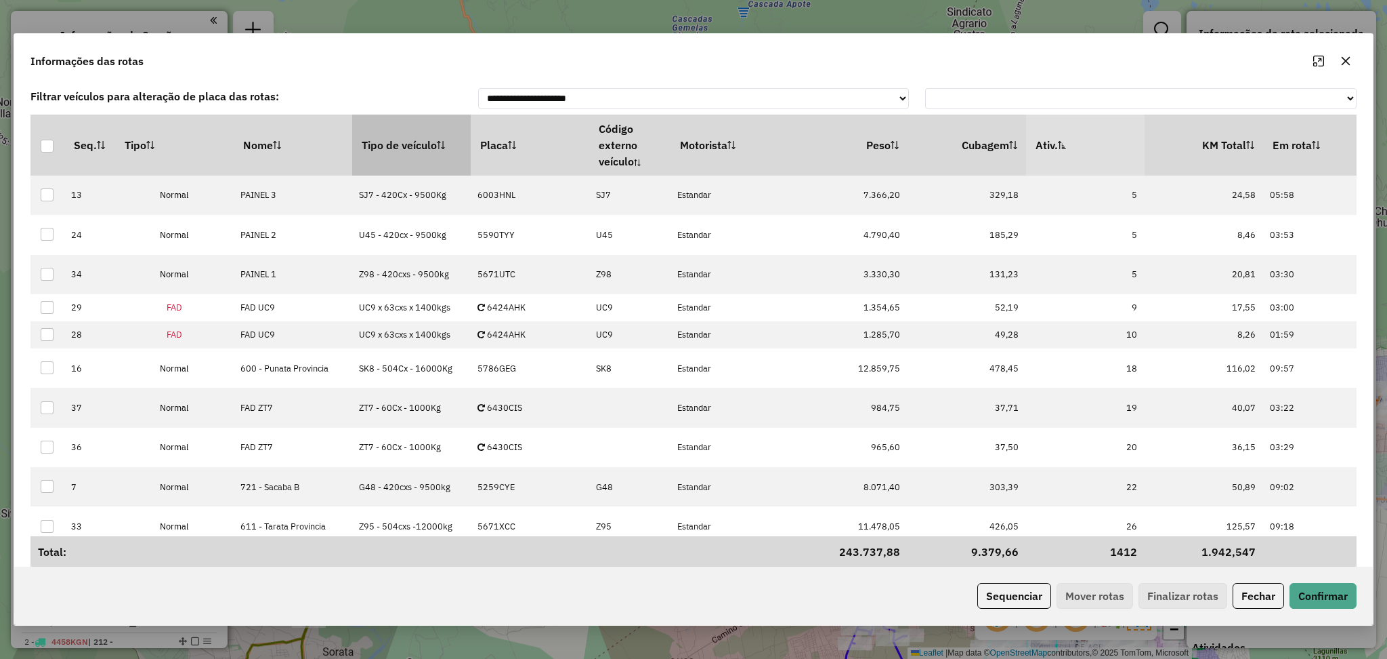
click at [380, 151] on th "Tipo de veículo" at bounding box center [411, 144] width 119 height 61
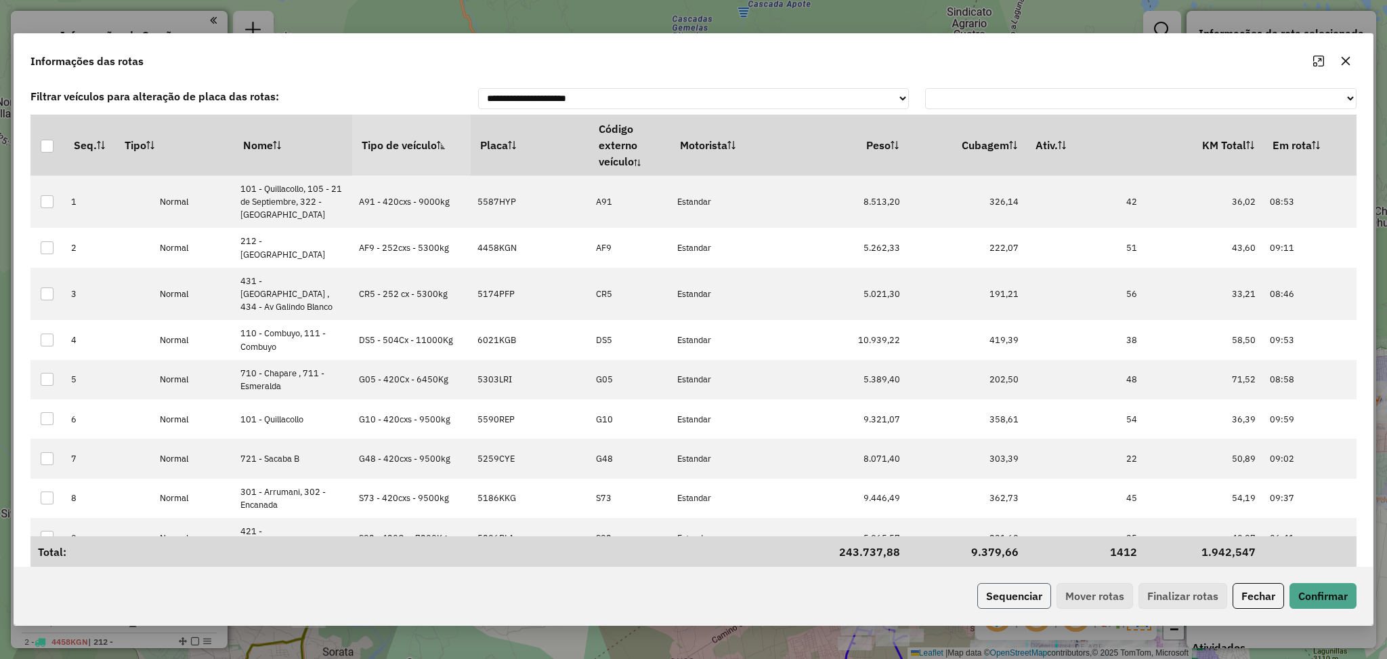
click at [1016, 598] on button "Sequenciar" at bounding box center [1015, 596] width 74 height 26
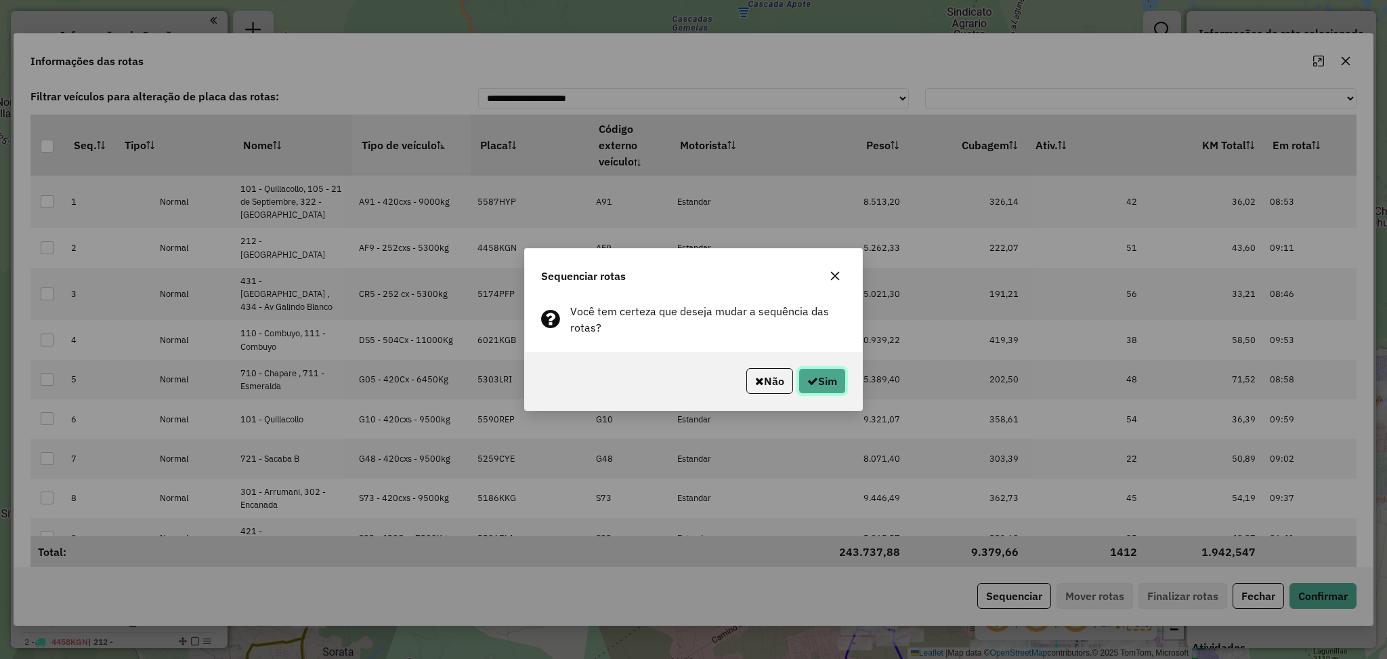
click at [825, 381] on button "Sim" at bounding box center [822, 381] width 47 height 26
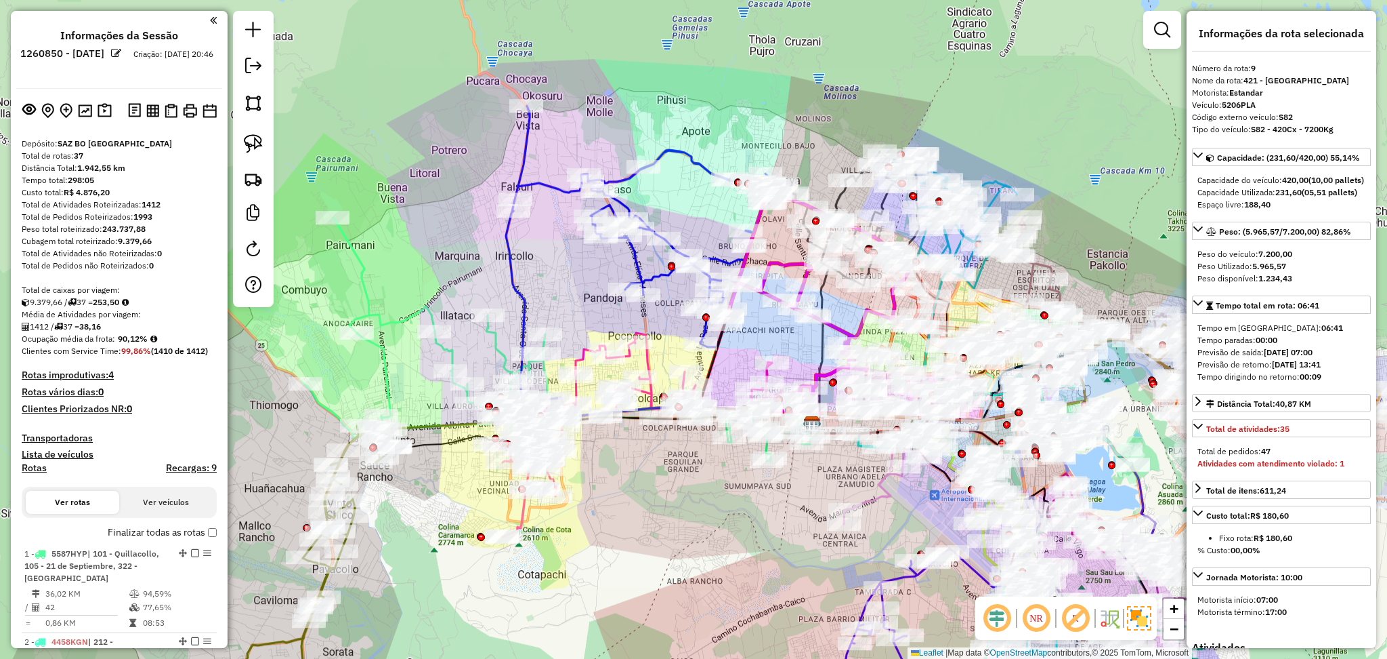
click at [31, 473] on label "Rotas" at bounding box center [34, 470] width 25 height 17
click at [27, 466] on h4 "Rotas" at bounding box center [34, 468] width 25 height 12
select select
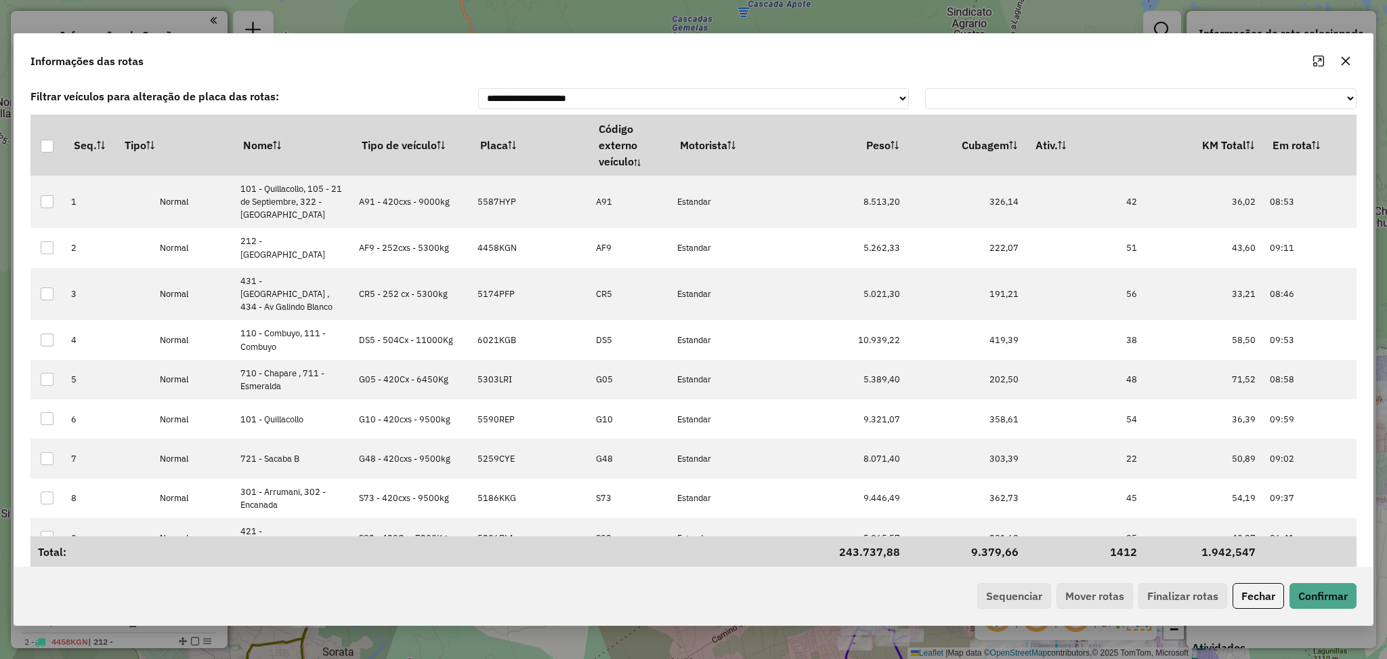
scroll to position [771, 0]
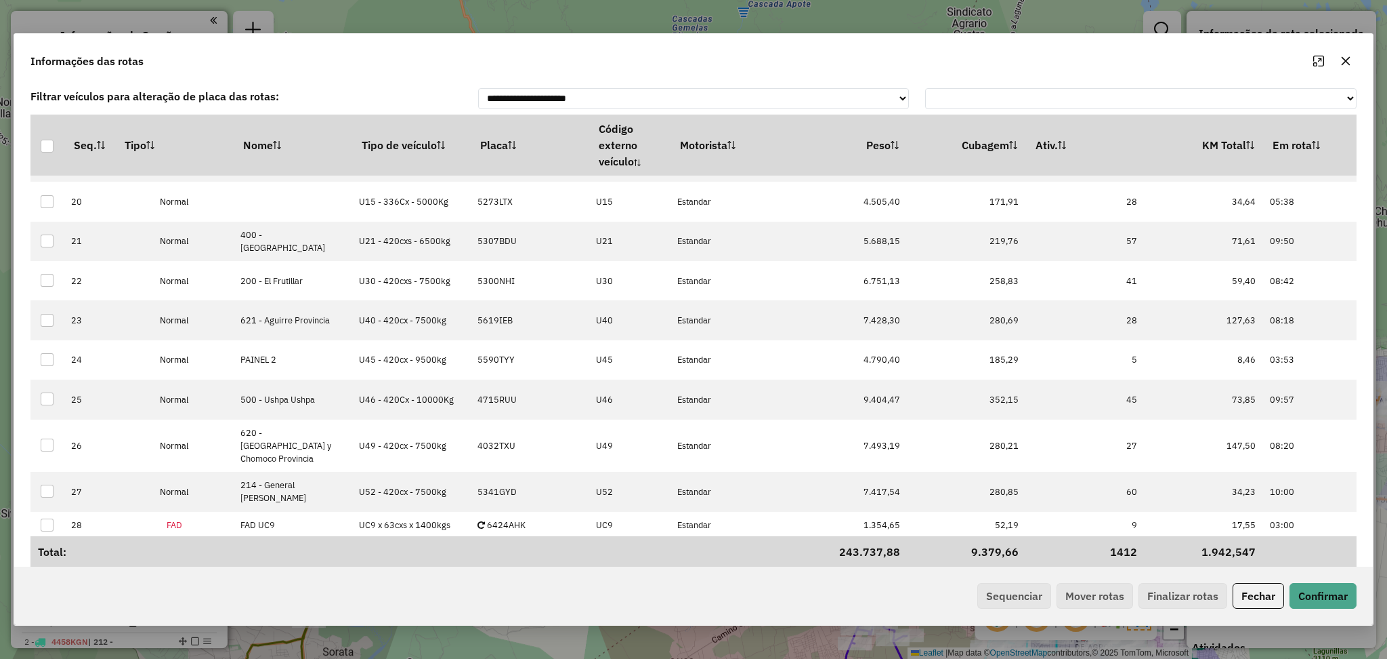
click at [1339, 60] on button "button" at bounding box center [1346, 61] width 22 height 22
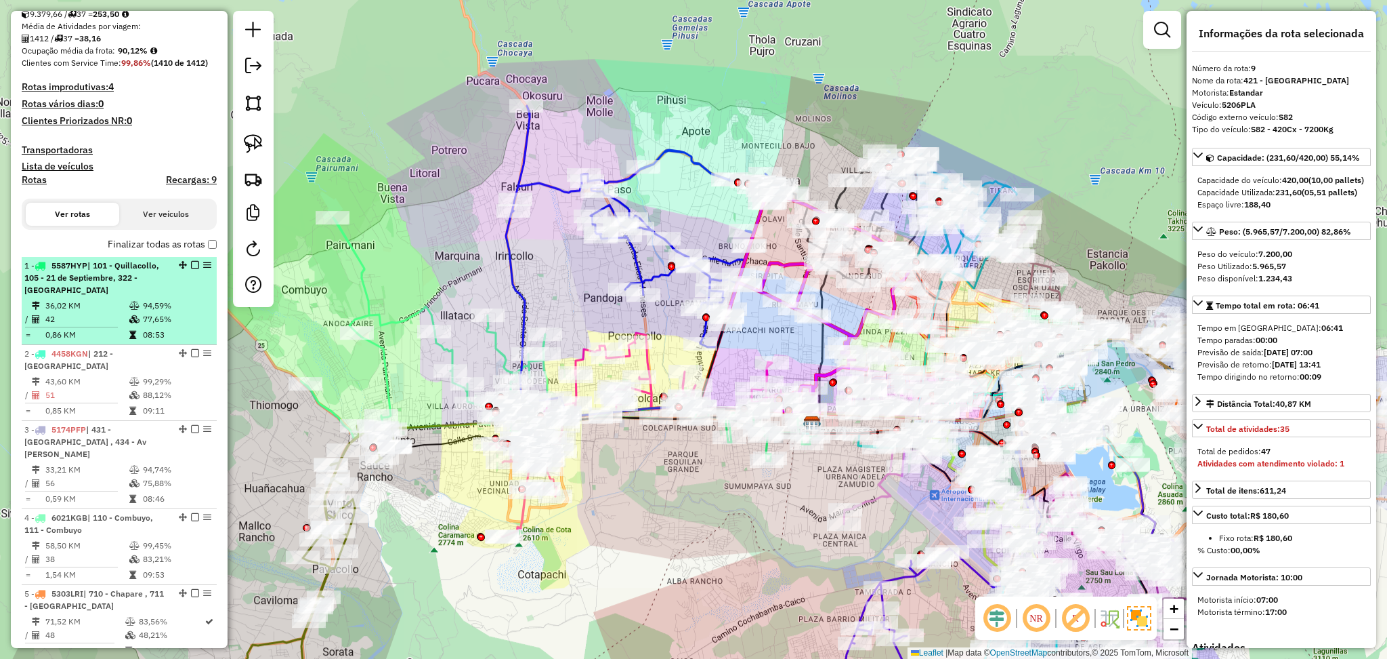
scroll to position [451, 0]
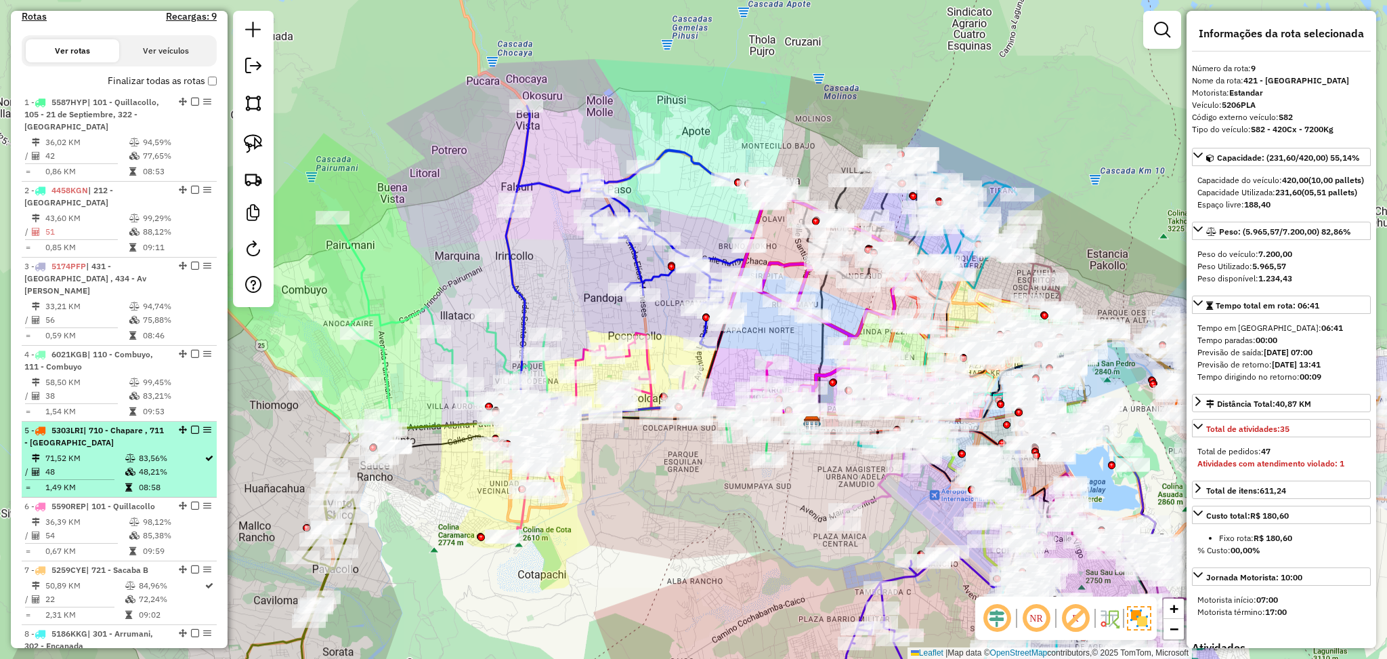
click at [105, 424] on div "5 - 5303LRI | 710 - Chapare , 711 - Esmeralda" at bounding box center [96, 436] width 144 height 24
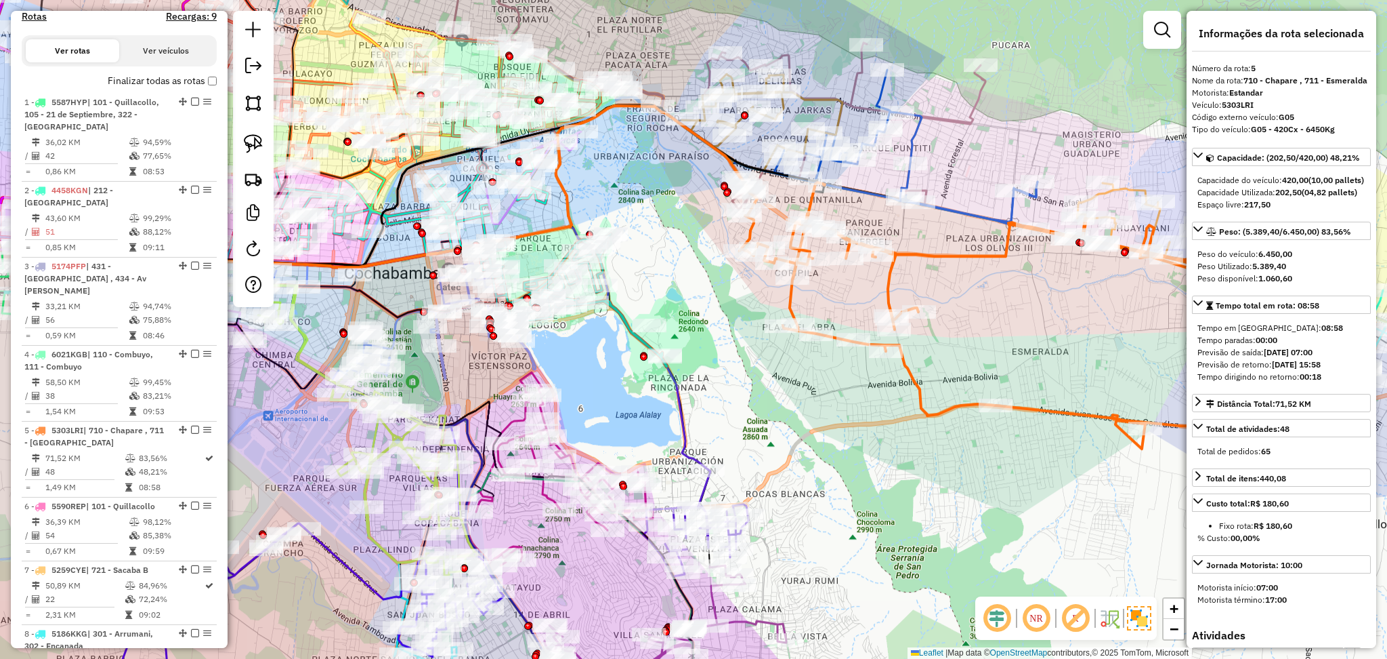
click at [966, 265] on div "Janela de atendimento Grade de atendimento Capacidade Transportadoras Veículos …" at bounding box center [693, 329] width 1387 height 659
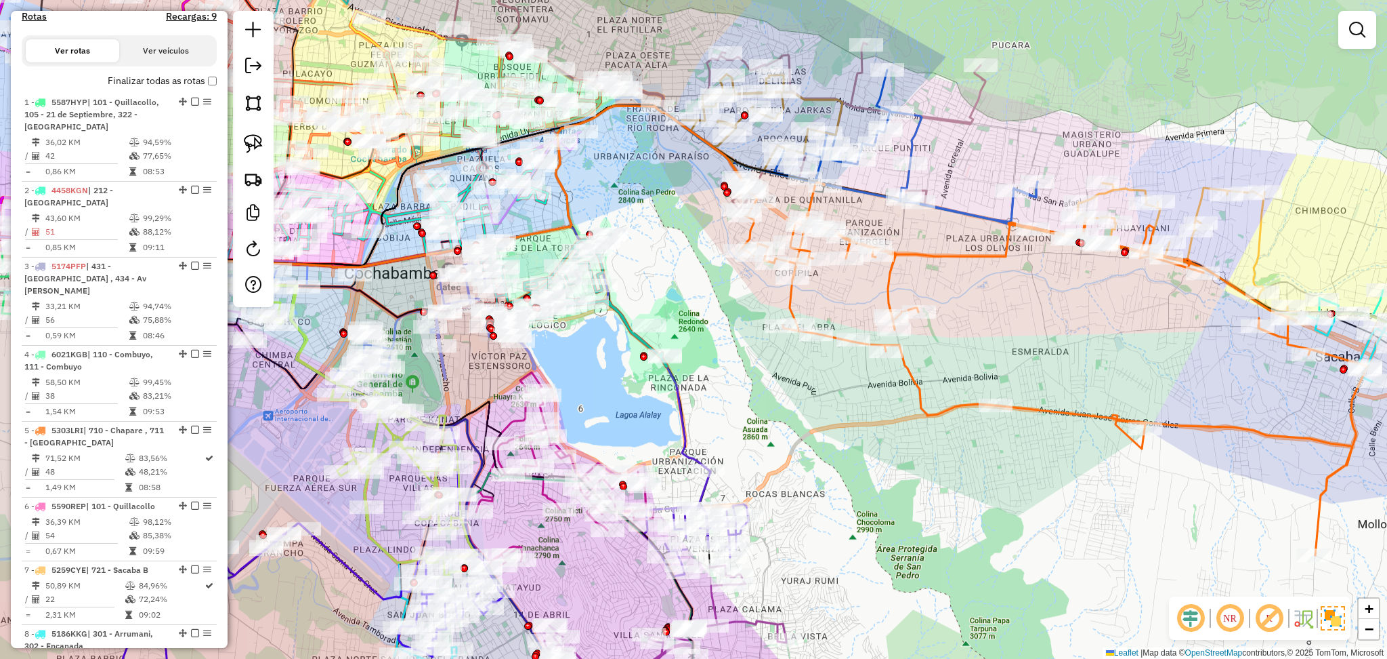
click at [960, 260] on icon at bounding box center [1054, 368] width 628 height 373
select select "**********"
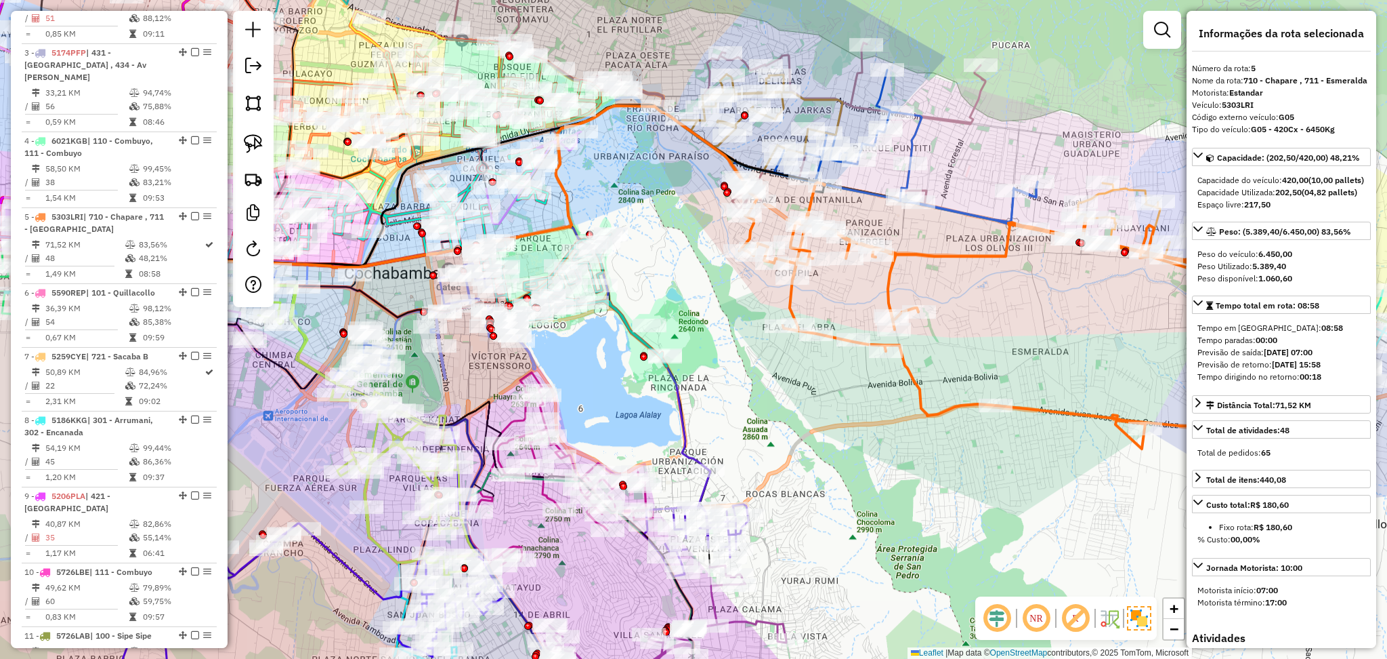
scroll to position [837, 0]
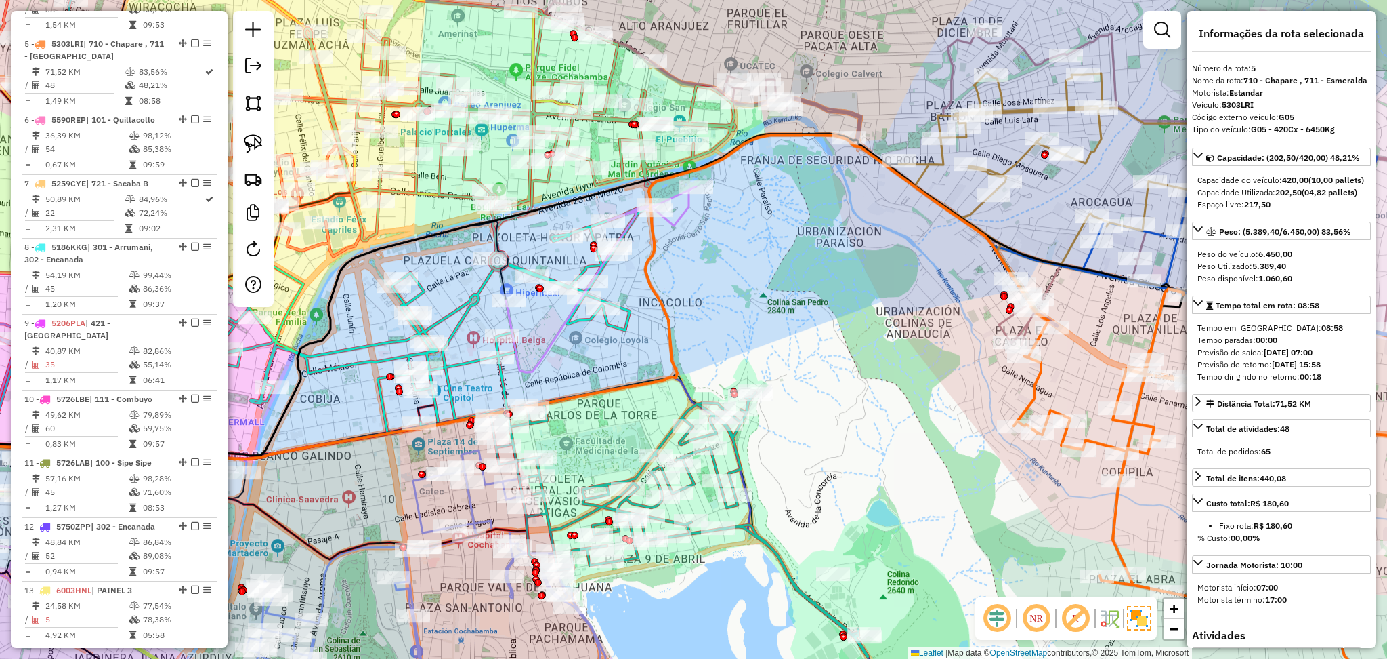
click at [612, 75] on icon at bounding box center [520, 138] width 431 height 263
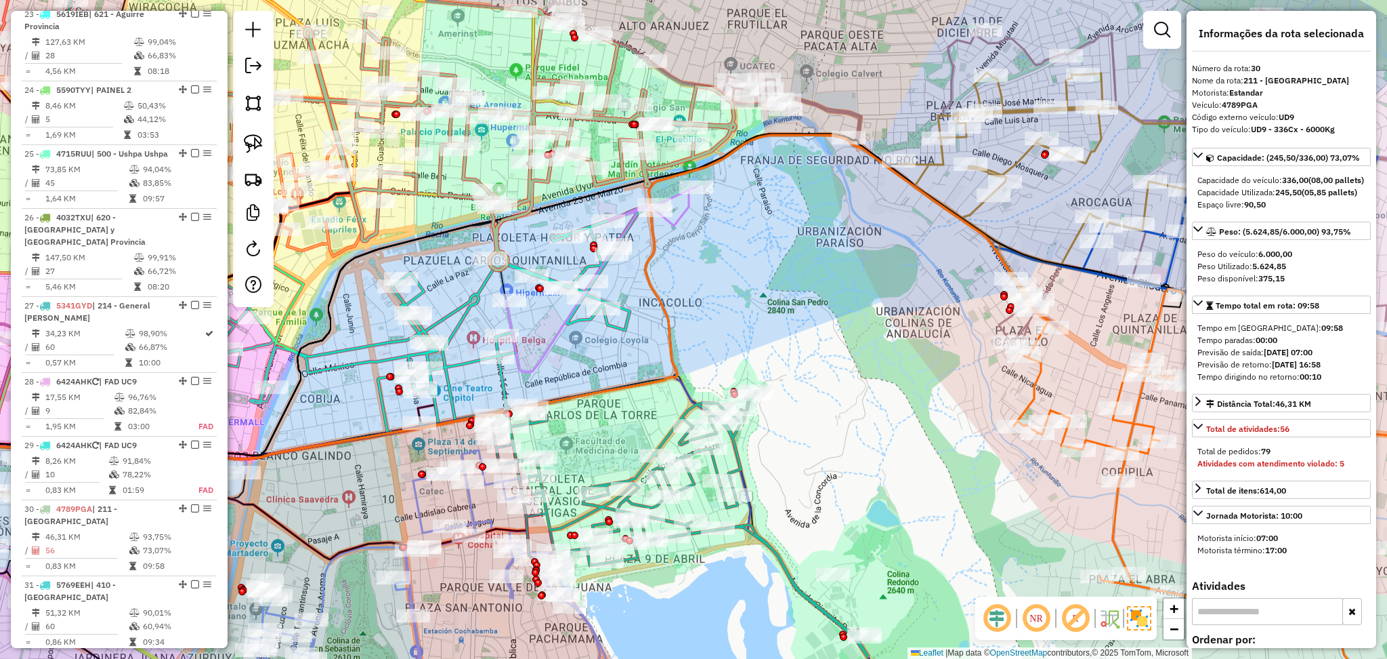
scroll to position [2552, 0]
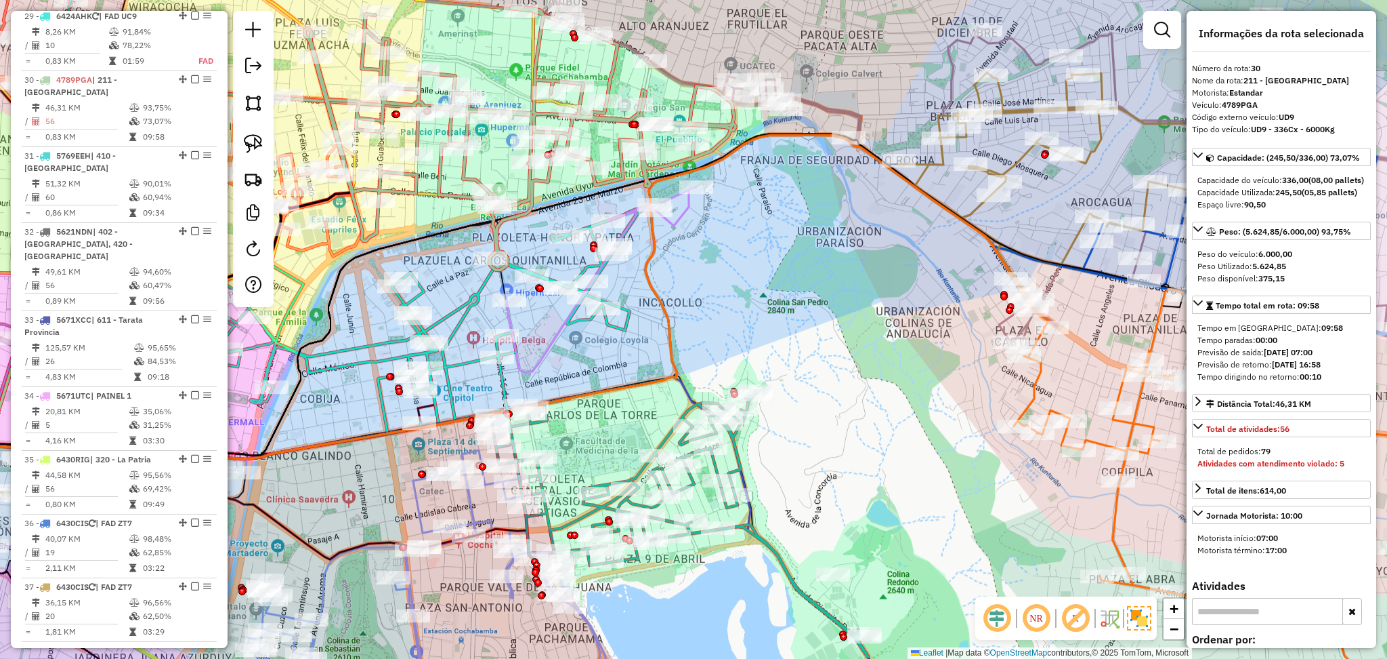
click at [1038, 381] on icon at bounding box center [1270, 507] width 512 height 437
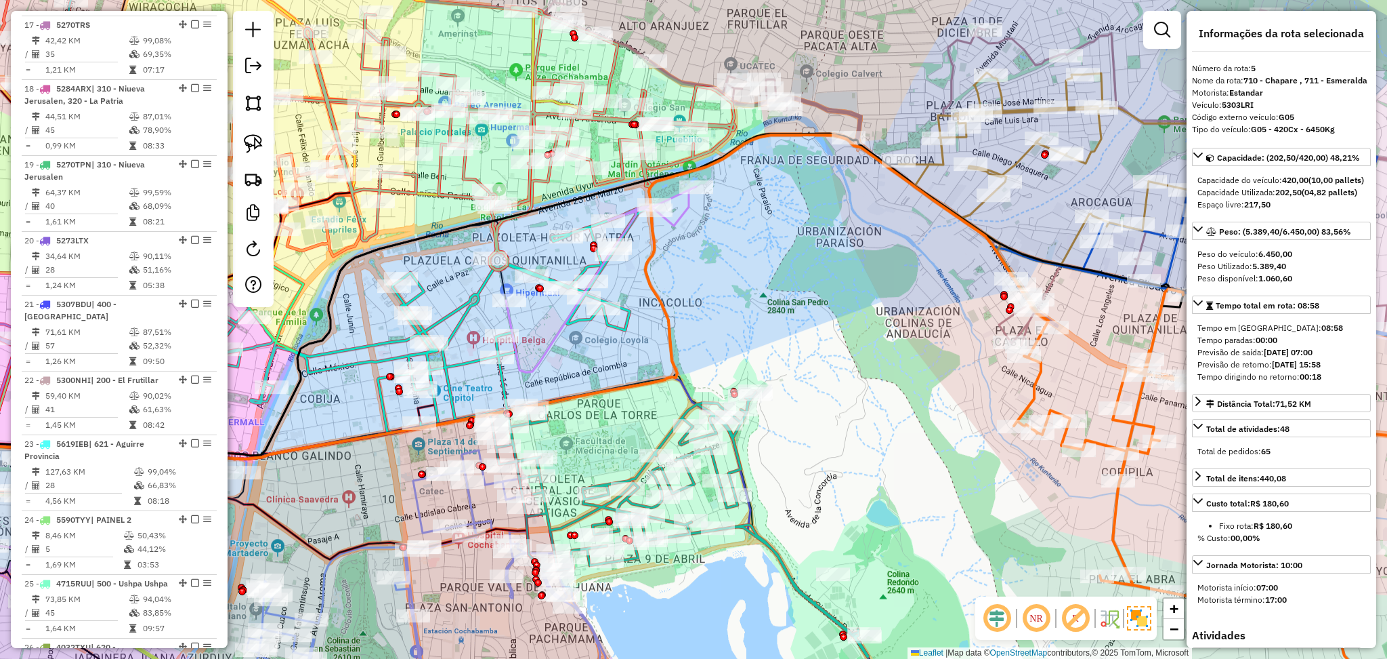
scroll to position [837, 0]
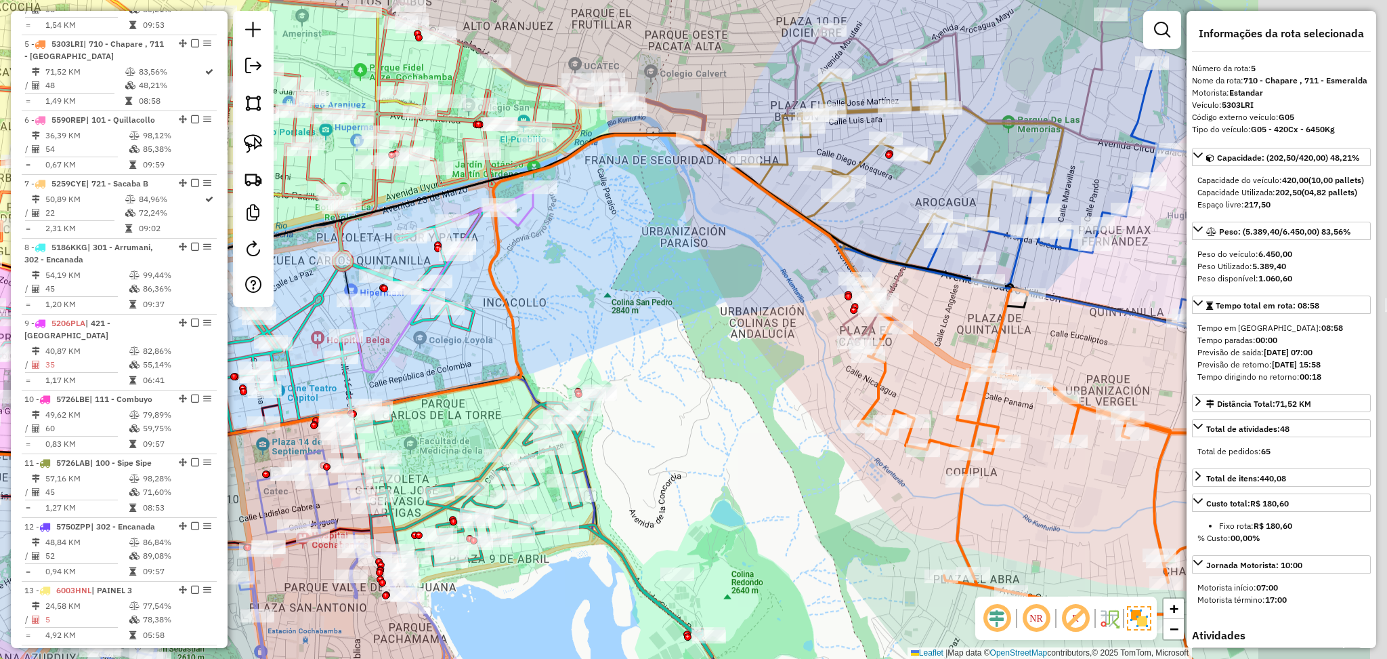
drag, startPoint x: 927, startPoint y: 276, endPoint x: 613, endPoint y: 247, distance: 315.0
click at [613, 247] on div "Janela de atendimento Grade de atendimento Capacidade Transportadoras Veículos …" at bounding box center [693, 329] width 1387 height 659
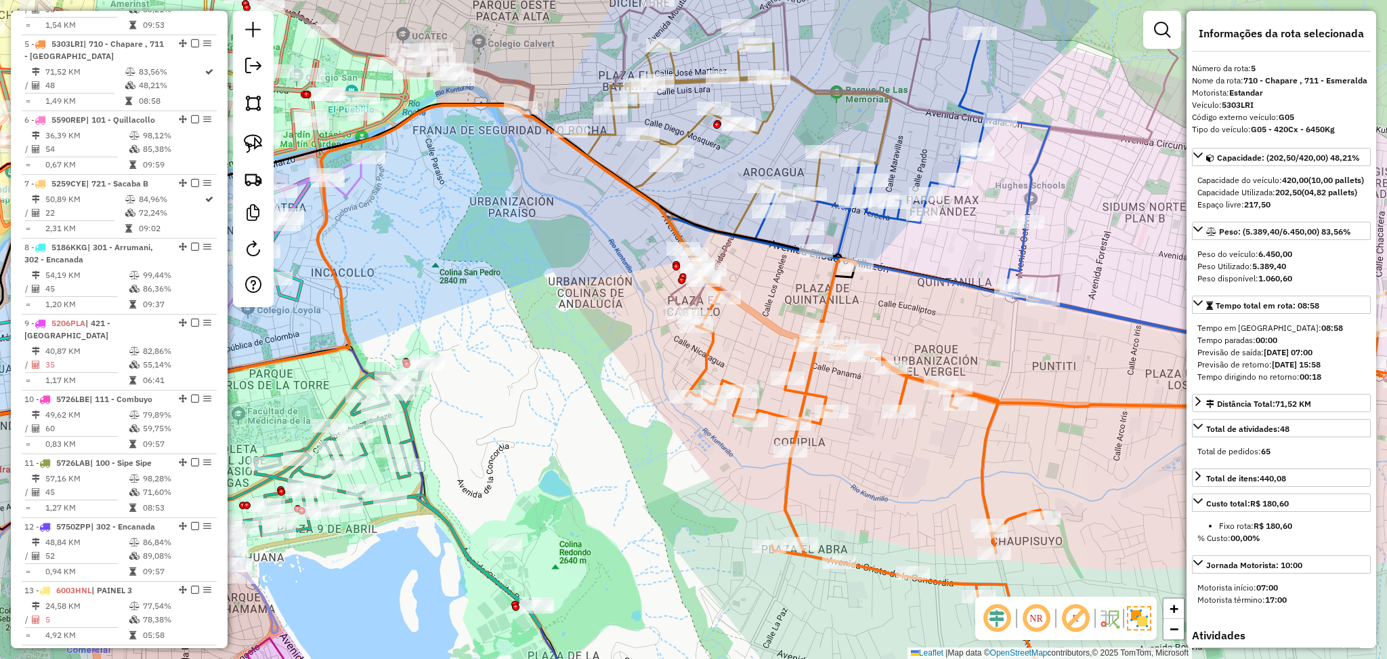
drag, startPoint x: 786, startPoint y: 489, endPoint x: 777, endPoint y: 492, distance: 9.2
click at [779, 491] on icon at bounding box center [1106, 492] width 840 height 467
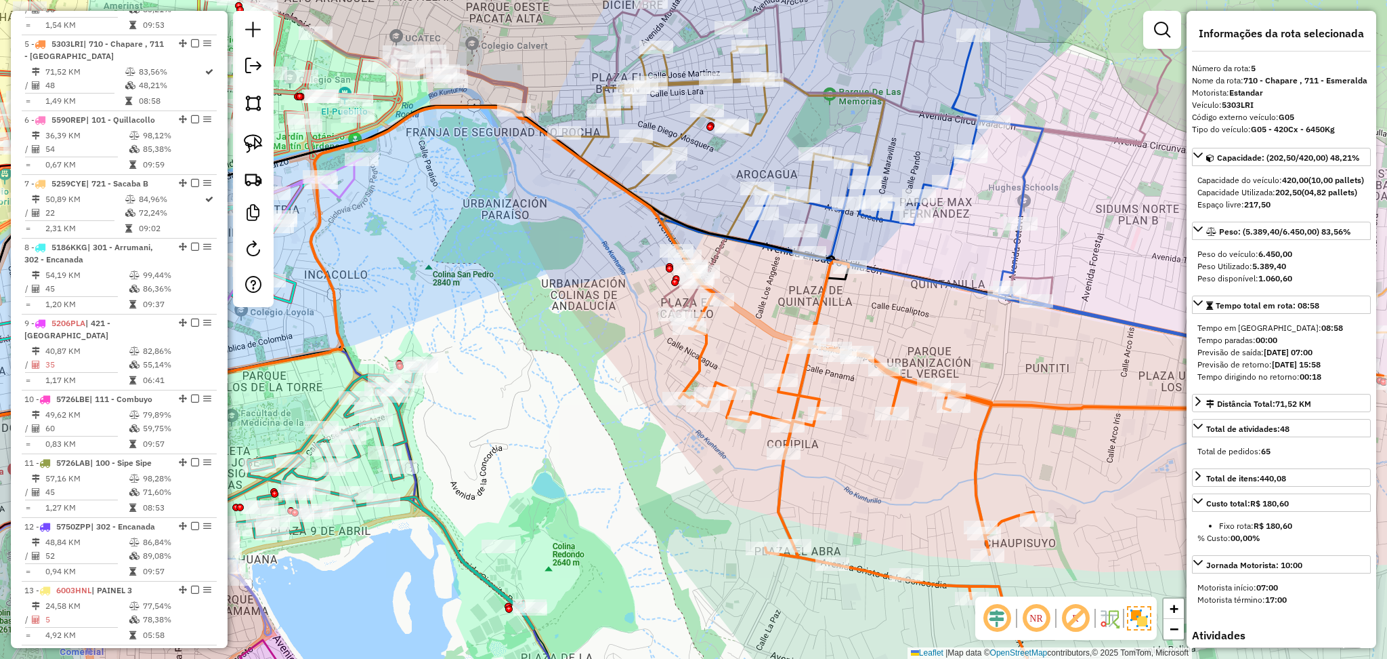
click at [777, 493] on icon at bounding box center [1103, 493] width 847 height 465
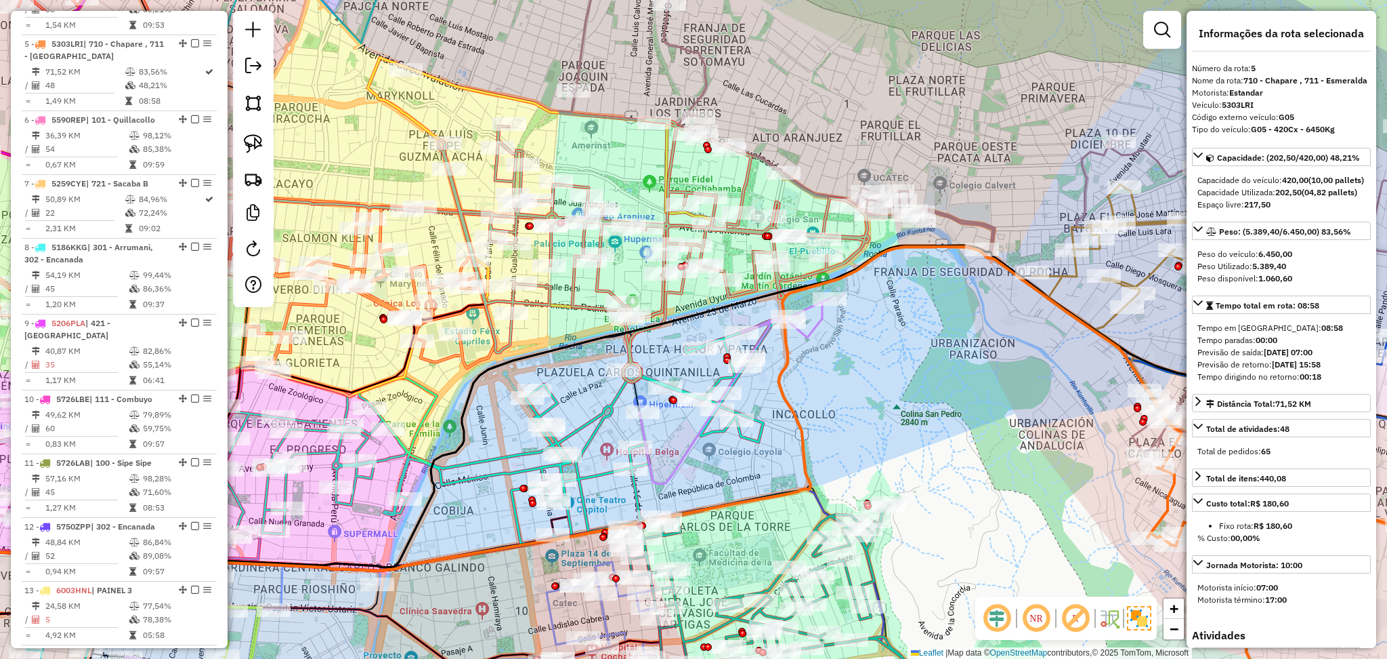
click at [751, 182] on icon at bounding box center [653, 250] width 431 height 263
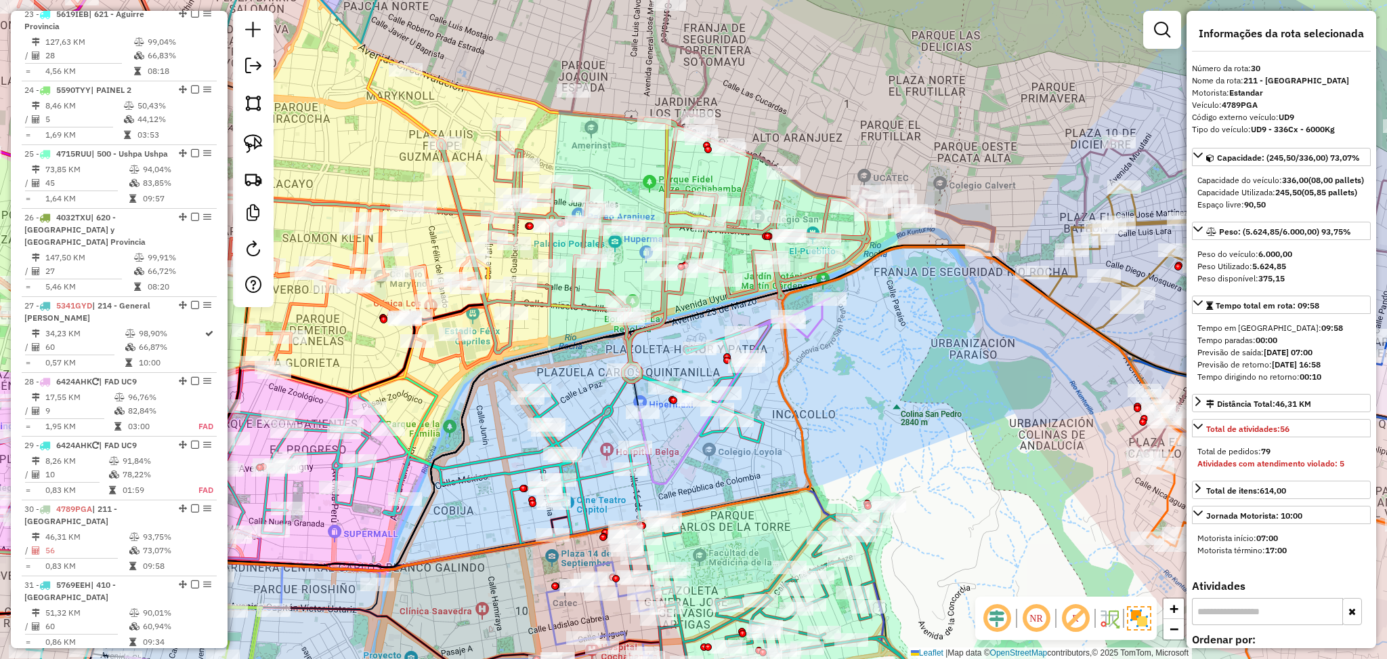
scroll to position [2552, 0]
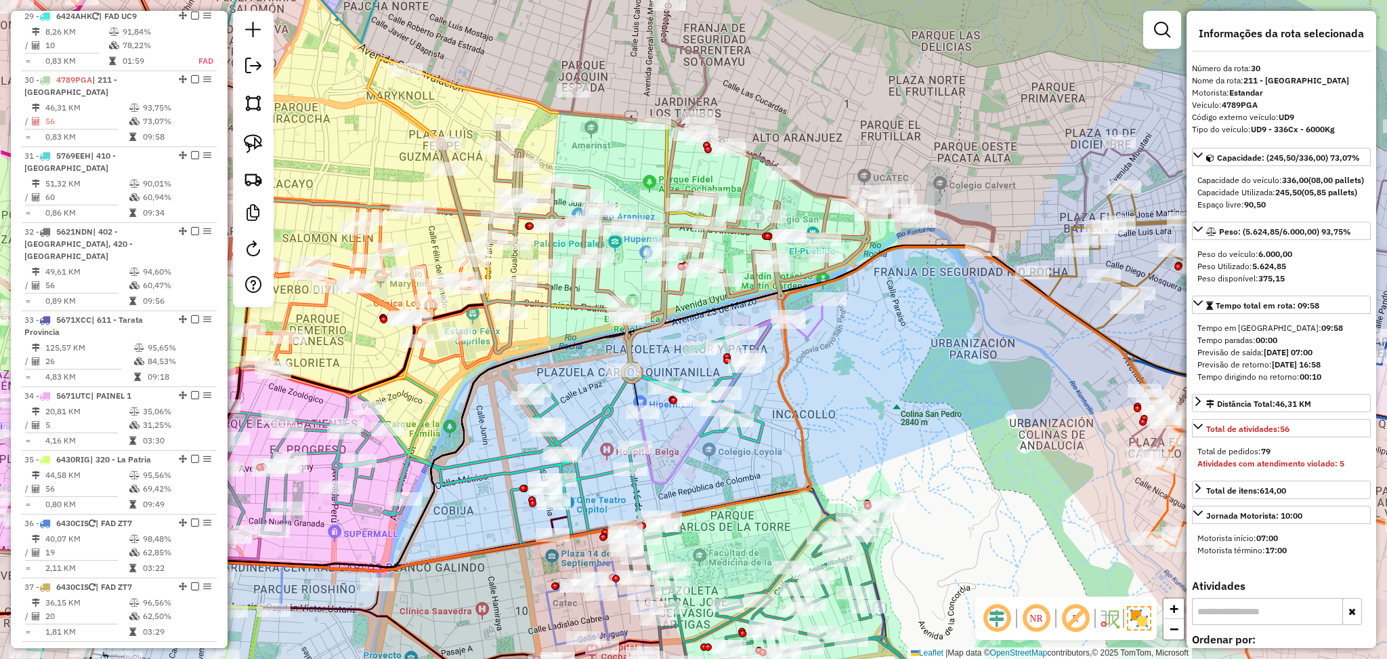
click at [322, 304] on icon at bounding box center [224, 168] width 541 height 434
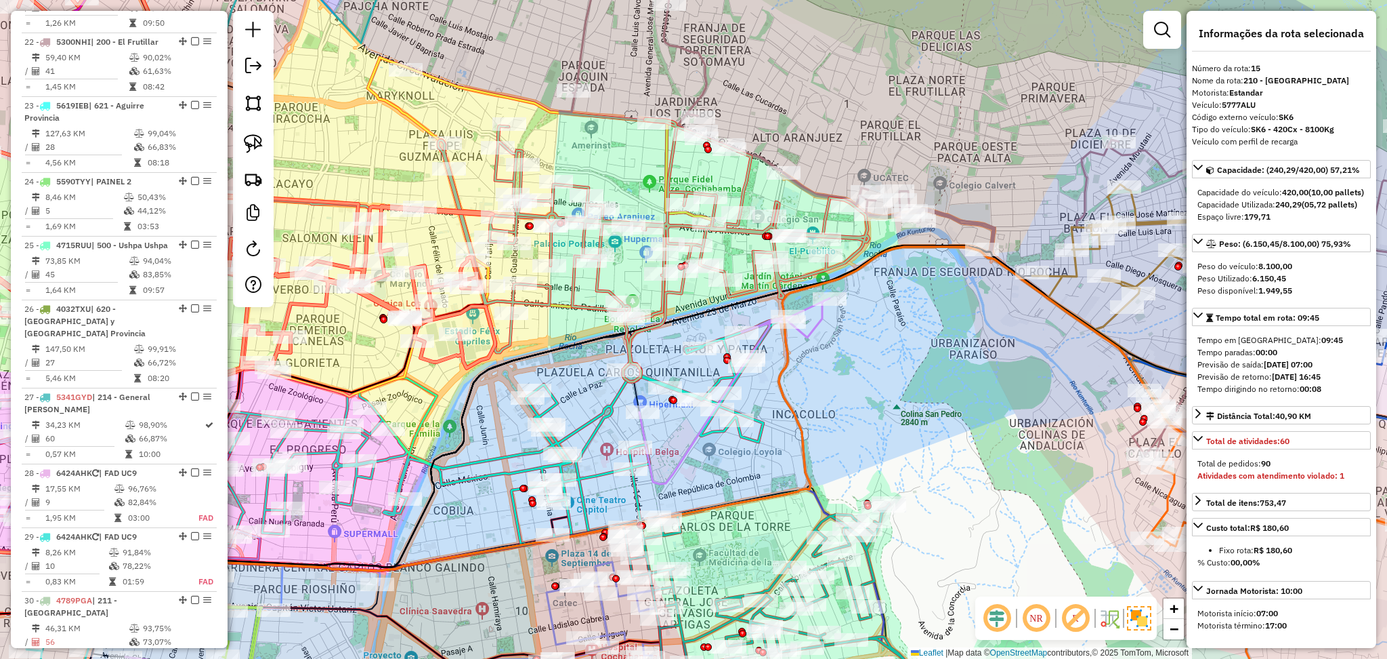
scroll to position [1511, 0]
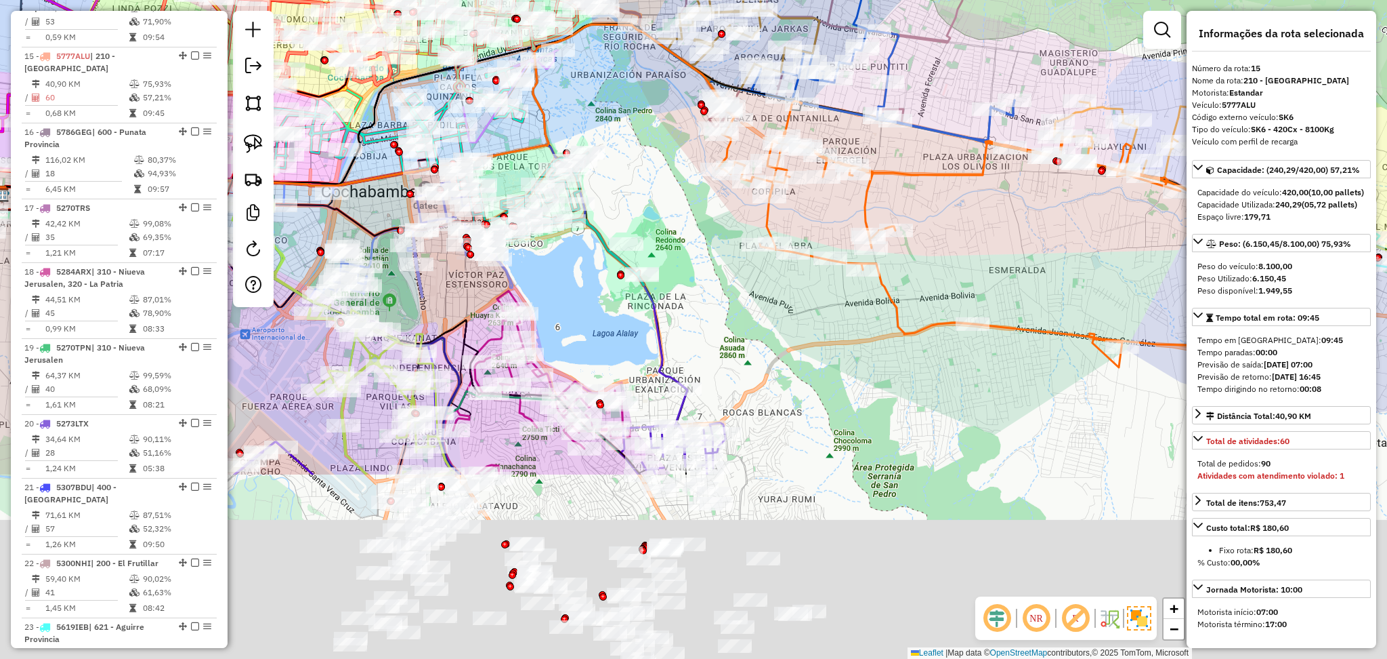
drag, startPoint x: 755, startPoint y: 439, endPoint x: 738, endPoint y: 291, distance: 149.3
click at [741, 175] on div "Rota 5 - Placa 5303LRI 0000902816 - DANIELA COLQUE Janela de atendimento Grade …" at bounding box center [693, 329] width 1387 height 659
click at [741, 125] on div "Rota 5 - Placa 5303LRI 0000902816 - DANIELA COLQUE Janela de atendimento Grade …" at bounding box center [693, 329] width 1387 height 659
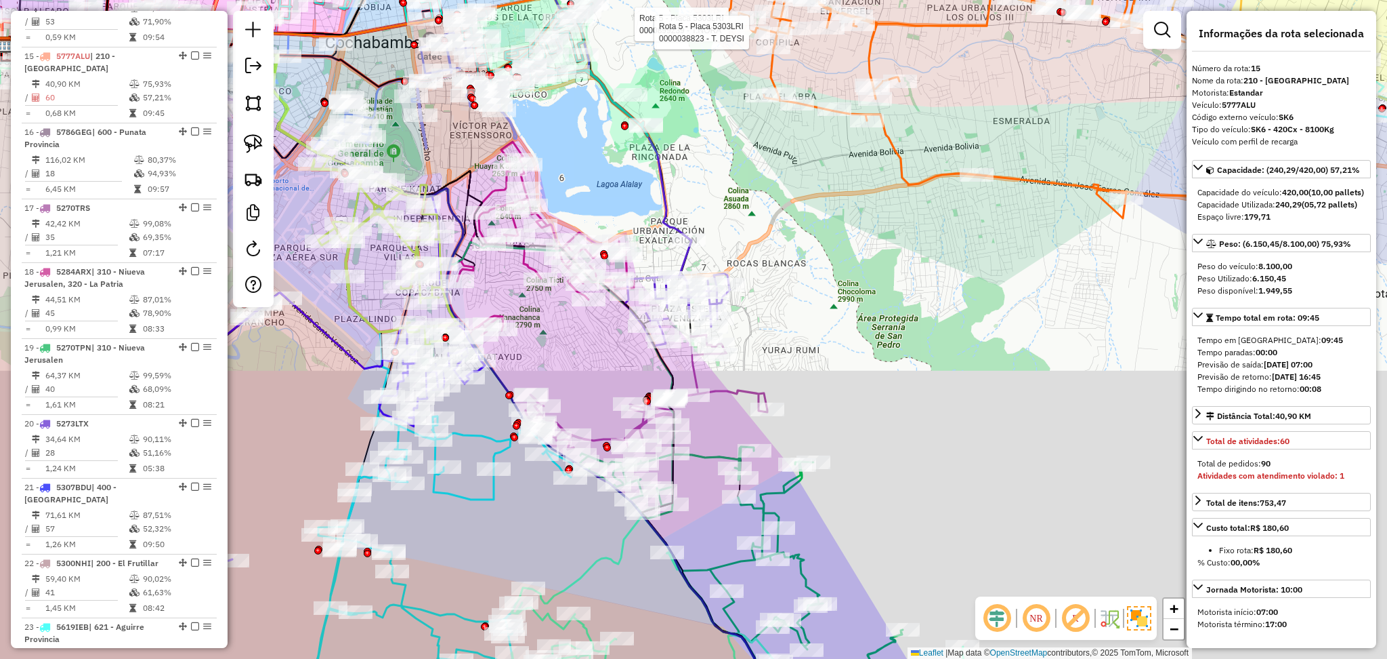
click at [743, 113] on div "Rota 5 - Placa 5303LRI 0000899239 - T.NORA Rota 5 - Placa 5303LRI 0000038823 - …" at bounding box center [693, 329] width 1387 height 659
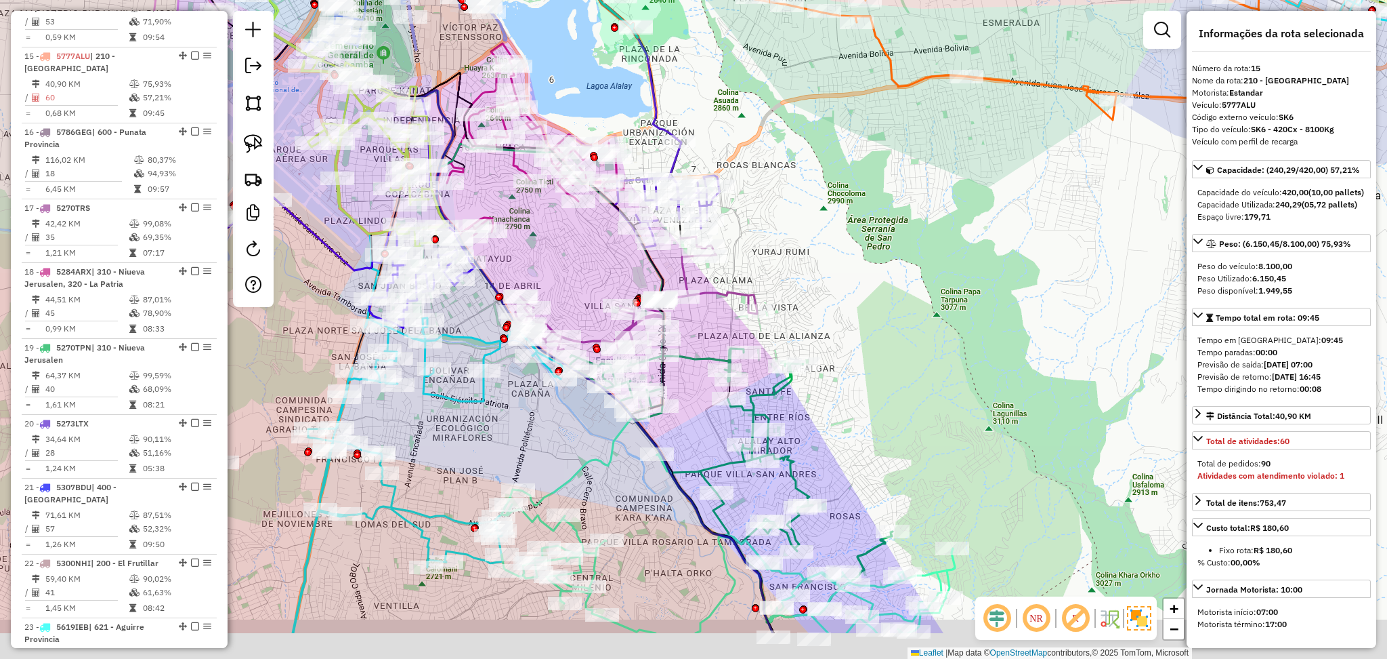
drag, startPoint x: 850, startPoint y: 514, endPoint x: 778, endPoint y: 287, distance: 238.7
click at [780, 290] on div "Rota 5 - Placa 5303LRI 0000899239 - T.NORA Rota 5 - Placa 5303LRI 0000038823 - …" at bounding box center [693, 329] width 1387 height 659
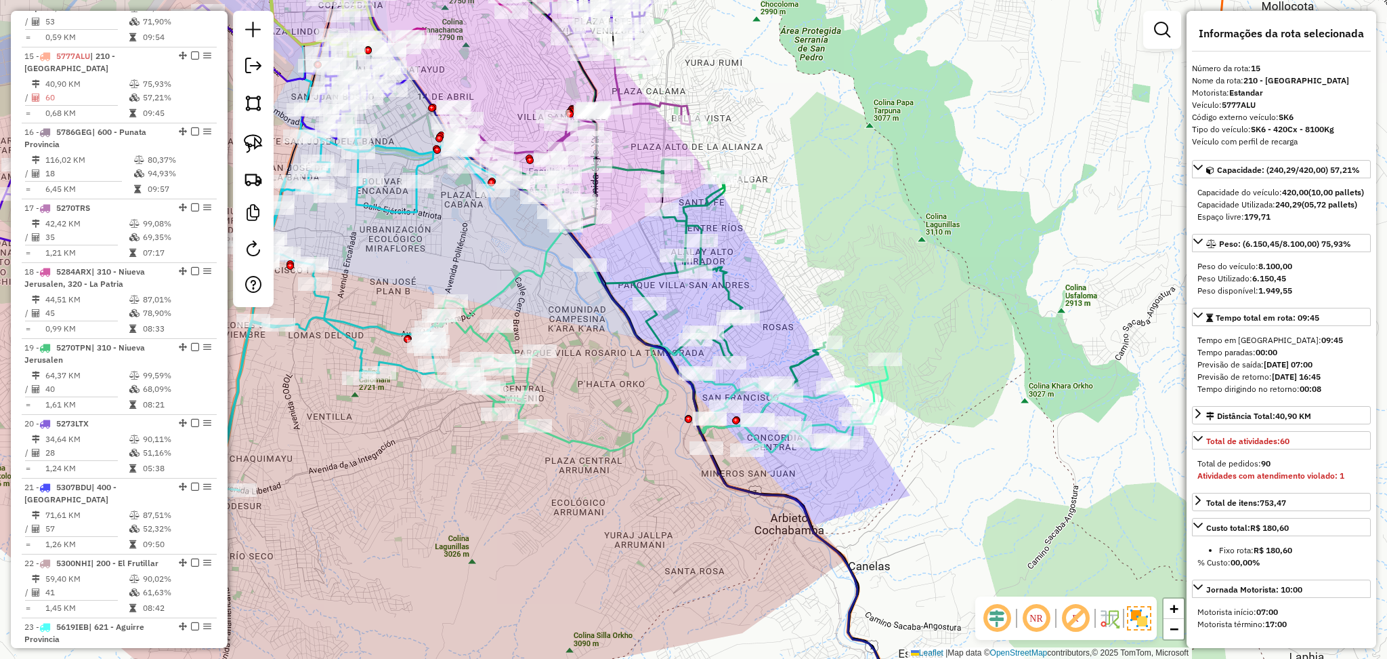
click at [867, 388] on icon at bounding box center [661, 340] width 454 height 224
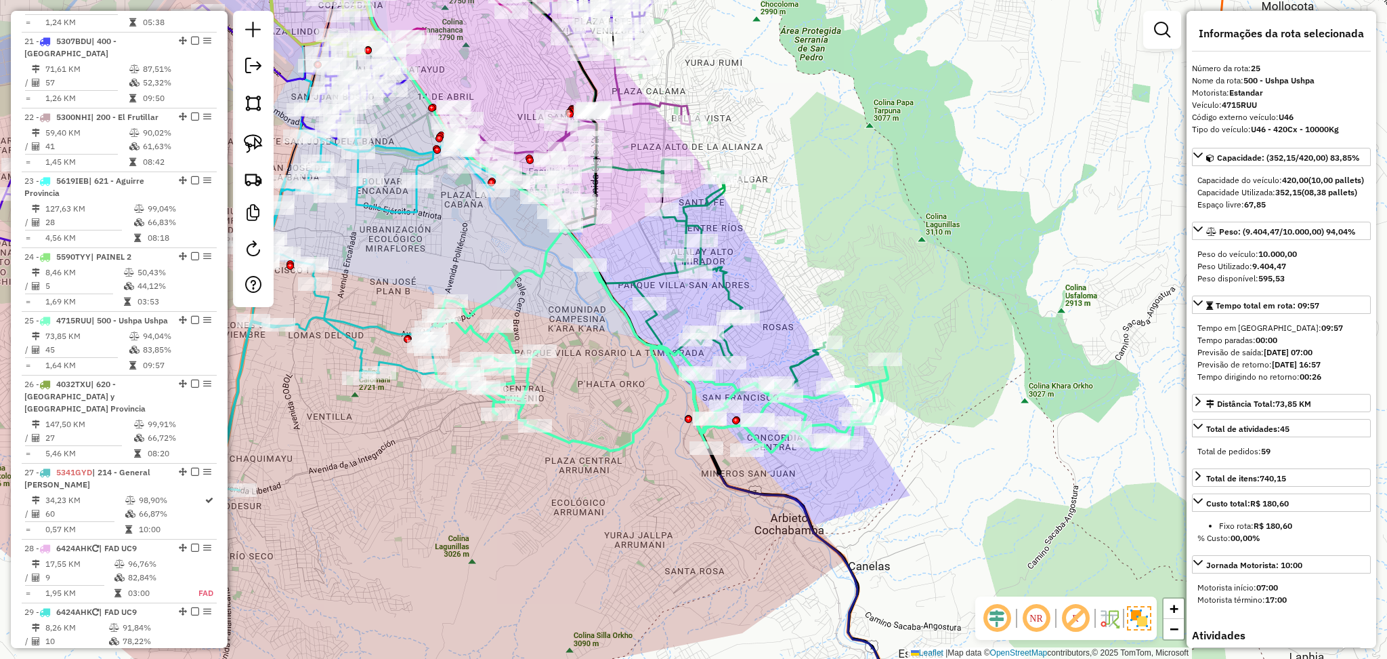
scroll to position [2196, 0]
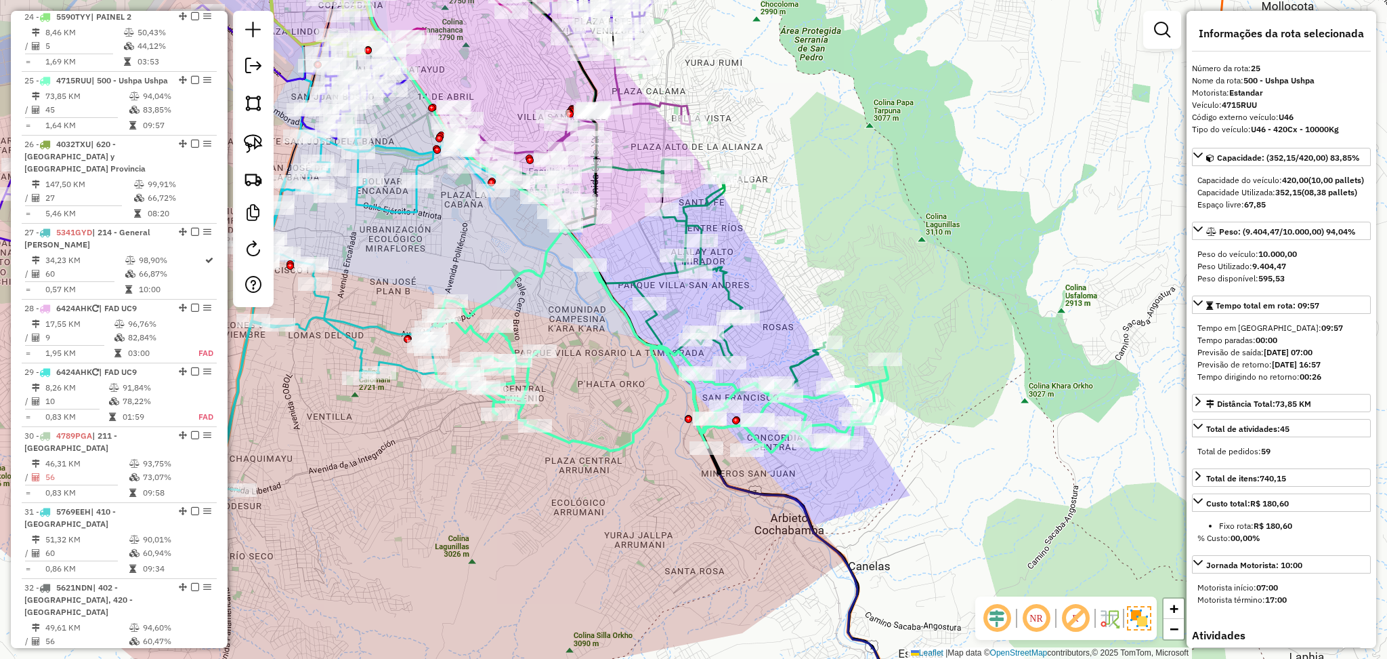
click at [808, 359] on icon at bounding box center [664, 292] width 323 height 284
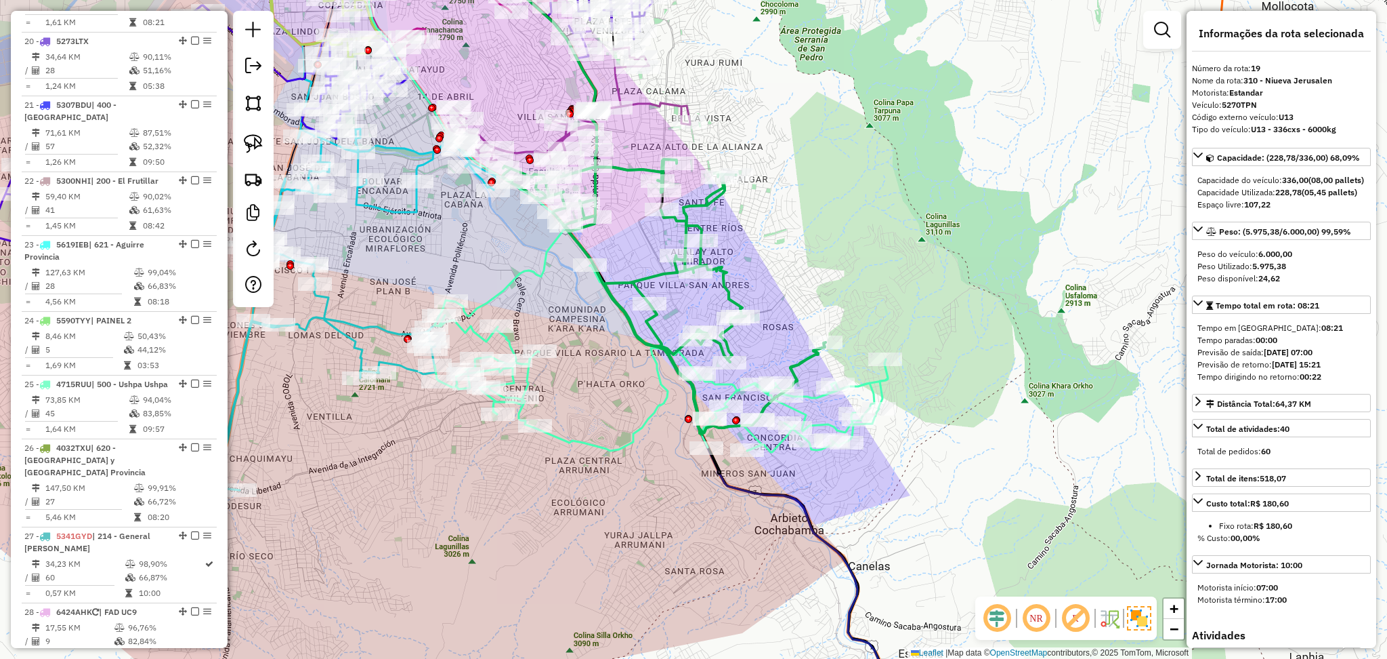
scroll to position [1791, 0]
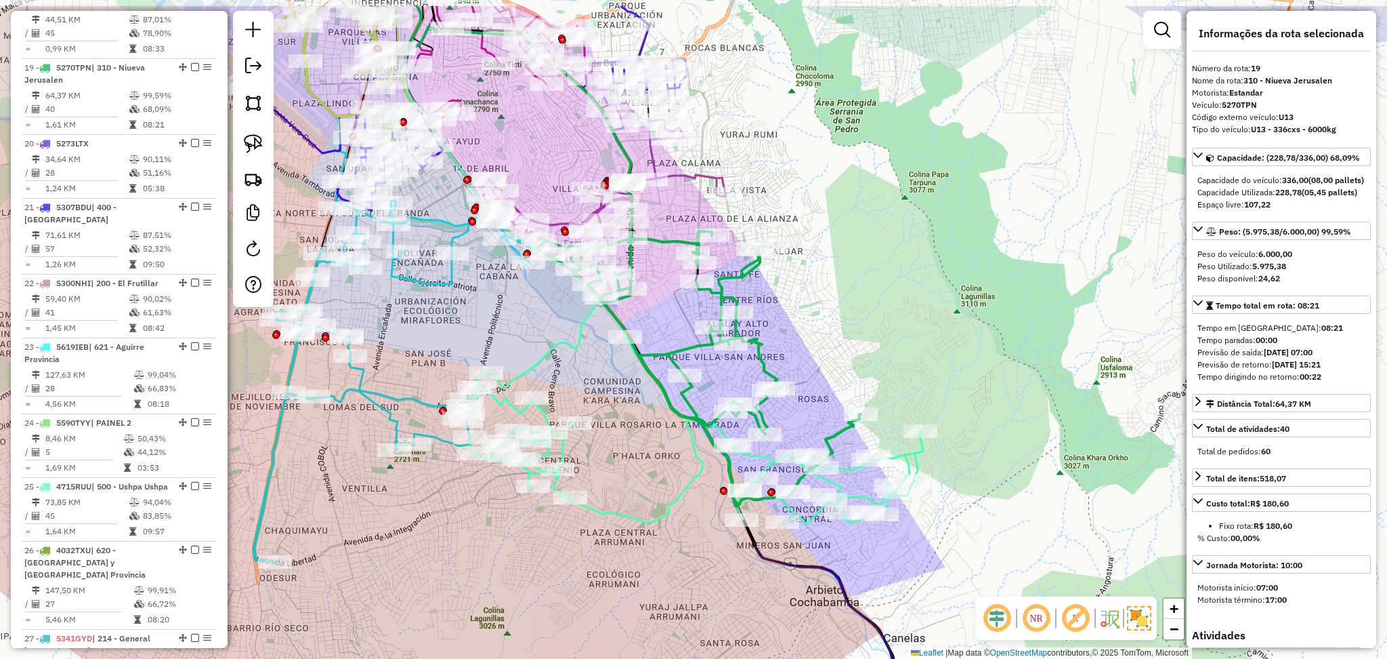
drag, startPoint x: 847, startPoint y: 239, endPoint x: 882, endPoint y: 299, distance: 69.8
click at [882, 299] on div "Janela de atendimento Grade de atendimento Capacidade Transportadoras Veículos …" at bounding box center [693, 329] width 1387 height 659
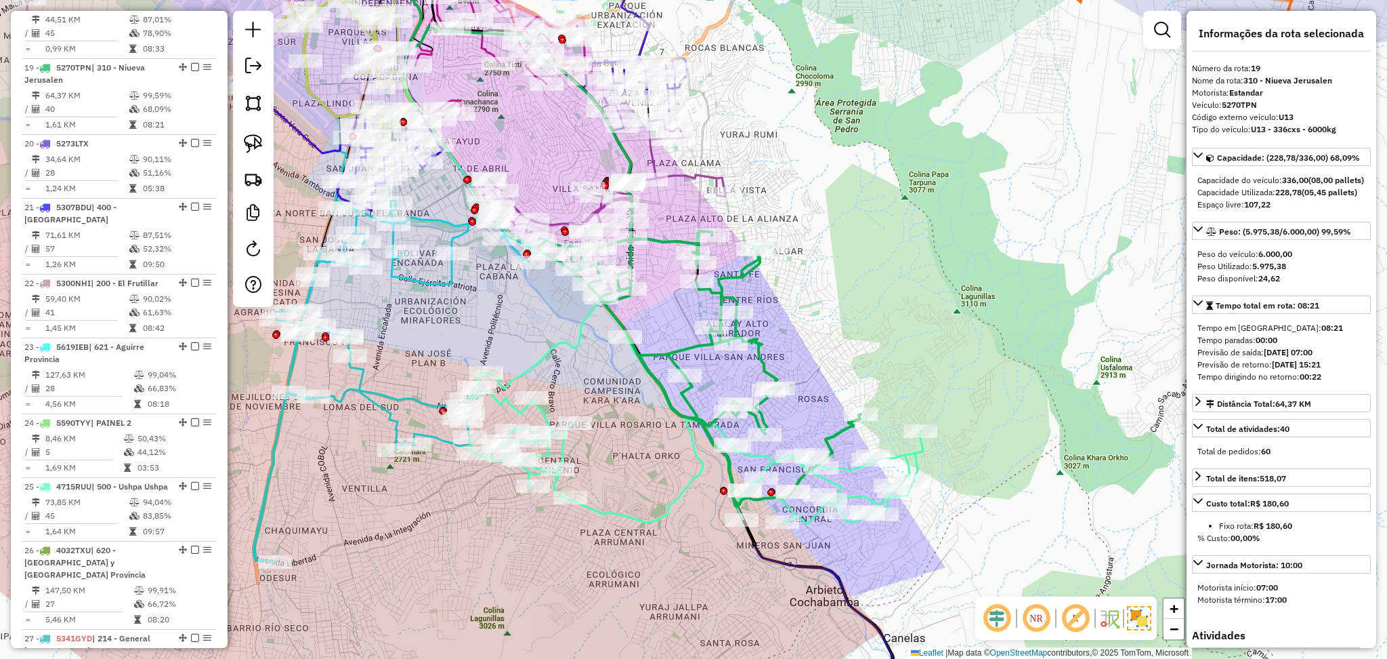
click at [740, 266] on icon at bounding box center [699, 364] width 323 height 284
click at [738, 266] on icon at bounding box center [699, 364] width 323 height 284
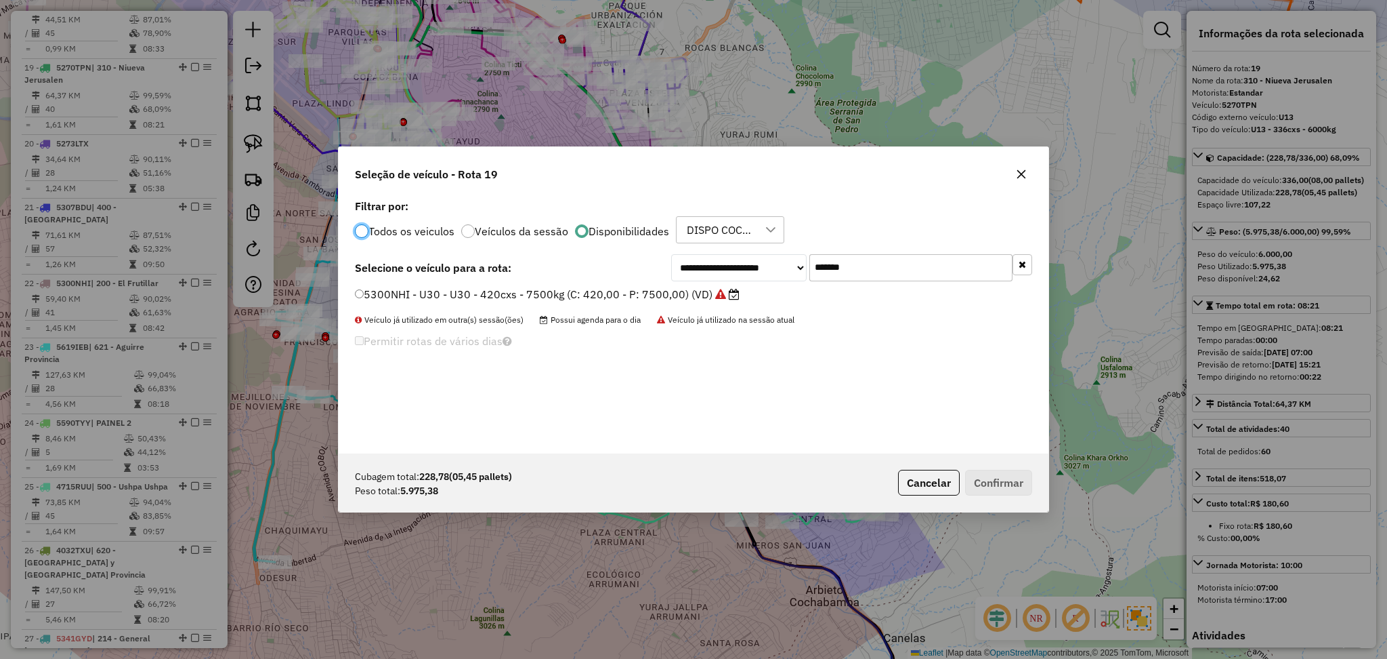
scroll to position [6, 4]
drag, startPoint x: 898, startPoint y: 269, endPoint x: 791, endPoint y: 266, distance: 106.4
click at [792, 266] on div "**********" at bounding box center [851, 267] width 361 height 27
type input "***"
drag, startPoint x: 651, startPoint y: 295, endPoint x: 706, endPoint y: 346, distance: 74.8
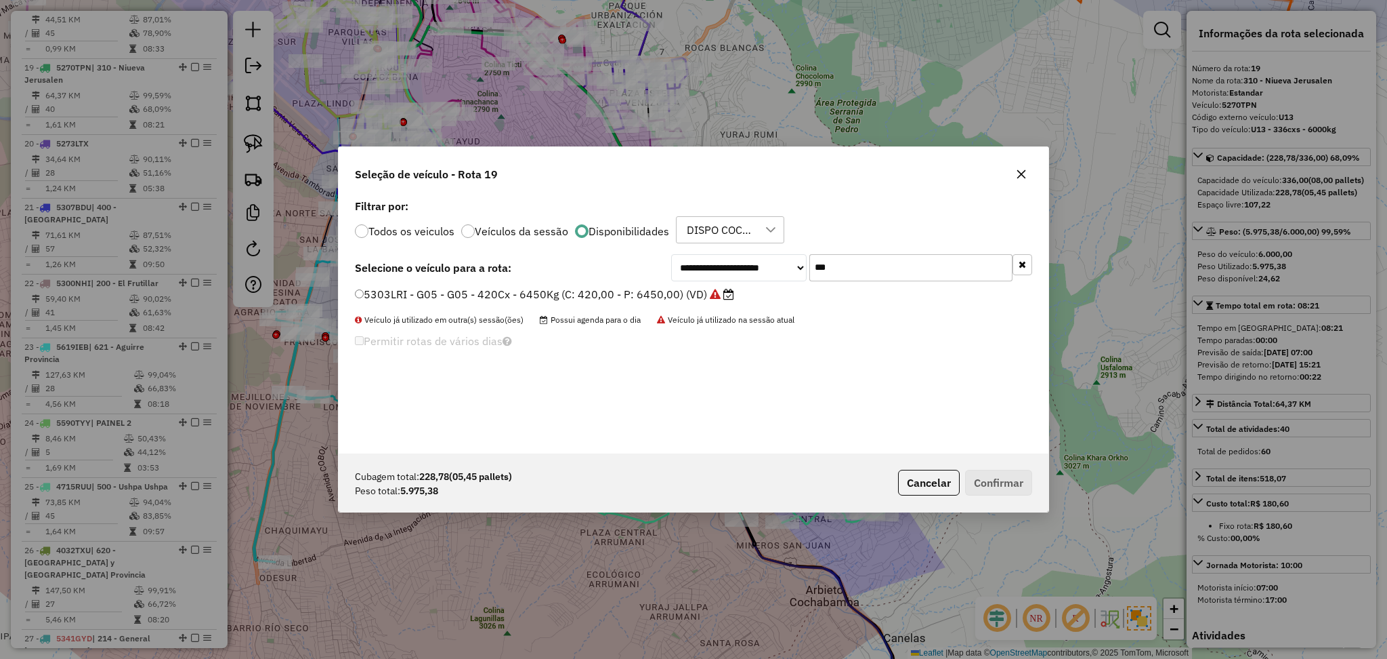
click at [651, 296] on label "5303LRI - G05 - G05 - 420Cx - 6450Kg (C: 420,00 - P: 6450,00) (VD)" at bounding box center [544, 294] width 379 height 16
click at [999, 486] on button "Confirmar" at bounding box center [998, 482] width 67 height 26
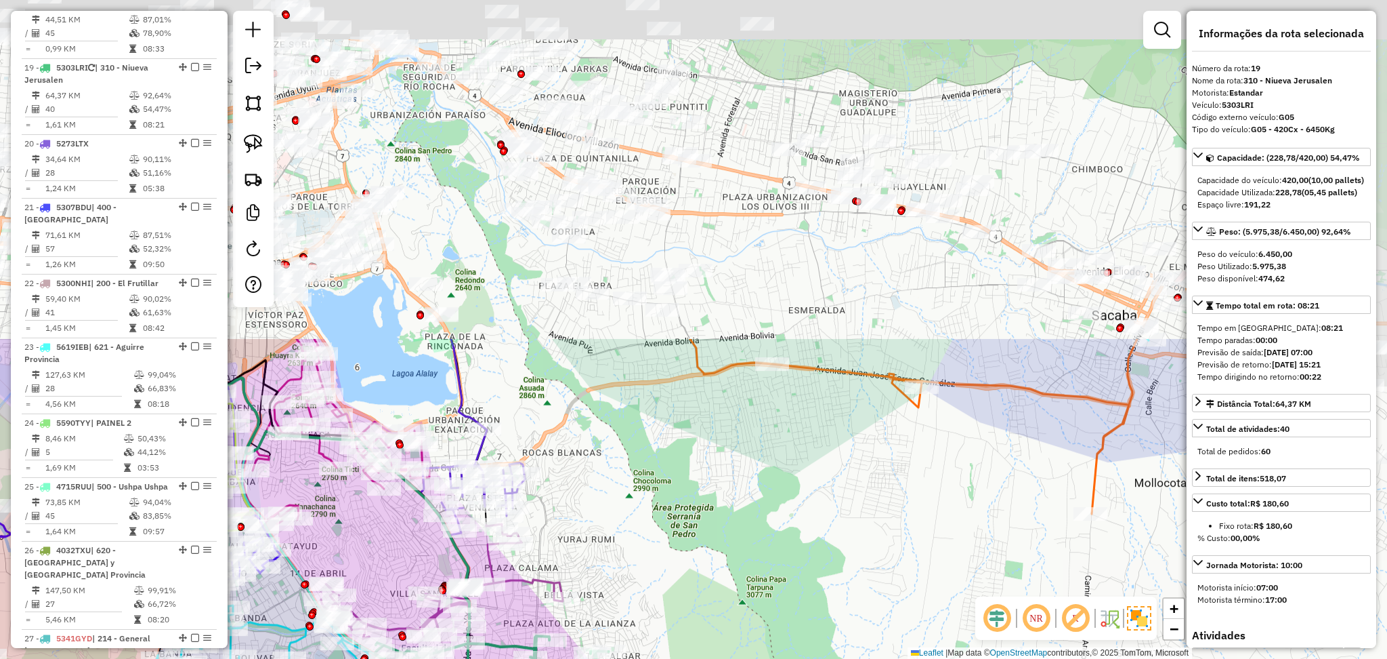
drag, startPoint x: 942, startPoint y: 240, endPoint x: 776, endPoint y: 627, distance: 421.3
click at [776, 642] on div "Janela de atendimento Grade de atendimento Capacidade Transportadoras Veículos …" at bounding box center [693, 329] width 1387 height 659
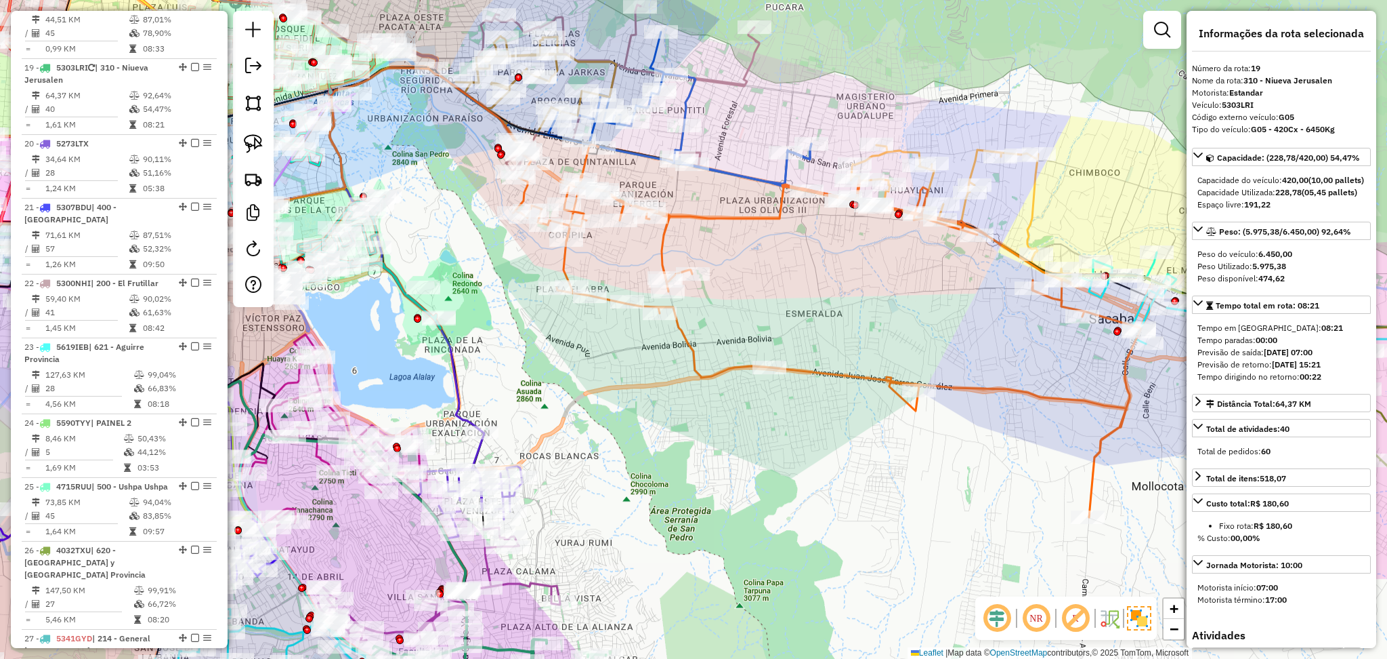
click at [838, 369] on icon at bounding box center [828, 330] width 628 height 373
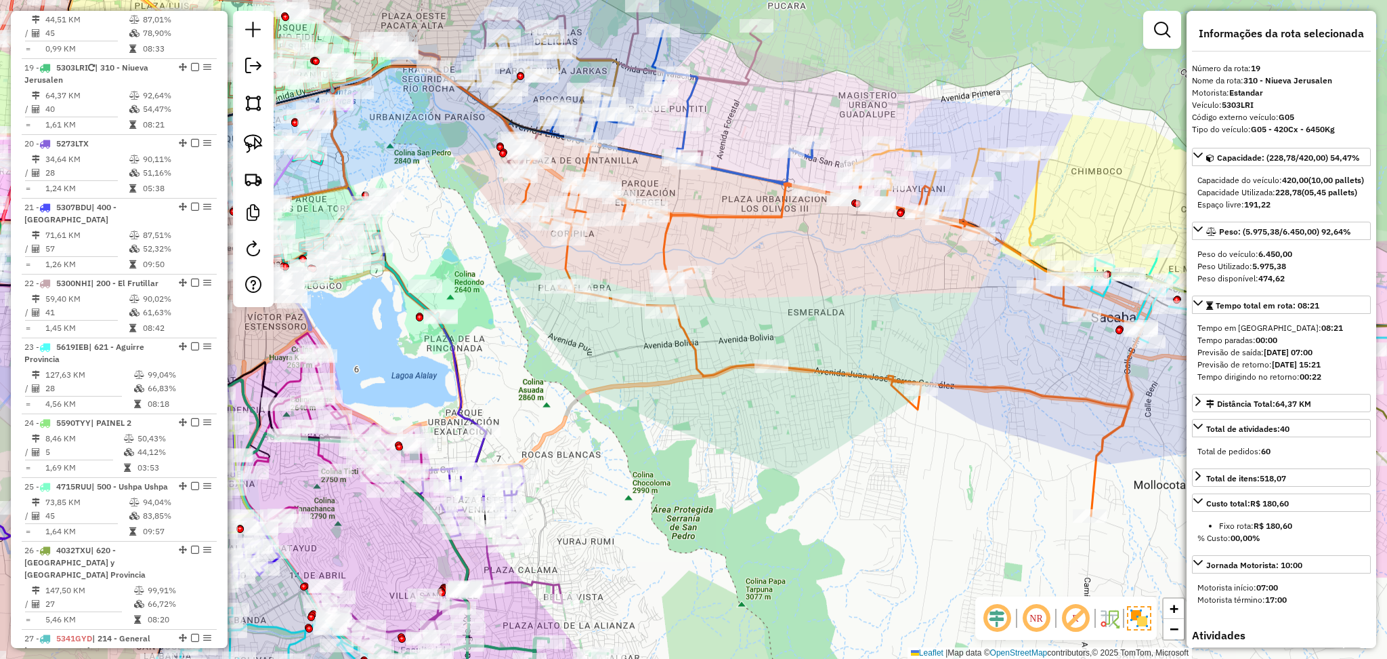
click at [838, 369] on icon at bounding box center [830, 329] width 628 height 373
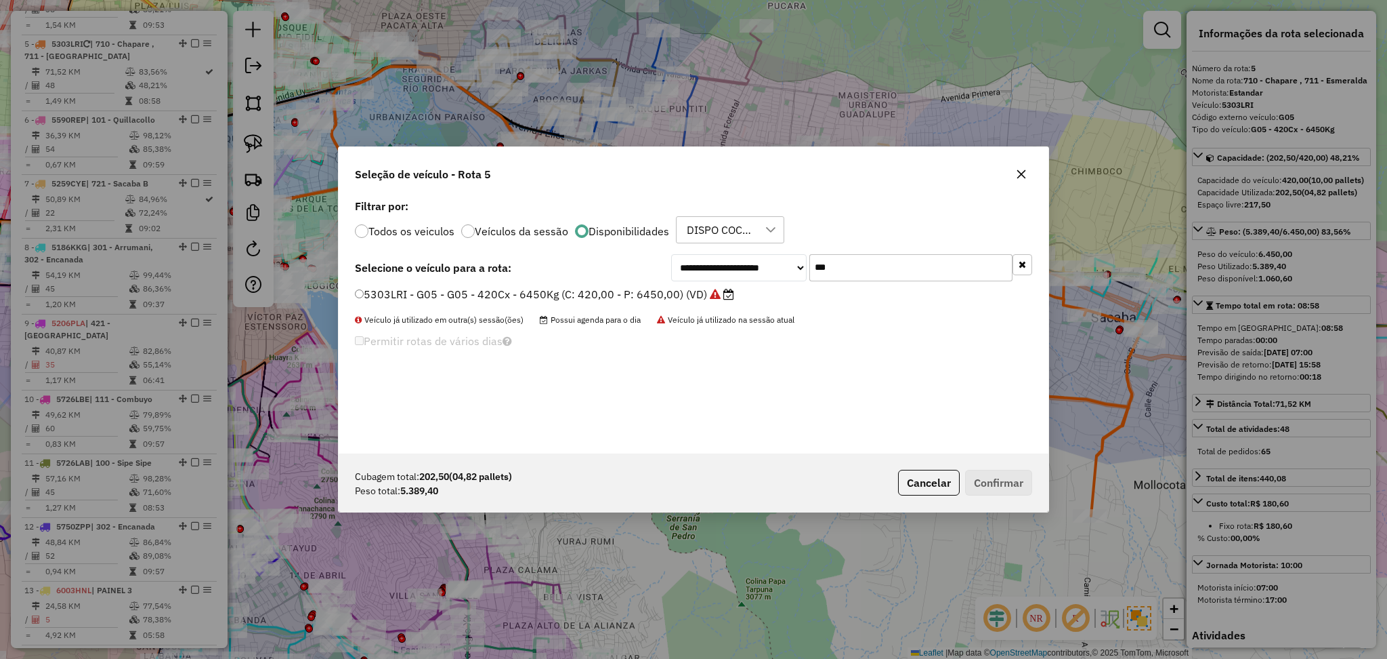
drag, startPoint x: 840, startPoint y: 273, endPoint x: 790, endPoint y: 272, distance: 50.1
click at [790, 272] on div "**********" at bounding box center [851, 267] width 361 height 27
type input "***"
click at [671, 295] on label "5270TPN - U13 - U13 - 336cxs - 6000kg (C: 336,00 - P: 6000,00) (VD)" at bounding box center [541, 294] width 373 height 16
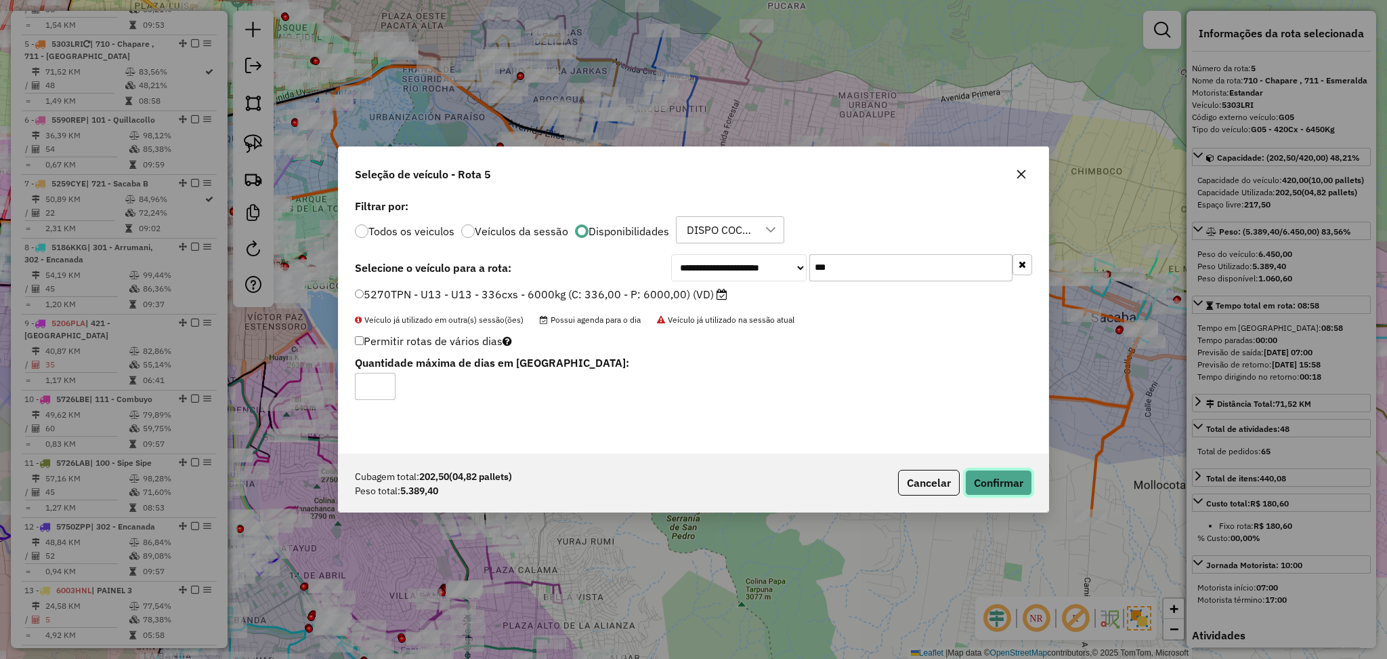
click at [1010, 488] on button "Confirmar" at bounding box center [998, 482] width 67 height 26
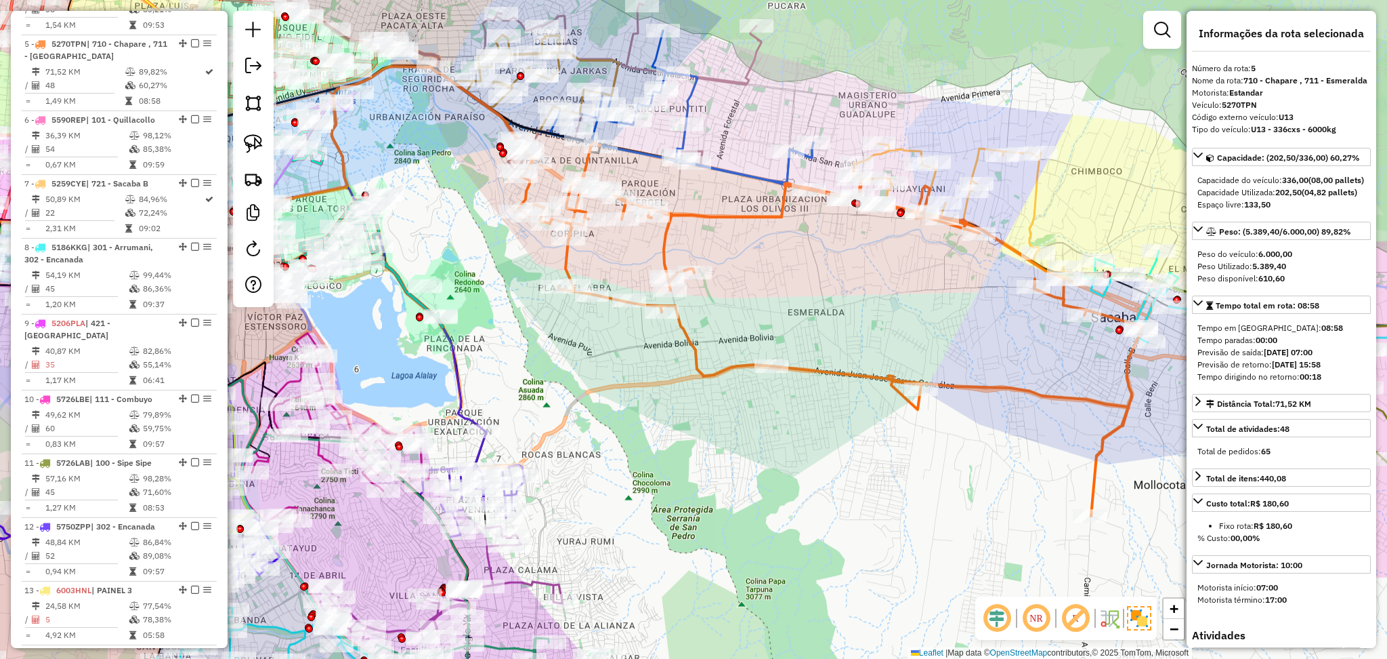
click at [751, 220] on icon at bounding box center [830, 329] width 628 height 373
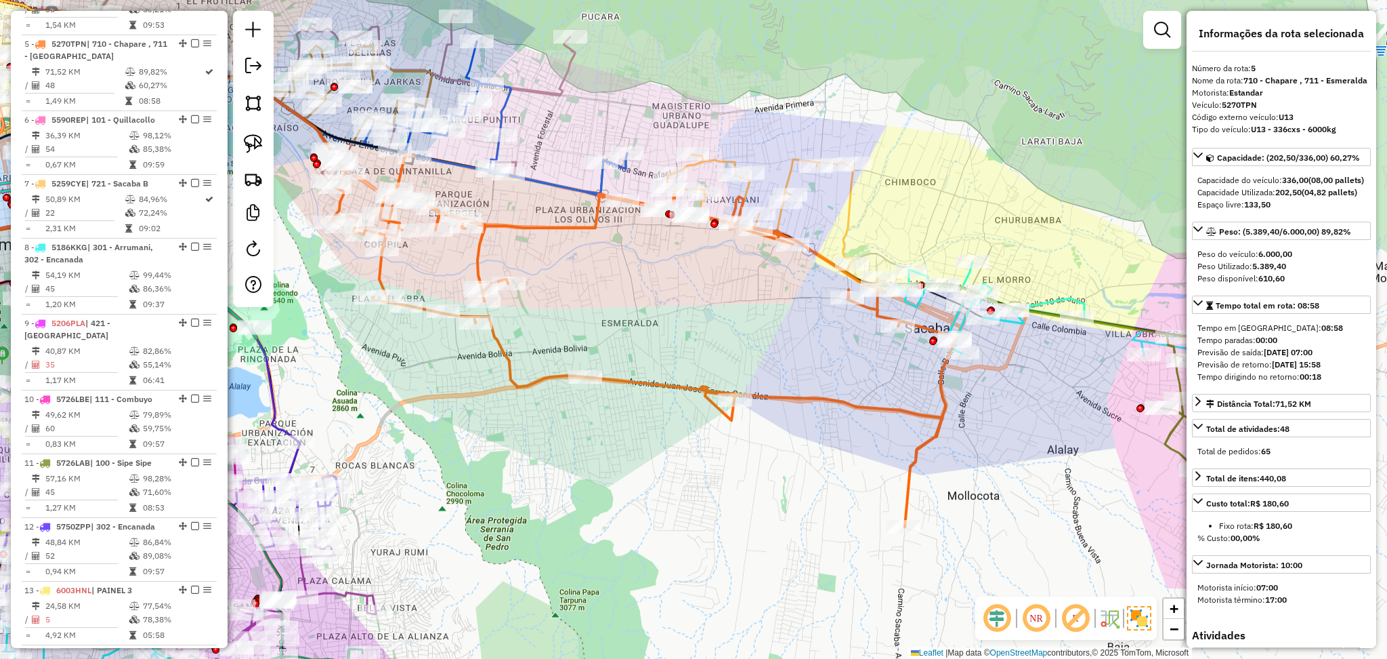
drag, startPoint x: 766, startPoint y: 245, endPoint x: 567, endPoint y: 264, distance: 199.5
click at [568, 263] on div "Janela de atendimento Grade de atendimento Capacidade Transportadoras Veículos …" at bounding box center [693, 329] width 1387 height 659
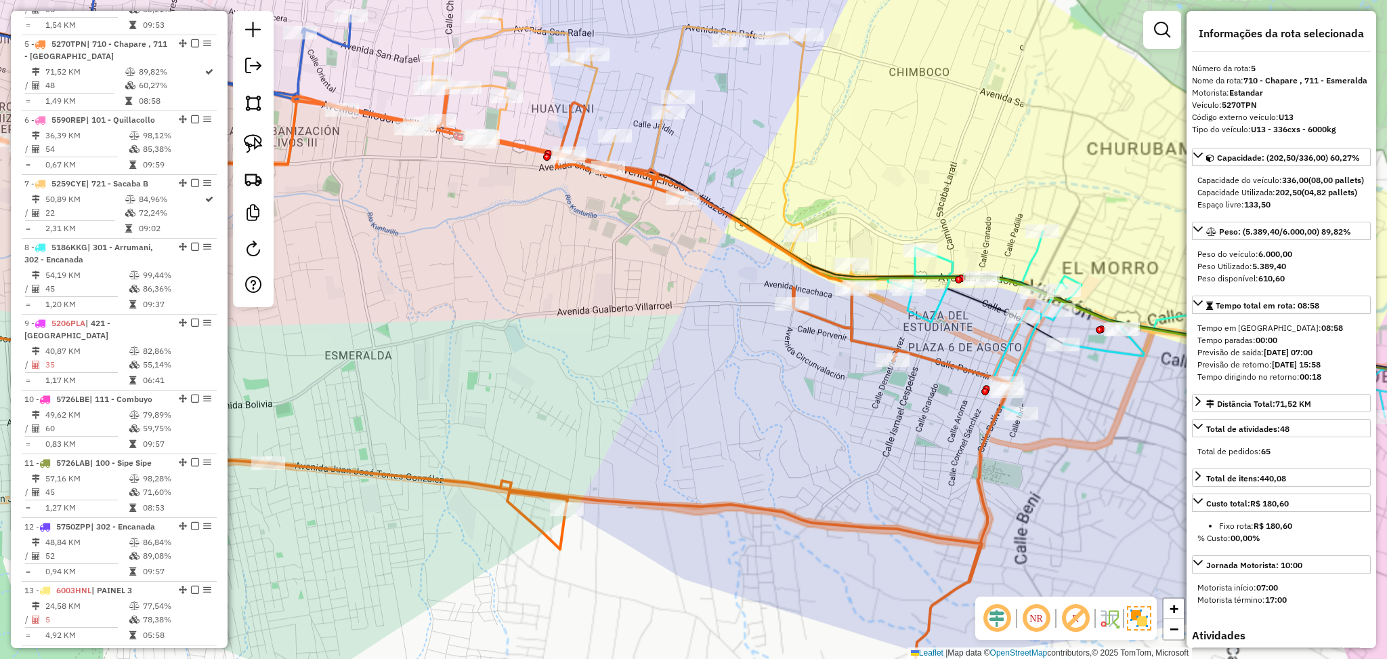
click at [786, 182] on icon at bounding box center [793, 185] width 723 height 335
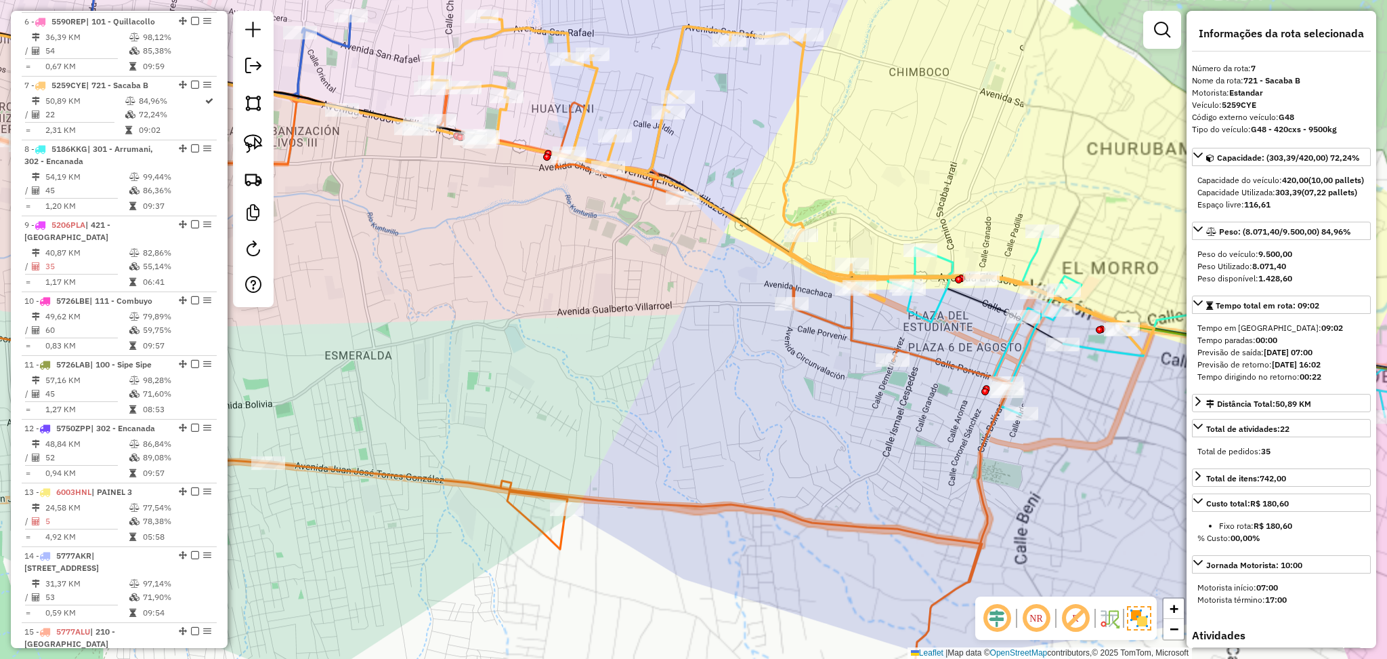
scroll to position [977, 0]
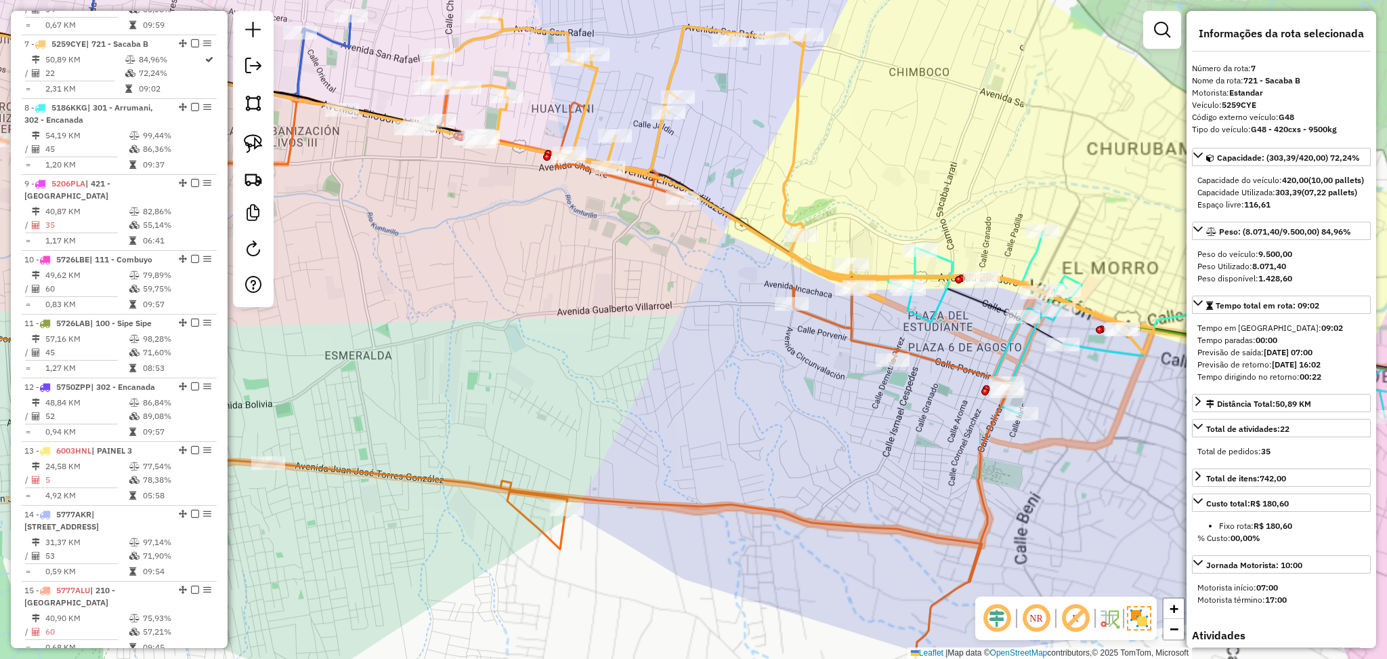
click at [935, 308] on icon at bounding box center [1207, 329] width 638 height 197
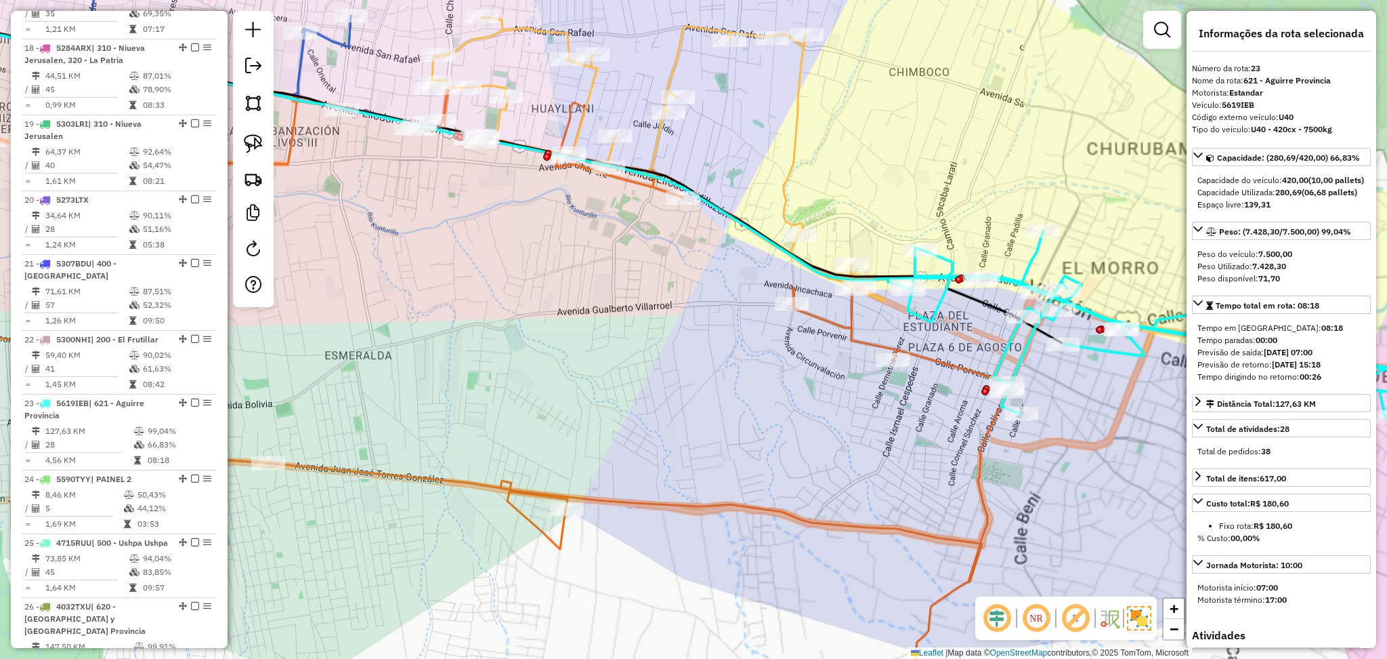
scroll to position [2057, 0]
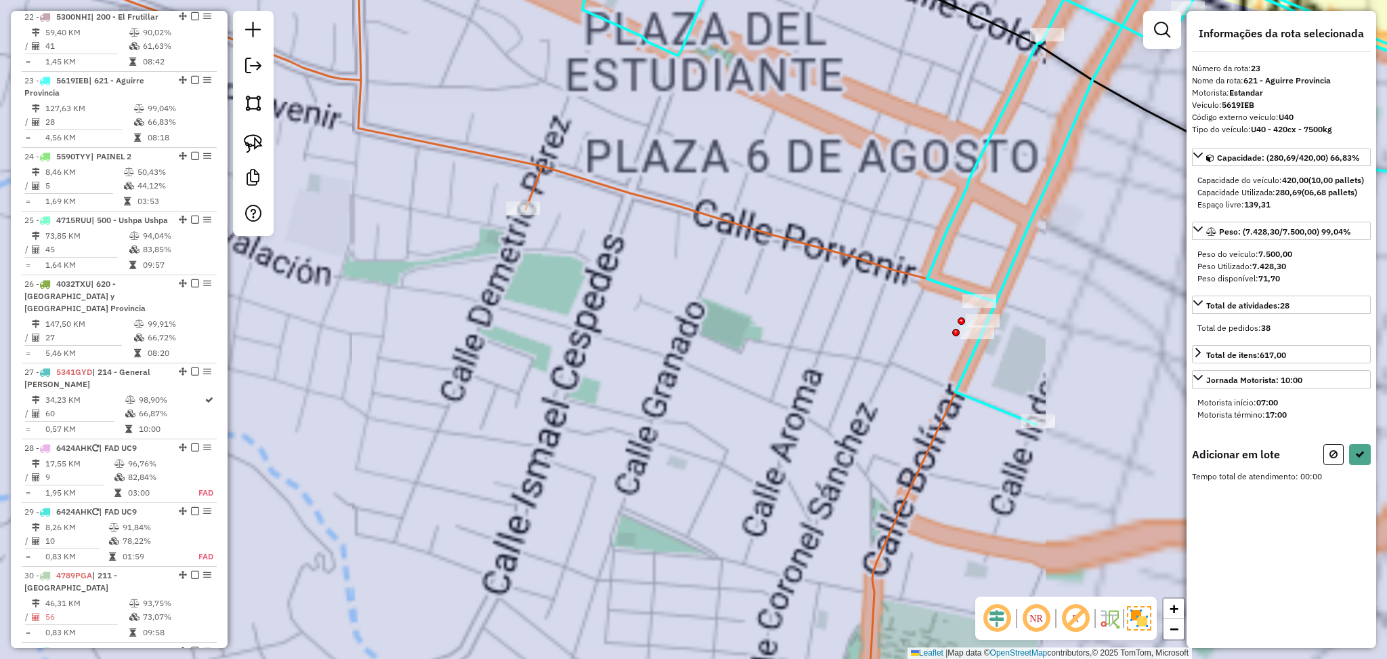
click at [1324, 465] on button at bounding box center [1334, 454] width 20 height 21
select select "**********"
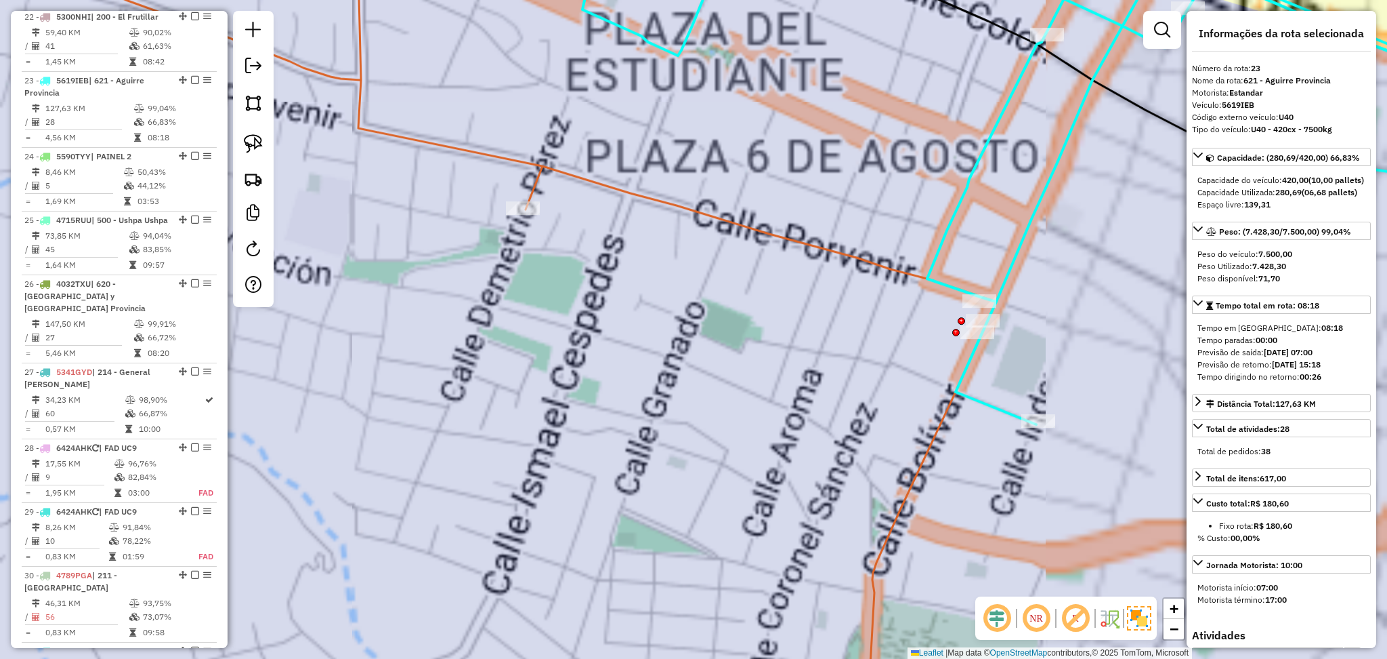
click at [842, 255] on icon at bounding box center [559, 329] width 873 height 791
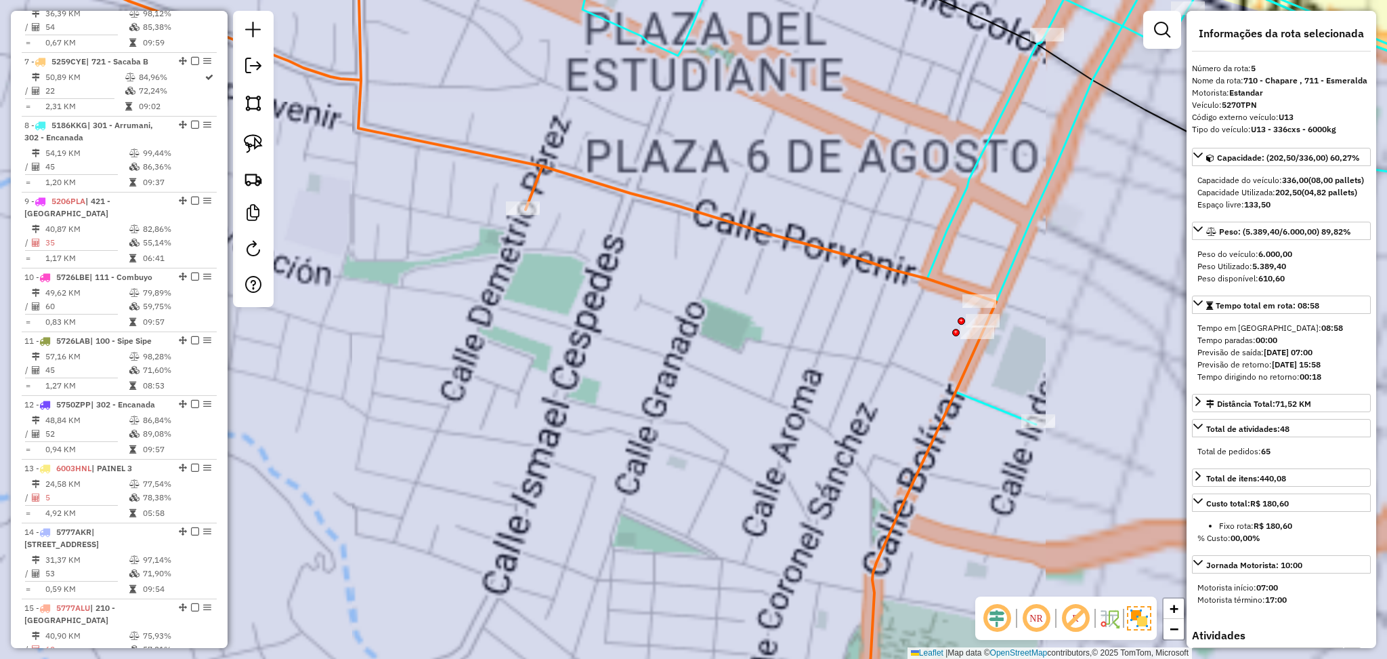
scroll to position [837, 0]
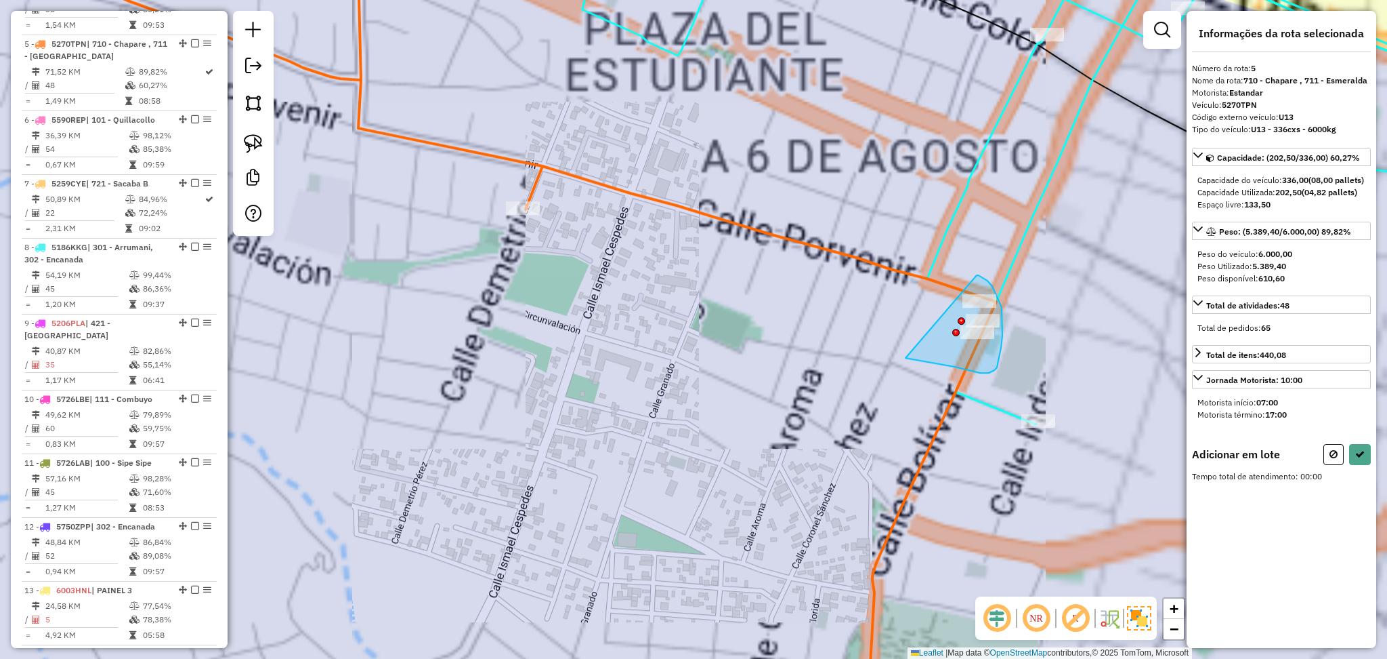
drag, startPoint x: 993, startPoint y: 286, endPoint x: 890, endPoint y: 341, distance: 116.7
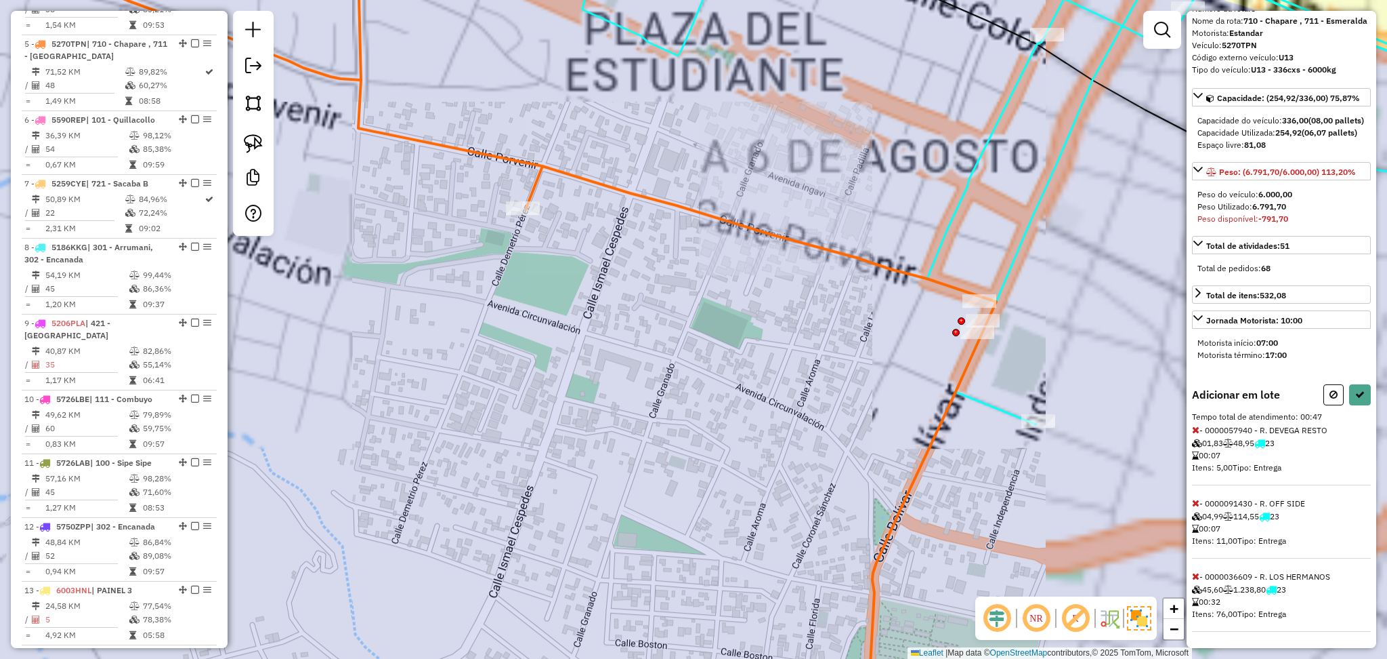
scroll to position [98, 0]
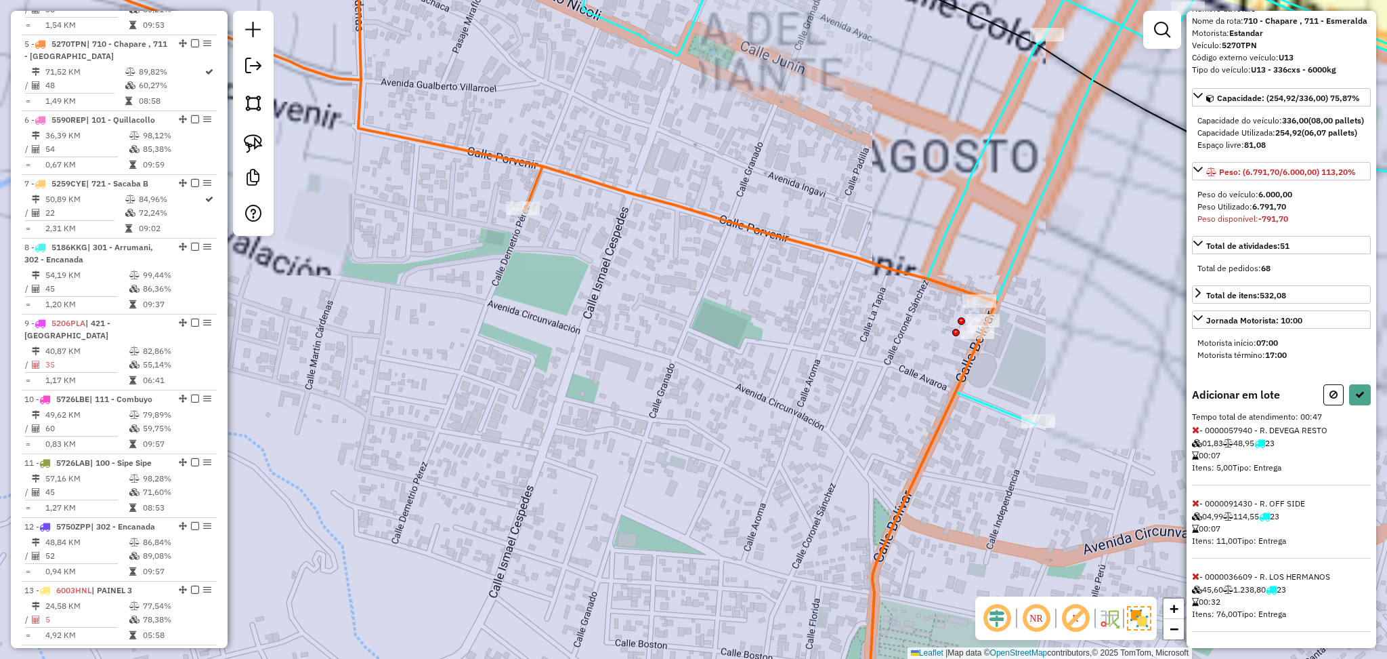
click at [1196, 575] on icon at bounding box center [1195, 575] width 7 height 9
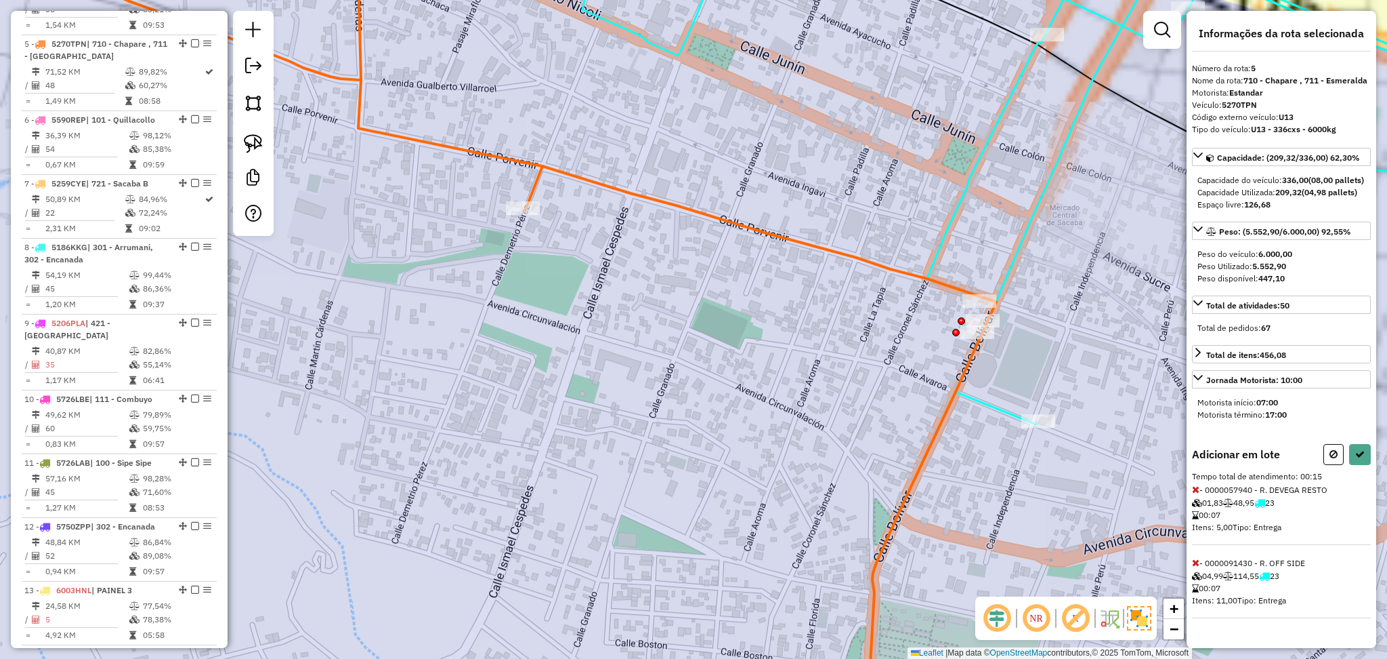
click at [1197, 567] on icon at bounding box center [1195, 562] width 7 height 9
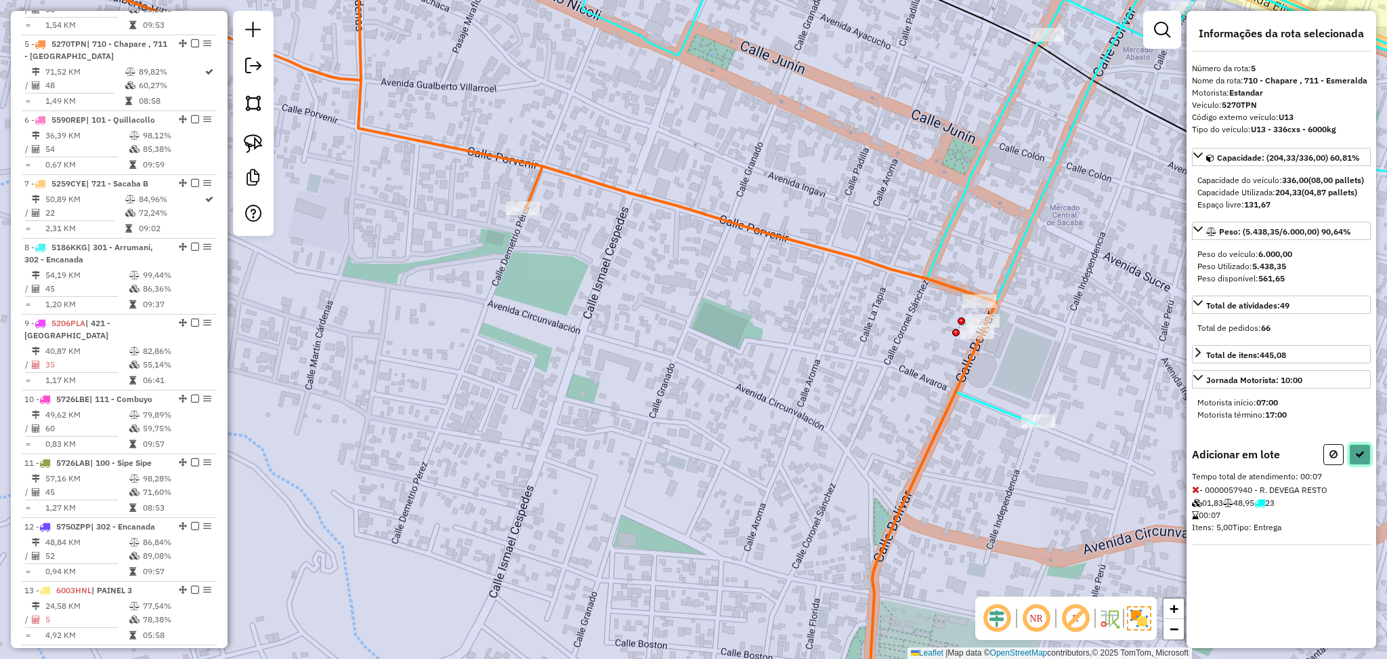
click at [1356, 459] on icon at bounding box center [1360, 453] width 9 height 9
select select "**********"
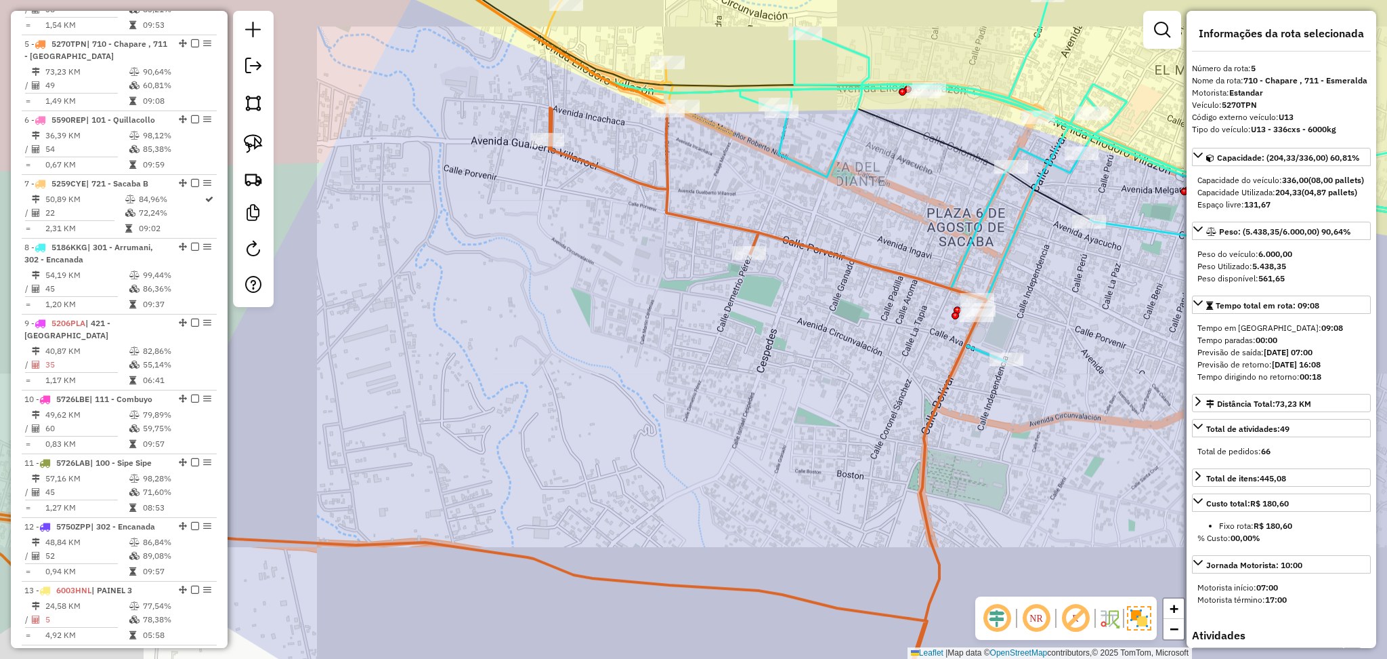
drag, startPoint x: 871, startPoint y: 392, endPoint x: 951, endPoint y: 400, distance: 80.4
click at [951, 400] on div "Janela de atendimento Grade de atendimento Capacidade Transportadoras Veículos …" at bounding box center [693, 329] width 1387 height 659
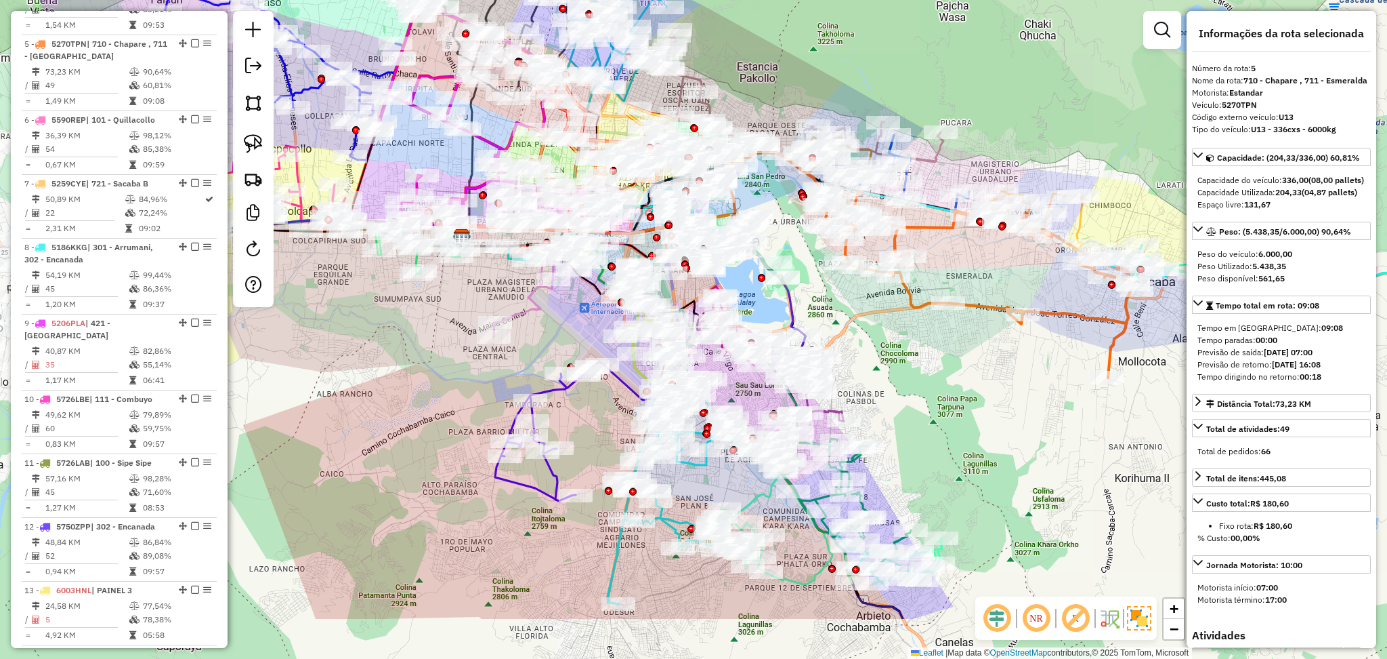
drag, startPoint x: 868, startPoint y: 388, endPoint x: 1039, endPoint y: 281, distance: 201.5
click at [1039, 281] on div "Rota 5 - Placa 5270TPN 0000836760 - T. NANCY Janela de atendimento Grade de ate…" at bounding box center [693, 329] width 1387 height 659
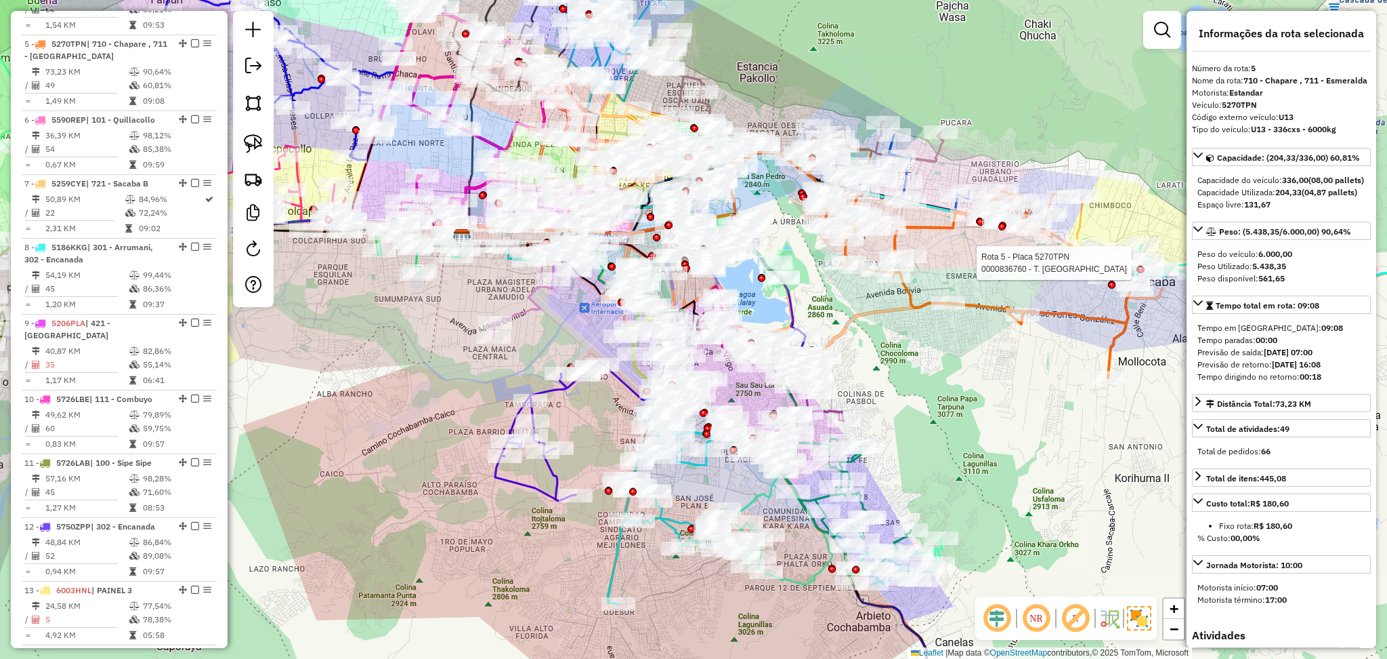
click at [1064, 314] on icon at bounding box center [977, 284] width 314 height 186
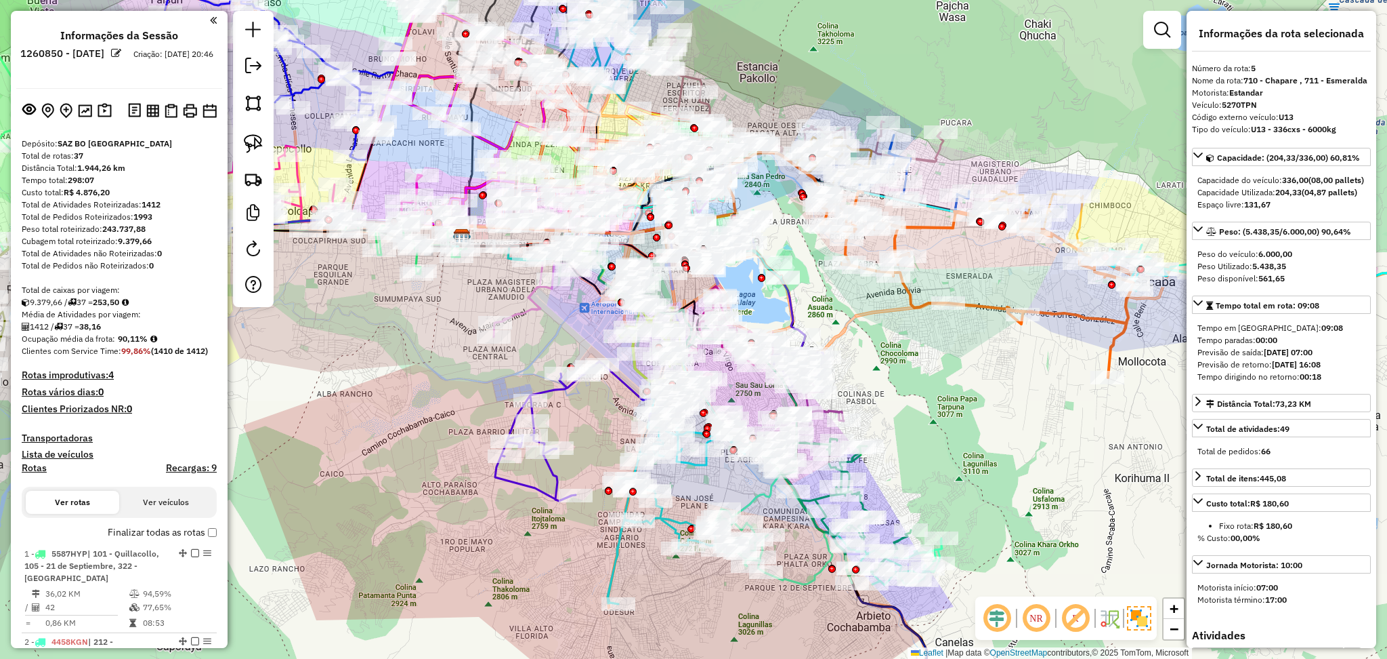
click at [30, 470] on h4 "Rotas" at bounding box center [34, 468] width 25 height 12
select select
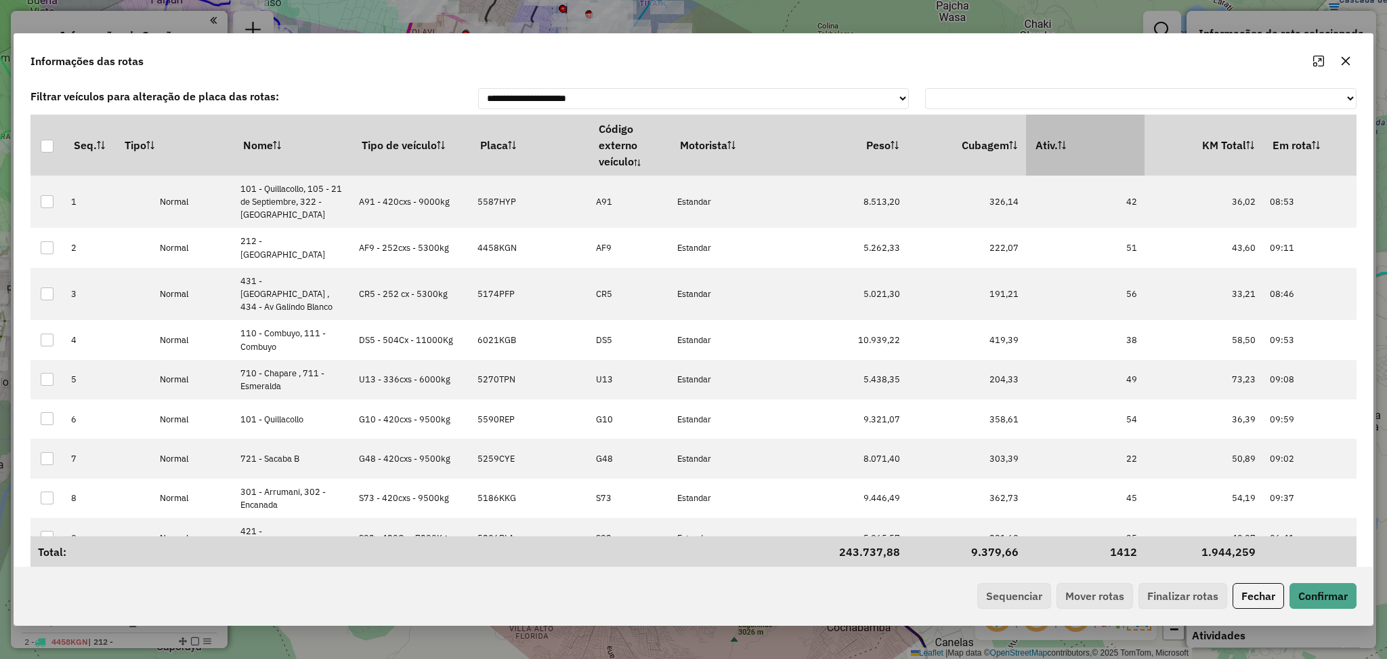
click at [1104, 146] on th "Ativ." at bounding box center [1085, 144] width 119 height 61
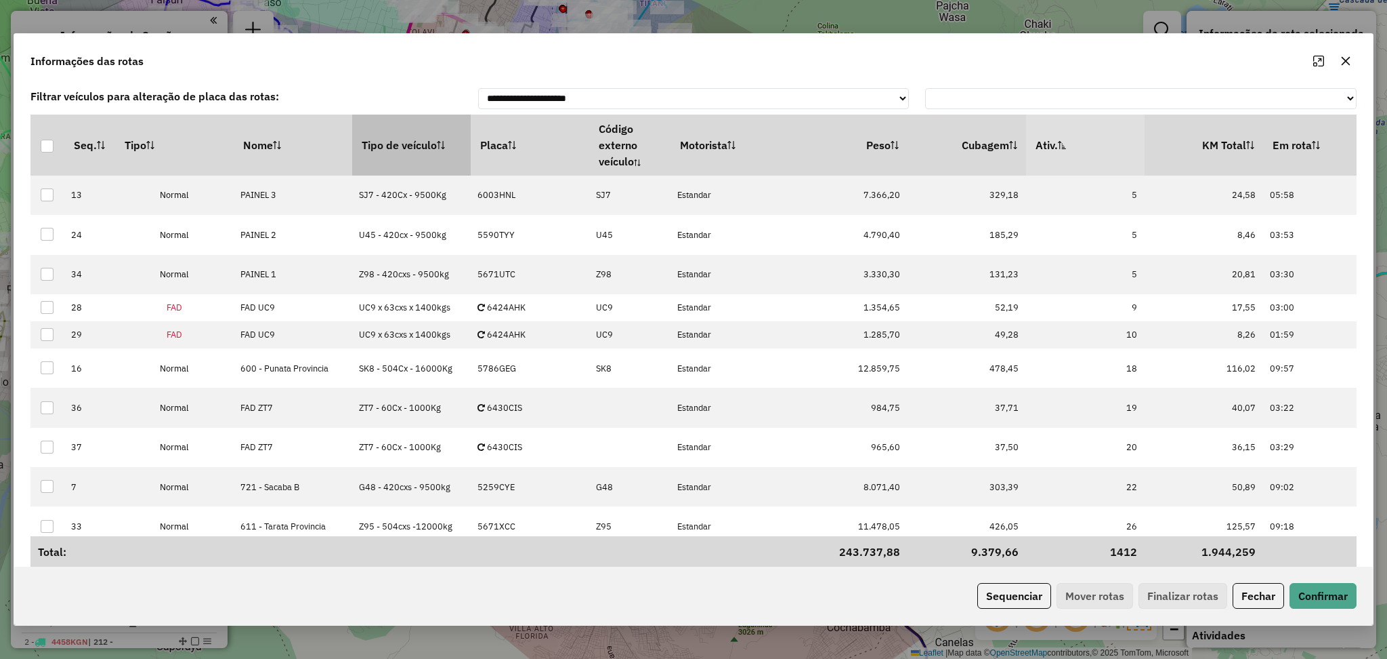
click at [392, 162] on th "Tipo de veículo" at bounding box center [411, 144] width 119 height 61
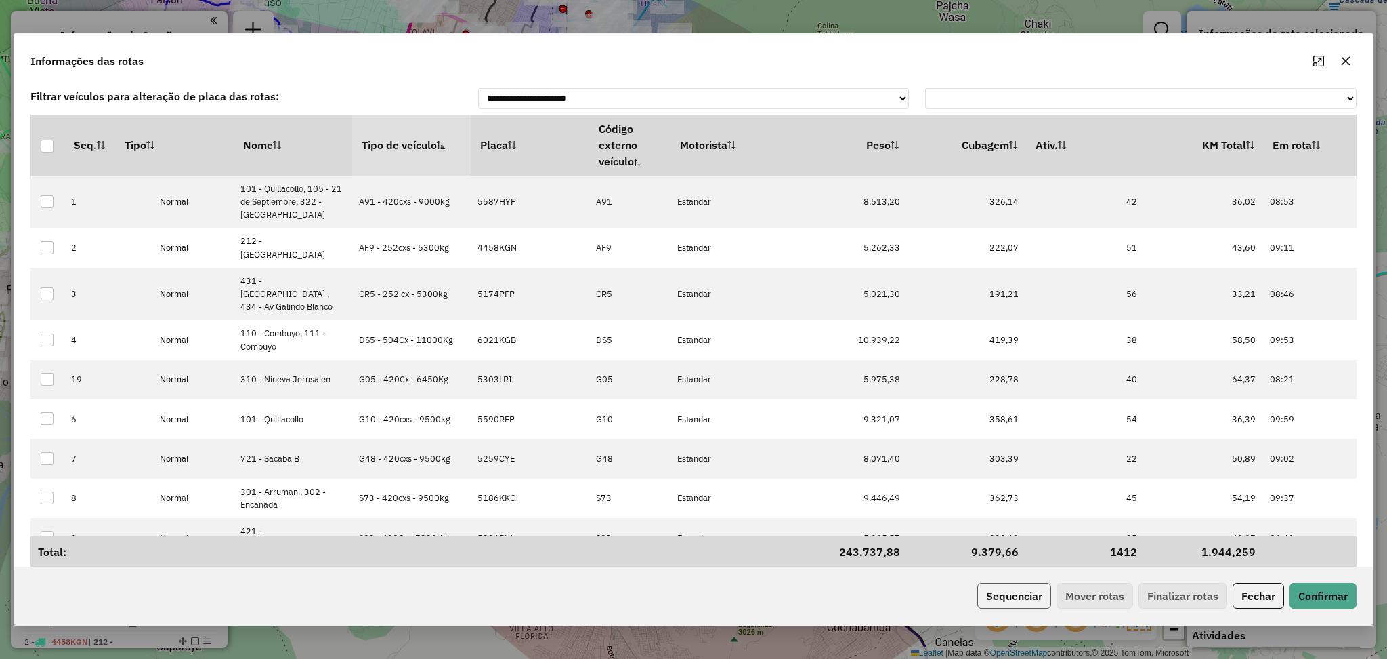
click at [1009, 592] on button "Sequenciar" at bounding box center [1015, 596] width 74 height 26
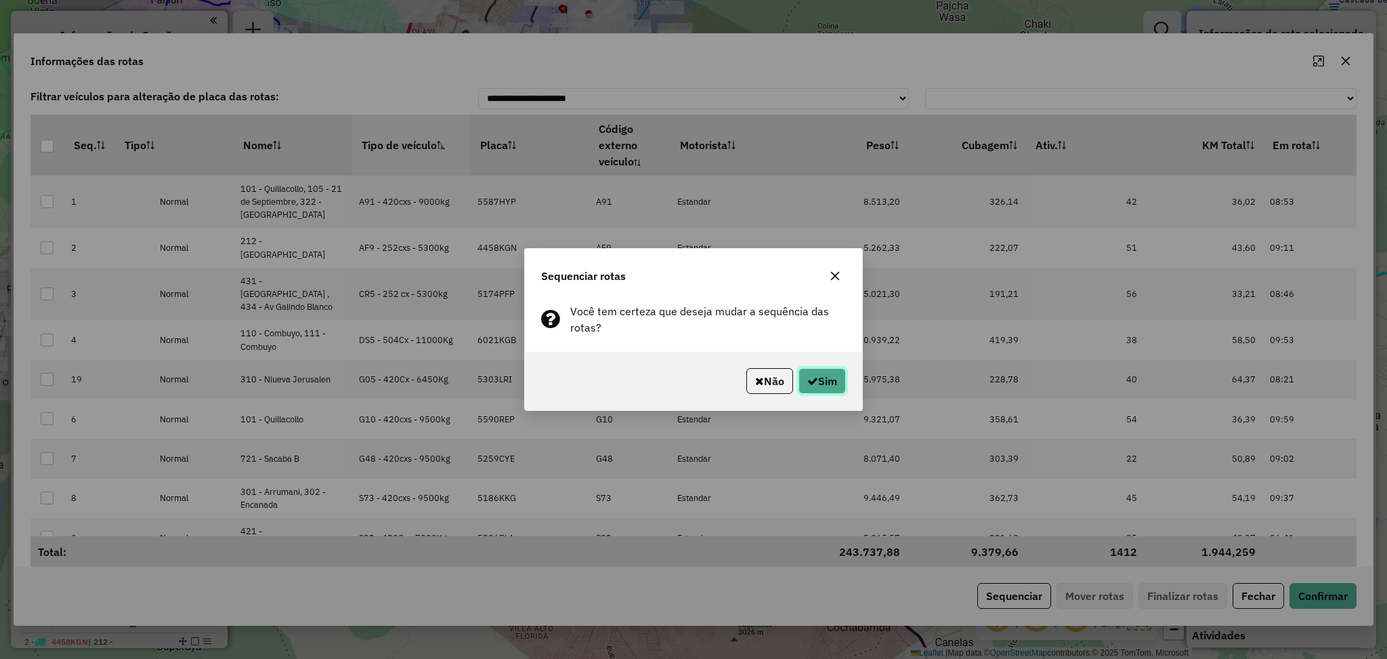
click at [822, 377] on button "Sim" at bounding box center [822, 381] width 47 height 26
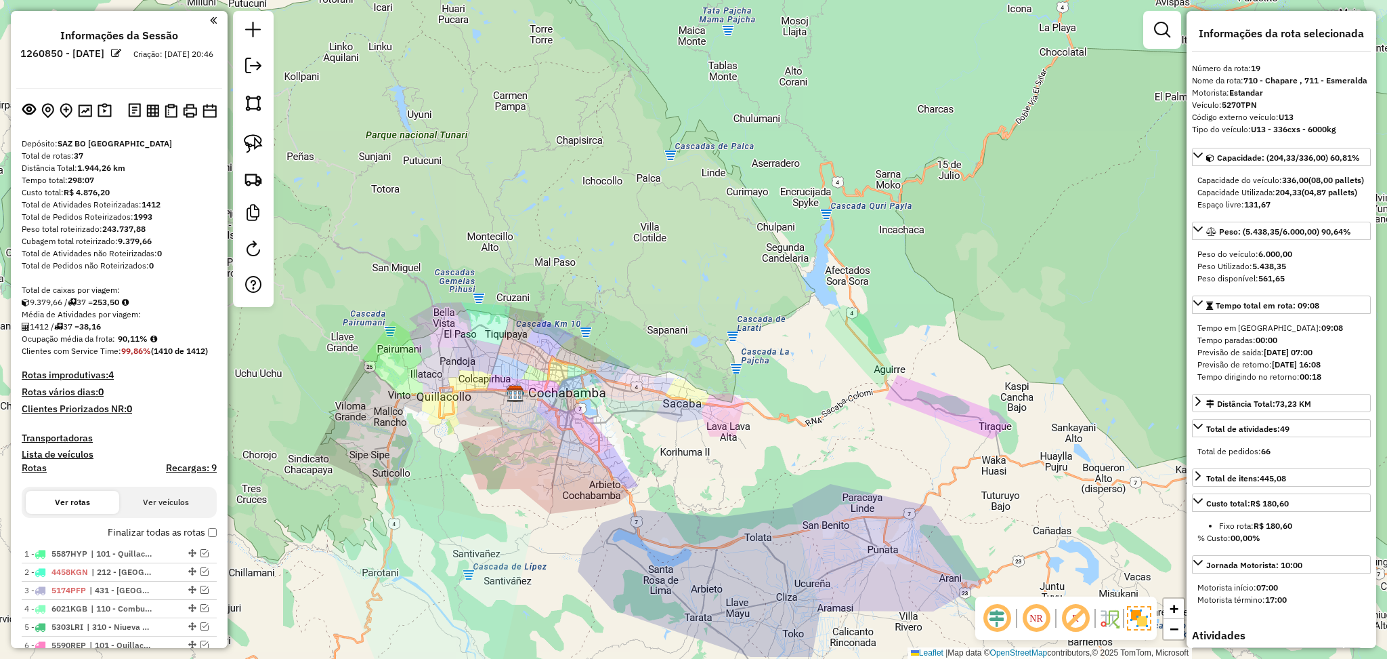
drag, startPoint x: 993, startPoint y: 293, endPoint x: 948, endPoint y: 271, distance: 49.1
click at [993, 293] on div "Janela de atendimento Grade de atendimento Capacidade Transportadoras Veículos …" at bounding box center [693, 329] width 1387 height 659
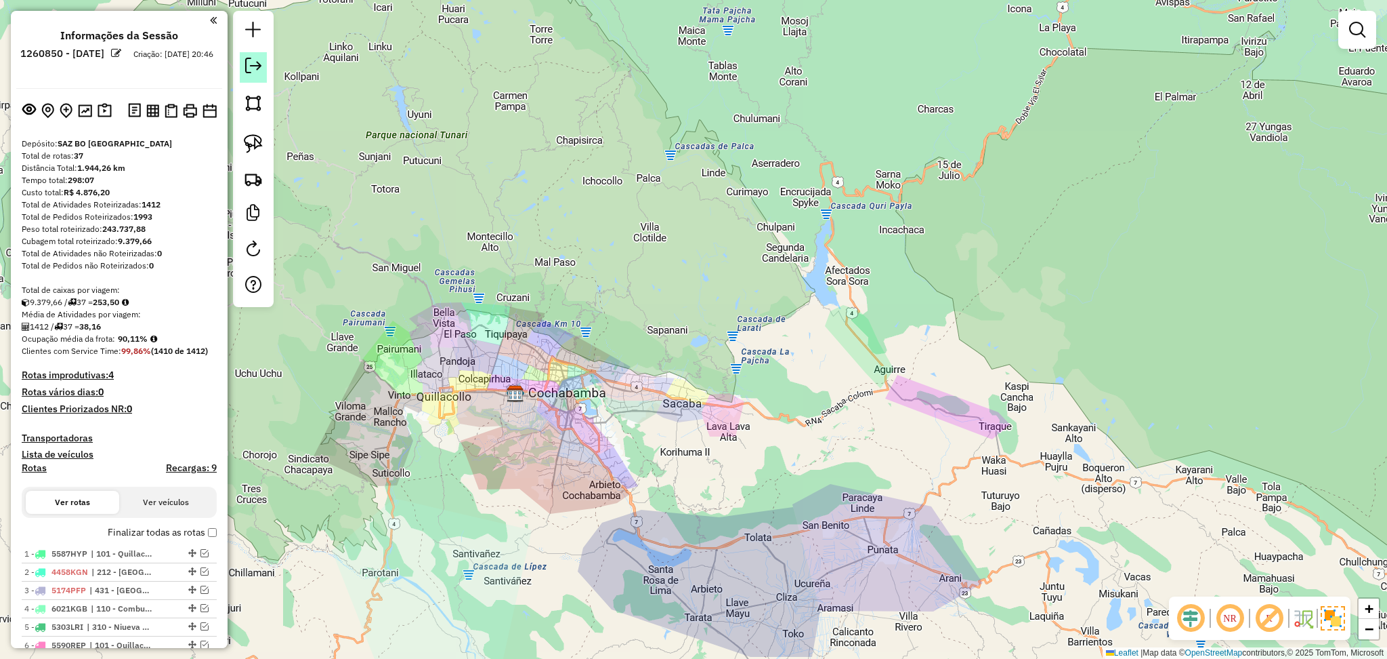
click at [244, 73] on link at bounding box center [253, 67] width 27 height 30
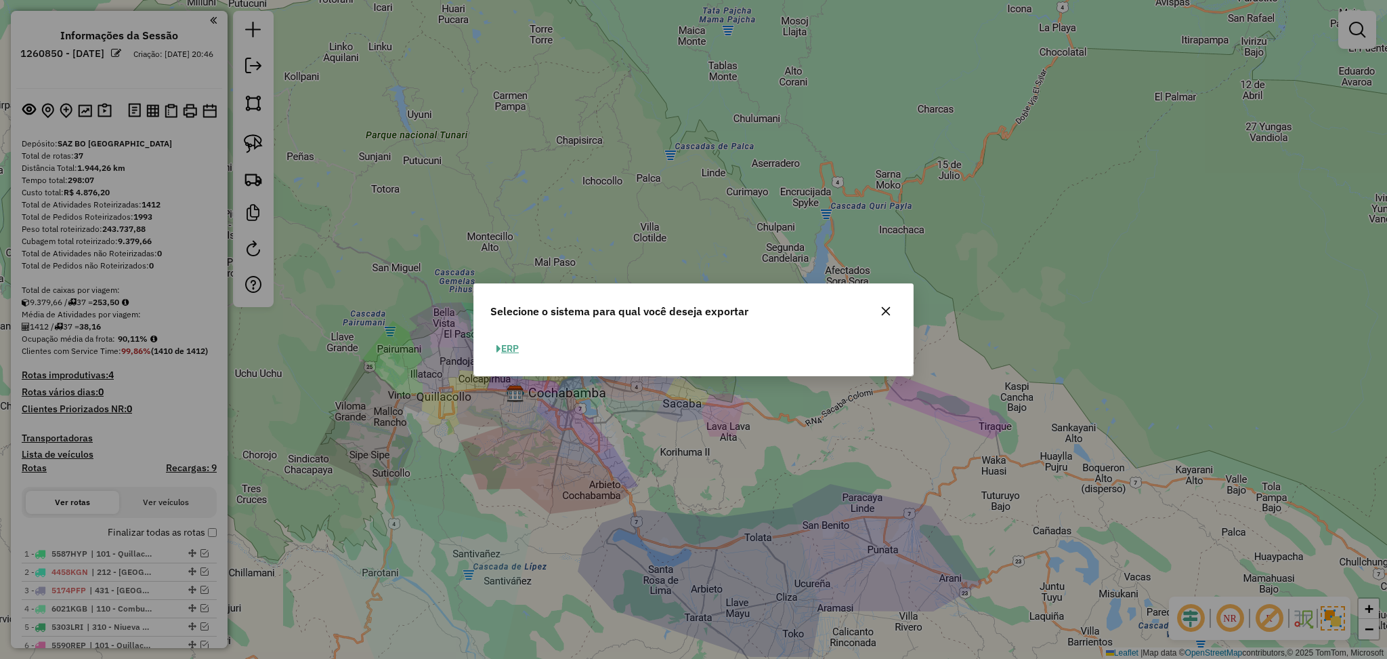
click at [506, 341] on button "ERP" at bounding box center [508, 348] width 35 height 21
select select "**"
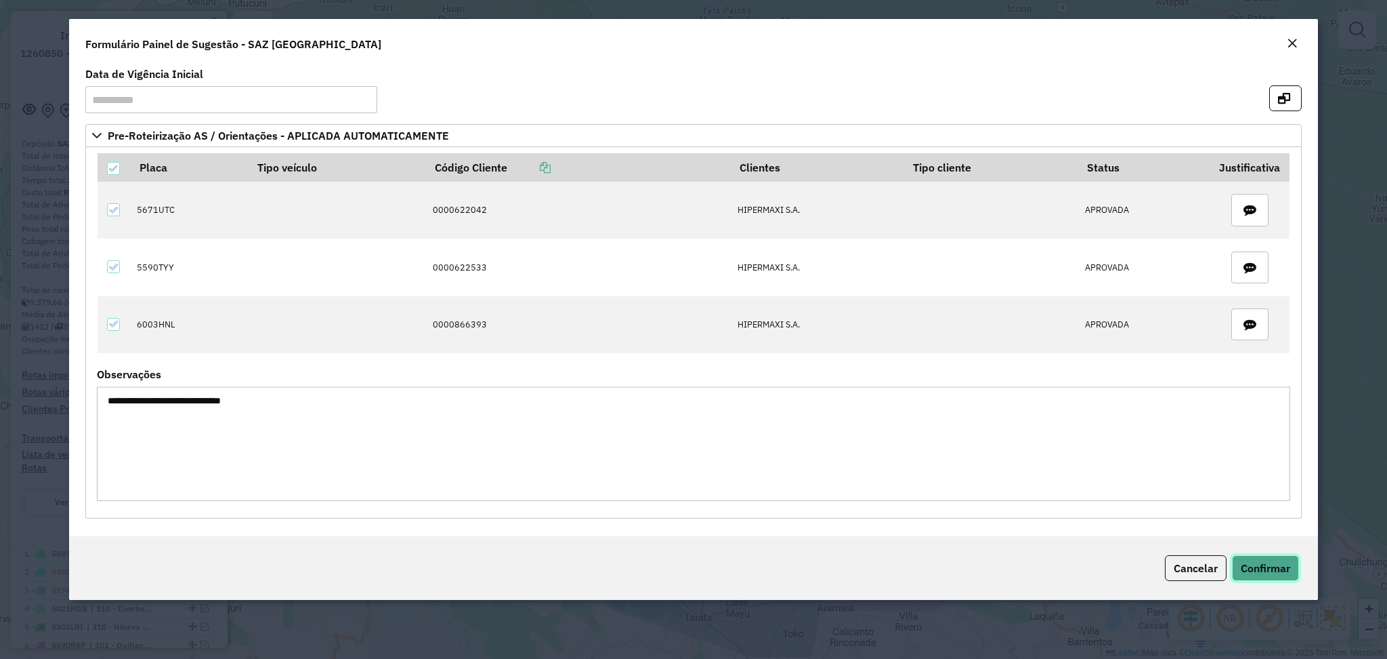
click at [1260, 575] on span "Confirmar" at bounding box center [1265, 568] width 49 height 14
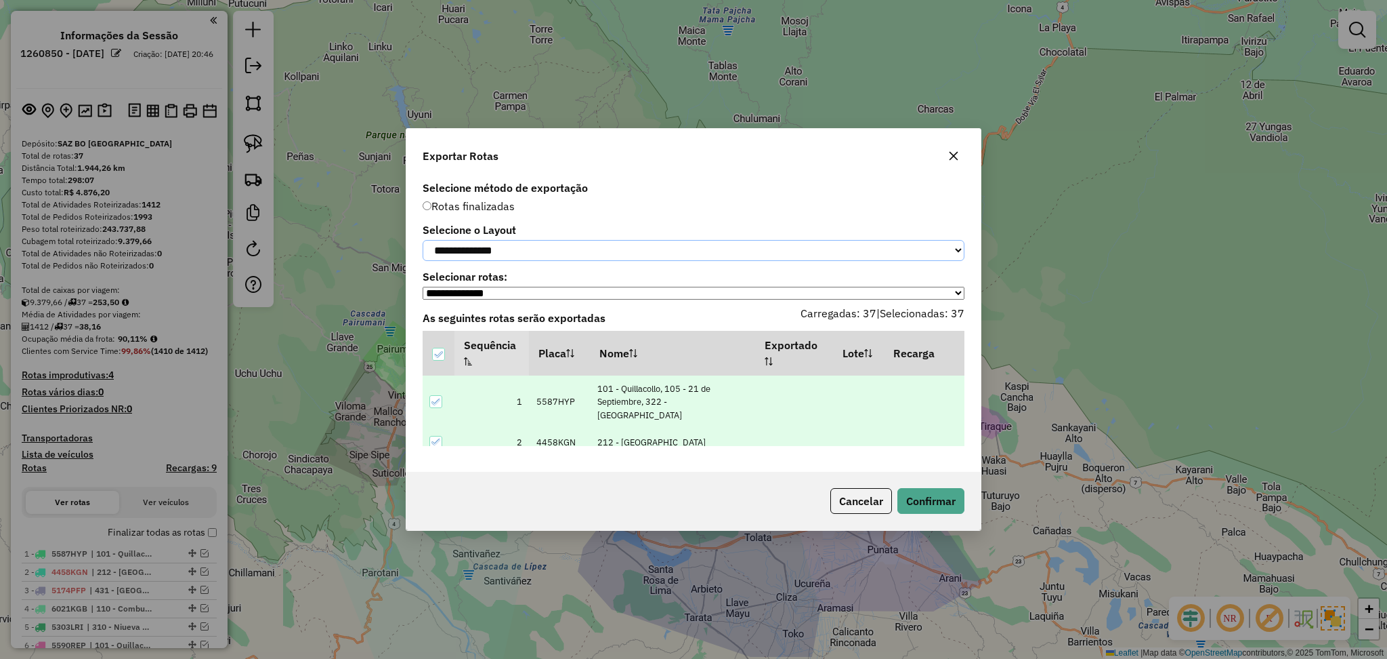
click at [600, 240] on select "**********" at bounding box center [694, 250] width 542 height 21
select select "*********"
click at [423, 240] on select "**********" at bounding box center [694, 250] width 542 height 21
click at [923, 507] on button "Confirmar" at bounding box center [931, 501] width 67 height 26
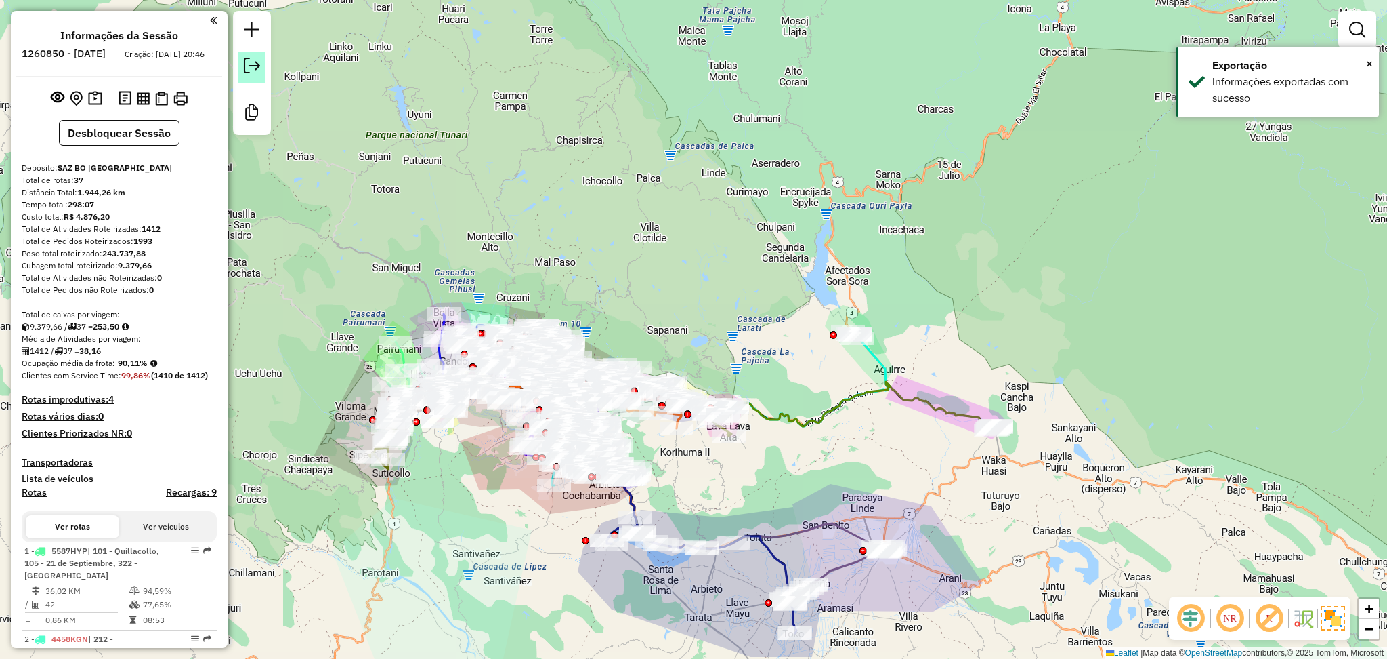
click at [253, 73] on em at bounding box center [252, 66] width 16 height 16
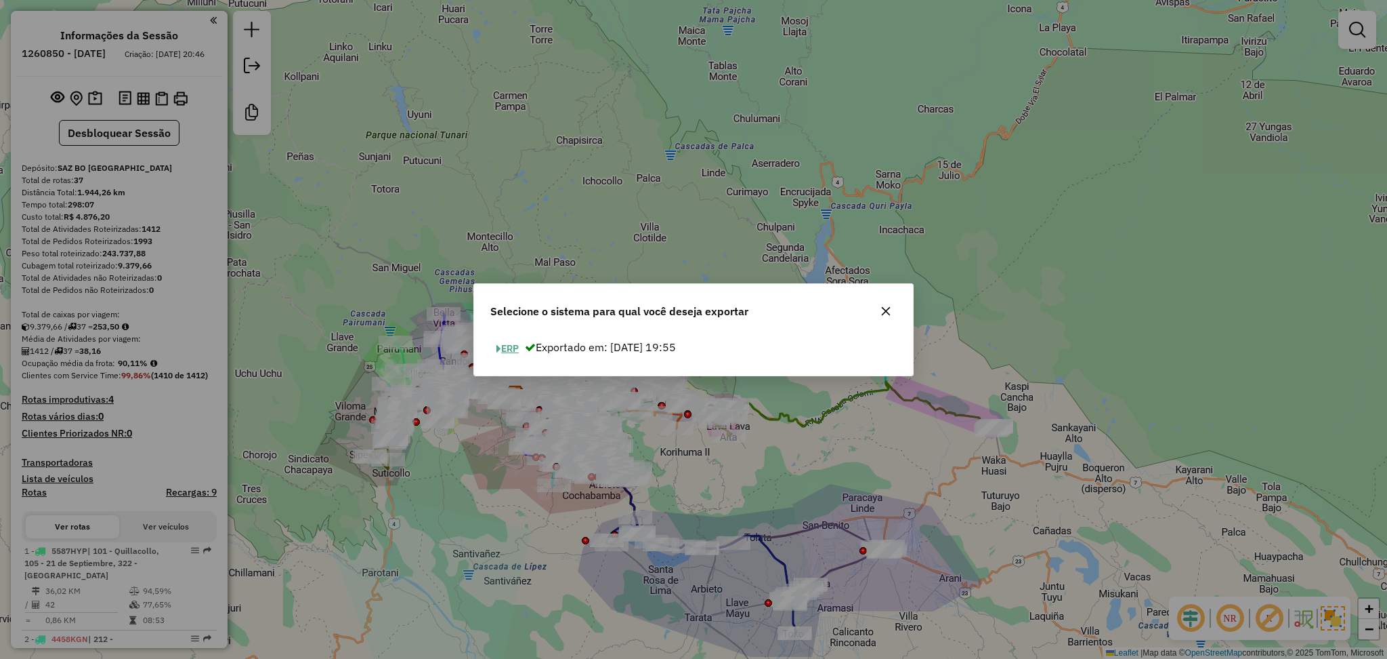
click at [508, 352] on button "ERP" at bounding box center [508, 348] width 35 height 21
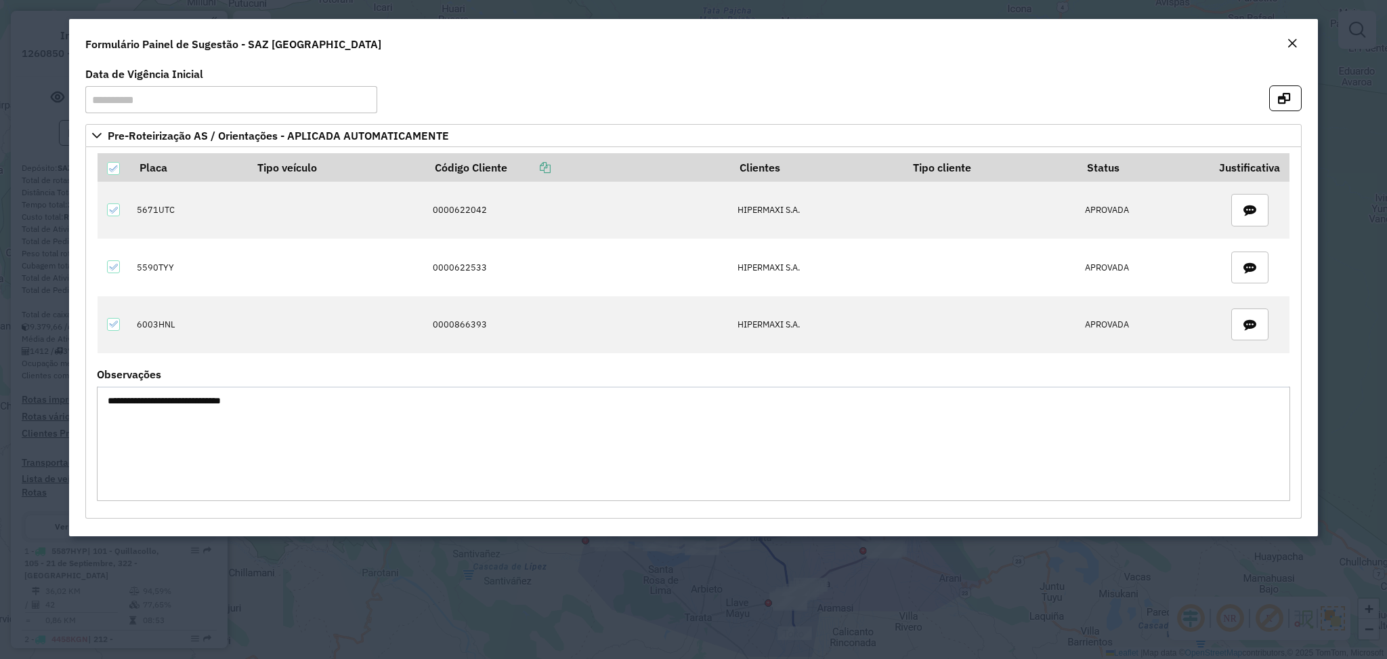
click at [1310, 54] on div "Formulário Painel de Sugestão - SAZ [GEOGRAPHIC_DATA]" at bounding box center [693, 41] width 1249 height 45
click at [1297, 43] on button "Close" at bounding box center [1292, 44] width 19 height 18
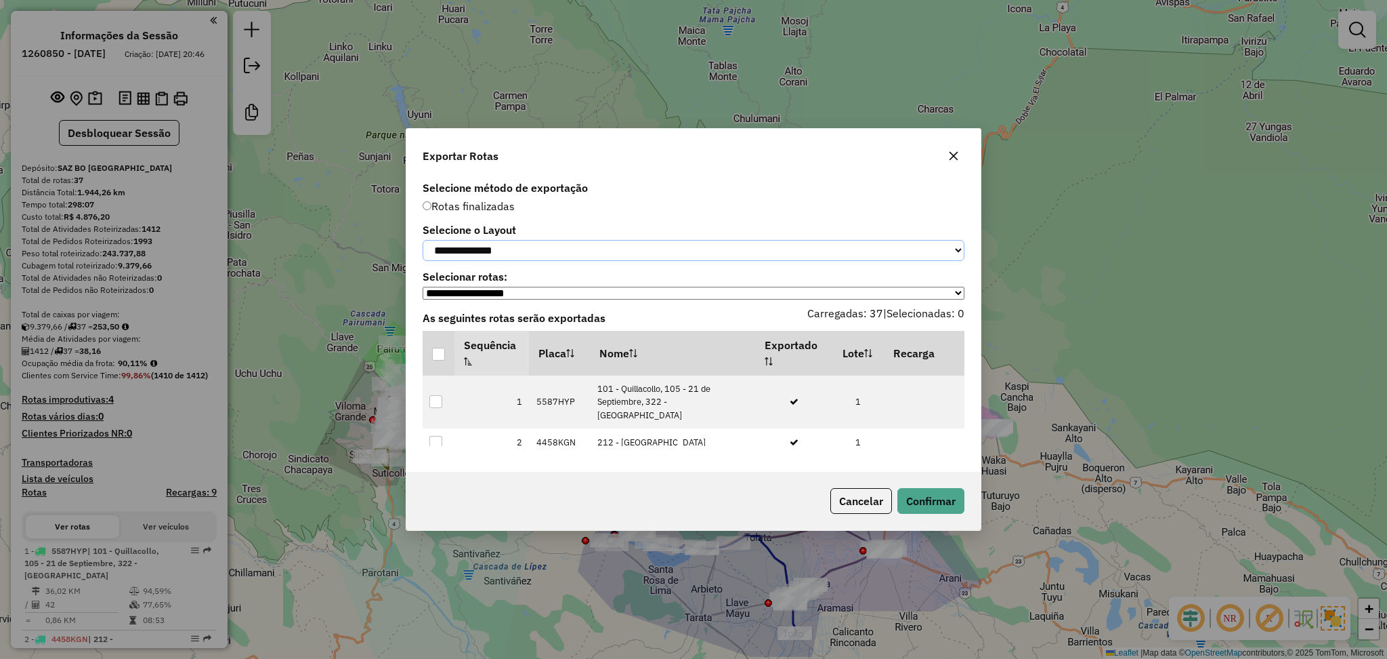
click at [610, 259] on select "**********" at bounding box center [694, 250] width 542 height 21
select select "*********"
click at [423, 240] on select "**********" at bounding box center [694, 250] width 542 height 21
click at [446, 348] on th at bounding box center [439, 353] width 32 height 45
click at [442, 350] on div at bounding box center [438, 354] width 13 height 13
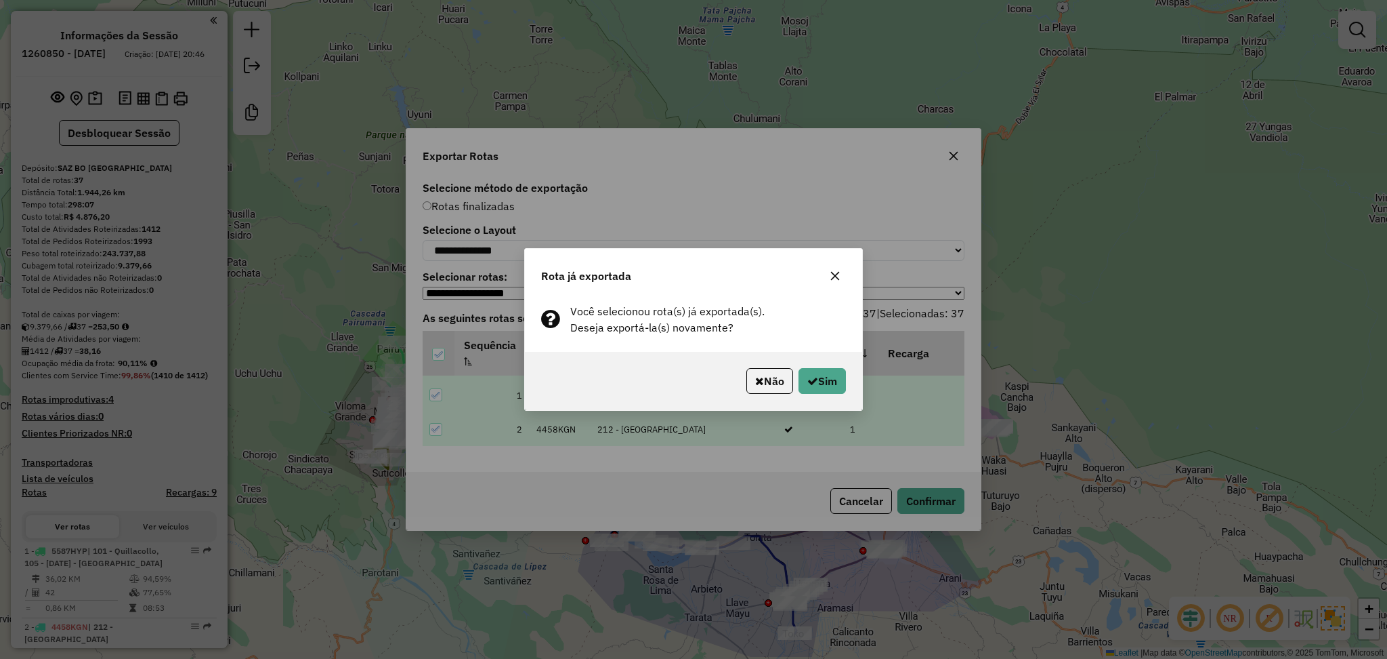
select select "*********"
click at [827, 377] on button "Sim" at bounding box center [822, 381] width 47 height 26
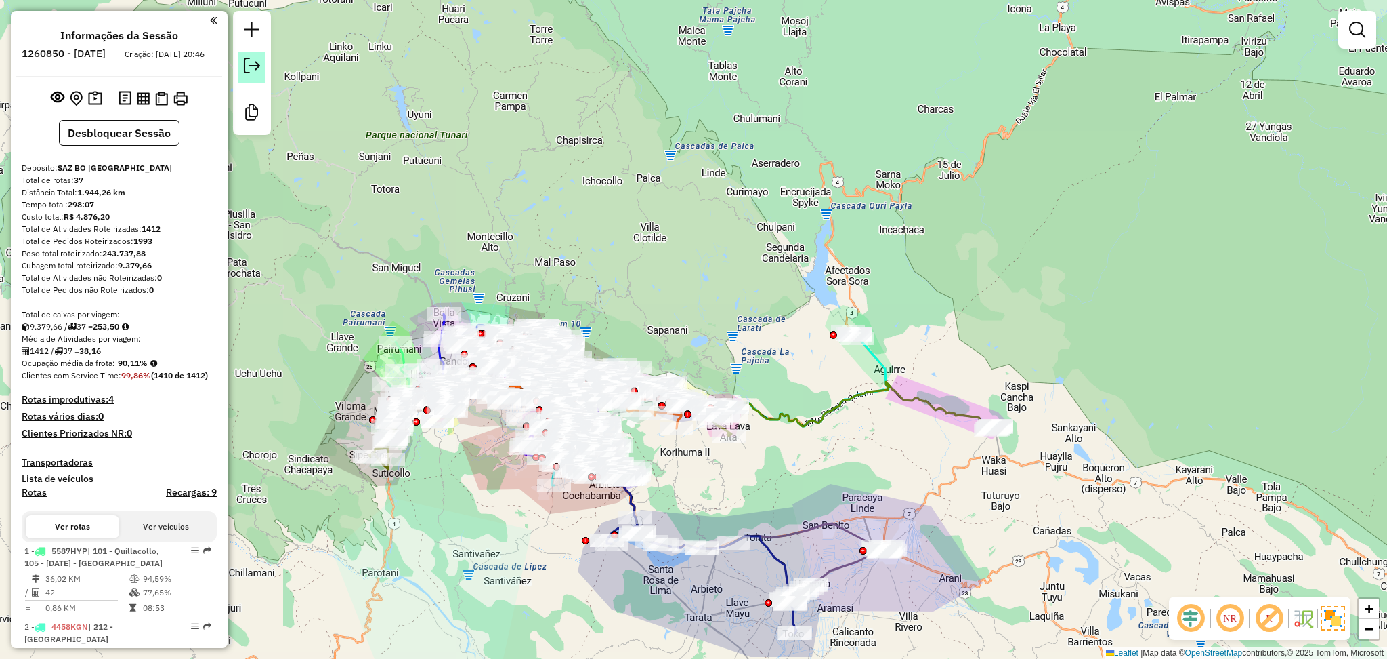
click at [251, 77] on link at bounding box center [251, 67] width 27 height 30
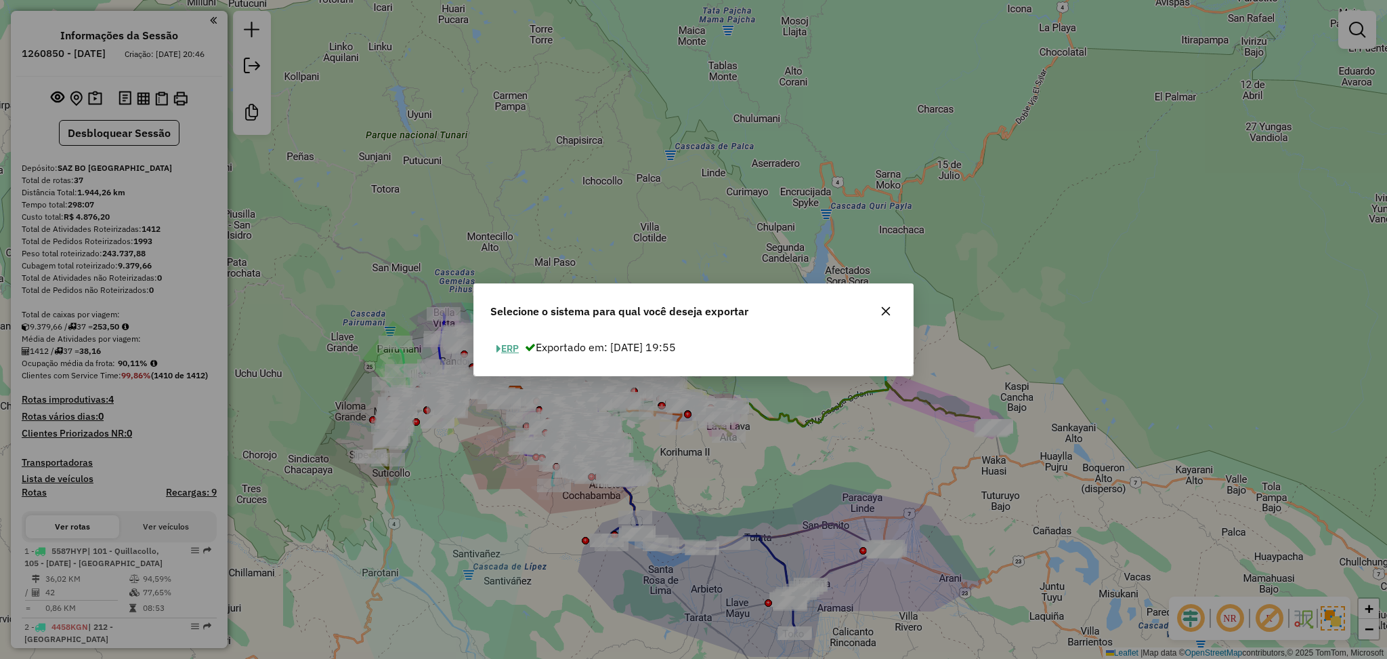
click at [506, 344] on button "ERP" at bounding box center [508, 348] width 35 height 21
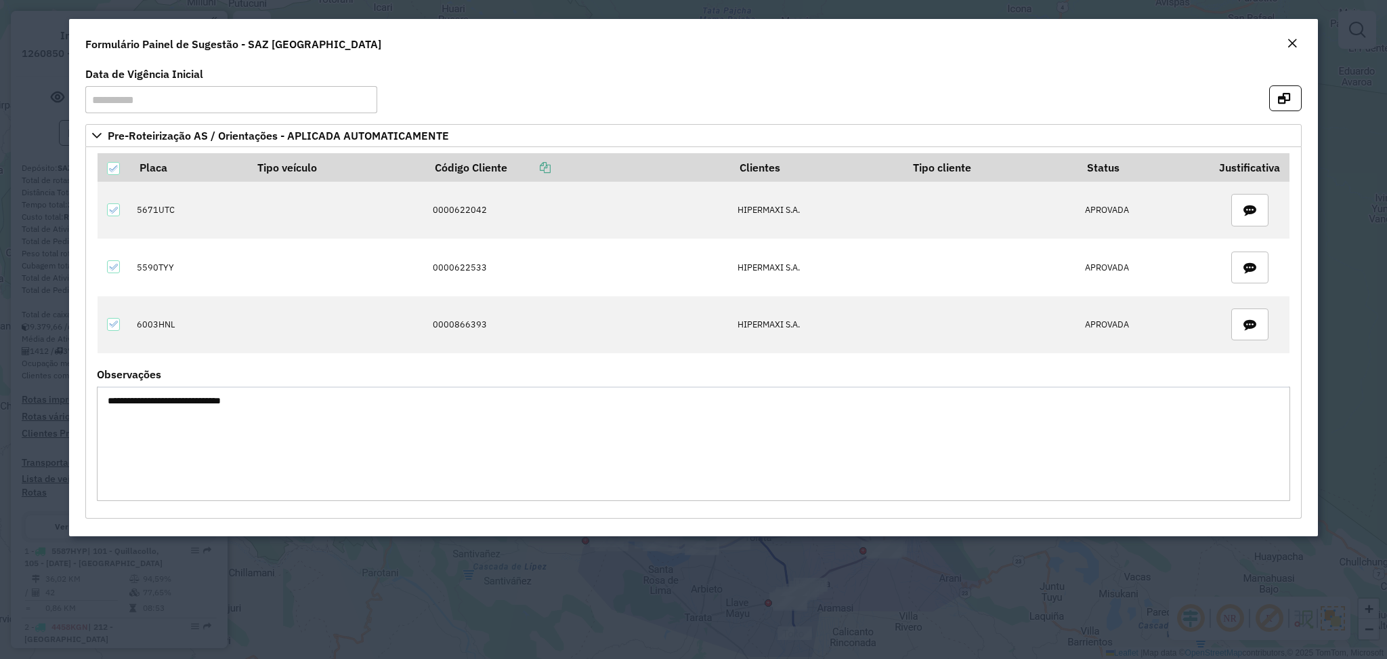
click at [1291, 47] on em "Close" at bounding box center [1292, 43] width 11 height 11
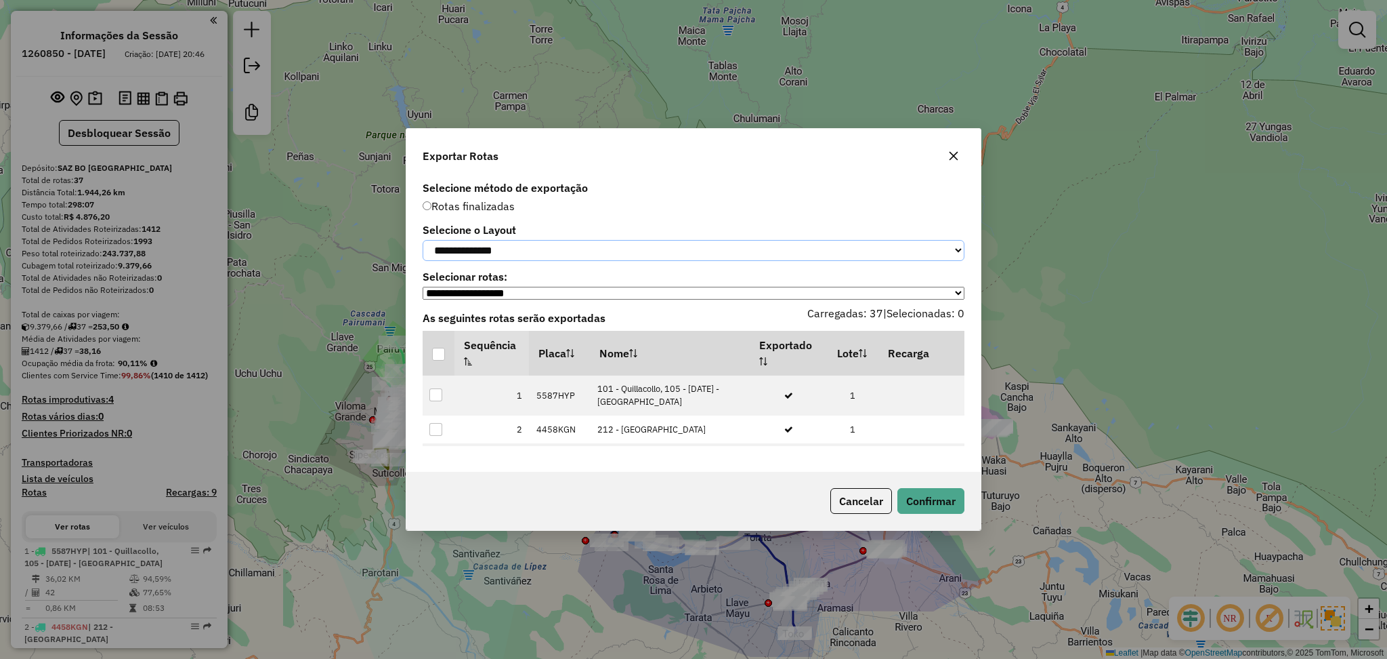
click at [591, 243] on select "**********" at bounding box center [694, 250] width 542 height 21
select select "*********"
click at [423, 240] on select "**********" at bounding box center [694, 250] width 542 height 21
click at [440, 361] on div at bounding box center [439, 355] width 14 height 14
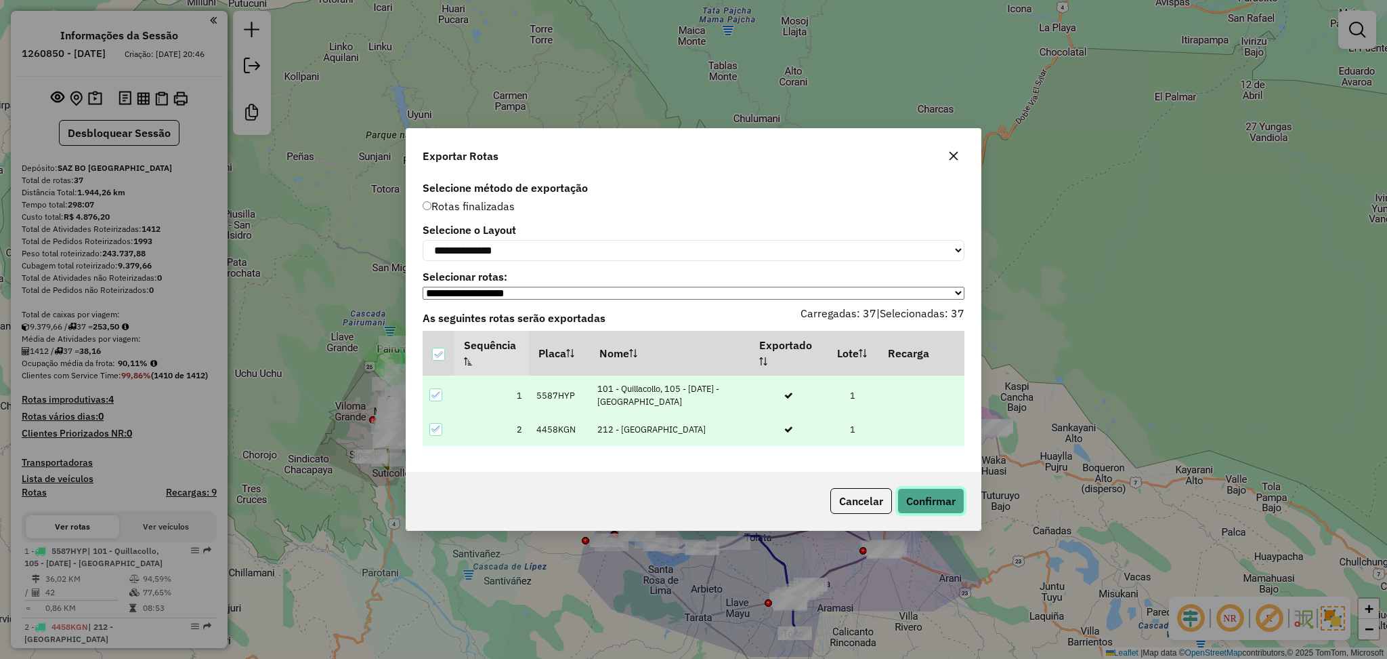
click at [938, 505] on button "Confirmar" at bounding box center [931, 501] width 67 height 26
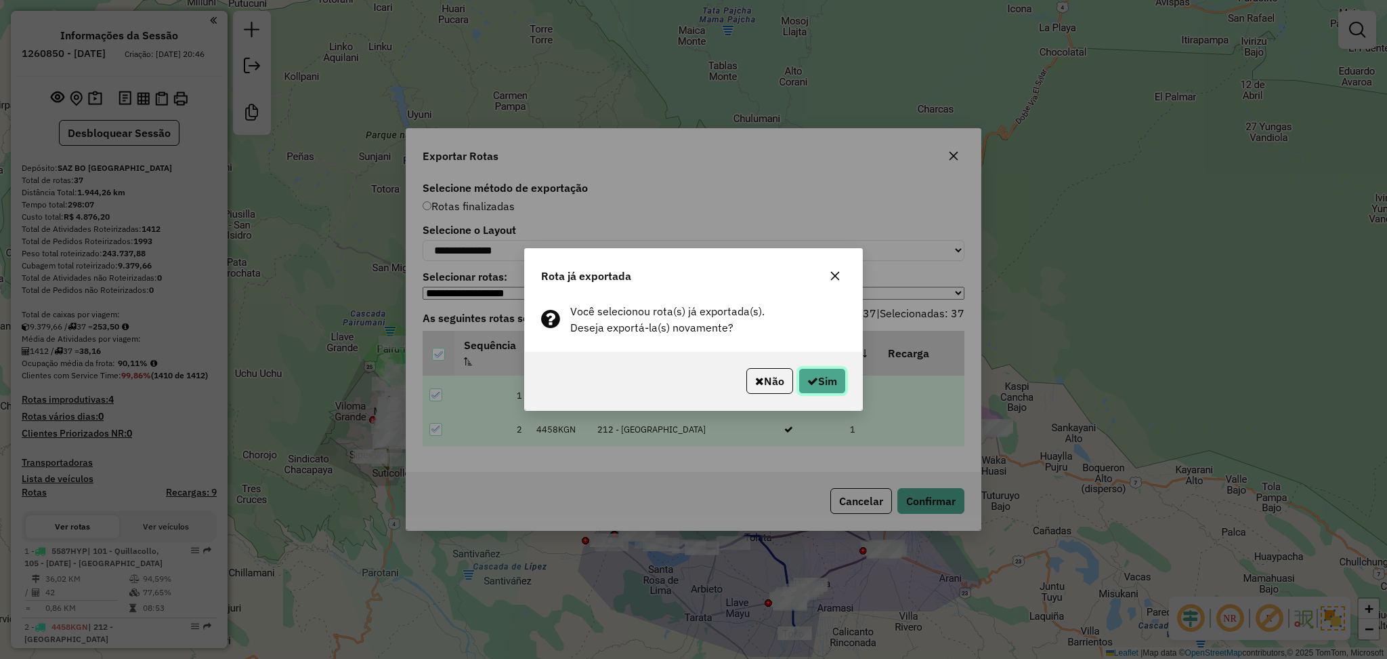
click at [814, 389] on button "Sim" at bounding box center [822, 381] width 47 height 26
